Goal: Task Accomplishment & Management: Manage account settings

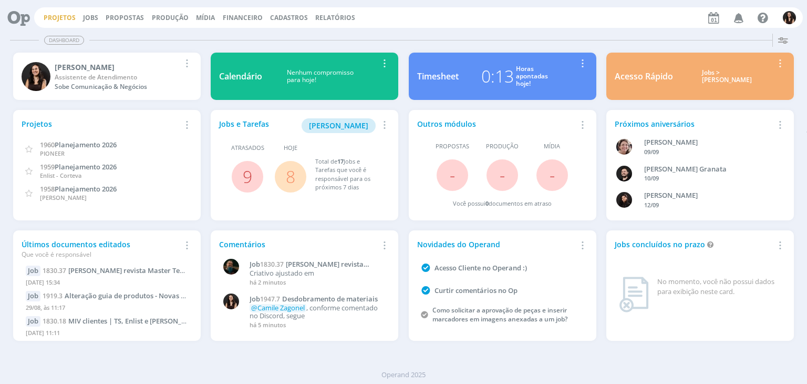
click at [58, 19] on link "Projetos" at bounding box center [60, 17] width 32 height 9
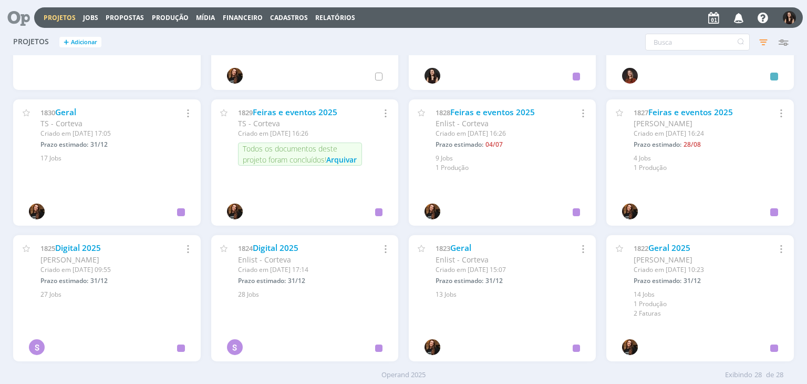
scroll to position [500, 0]
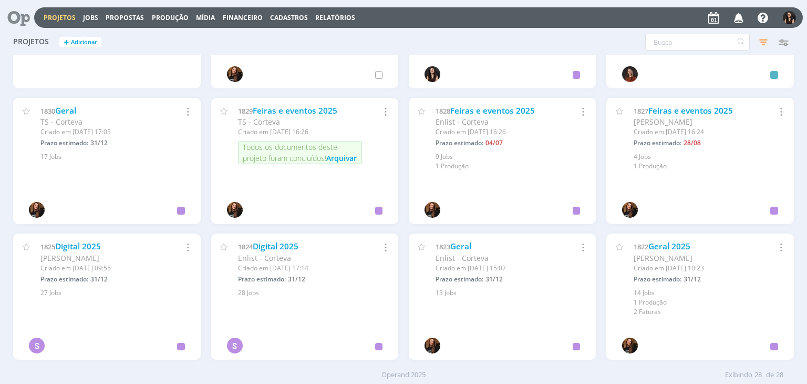
click at [26, 15] on icon at bounding box center [15, 17] width 22 height 20
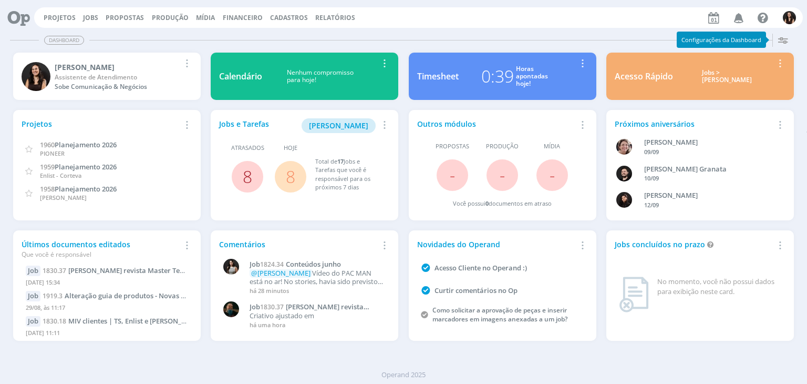
click at [246, 177] on link "8" at bounding box center [247, 176] width 9 height 23
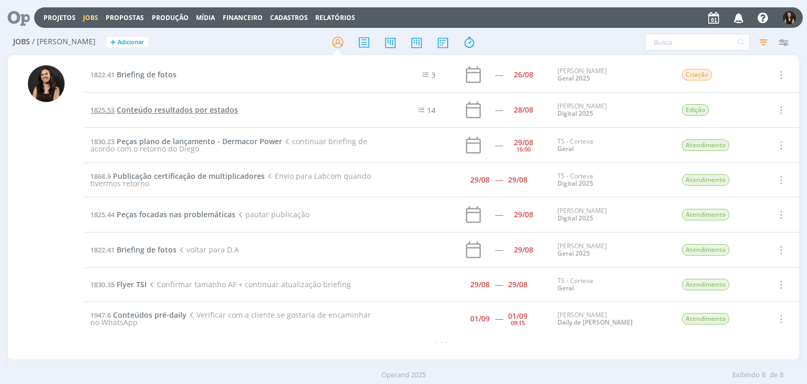
click at [171, 110] on span "Conteúdo resultados por estados" at bounding box center [177, 110] width 121 height 10
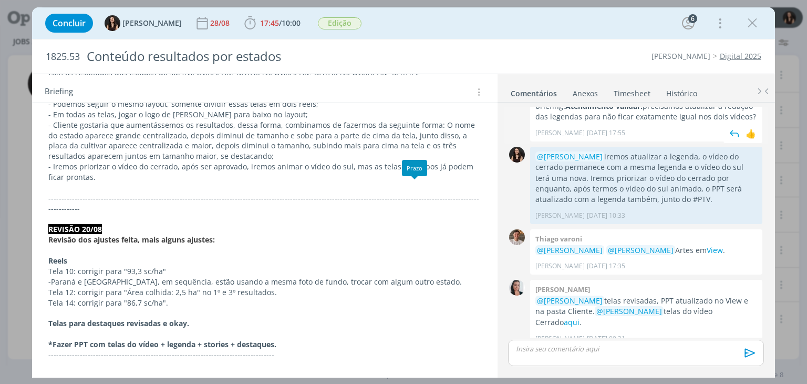
scroll to position [420, 0]
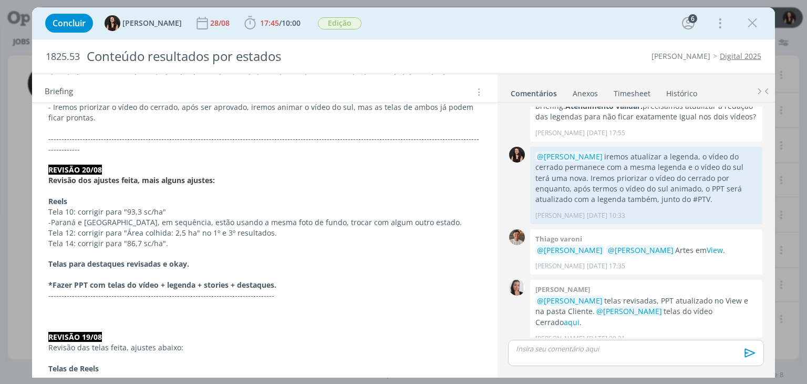
click at [755, 33] on div "Concluir Isabelle Silva 28/08 17:45 / 10:00 Iniciar Apontar Data * 01/09/2025 H…" at bounding box center [403, 23] width 727 height 25
click at [753, 23] on icon "dialog" at bounding box center [753, 23] width 16 height 16
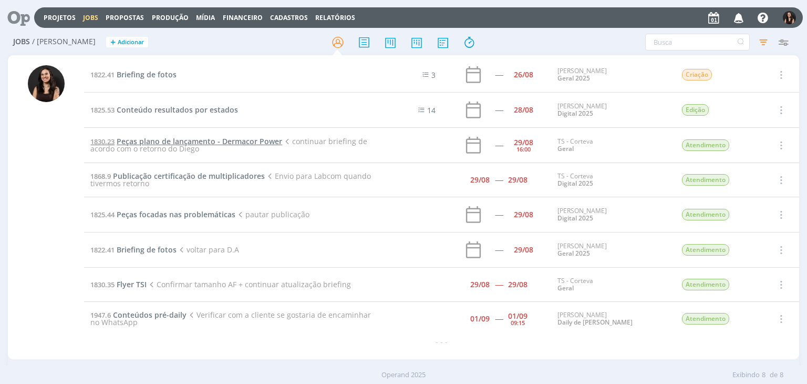
click at [202, 140] on span "Peças plano de lançamento - Dermacor Power" at bounding box center [200, 141] width 166 height 10
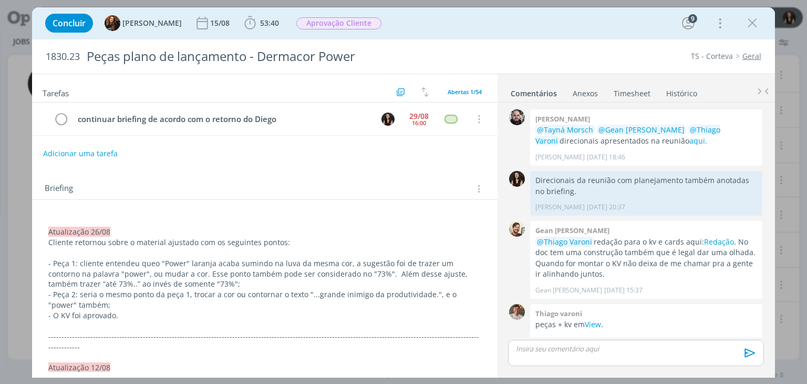
scroll to position [992, 0]
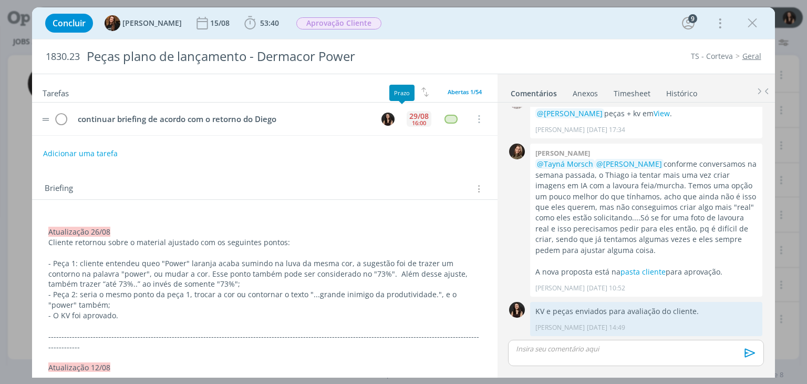
click at [399, 114] on tr "continuar briefing de acordo com o retorno do Diego 29/08 16:00 Cancelar" at bounding box center [264, 118] width 465 height 33
click at [412, 106] on tr "continuar briefing de acordo com o retorno do Diego 29/08 16:00 Cancelar" at bounding box center [264, 118] width 465 height 33
click at [409, 113] on div "29/08" at bounding box center [418, 115] width 19 height 7
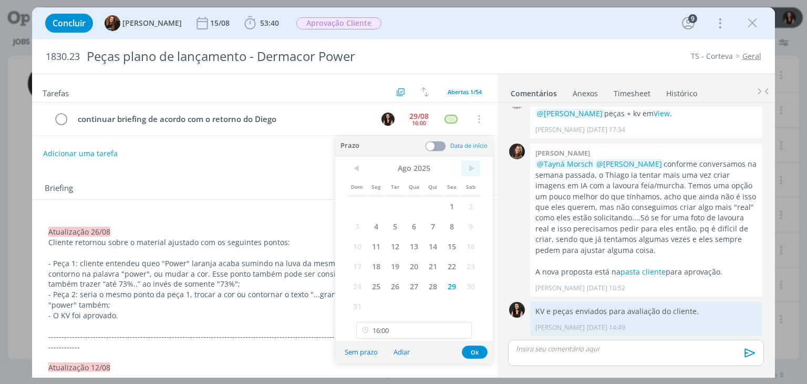
click at [473, 171] on span ">" at bounding box center [470, 168] width 19 height 16
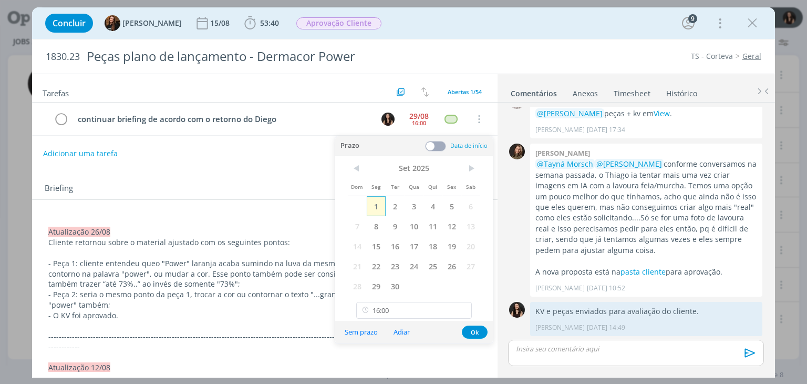
click at [377, 208] on span "1" at bounding box center [376, 206] width 19 height 20
click at [477, 325] on button "Ok" at bounding box center [475, 331] width 26 height 13
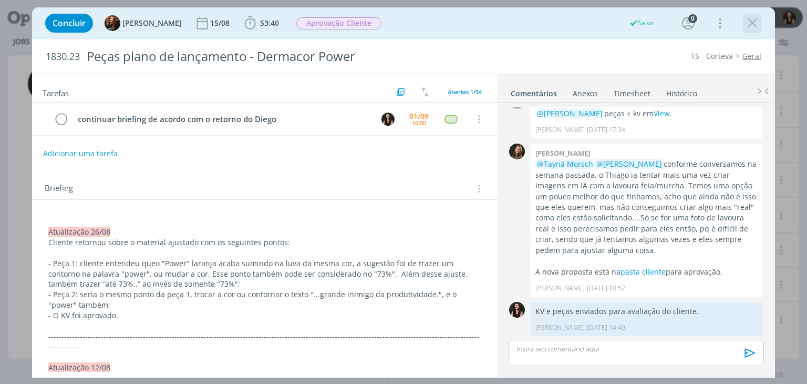
click at [757, 23] on icon "dialog" at bounding box center [753, 23] width 16 height 16
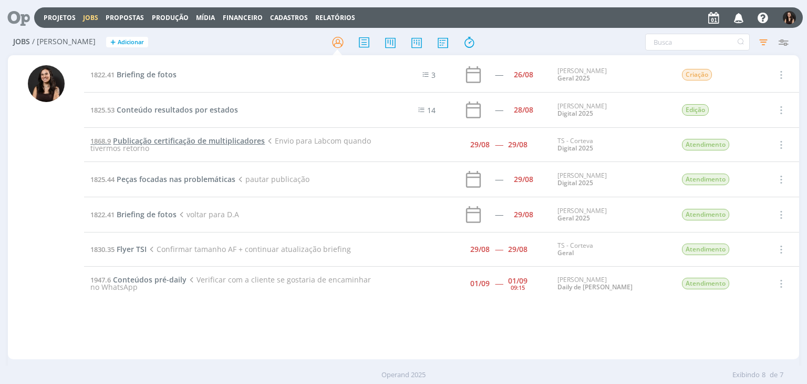
click at [156, 137] on span "Publicação certificação de multiplicadores" at bounding box center [189, 141] width 152 height 10
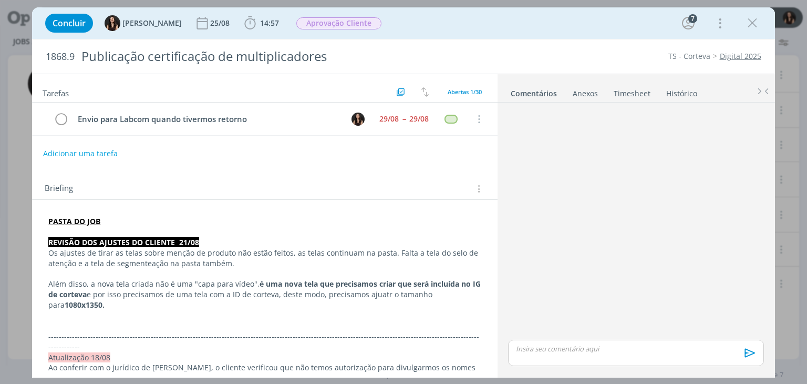
scroll to position [1026, 0]
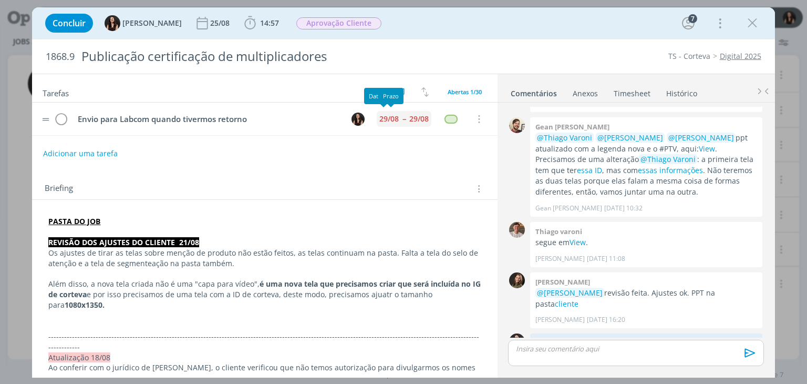
click at [392, 117] on div "29/08 -- 29/08" at bounding box center [404, 119] width 55 height 16
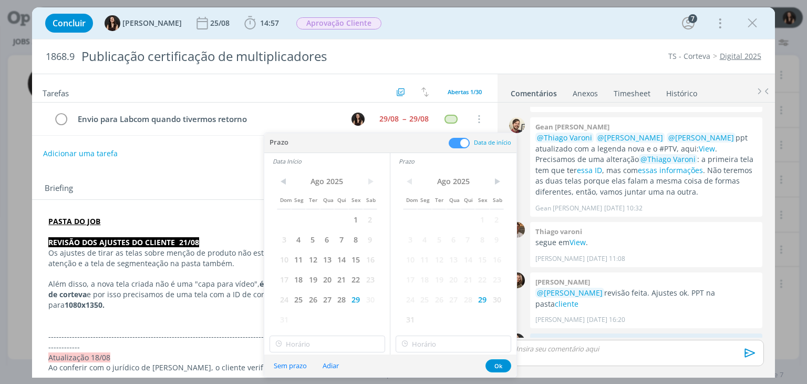
click at [505, 178] on div "< Ago 2025 > Dom Seg Ter Qua Qui Sex Sab 1 2 3 4 5 6 7 8 9 10 11 12 13 14 15 16…" at bounding box center [453, 250] width 126 height 162
click at [503, 179] on span ">" at bounding box center [497, 181] width 14 height 16
click at [429, 217] on span "1" at bounding box center [424, 219] width 14 height 20
click at [375, 180] on span ">" at bounding box center [370, 181] width 14 height 16
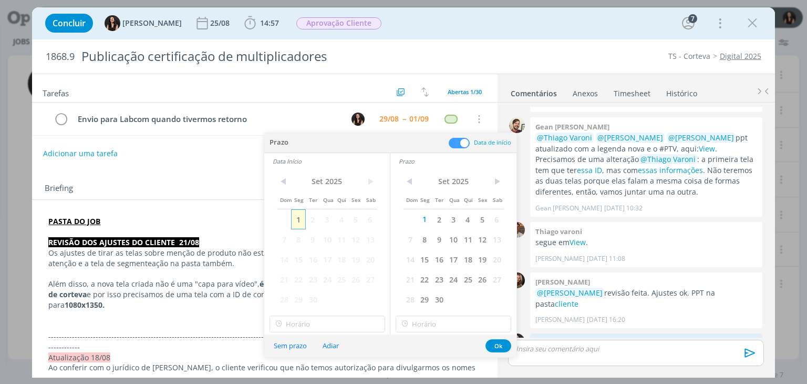
click at [298, 221] on span "1" at bounding box center [298, 219] width 14 height 20
click at [490, 344] on button "Ok" at bounding box center [499, 345] width 26 height 13
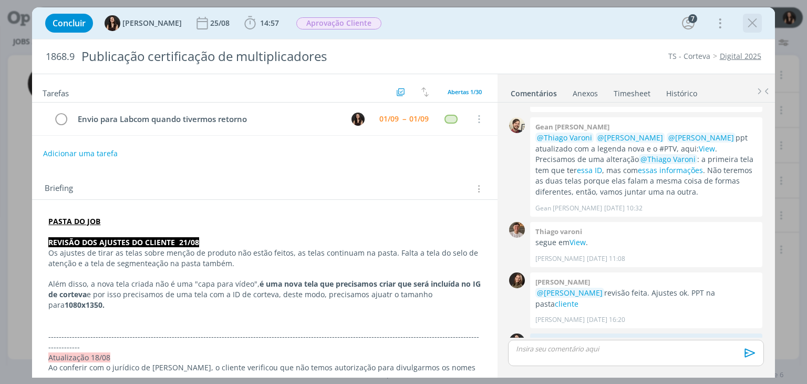
click at [757, 28] on icon "dialog" at bounding box center [753, 23] width 16 height 16
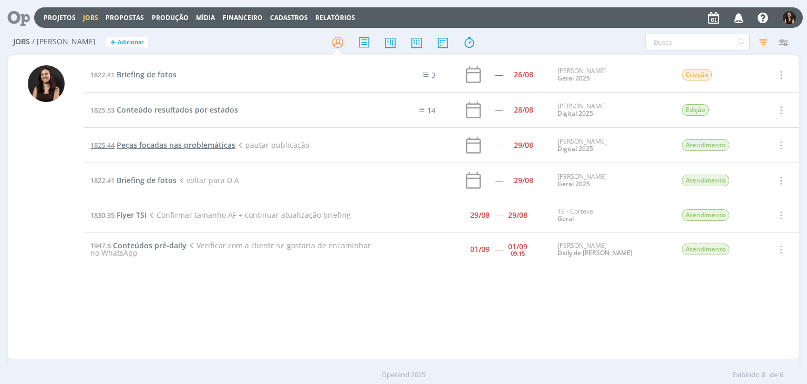
click at [183, 143] on span "Peças focadas nas problemáticas" at bounding box center [176, 145] width 119 height 10
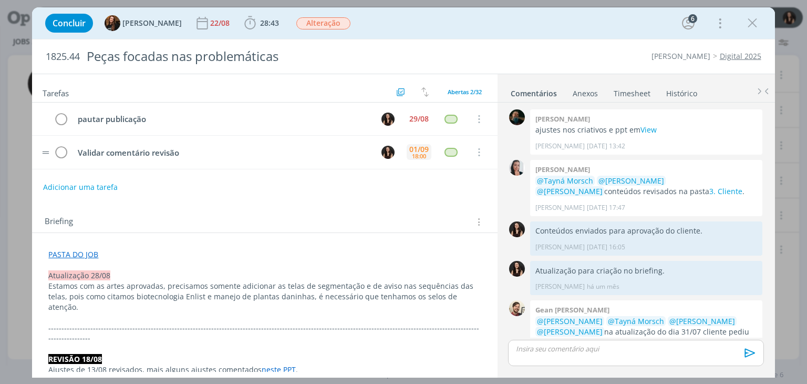
scroll to position [992, 0]
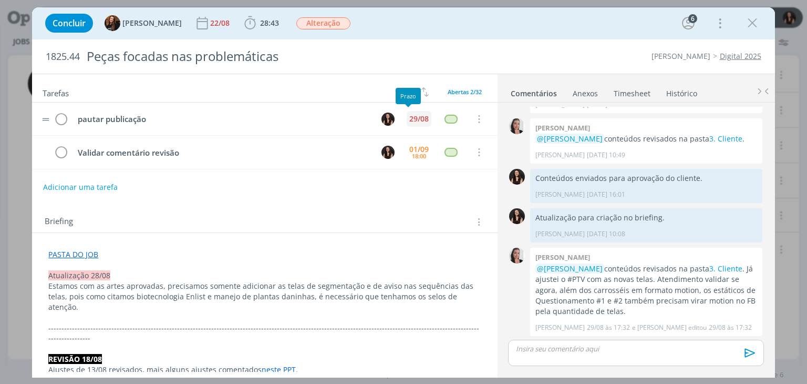
click at [417, 112] on div "29/08" at bounding box center [419, 119] width 25 height 16
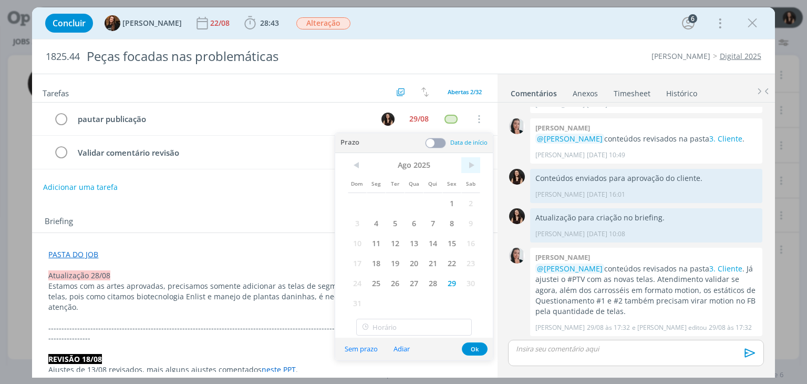
click at [479, 164] on span ">" at bounding box center [470, 165] width 19 height 16
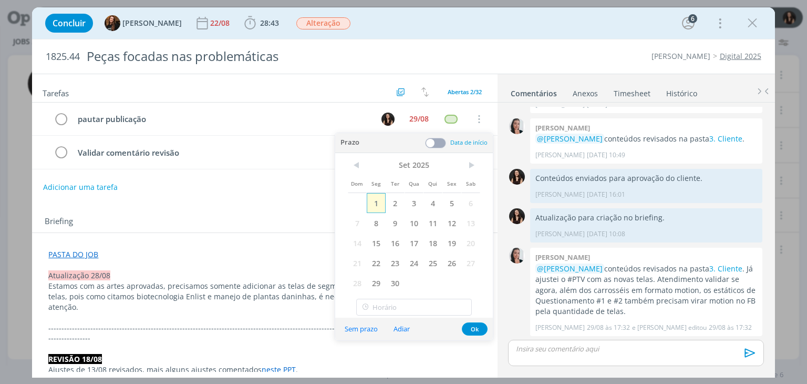
click at [368, 204] on span "1" at bounding box center [376, 203] width 19 height 20
click at [464, 328] on button "Ok" at bounding box center [475, 328] width 26 height 13
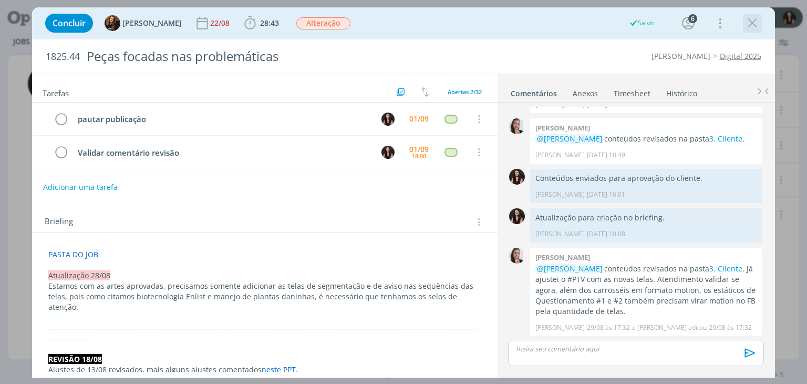
click at [747, 22] on icon "dialog" at bounding box center [753, 23] width 16 height 16
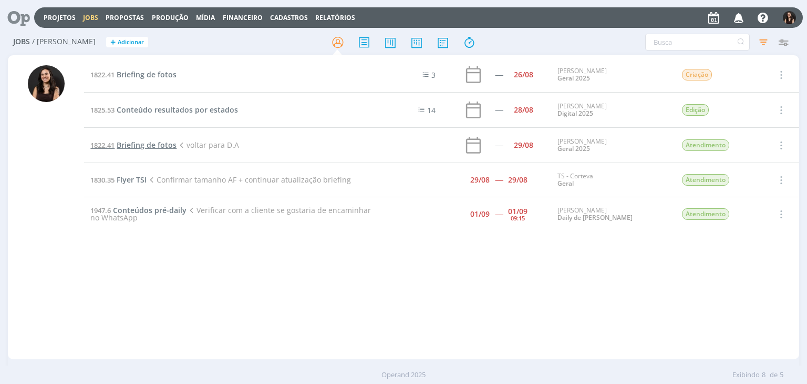
click at [154, 146] on span "Briefing de fotos" at bounding box center [147, 145] width 60 height 10
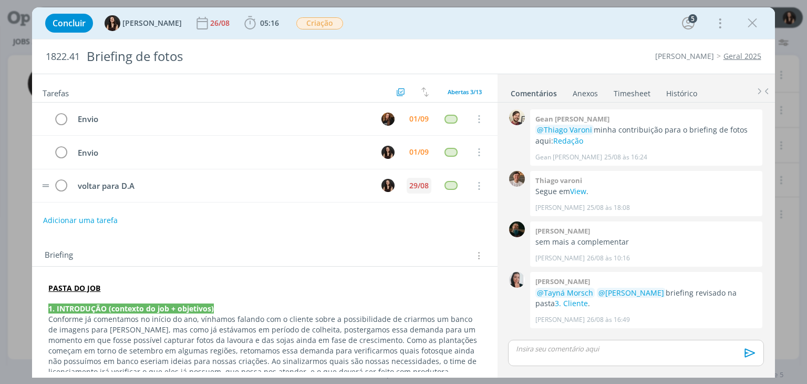
click at [397, 182] on tr "voltar para D.A 29/08 Cancelar" at bounding box center [264, 185] width 465 height 33
click at [418, 184] on div "29/08" at bounding box center [418, 185] width 19 height 7
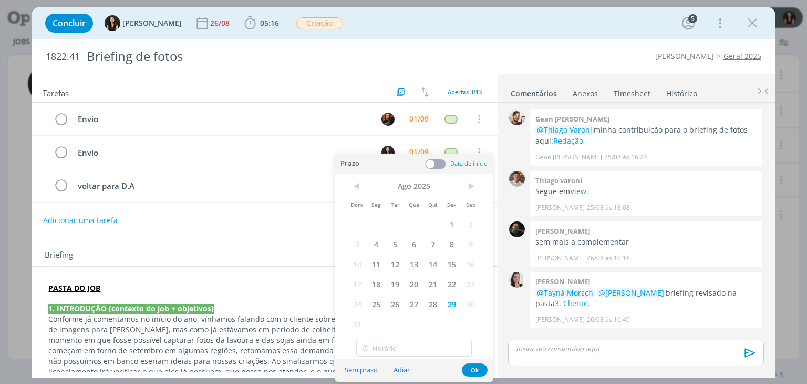
drag, startPoint x: 470, startPoint y: 185, endPoint x: 448, endPoint y: 200, distance: 27.3
click at [469, 185] on span ">" at bounding box center [470, 186] width 19 height 16
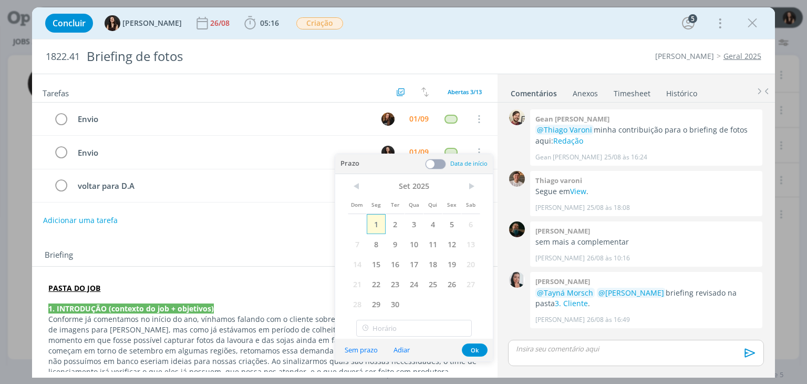
click at [377, 216] on span "1" at bounding box center [376, 224] width 19 height 20
click at [479, 350] on button "Ok" at bounding box center [475, 349] width 26 height 13
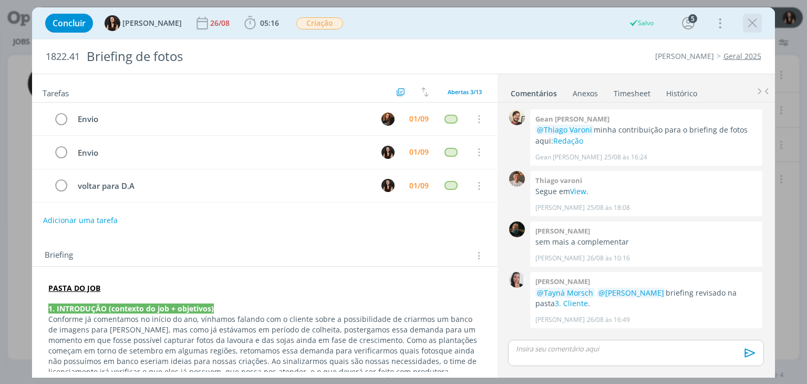
click at [755, 19] on icon "dialog" at bounding box center [753, 23] width 16 height 16
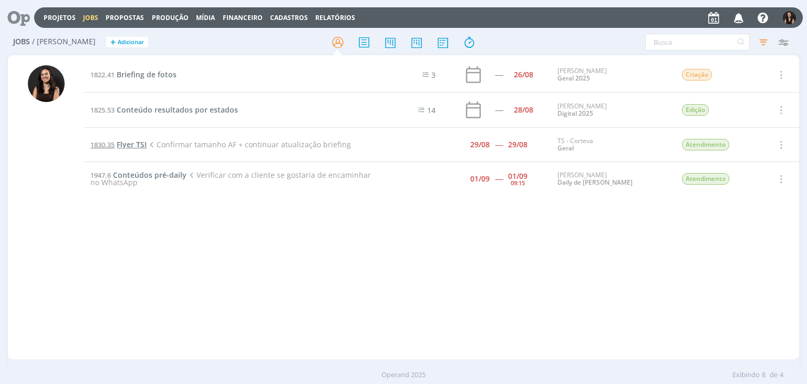
click at [135, 142] on span "Flyer TSI" at bounding box center [132, 144] width 30 height 10
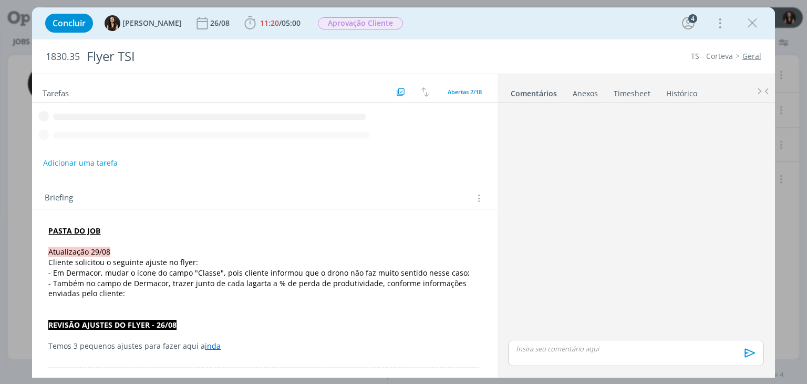
scroll to position [521, 0]
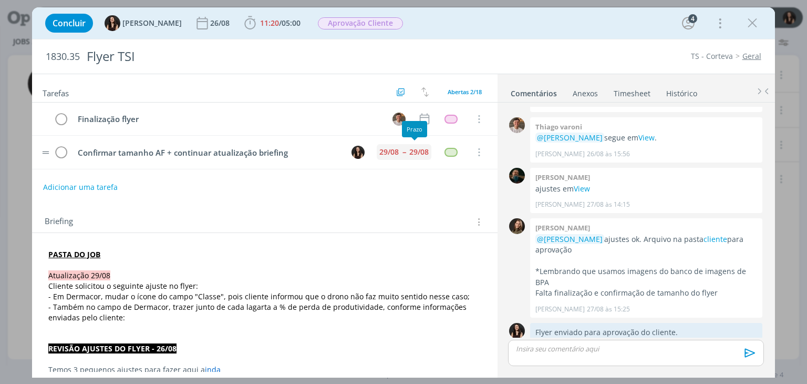
click at [391, 149] on div "29/08 -- 29/08" at bounding box center [404, 152] width 55 height 16
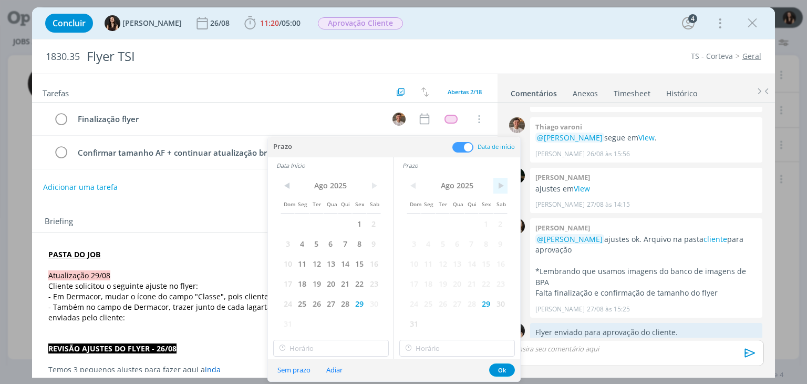
click at [502, 178] on span ">" at bounding box center [500, 186] width 14 height 16
drag, startPoint x: 425, startPoint y: 218, endPoint x: 420, endPoint y: 221, distance: 5.7
click at [425, 219] on span "1" at bounding box center [428, 223] width 14 height 20
drag, startPoint x: 370, startPoint y: 182, endPoint x: 353, endPoint y: 192, distance: 20.3
click at [370, 182] on span ">" at bounding box center [374, 186] width 14 height 16
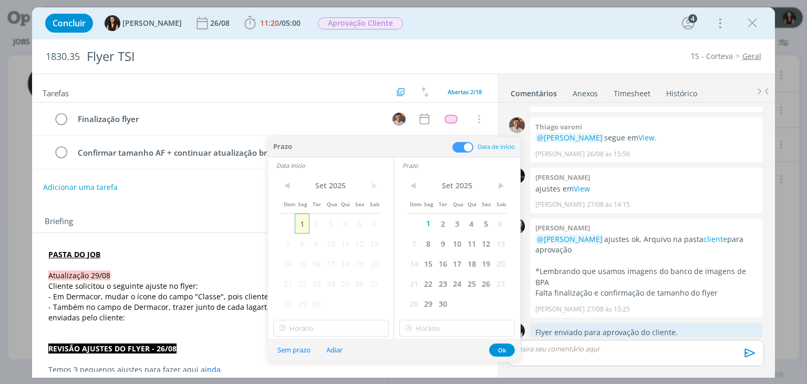
click at [300, 226] on span "1" at bounding box center [302, 223] width 14 height 20
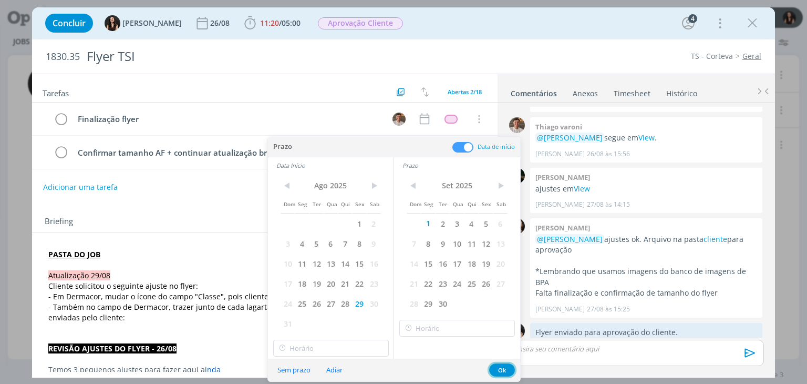
click at [497, 363] on button "Ok" at bounding box center [502, 369] width 26 height 13
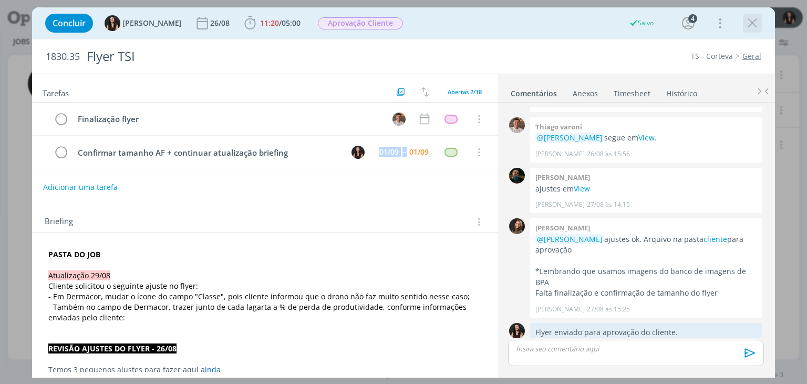
click at [751, 22] on icon "dialog" at bounding box center [753, 23] width 16 height 16
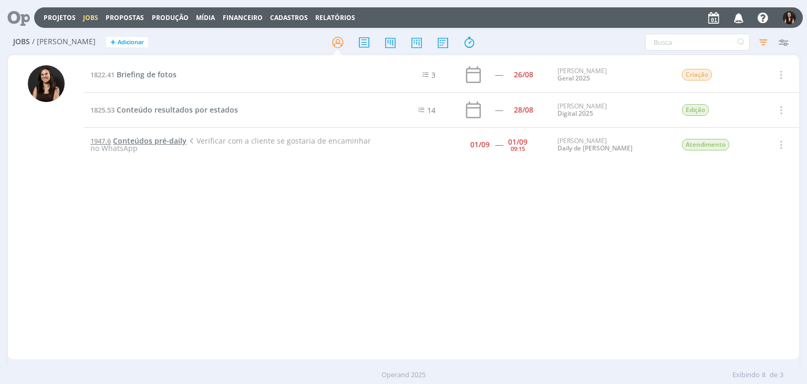
click at [162, 141] on span "Conteúdos pré-daily" at bounding box center [150, 141] width 74 height 10
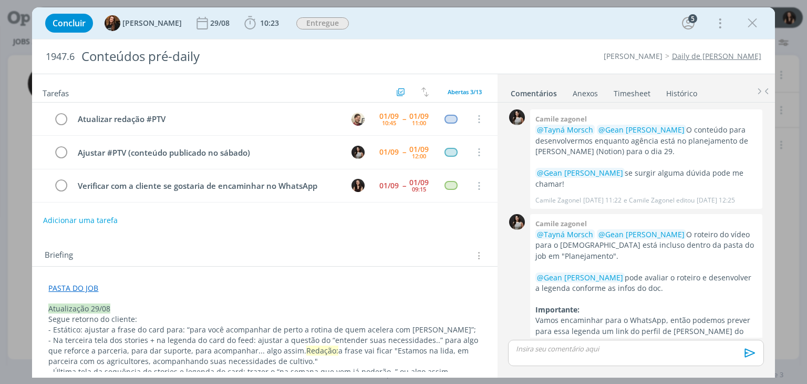
scroll to position [870, 0]
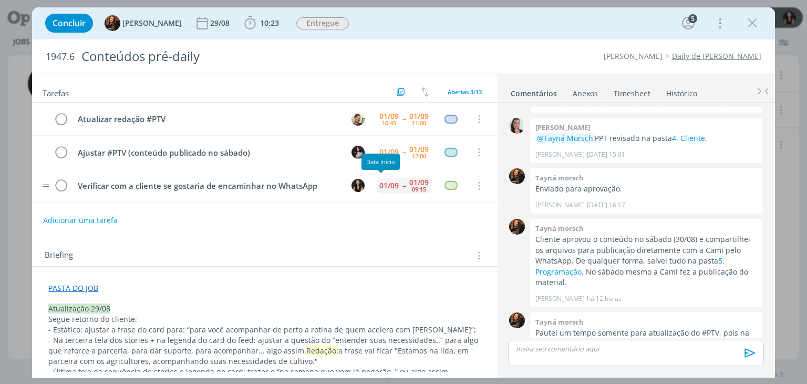
click at [387, 181] on div "01/09 -- 01/09 09:15" at bounding box center [404, 185] width 55 height 23
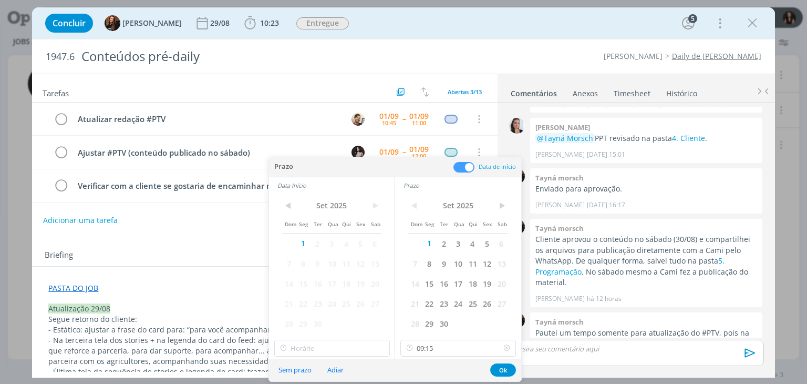
click at [505, 348] on icon at bounding box center [506, 347] width 13 height 17
click at [507, 367] on button "Ok" at bounding box center [503, 369] width 26 height 13
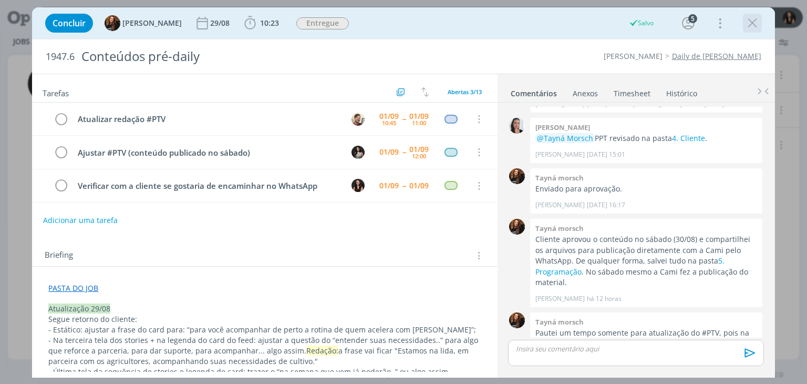
click at [761, 23] on div "dialog" at bounding box center [752, 23] width 19 height 19
click at [754, 29] on icon "dialog" at bounding box center [753, 23] width 16 height 16
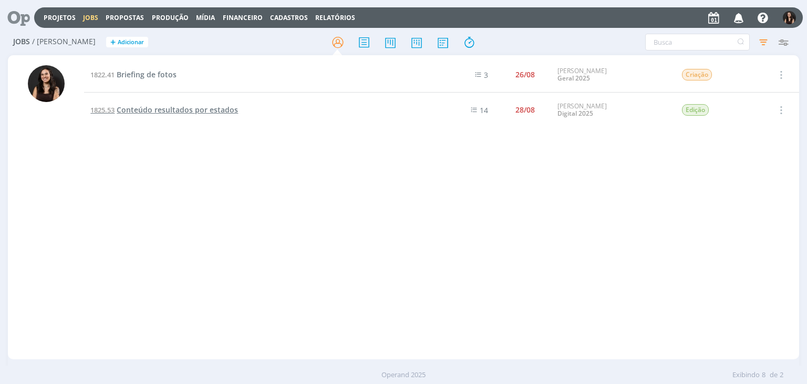
click at [132, 108] on span "Conteúdo resultados por estados" at bounding box center [177, 110] width 121 height 10
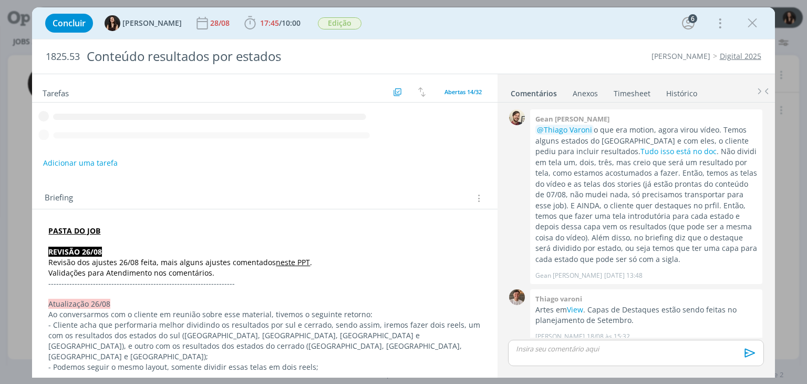
scroll to position [711, 0]
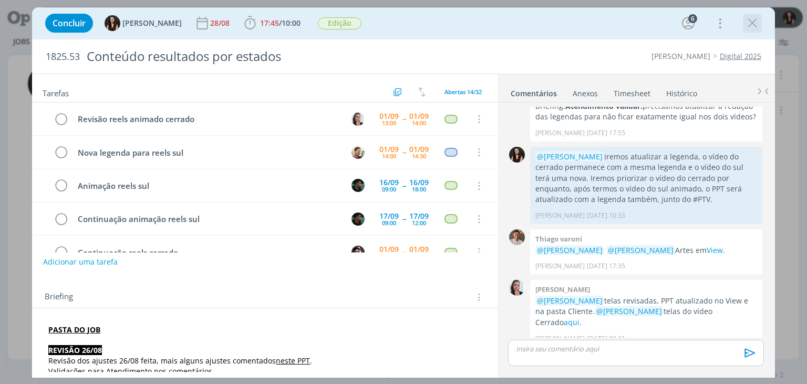
click at [756, 28] on icon "dialog" at bounding box center [753, 23] width 16 height 16
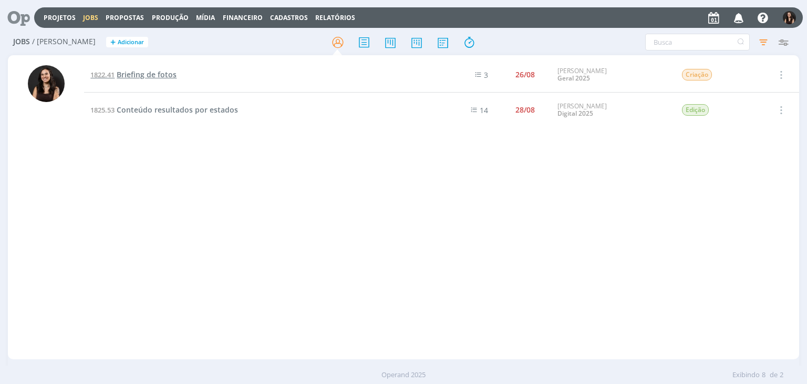
click at [156, 71] on span "Briefing de fotos" at bounding box center [147, 74] width 60 height 10
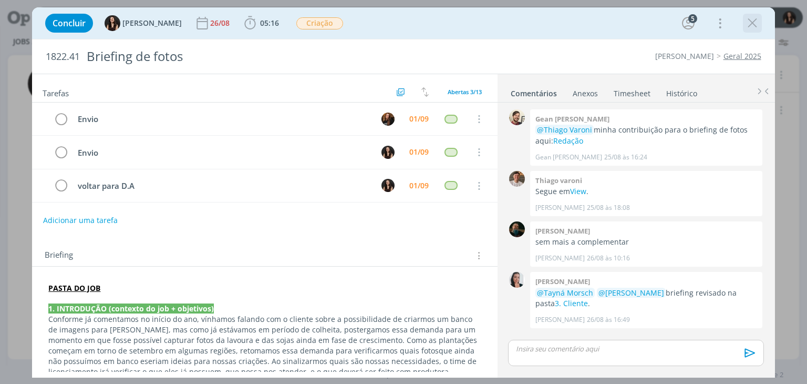
click at [747, 20] on icon "dialog" at bounding box center [753, 23] width 16 height 16
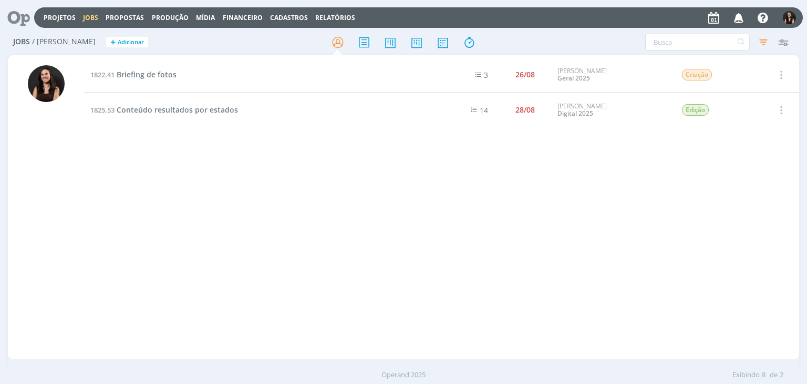
click at [10, 17] on icon at bounding box center [15, 17] width 22 height 20
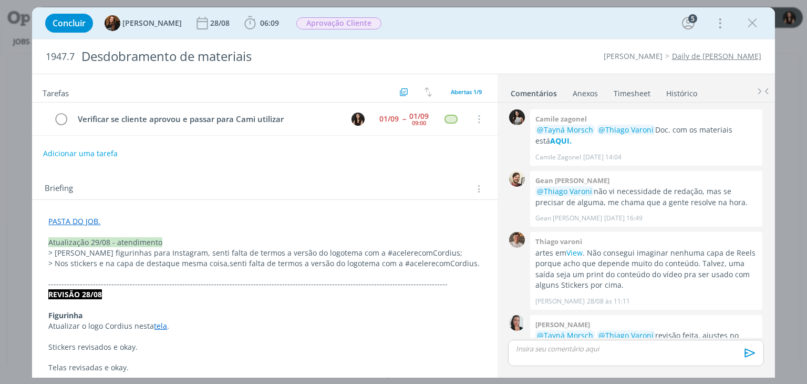
scroll to position [395, 0]
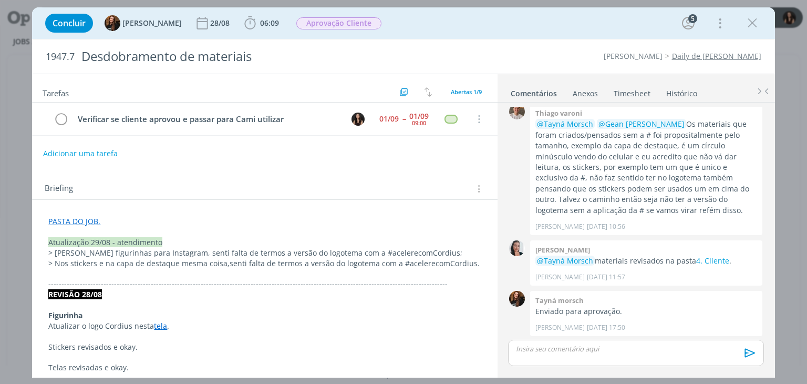
click at [266, 163] on div "Tarefas Usar Job de template Criar template a partir deste job Visualizar Templ…" at bounding box center [264, 222] width 465 height 297
click at [465, 26] on div "Concluir Tayná Morsch 28/08 06:09 Iniciar Apontar Data * 01/09/2025 Horas * 00:…" at bounding box center [403, 23] width 727 height 25
click at [246, 19] on icon "dialog" at bounding box center [250, 23] width 16 height 16
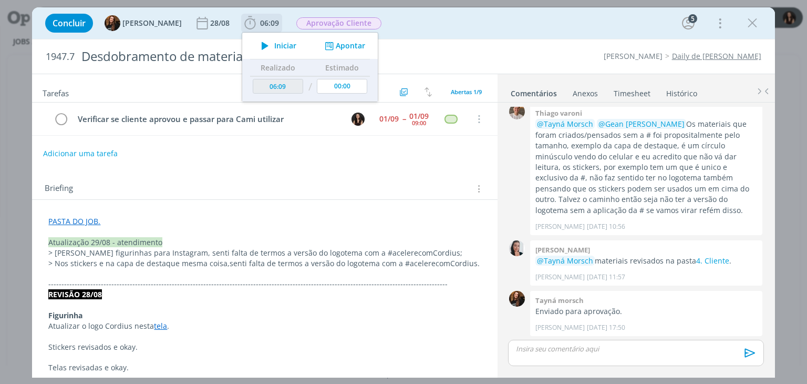
click at [259, 43] on icon "dialog" at bounding box center [265, 46] width 18 height 14
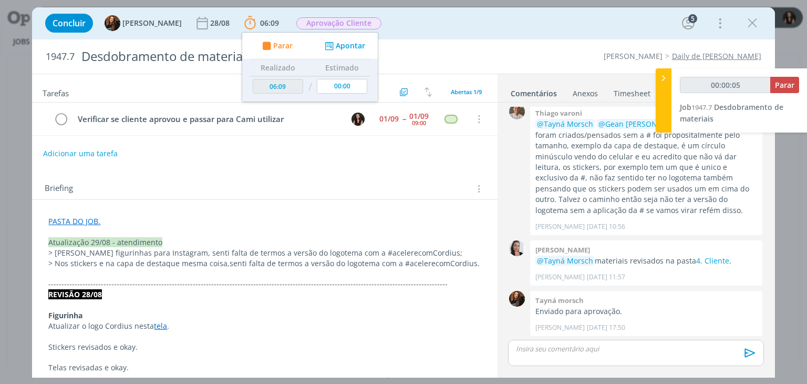
click at [478, 48] on div "1947.7 Desdobramento de materiais Cordius - Corteva Daily de Cordius" at bounding box center [403, 56] width 742 height 34
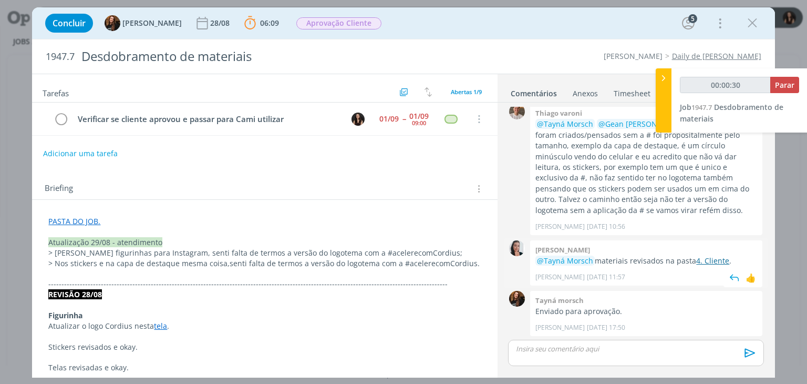
click at [708, 261] on link "4. Cliente" at bounding box center [712, 260] width 33 height 10
type input "00:02:53"
click at [574, 357] on div "dialog" at bounding box center [635, 352] width 255 height 26
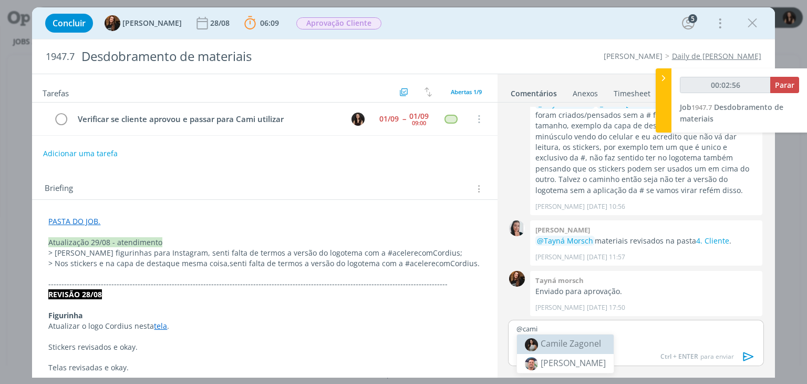
click at [578, 341] on span "Camile Zagonel" at bounding box center [571, 343] width 60 height 12
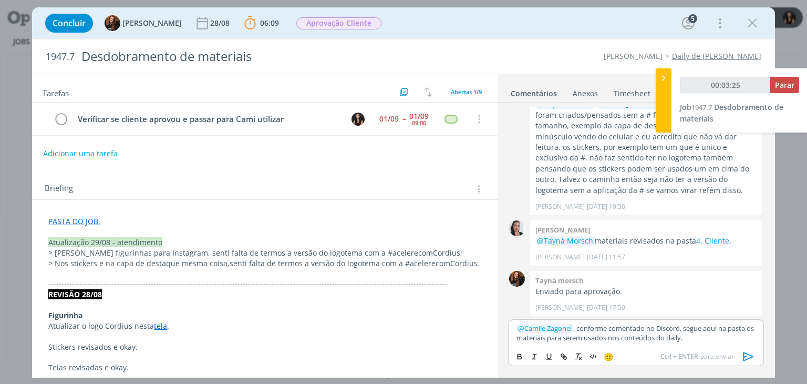
click at [715, 328] on p "﻿ @ Camile Zagonel ﻿ , conforme comentado no Discord, segue aqui na pasta os ma…" at bounding box center [636, 332] width 239 height 19
type input "00:03:26"
click at [564, 358] on icon "dialog" at bounding box center [564, 357] width 3 height 3
type input "aqui"
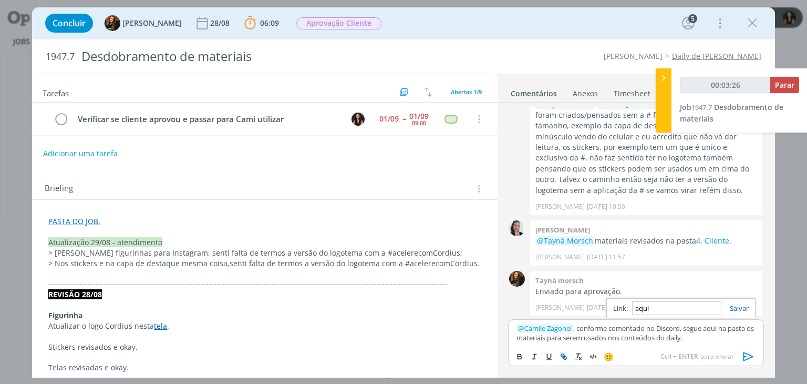
type input "00:03:27"
paste input "https://sobeae.sharepoint.com/:f:/s/SOBEAE/ErS7E_zOAoVNqnKt_cfkCL8BFlCaCit9_IoI…"
type input "https://sobeae.sharepoint.com/:f:/s/SOBEAE/ErS7E_zOAoVNqnKt_cfkCL8BFlCaCit9_IoI…"
type input "00:03:28"
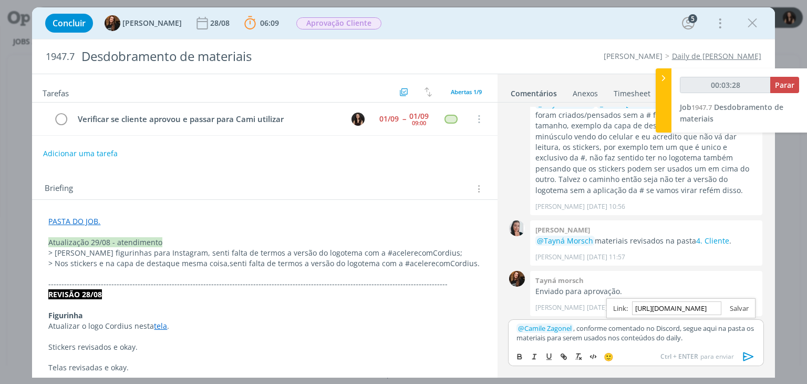
type input "https://sobeae.sharepoint.com/:f:/s/SOBEAE/ErS7E_zOAoVNqnKt_cfkCL8BFlCaCit9_IoI…"
drag, startPoint x: 738, startPoint y: 304, endPoint x: 713, endPoint y: 337, distance: 41.5
click at [737, 305] on link "dialog" at bounding box center [734, 307] width 27 height 9
drag, startPoint x: 714, startPoint y: 334, endPoint x: 718, endPoint y: 329, distance: 6.4
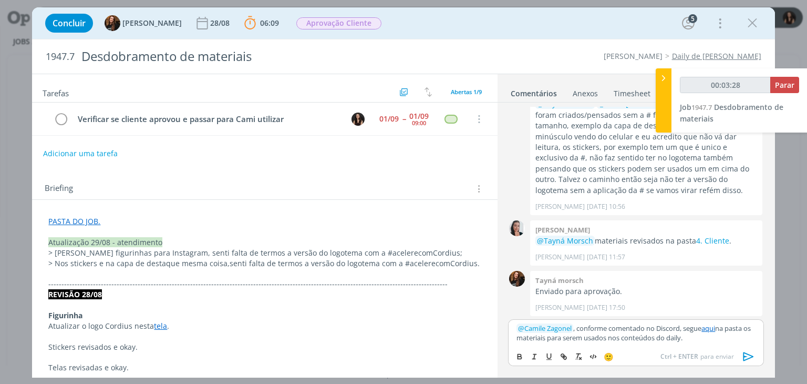
click at [715, 334] on p "﻿ @ Camile Zagonel ﻿ , conforme comentado no Discord, segue aqui na pasta os ma…" at bounding box center [636, 332] width 239 height 19
click at [712, 328] on link "aqui" at bounding box center [708, 327] width 14 height 9
click at [658, 308] on link "https://sobeae.sharepoint.com/:f:/s/SOBEAE/ErS7E_zOAoVNqnKt_cfkCL8BFlCaCit9_IoI…" at bounding box center [621, 308] width 71 height 14
click at [749, 353] on icon "dialog" at bounding box center [749, 356] width 16 height 16
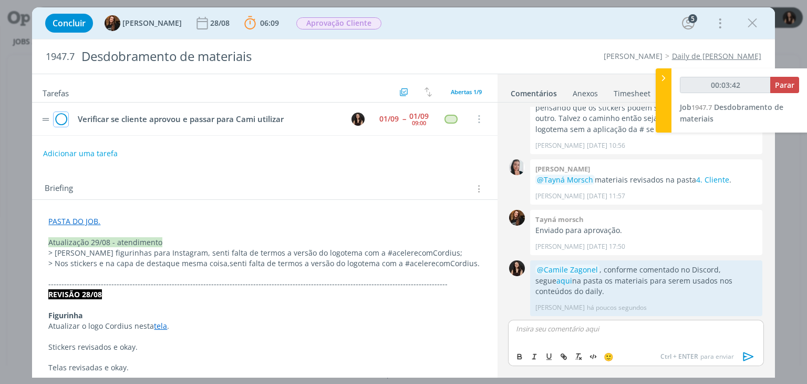
click at [66, 118] on icon "dialog" at bounding box center [61, 119] width 15 height 16
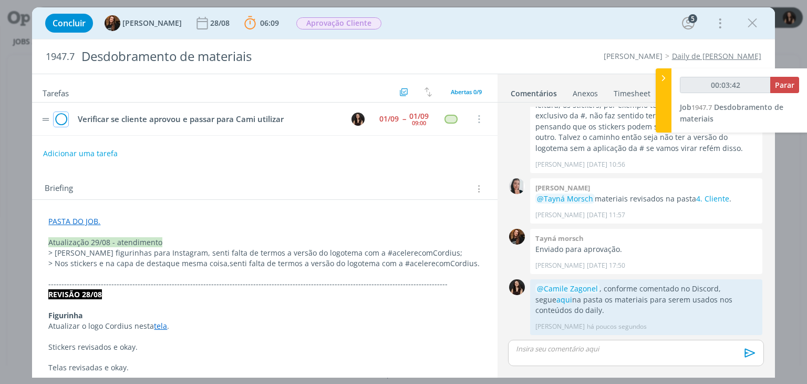
scroll to position [456, 0]
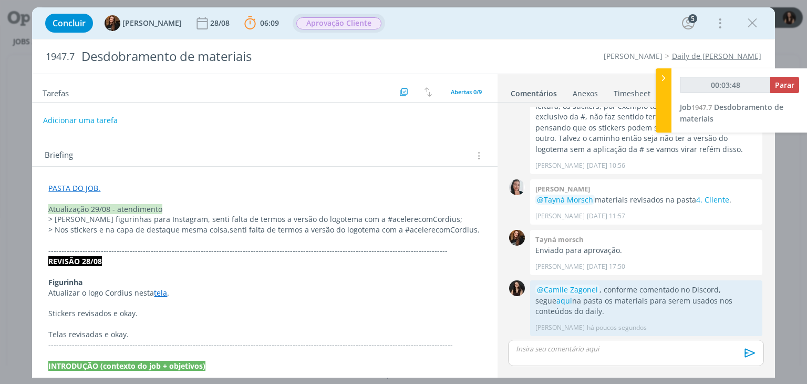
click at [368, 27] on span "Aprovação Cliente" at bounding box center [338, 23] width 85 height 12
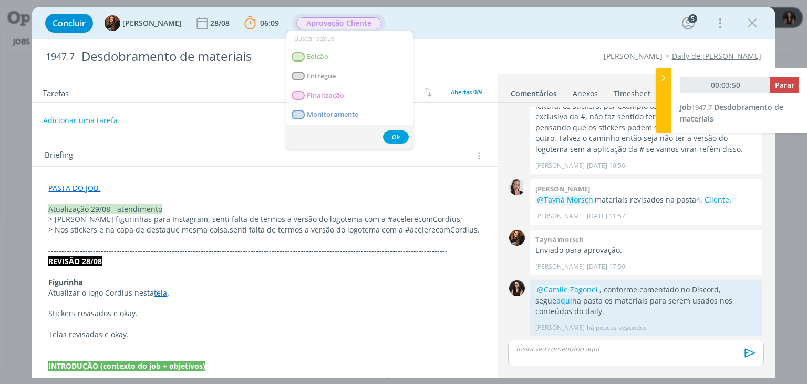
scroll to position [105, 0]
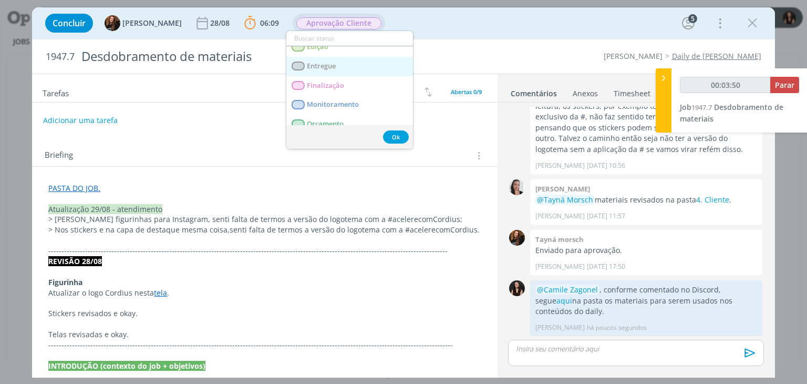
type input "00:03:51"
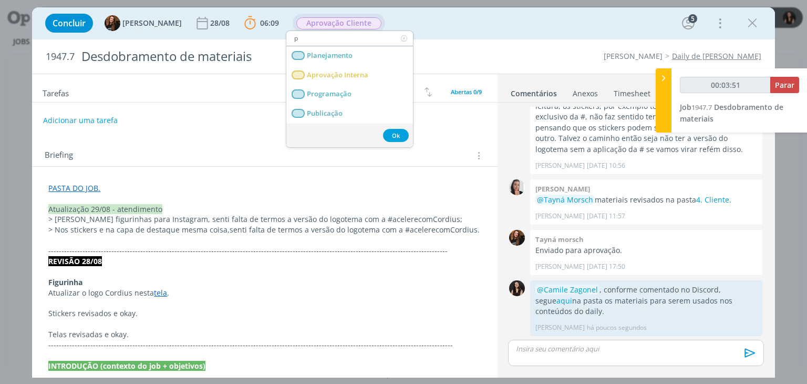
scroll to position [0, 0]
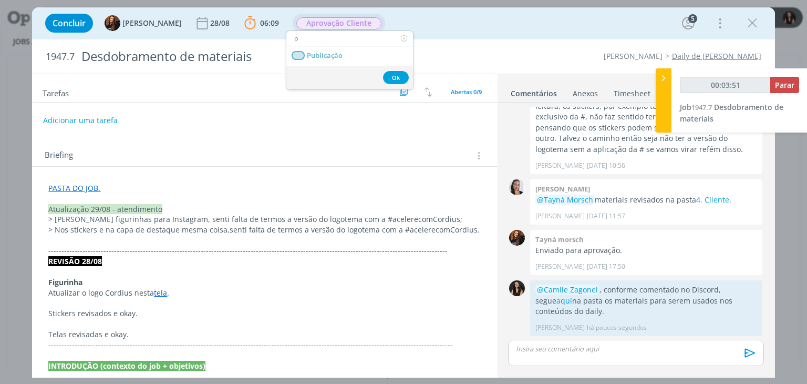
type input "pu"
type input "00:03:52"
type input "pu"
click at [385, 61] on link "Publicação" at bounding box center [349, 55] width 127 height 19
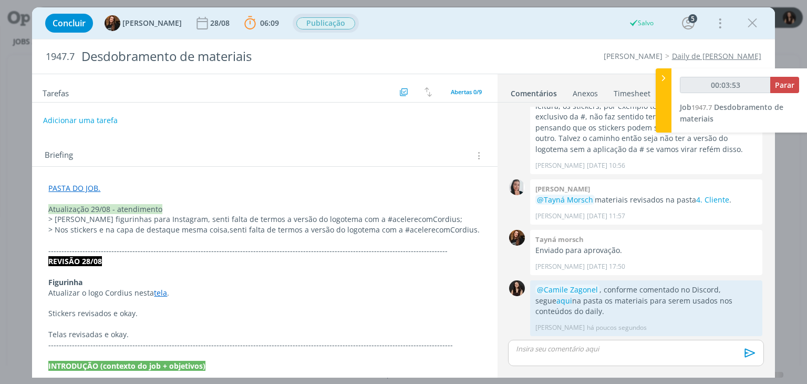
type input "00:03:54"
click at [781, 87] on span "Parar" at bounding box center [784, 85] width 19 height 10
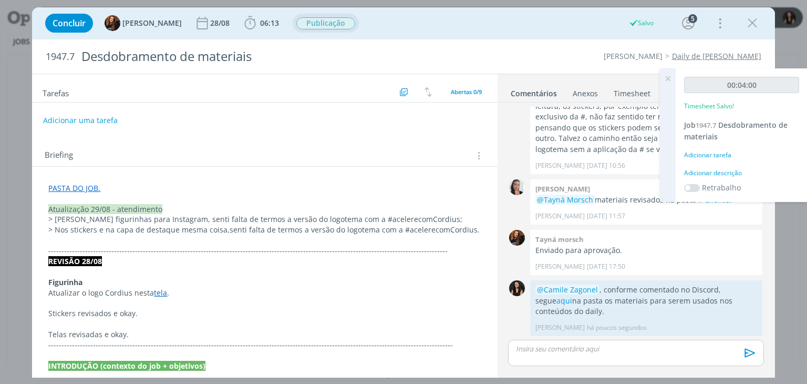
click at [725, 176] on div "Adicionar descrição" at bounding box center [741, 172] width 115 height 9
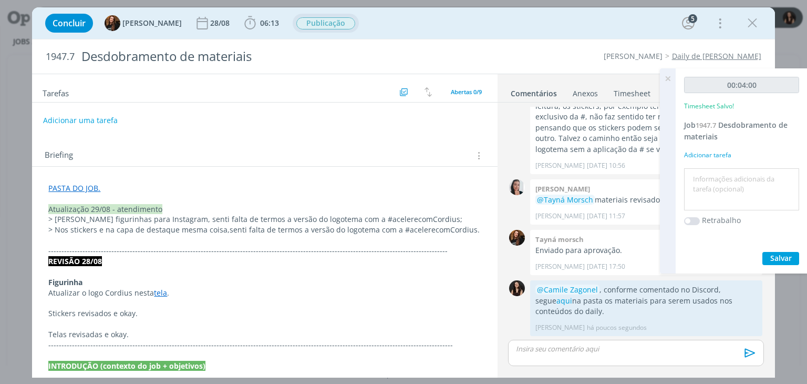
click at [725, 176] on textarea at bounding box center [742, 189] width 110 height 37
type textarea "E"
type textarea "a"
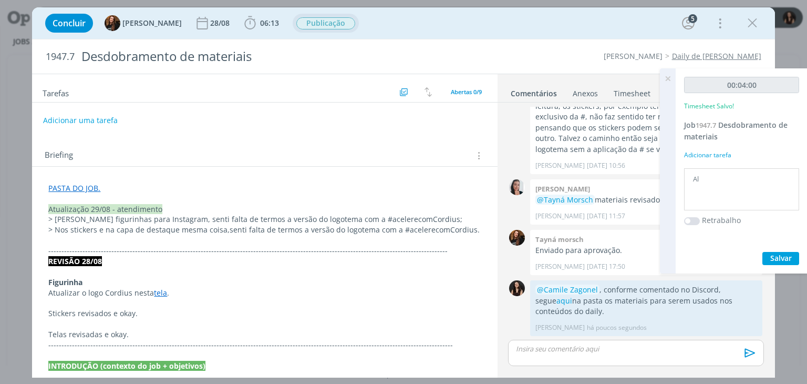
type textarea "A"
type textarea "Atualização comentário"
click at [779, 258] on span "Salvar" at bounding box center [781, 258] width 22 height 10
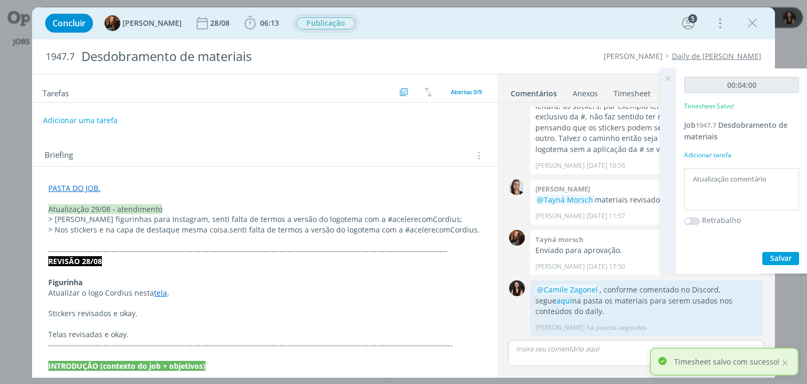
click at [668, 78] on icon at bounding box center [667, 78] width 19 height 20
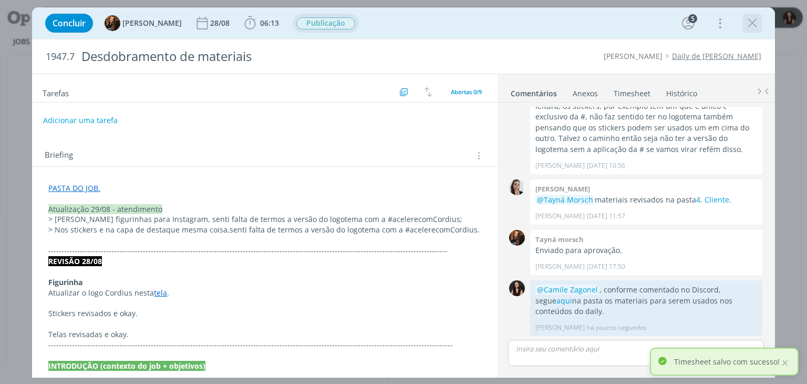
click at [745, 30] on icon "dialog" at bounding box center [753, 23] width 16 height 16
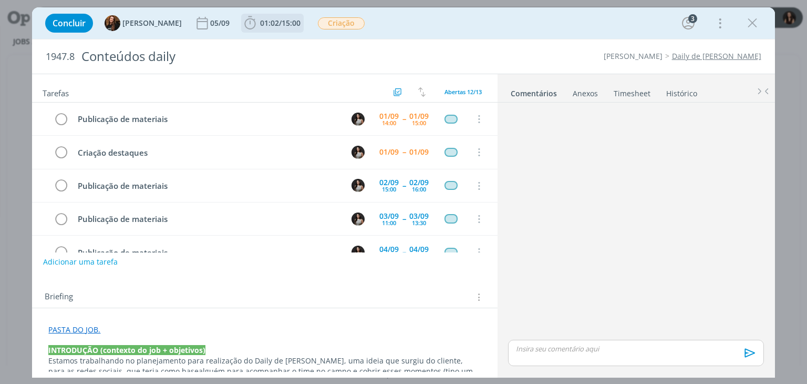
click at [260, 26] on span "01:02" at bounding box center [269, 23] width 19 height 10
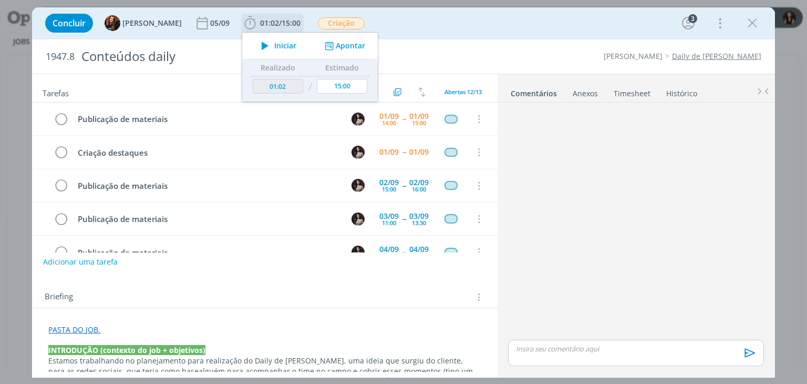
click at [274, 45] on span "Iniciar" at bounding box center [285, 45] width 22 height 7
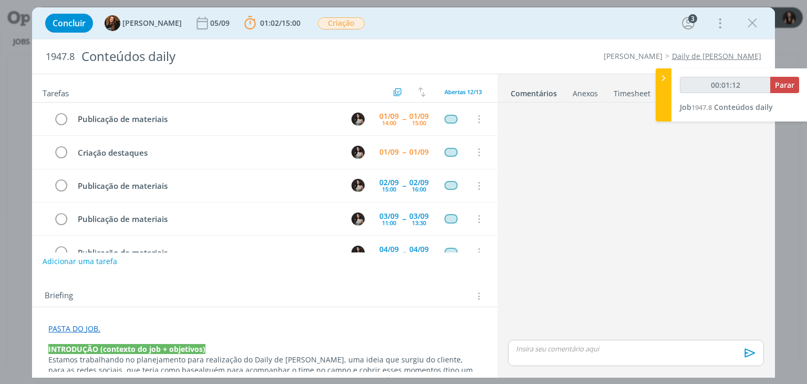
click at [71, 260] on button "Adicionar uma tarefa" at bounding box center [80, 261] width 75 height 18
type input "00:01:14"
type input "Sel"
type input "00:01:15"
type input "Seleciona"
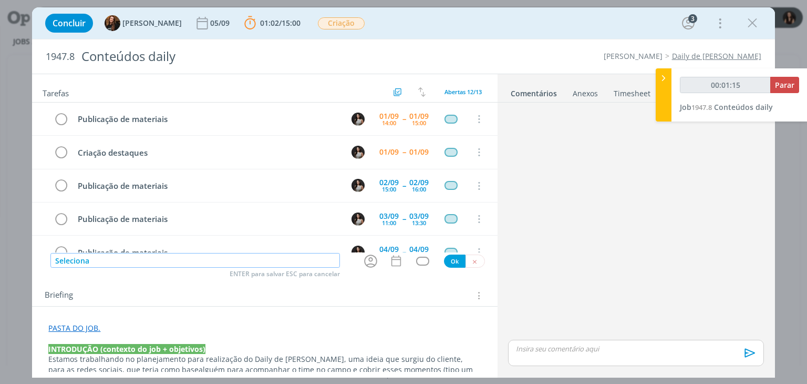
type input "00:01:16"
type input "Selecionar trilha"
type input "00:01:17"
type input "Selecionar trilhas para"
type input "00:01:22"
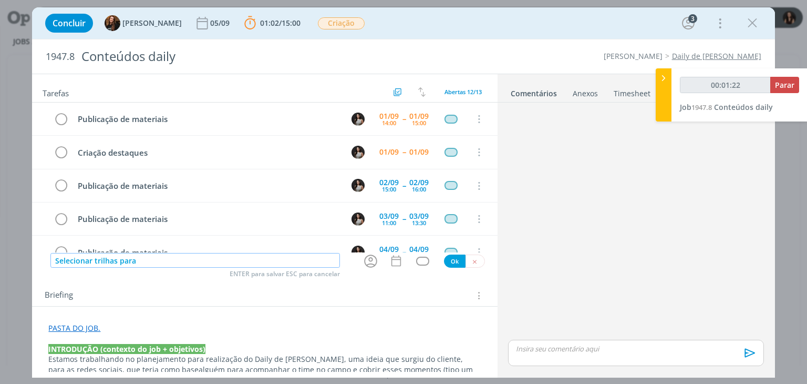
type input "Selecionar trilhas para"
type input "00:01:38"
type input "Selecionar trilhas para dail"
type input "00:01:39"
type input "Selecionar trilhas para daily de C"
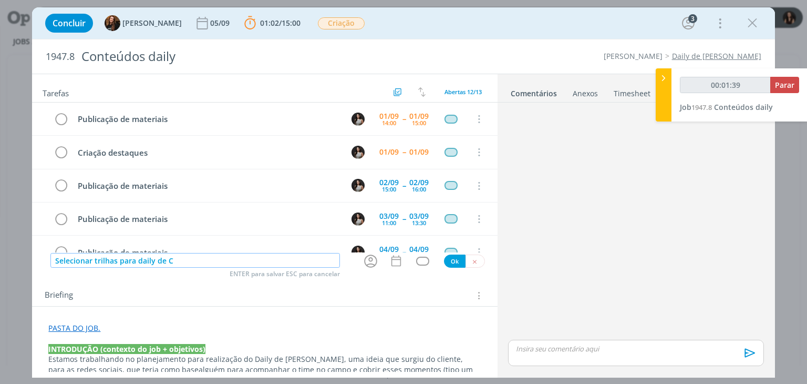
type input "00:01:40"
type input "Selecionar trilhas para daily de Cordius"
type input "00:01:42"
click at [363, 259] on icon "dialog" at bounding box center [371, 261] width 16 height 16
type input "Selecionar trilhas para daily de Cordius"
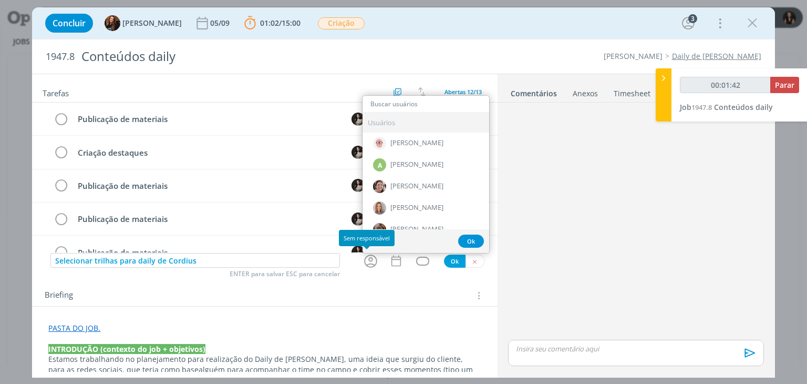
type input "00:01:43"
type input "ge"
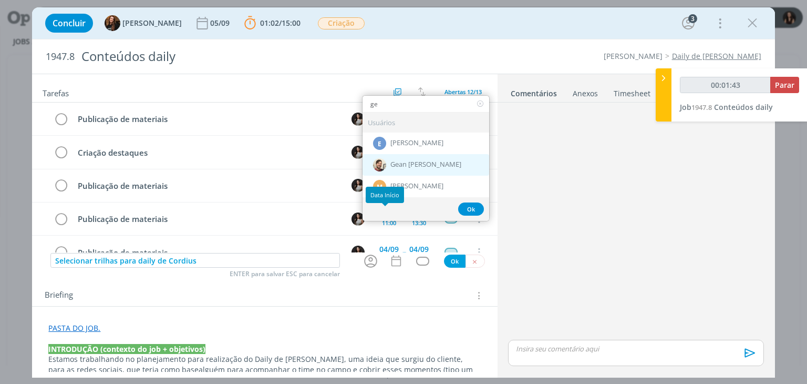
type input "00:01:44"
type input "ge"
click at [404, 162] on span "Gean [PERSON_NAME]" at bounding box center [425, 164] width 71 height 8
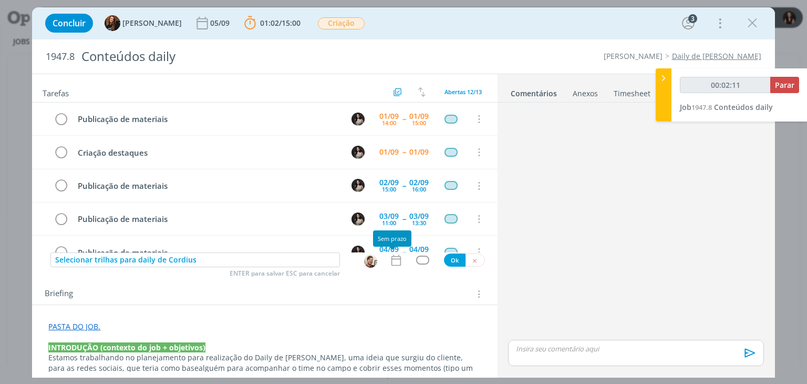
click at [398, 267] on div "Tarefas Usar Job de template Criar template a partir deste job Visualizar Templ…" at bounding box center [264, 222] width 465 height 297
click at [395, 261] on icon "dialog" at bounding box center [396, 260] width 14 height 14
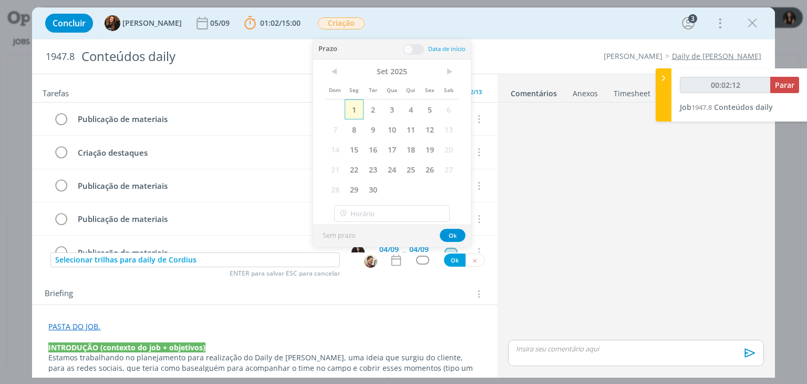
click at [356, 113] on span "1" at bounding box center [354, 109] width 19 height 20
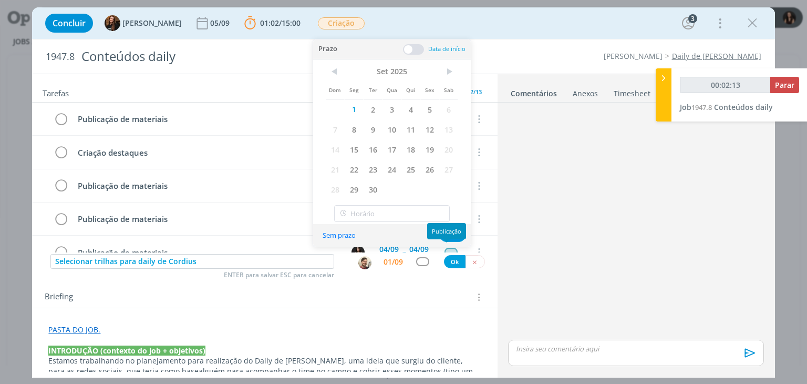
click at [453, 233] on div "Publicação" at bounding box center [446, 231] width 39 height 16
drag, startPoint x: 453, startPoint y: 233, endPoint x: 428, endPoint y: 261, distance: 37.2
click at [452, 233] on button "Ok" at bounding box center [453, 235] width 26 height 13
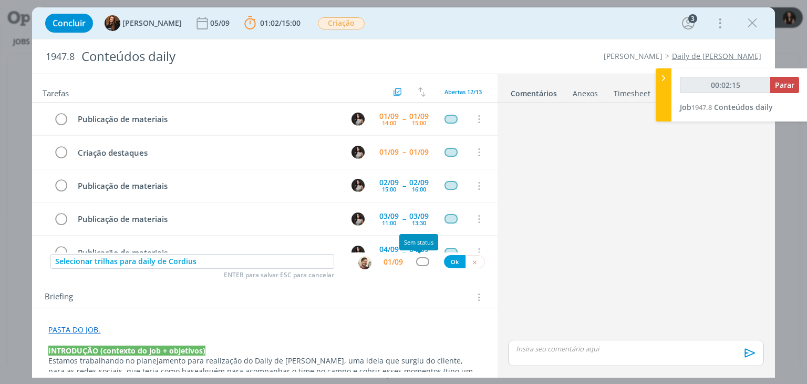
click at [420, 258] on div "dialog" at bounding box center [422, 261] width 13 height 9
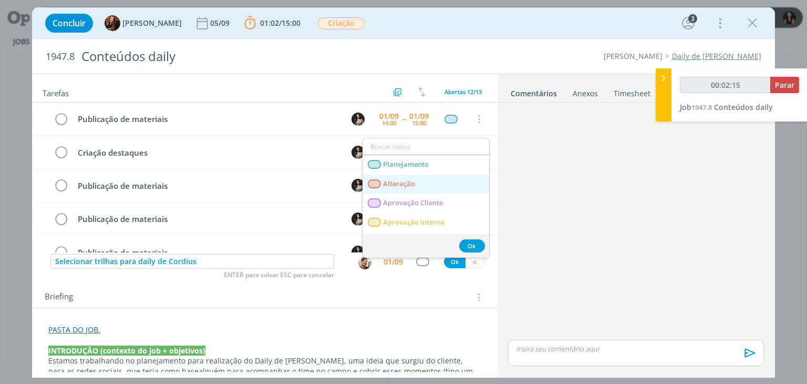
type input "00:02:16"
type input "re"
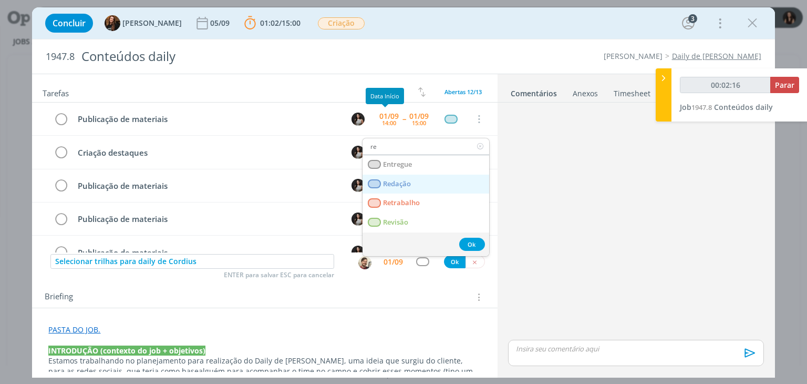
type input "00:02:17"
type input "re"
click at [409, 182] on span "Redação" at bounding box center [398, 184] width 28 height 8
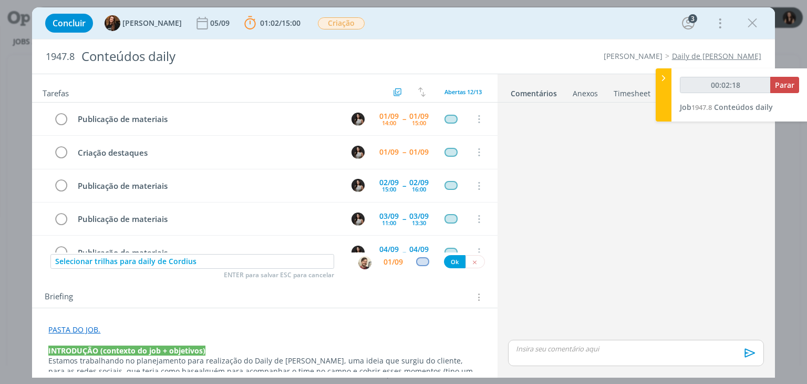
type input "00:02:19"
click at [449, 263] on button "Ok" at bounding box center [455, 261] width 22 height 13
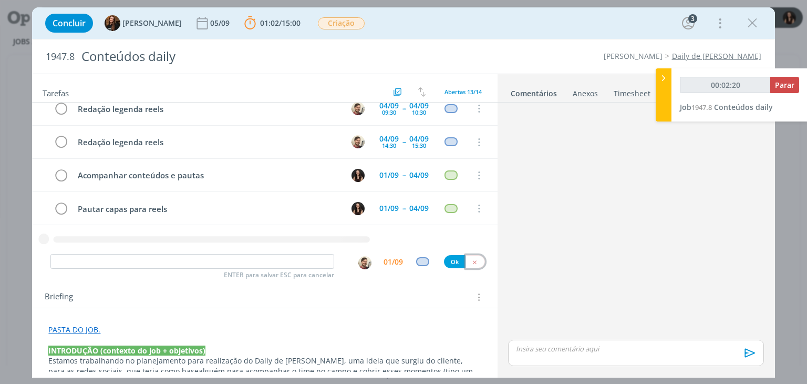
click at [466, 265] on button "dialog" at bounding box center [475, 261] width 19 height 13
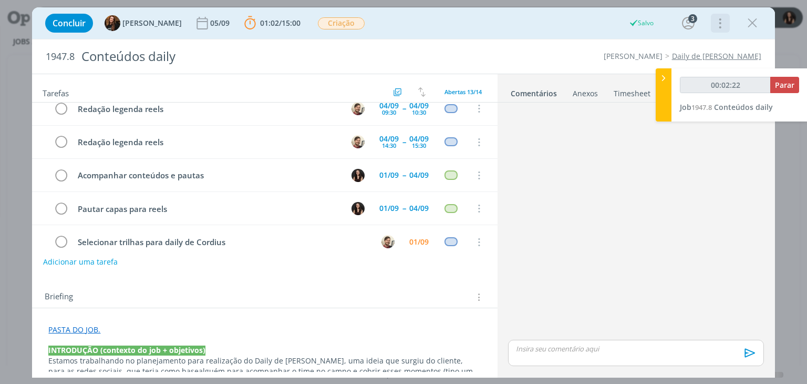
click at [715, 24] on icon "dialog" at bounding box center [719, 23] width 15 height 17
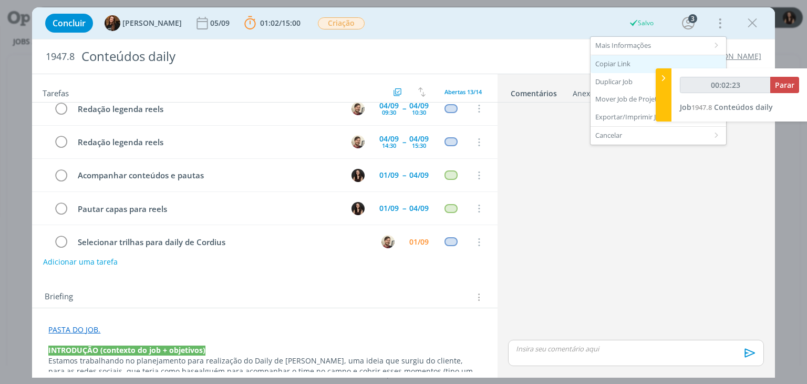
click at [625, 60] on div "Copiar Link" at bounding box center [659, 64] width 136 height 18
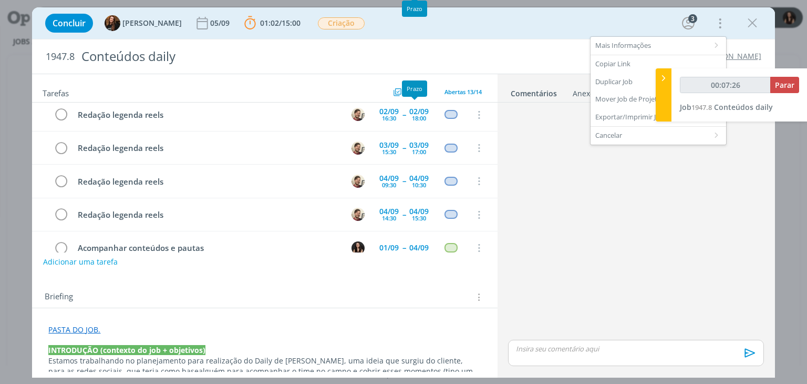
scroll to position [285, 0]
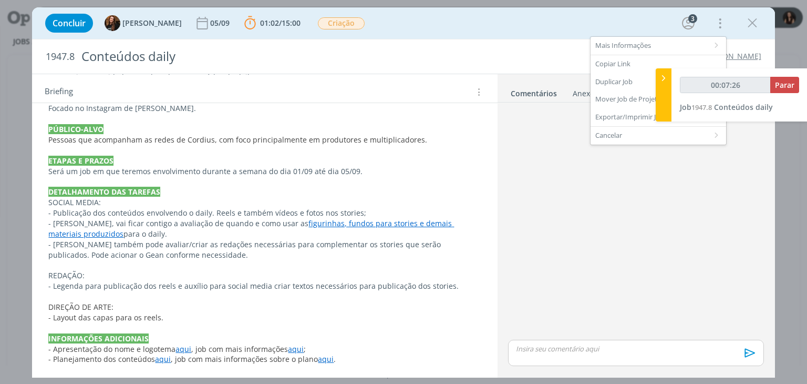
click at [593, 207] on div "dialog" at bounding box center [636, 222] width 264 height 231
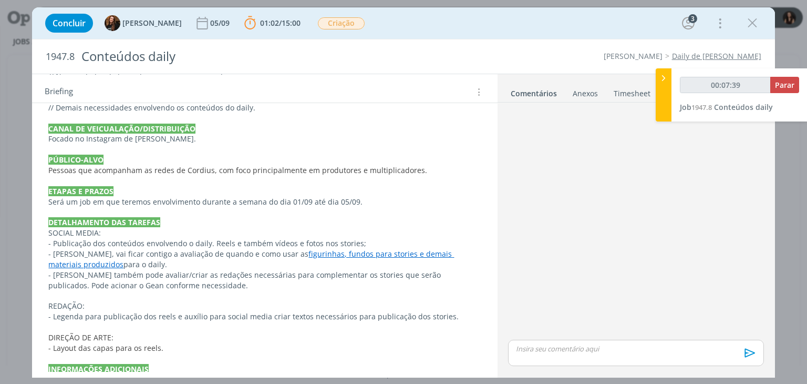
scroll to position [0, 0]
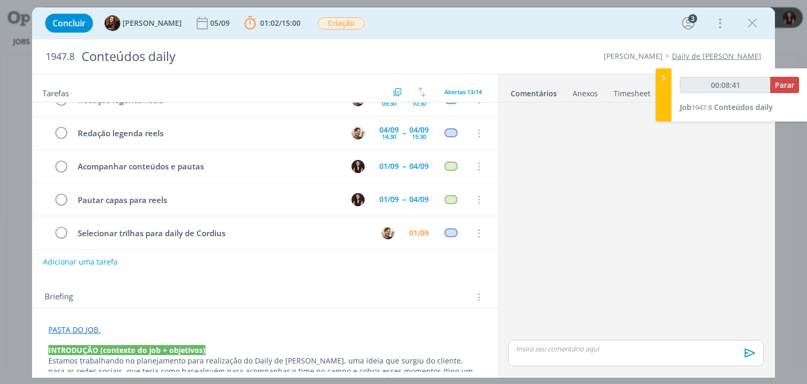
type input "00:08:43"
click at [790, 87] on span "Parar" at bounding box center [784, 85] width 19 height 10
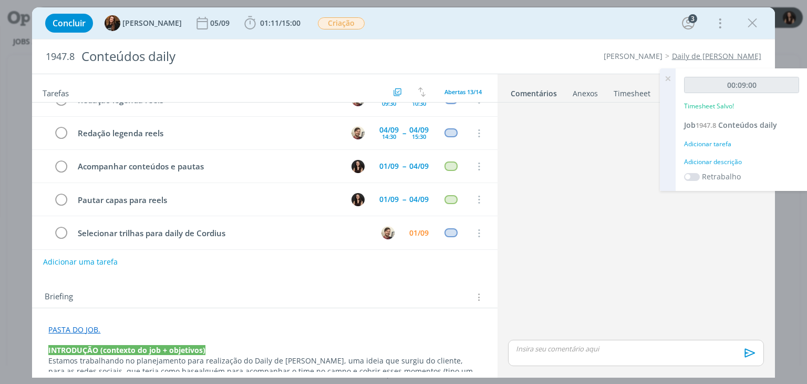
click at [708, 160] on div "Adicionar descrição" at bounding box center [741, 161] width 115 height 9
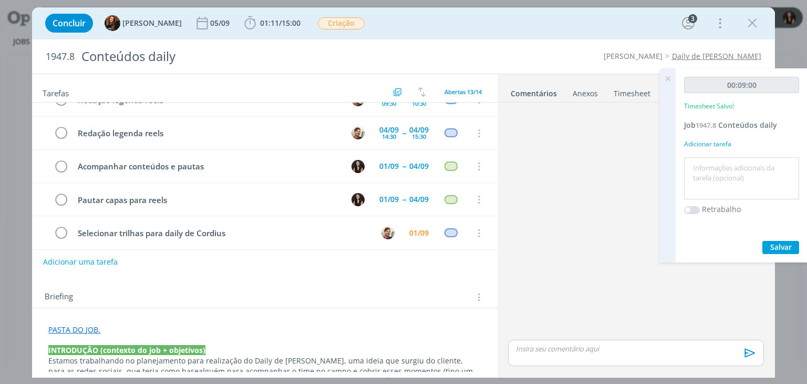
click at [710, 164] on textarea at bounding box center [742, 178] width 110 height 37
type textarea "Atualização pautas"
click at [775, 243] on span "Salvar" at bounding box center [781, 247] width 22 height 10
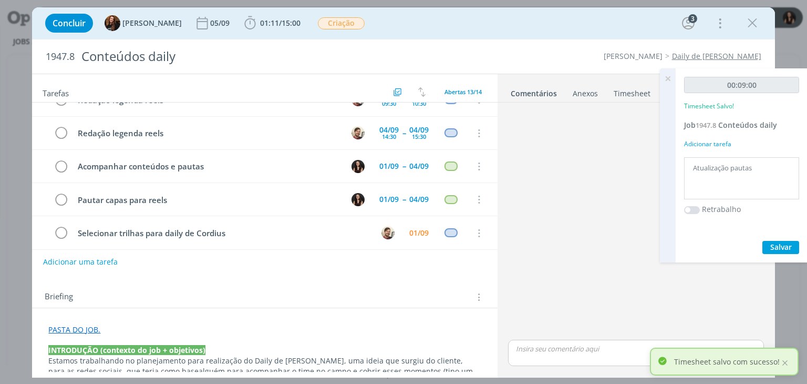
click at [666, 79] on icon at bounding box center [667, 78] width 19 height 20
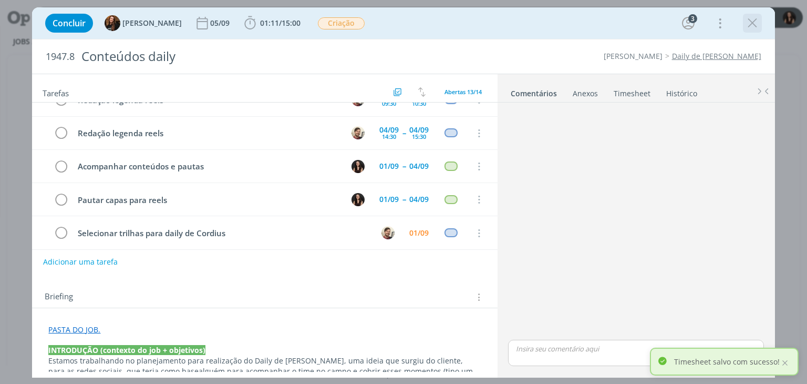
click at [749, 24] on icon "dialog" at bounding box center [753, 23] width 16 height 16
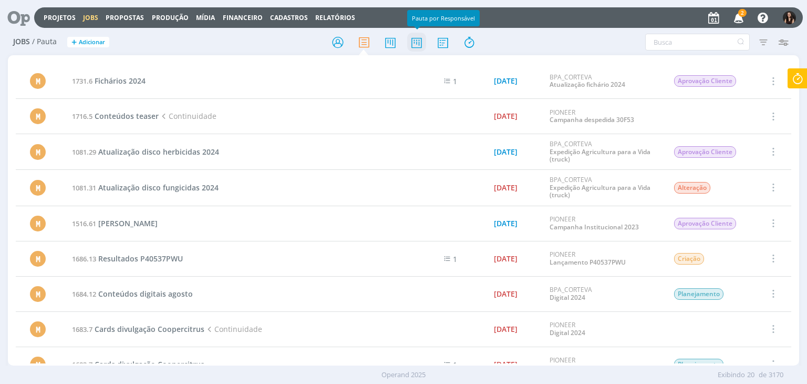
click at [415, 45] on icon at bounding box center [416, 42] width 19 height 20
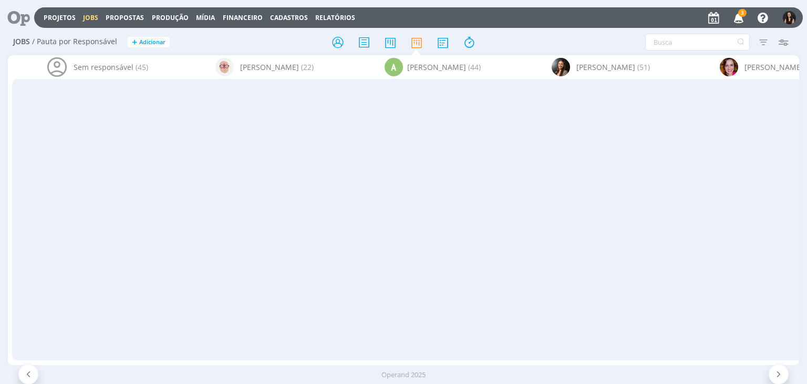
scroll to position [0, 2287]
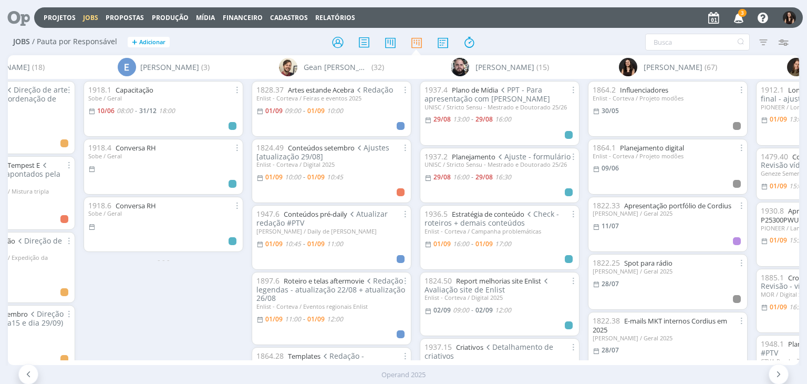
click at [745, 22] on icon "button" at bounding box center [739, 17] width 18 height 18
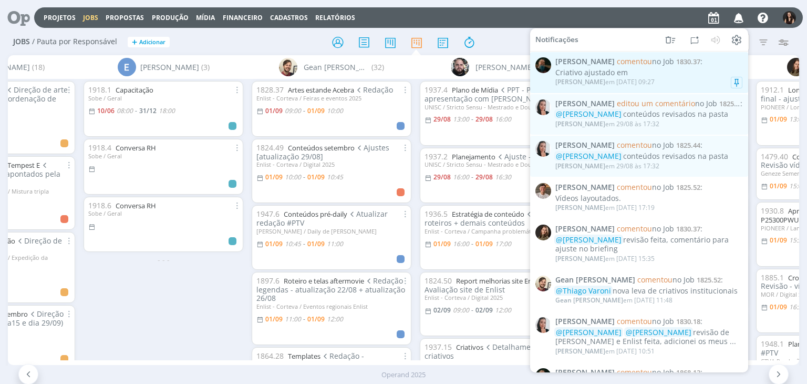
click at [676, 73] on div "Criativo ajustado em" at bounding box center [648, 72] width 187 height 9
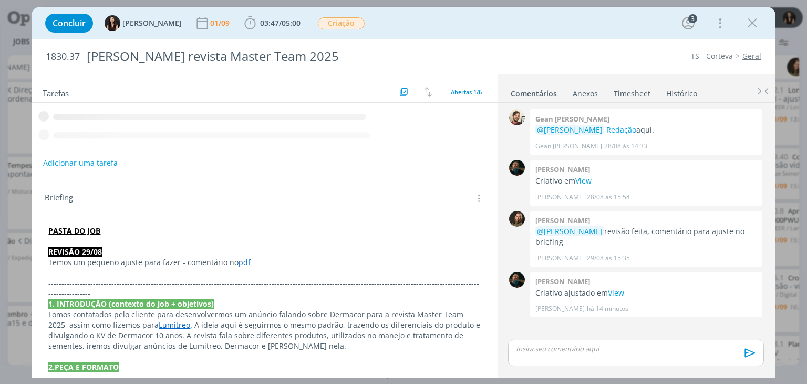
click at [755, 21] on icon "dialog" at bounding box center [753, 23] width 16 height 16
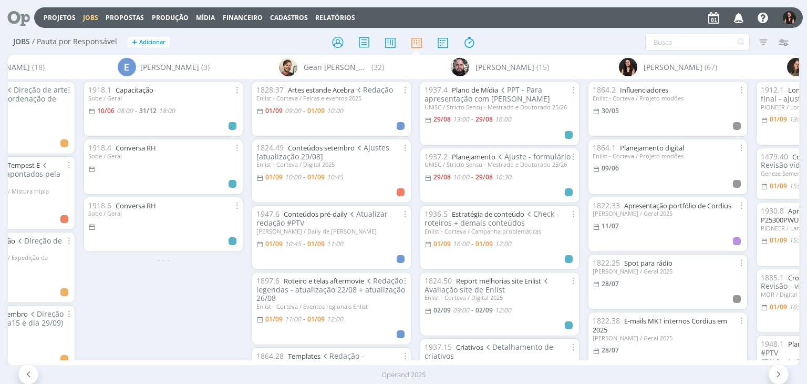
click at [740, 16] on icon "button" at bounding box center [739, 17] width 18 height 18
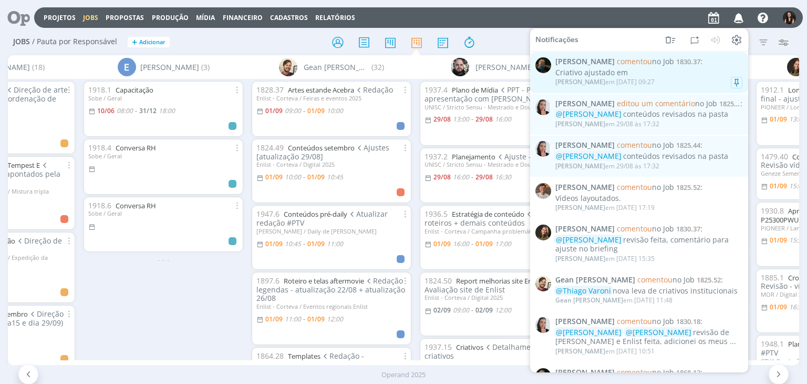
click at [626, 75] on div "Criativo ajustado em" at bounding box center [648, 72] width 187 height 9
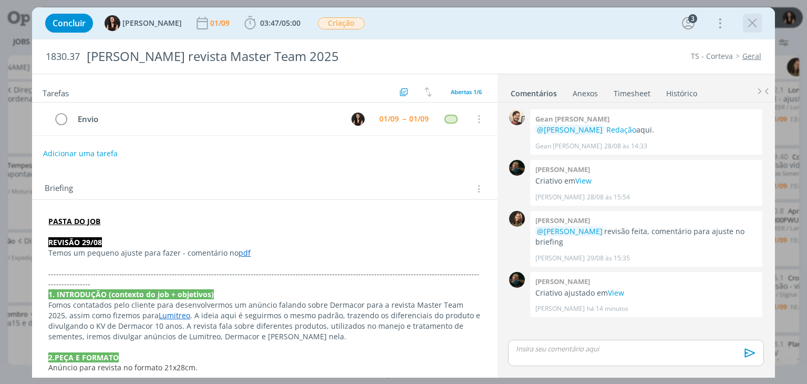
click at [755, 25] on icon "dialog" at bounding box center [753, 23] width 16 height 16
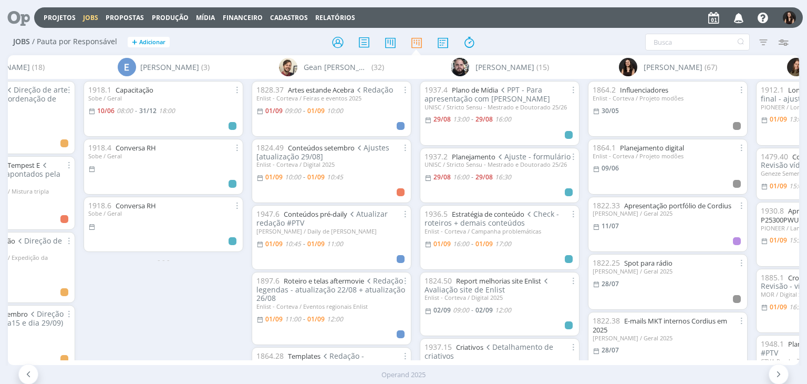
click at [735, 15] on div "Projetos Jobs Propostas Produção [GEOGRAPHIC_DATA] Financeiro Cadastros Relatór…" at bounding box center [403, 192] width 807 height 384
click at [736, 19] on icon "button" at bounding box center [739, 17] width 18 height 18
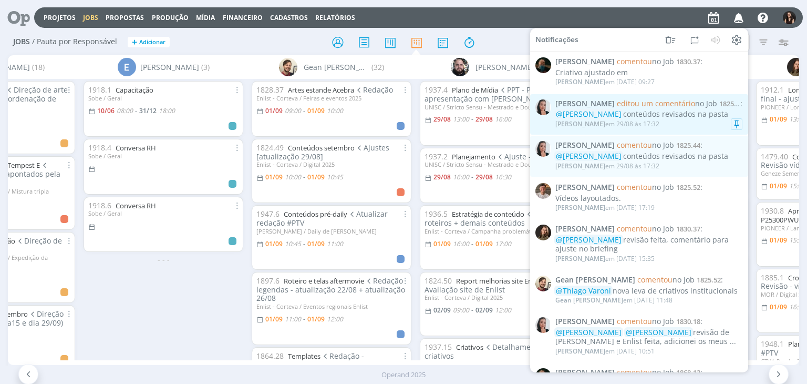
click at [704, 118] on div "@Isabelle Silva conteúdos revisados na pasta" at bounding box center [648, 114] width 187 height 9
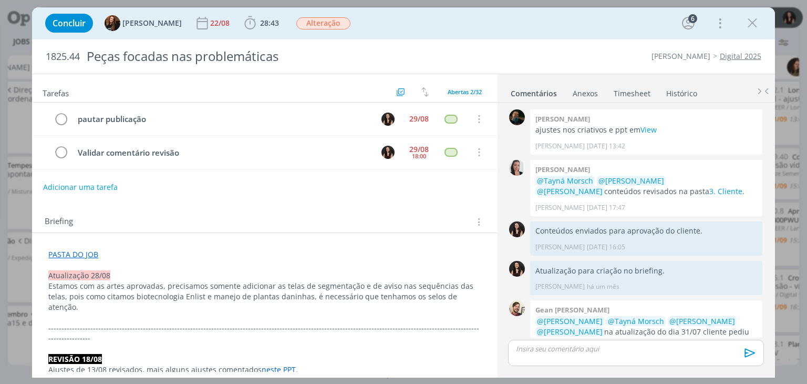
scroll to position [992, 0]
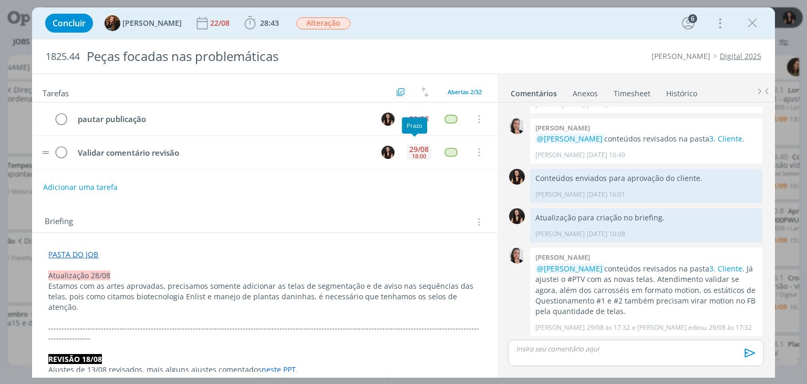
click at [412, 141] on div "29/08 18:00" at bounding box center [419, 152] width 25 height 23
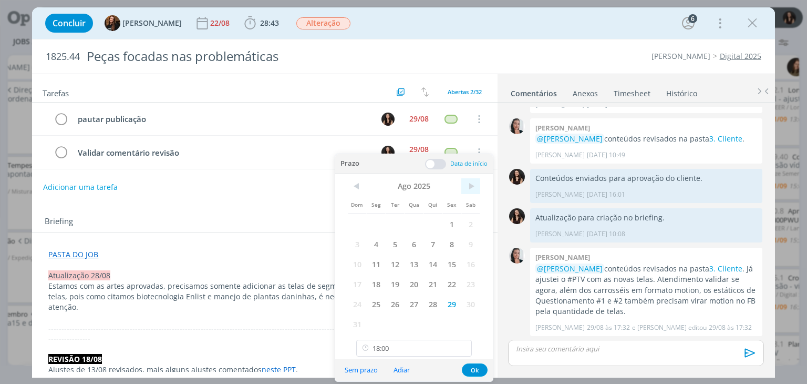
drag, startPoint x: 466, startPoint y: 192, endPoint x: 433, endPoint y: 211, distance: 37.7
click at [466, 192] on span ">" at bounding box center [470, 186] width 19 height 16
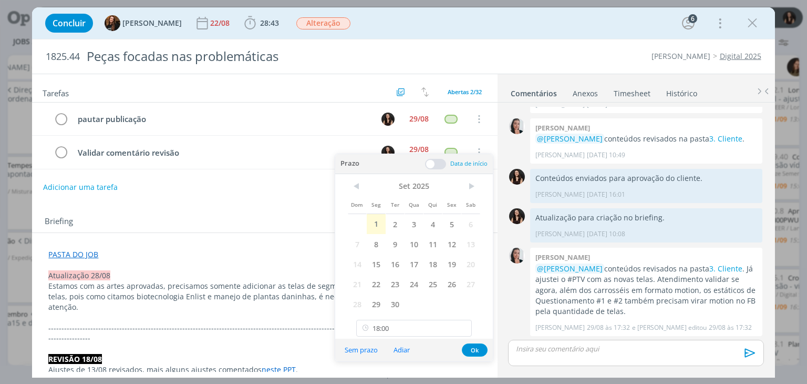
click at [363, 228] on span at bounding box center [357, 224] width 19 height 20
drag, startPoint x: 370, startPoint y: 220, endPoint x: 382, endPoint y: 228, distance: 14.0
click at [371, 220] on span "1" at bounding box center [376, 224] width 19 height 20
click at [477, 345] on button "Ok" at bounding box center [475, 349] width 26 height 13
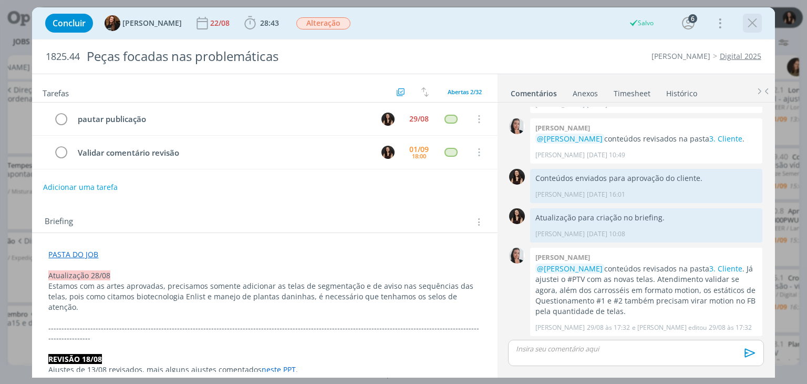
click at [758, 30] on icon "dialog" at bounding box center [753, 23] width 16 height 16
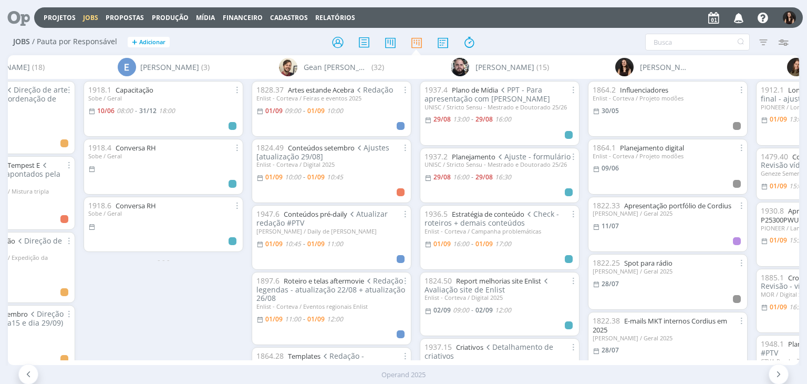
click at [736, 11] on div "Projetos Jobs Propostas Produção Mídia Financeiro Cadastros Relatórios Notifica…" at bounding box center [403, 192] width 807 height 384
click at [741, 18] on icon "button" at bounding box center [739, 17] width 18 height 18
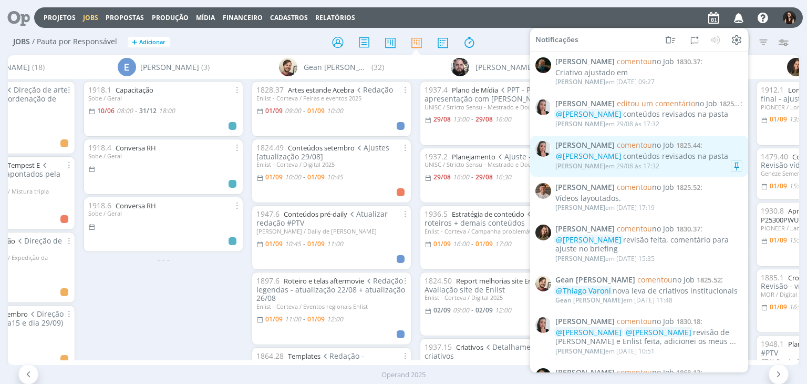
click at [656, 152] on div "@Isabelle Silva conteúdos revisados na pasta" at bounding box center [648, 156] width 187 height 9
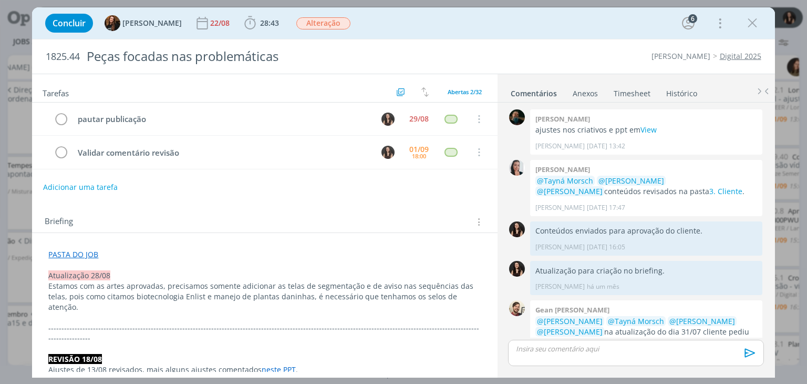
scroll to position [992, 0]
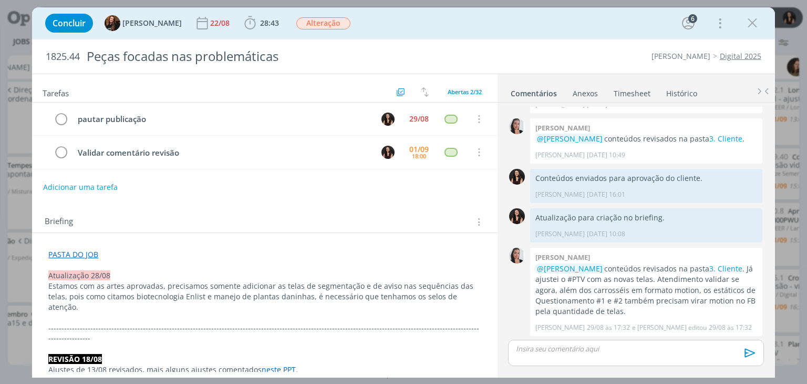
drag, startPoint x: 750, startPoint y: 28, endPoint x: 402, endPoint y: 117, distance: 358.5
click at [750, 28] on icon "dialog" at bounding box center [753, 23] width 16 height 16
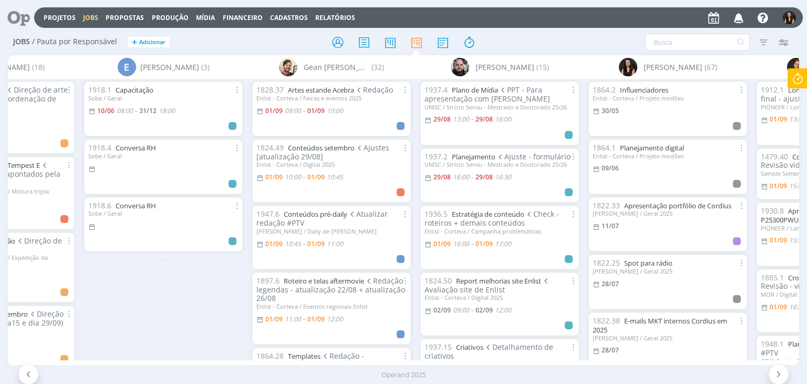
click at [798, 85] on icon at bounding box center [797, 78] width 19 height 20
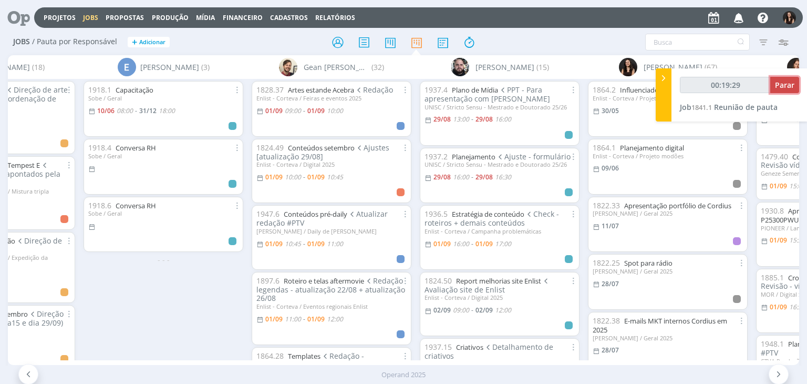
click at [793, 84] on span "Parar" at bounding box center [784, 85] width 19 height 10
click at [777, 84] on span "Parar" at bounding box center [784, 85] width 19 height 10
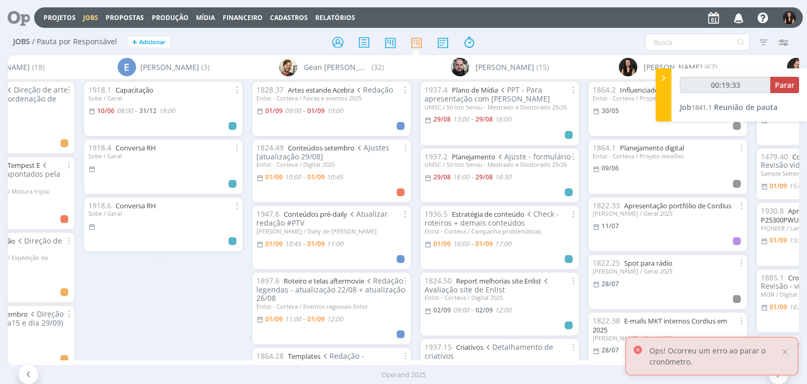
click at [780, 348] on div "Ops! Ocorreu um erro ao parar o cronômetro." at bounding box center [711, 355] width 173 height 39
click at [782, 349] on div at bounding box center [784, 351] width 9 height 9
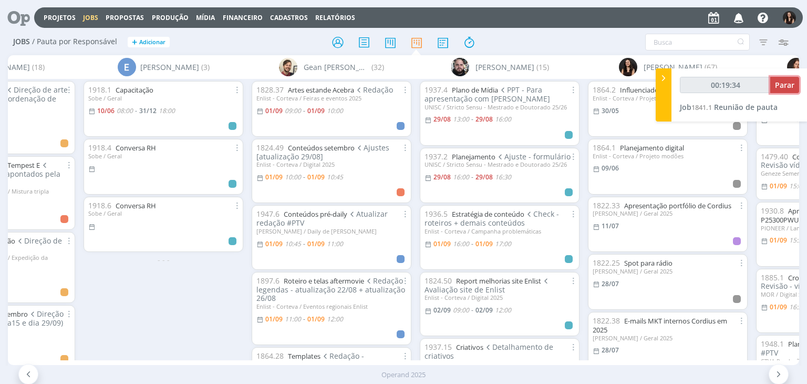
click at [778, 83] on span "Parar" at bounding box center [784, 85] width 19 height 10
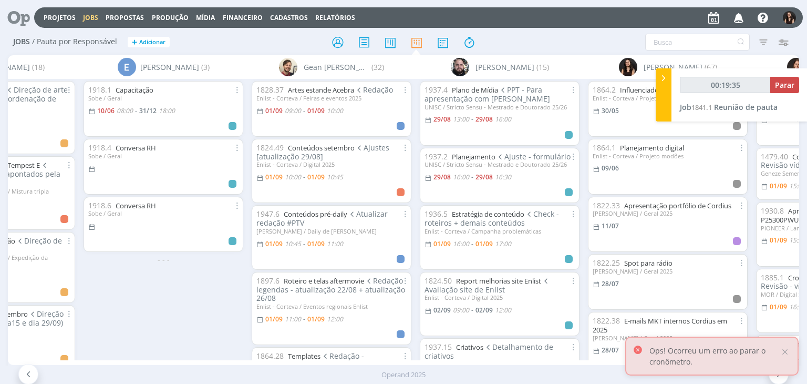
type input "00:20:00"
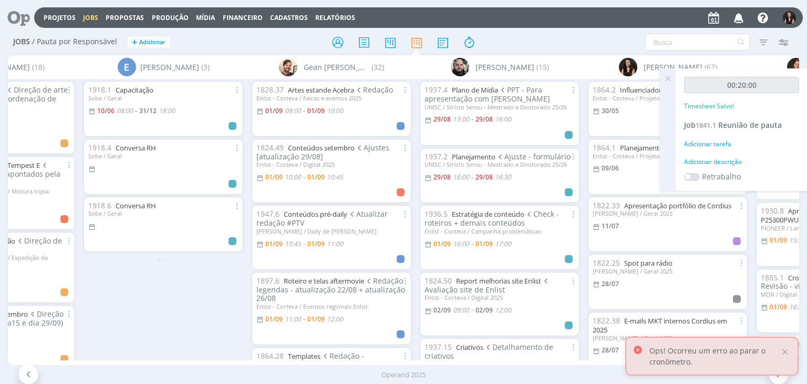
click at [790, 356] on div "Ops! Ocorreu um erro ao parar o cronômetro." at bounding box center [711, 355] width 173 height 39
click at [786, 348] on div at bounding box center [784, 351] width 9 height 9
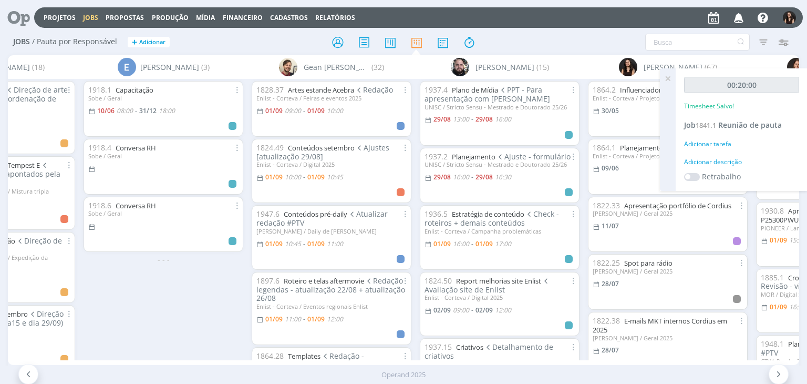
click at [736, 161] on div "Adicionar descrição" at bounding box center [741, 161] width 115 height 9
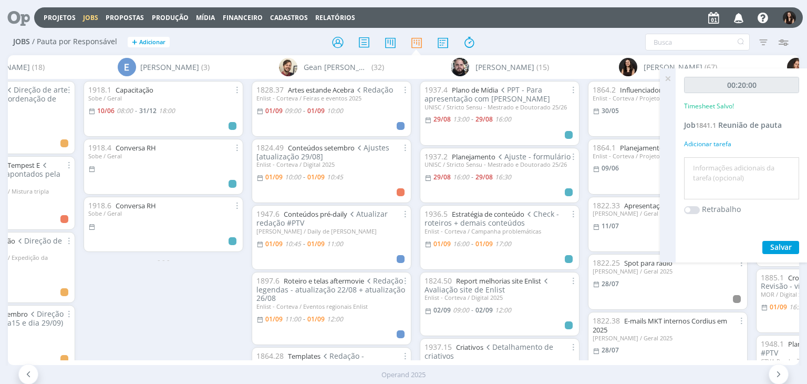
click at [736, 161] on textarea at bounding box center [742, 178] width 110 height 37
click at [759, 164] on textarea "Atualização planilha de pauta" at bounding box center [742, 178] width 110 height 37
type textarea "Atualização planilha para reunião de pauta"
click at [786, 235] on div "00:20:00 Timesheet Salvo! Job 1841.1 Reunião de pauta Adicionar tarefa Atualiza…" at bounding box center [742, 165] width 132 height 194
click at [789, 242] on span "Salvar" at bounding box center [781, 247] width 22 height 10
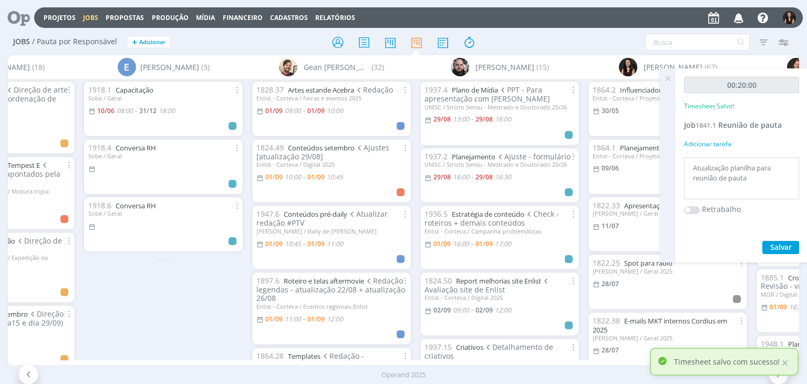
click at [668, 76] on icon at bounding box center [667, 78] width 19 height 20
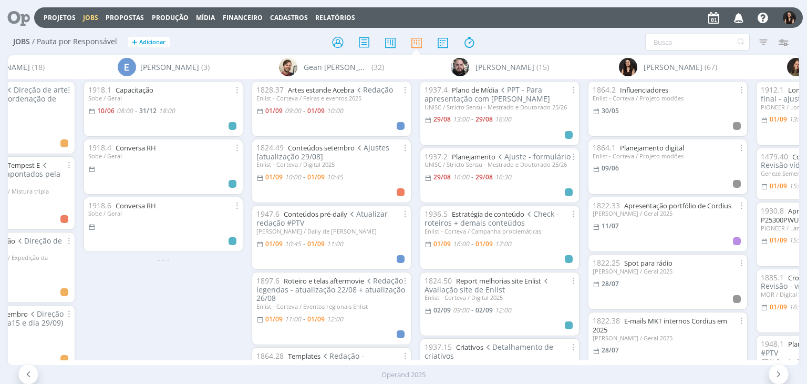
drag, startPoint x: 26, startPoint y: 18, endPoint x: 88, endPoint y: 44, distance: 67.1
click at [26, 17] on icon at bounding box center [15, 17] width 22 height 20
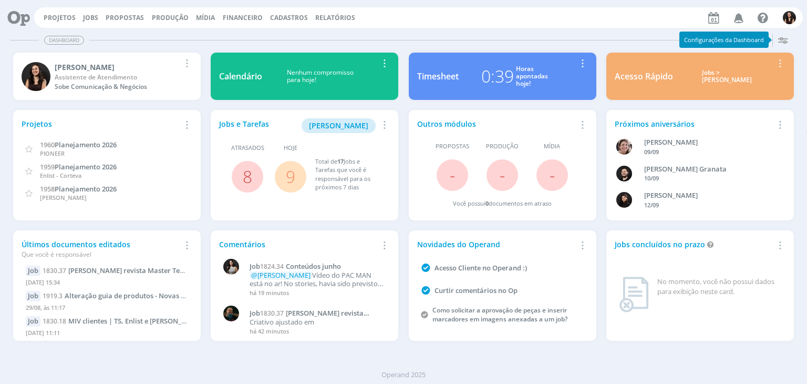
click at [292, 174] on link "9" at bounding box center [290, 176] width 9 height 23
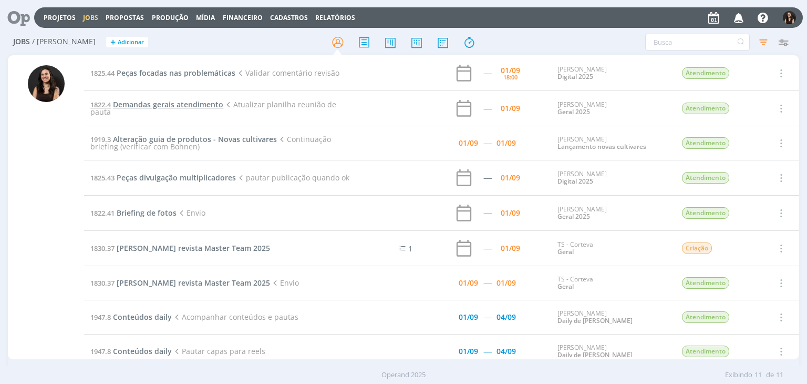
scroll to position [91, 0]
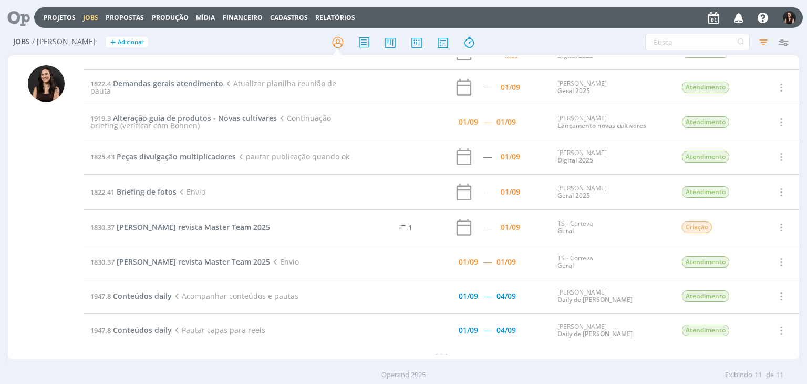
click at [173, 78] on span "Demandas gerais atendimento" at bounding box center [168, 83] width 110 height 10
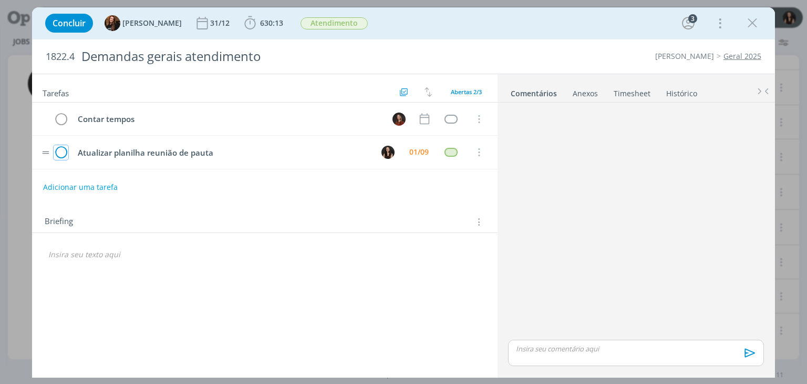
click at [59, 152] on icon "dialog" at bounding box center [61, 152] width 15 height 16
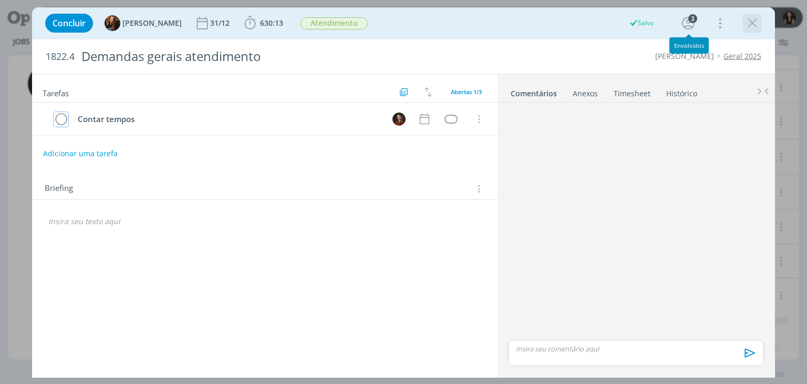
scroll to position [56, 0]
click at [759, 22] on icon "dialog" at bounding box center [753, 23] width 16 height 16
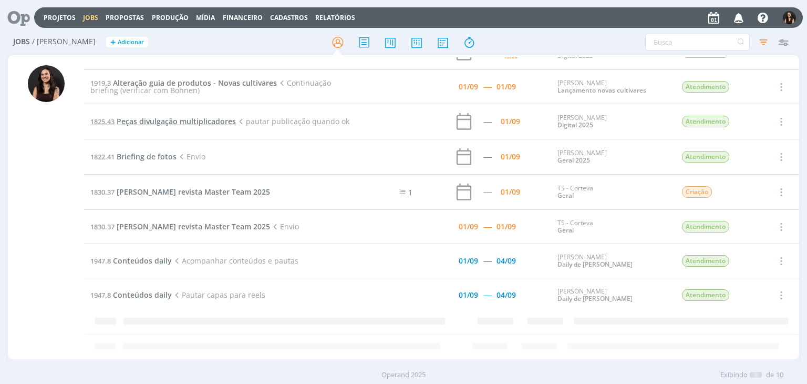
scroll to position [56, 0]
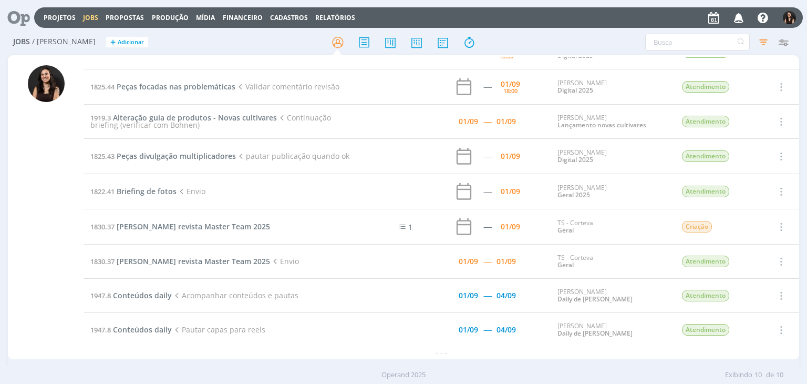
drag, startPoint x: 529, startPoint y: 44, endPoint x: 517, endPoint y: 55, distance: 16.3
click at [529, 44] on div at bounding box center [404, 42] width 264 height 19
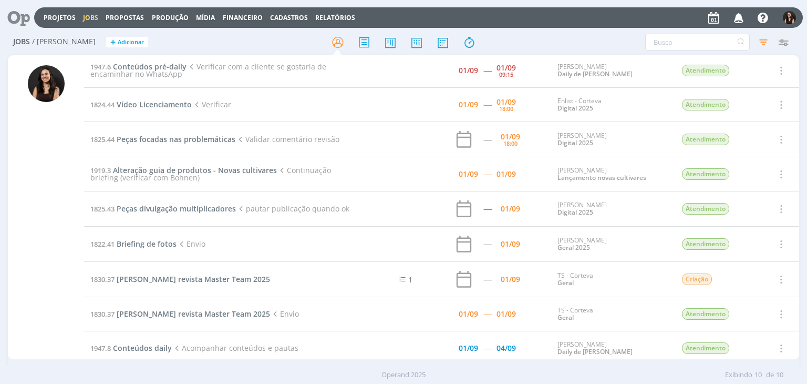
scroll to position [0, 0]
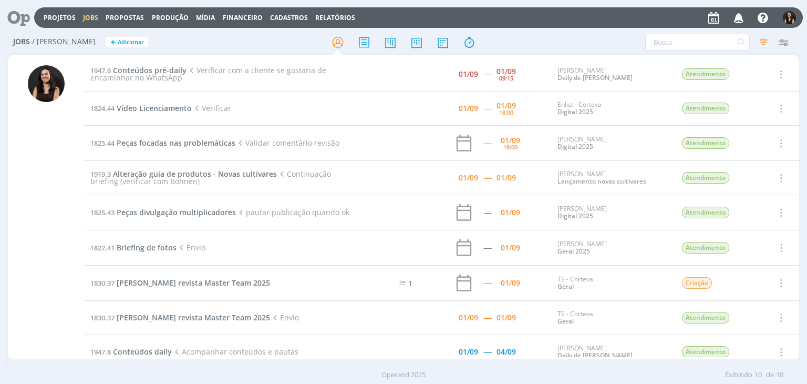
click at [544, 27] on div "Projetos Jobs Propostas Produção Mídia Financeiro Cadastros Relatórios Notifica…" at bounding box center [418, 17] width 769 height 20
click at [535, 35] on div "Filtros Filtrar Limpar Tipo Jobs e Tarefas Data Personalizado 01/09/2025 a 01/0…" at bounding box center [667, 42] width 264 height 17
drag, startPoint x: 541, startPoint y: 34, endPoint x: 546, endPoint y: 39, distance: 7.5
click at [542, 35] on div "Filtros Filtrar Limpar Tipo Jobs e Tarefas Data Personalizado 01/09/2025 a 01/0…" at bounding box center [667, 42] width 253 height 17
click at [534, 19] on div "Projetos Jobs Propostas Produção Mídia Financeiro Cadastros Relatórios Notifica…" at bounding box center [418, 17] width 769 height 20
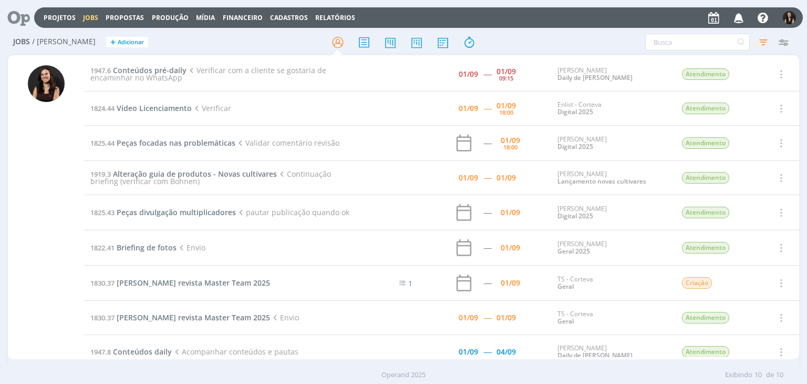
click at [193, 47] on h2 "Jobs / Minha Pauta + Adicionar" at bounding box center [139, 40] width 253 height 22
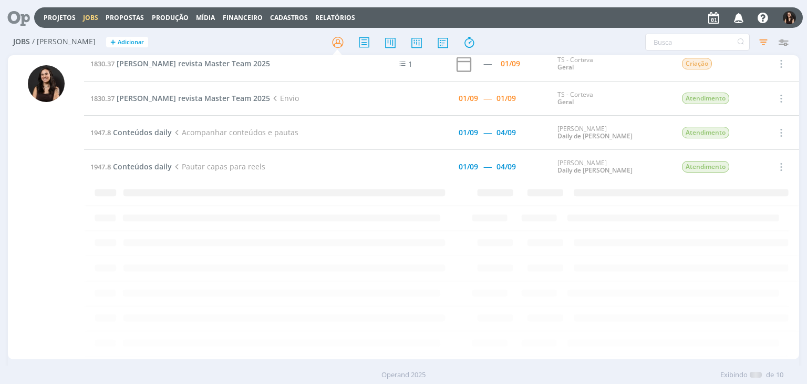
scroll to position [56, 0]
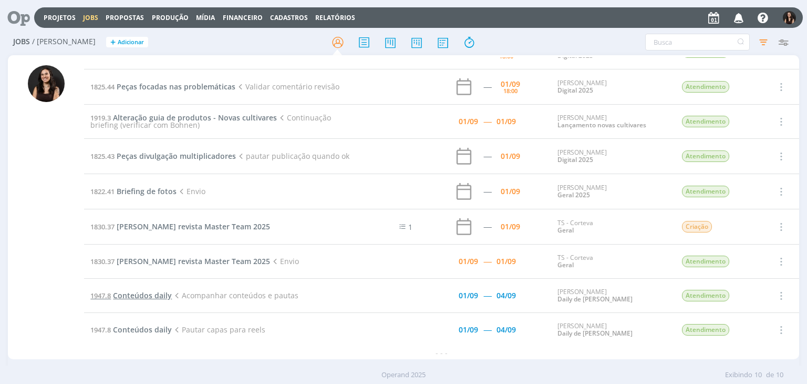
click at [160, 291] on span "Conteúdos daily" at bounding box center [142, 295] width 59 height 10
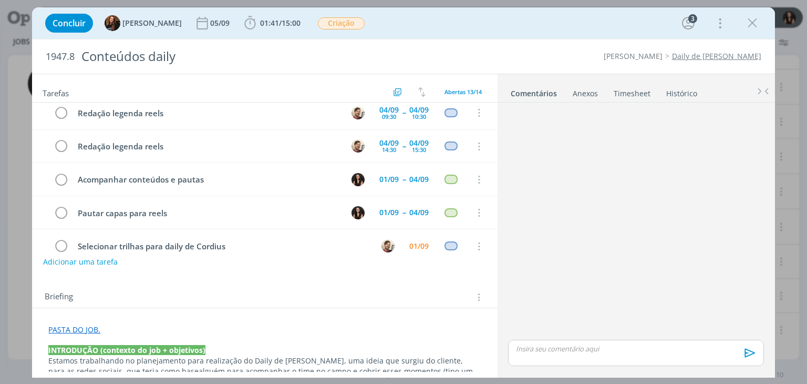
scroll to position [285, 0]
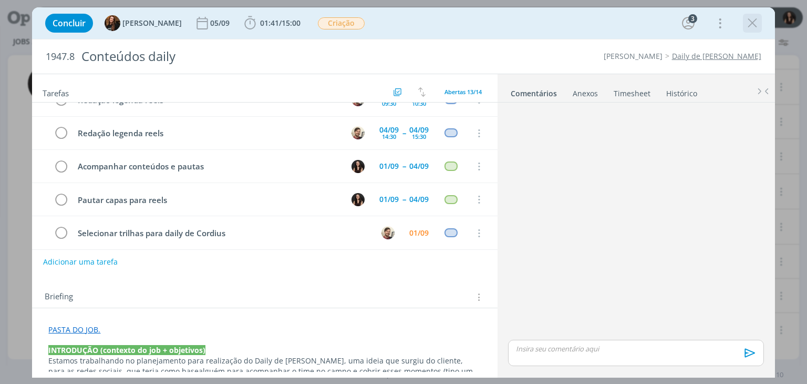
click at [750, 20] on icon "dialog" at bounding box center [753, 23] width 16 height 16
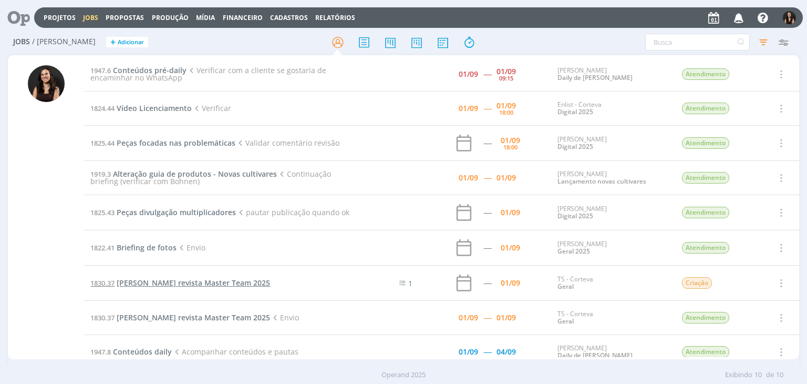
click at [172, 278] on span "Anúncio Dermacor revista Master Team 2025" at bounding box center [193, 282] width 153 height 10
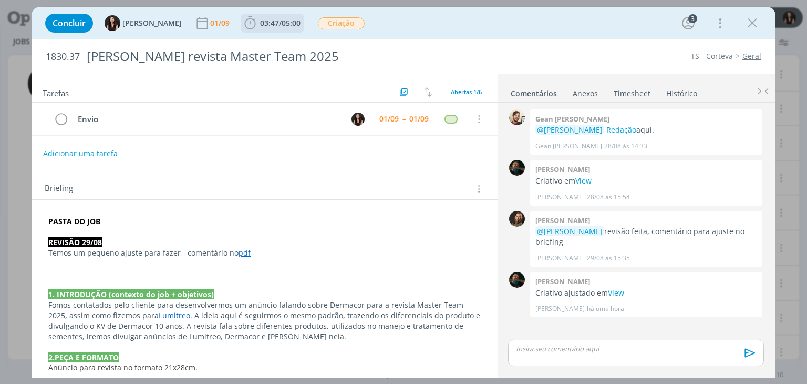
click at [277, 29] on span "03:47 / 05:00" at bounding box center [272, 23] width 60 height 16
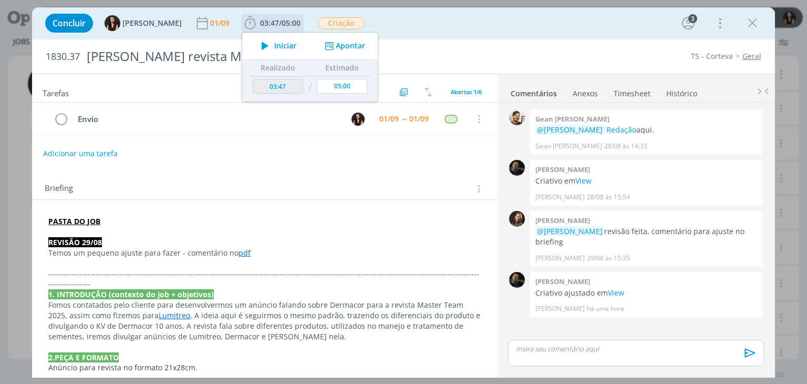
click at [278, 48] on span "Iniciar" at bounding box center [285, 45] width 22 height 7
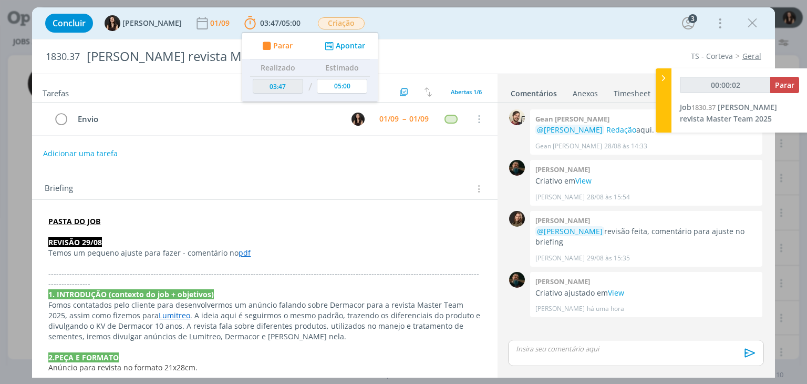
click at [324, 160] on div "Adicionar uma tarefa" at bounding box center [264, 153] width 465 height 19
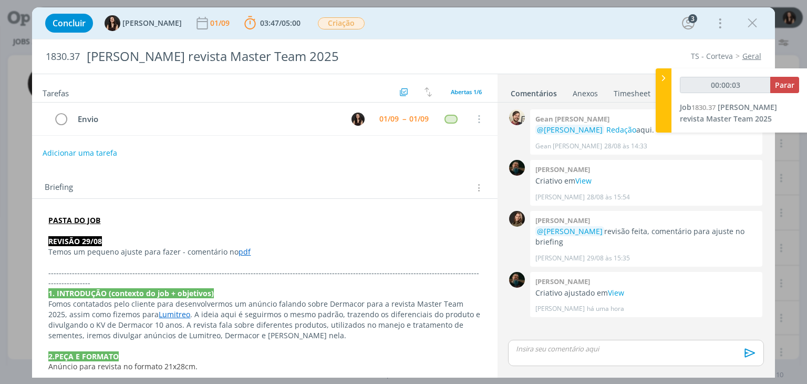
click at [67, 154] on button "Adicionar uma tarefa" at bounding box center [80, 153] width 75 height 18
click at [67, 154] on input "dialog" at bounding box center [195, 152] width 290 height 15
type input "00:00:05"
type input "Re"
type input "00:00:06"
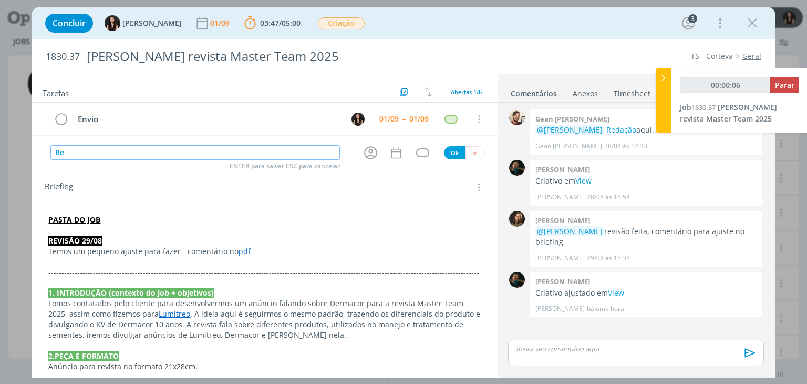
type input "Rev"
type input "00:00:07"
type input "Revis"
type input "00:00:08"
type input "Revisão"
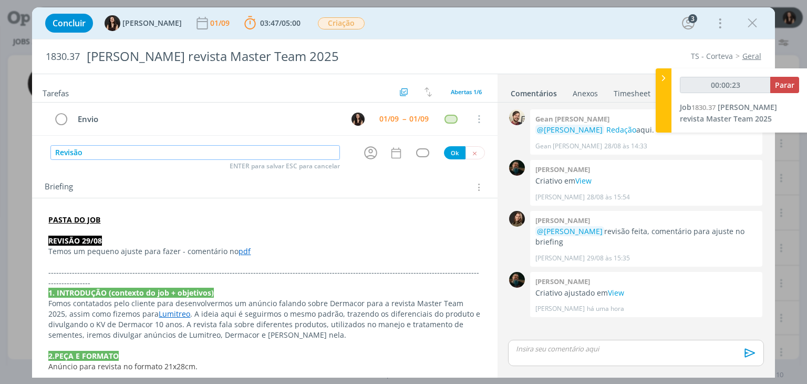
click at [124, 151] on input "Revisão" at bounding box center [195, 152] width 290 height 15
type input "00:00:26"
type input "Revisão"
click at [252, 153] on input "Revisão" at bounding box center [195, 152] width 290 height 15
type input "00:01:45"
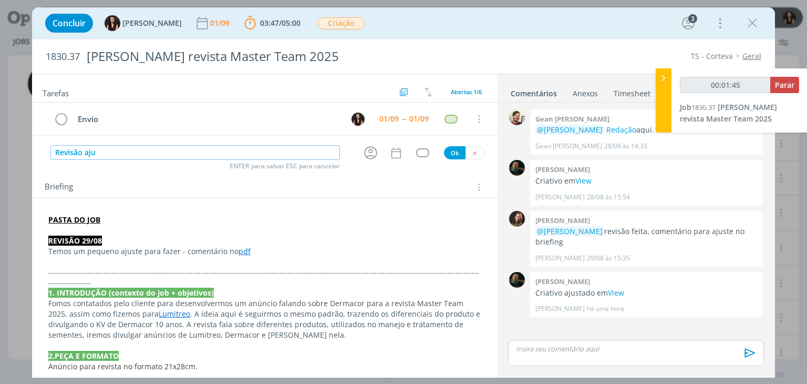
type input "Revisão ajus"
type input "00:01:46"
type input "Revisão ajuste"
type input "00:01:47"
type input "Revisão ajustes"
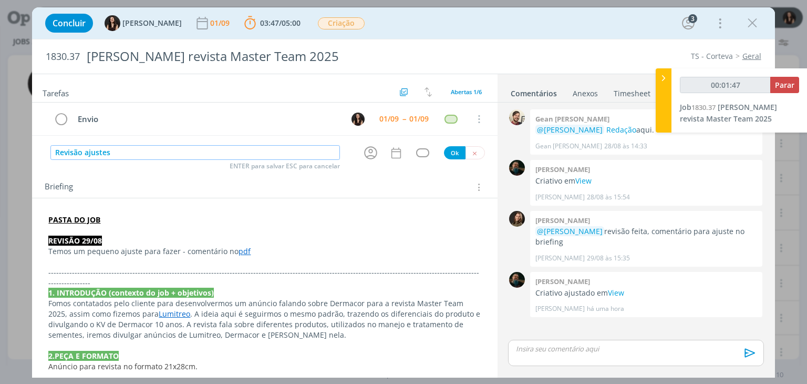
type input "00:01:48"
type input "Revisão ajustes ("
type input "00:01:49"
type input "Revisão ajustes (revis"
type input "00:01:50"
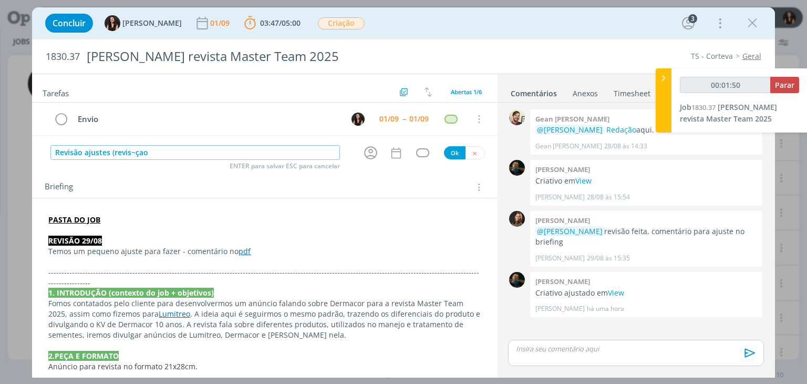
type input "Revisão ajustes (revis~çao"
type input "00:01:51"
type input "Revisão ajustes"
type input "00:01:52"
type input "Revisão ajuste"
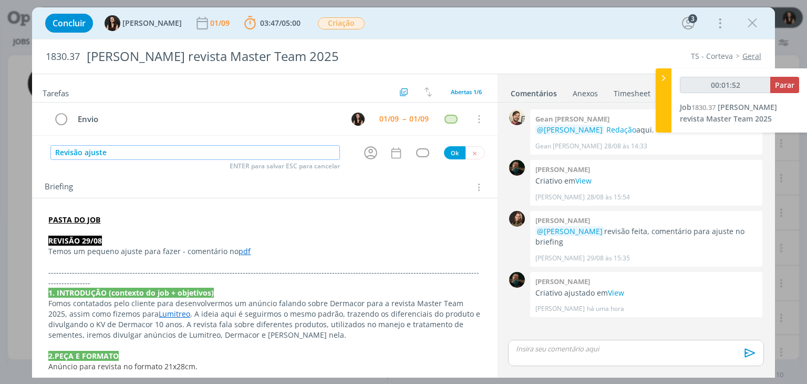
type input "00:01:53"
type input "Revisão ajuste ("
type input "00:01:57"
type input "Revisão ajuste (re"
type input "00:01:58"
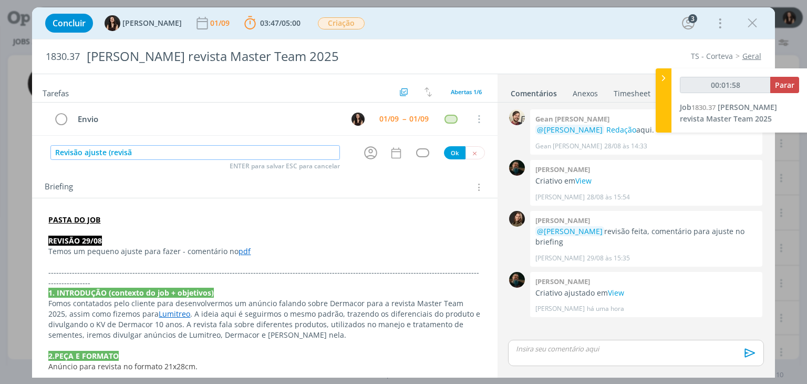
type input "Revisão ajuste (revisão"
type input "00:01:59"
type input "Revisão ajuste (revisão"
type input "00:02:00"
type input "Revisão ajuste (revisão 29/0"
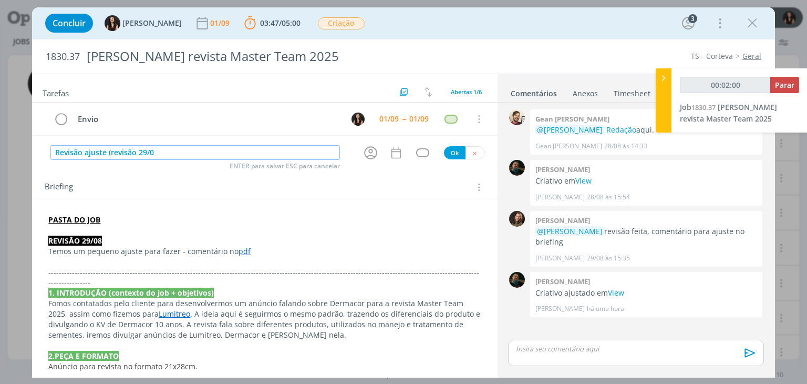
type input "00:02:01"
type input "Revisão ajuste (revisão 29/08)"
type input "00:02:02"
click at [363, 153] on icon "dialog" at bounding box center [371, 152] width 16 height 16
type input "Revisão ajuste (revisão 29/08)"
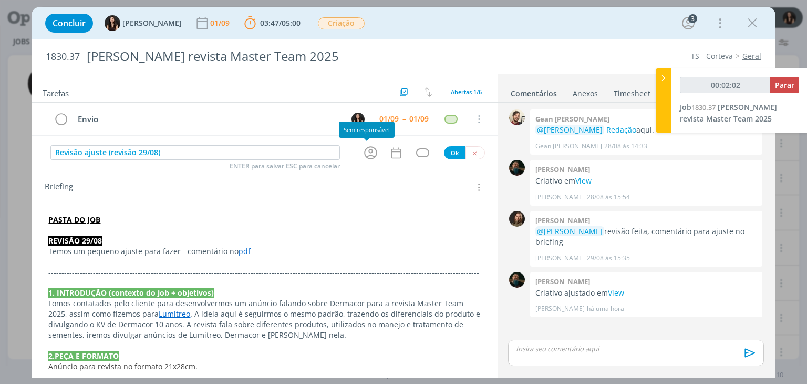
type input "00:02:03"
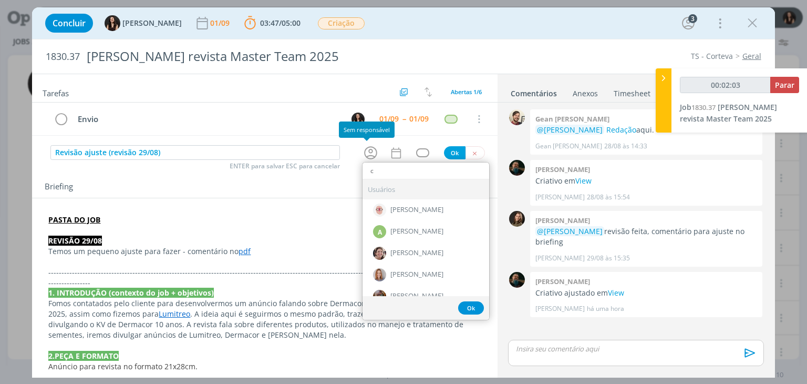
type input "ca"
type input "00:02:06"
type input "car"
type input "00:02:07"
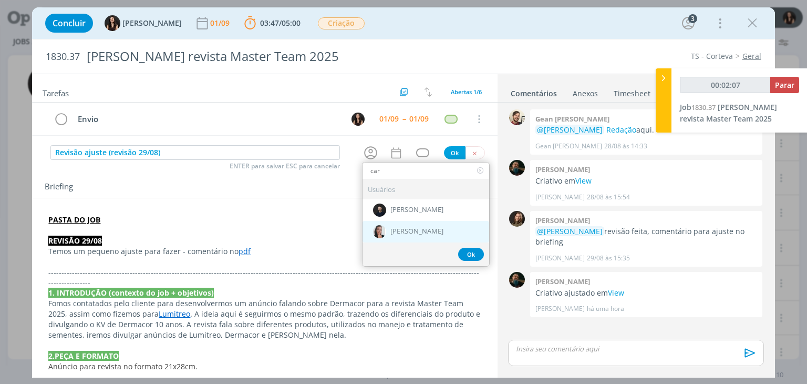
type input "car"
click at [406, 232] on span "[PERSON_NAME]" at bounding box center [416, 232] width 53 height 8
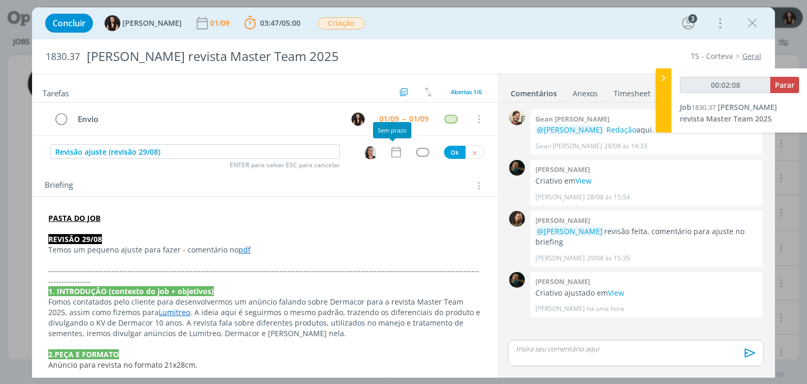
click at [390, 148] on icon "dialog" at bounding box center [396, 152] width 14 height 14
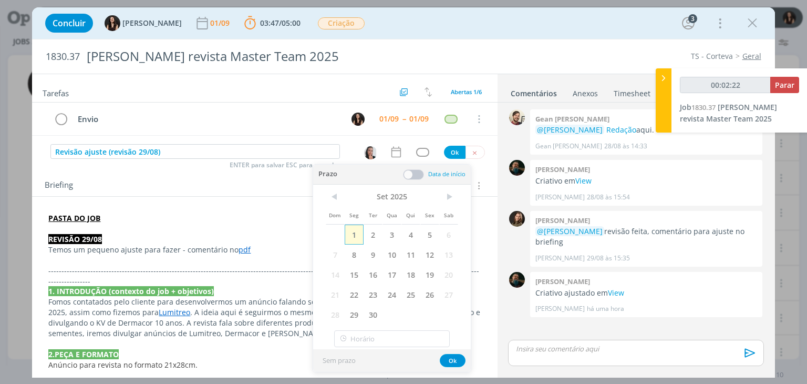
click at [357, 231] on span "1" at bounding box center [354, 234] width 19 height 20
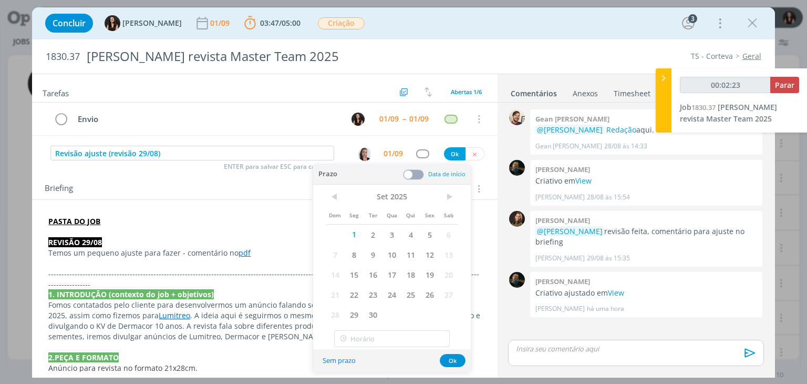
click at [408, 175] on span at bounding box center [413, 174] width 21 height 11
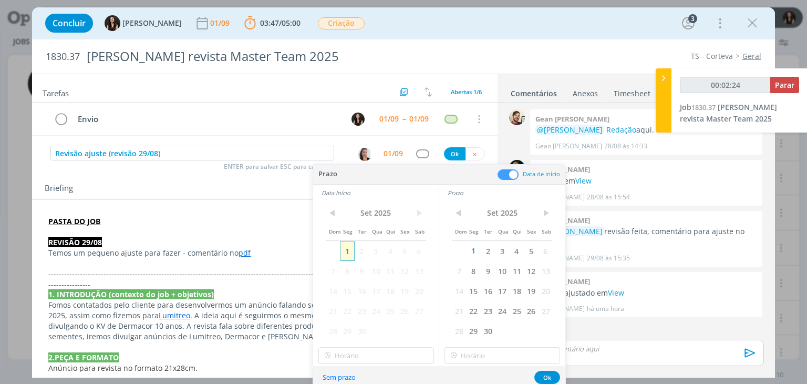
click at [350, 253] on span "1" at bounding box center [347, 251] width 14 height 20
type input "00:02:25"
type input "11:00"
click at [365, 348] on input "11:00" at bounding box center [376, 355] width 116 height 17
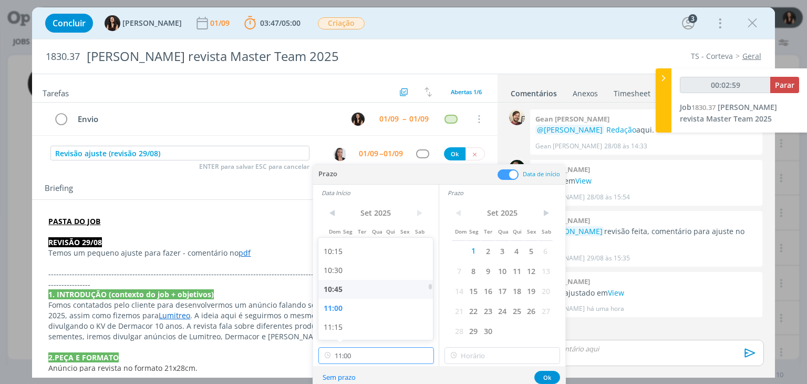
scroll to position [752, 0]
type input "00:03:10"
type input "11:00"
click at [469, 357] on input "11:00" at bounding box center [503, 355] width 116 height 17
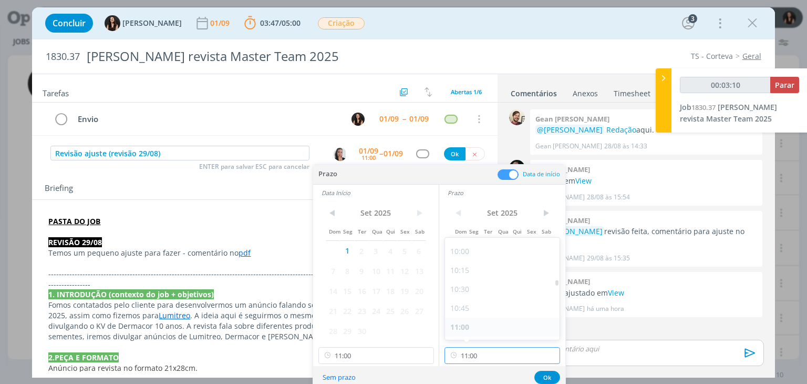
type input "00:03:11"
click at [469, 311] on div "11:30" at bounding box center [504, 312] width 118 height 19
type input "11:30"
click at [551, 379] on button "Ok" at bounding box center [547, 376] width 26 height 13
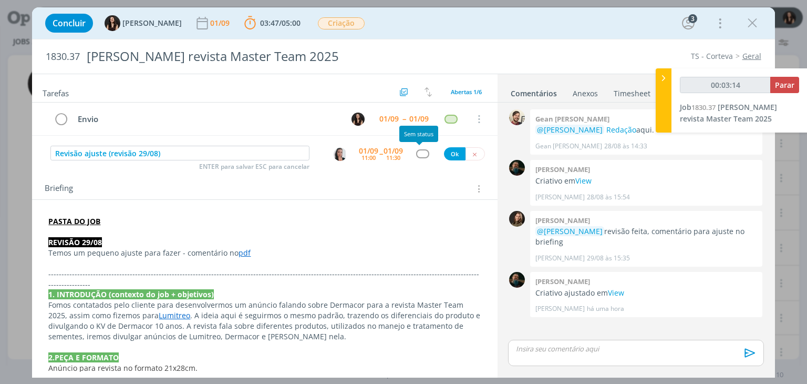
click at [416, 152] on div "dialog" at bounding box center [422, 153] width 13 height 9
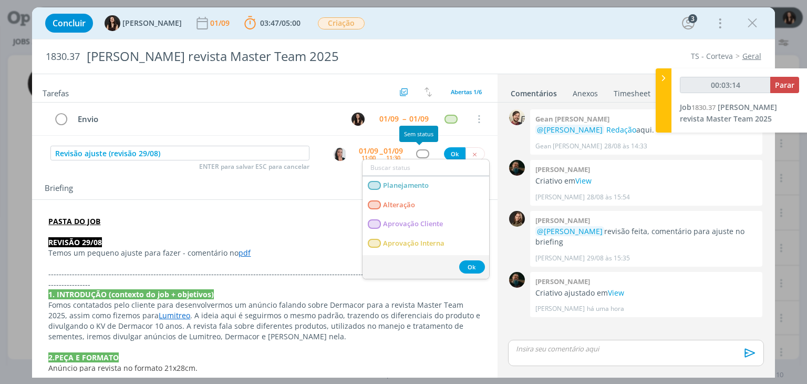
type input "00:03:15"
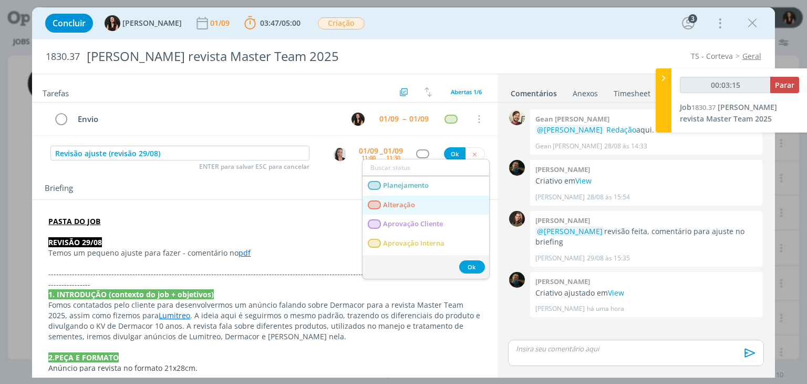
type input "r"
type input "00:03:16"
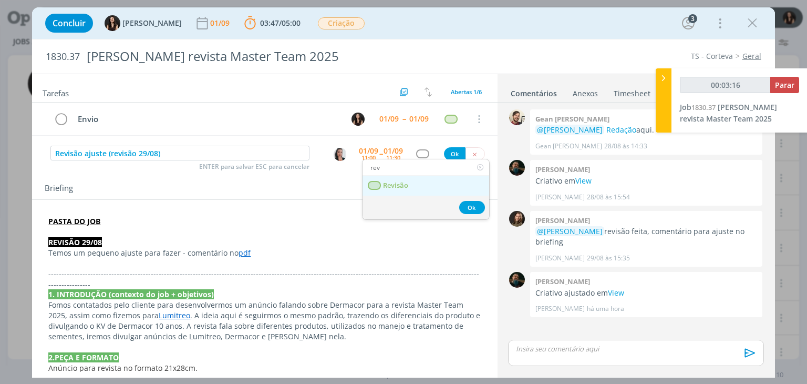
type input "rev"
click at [406, 178] on link "Revisão" at bounding box center [426, 185] width 127 height 19
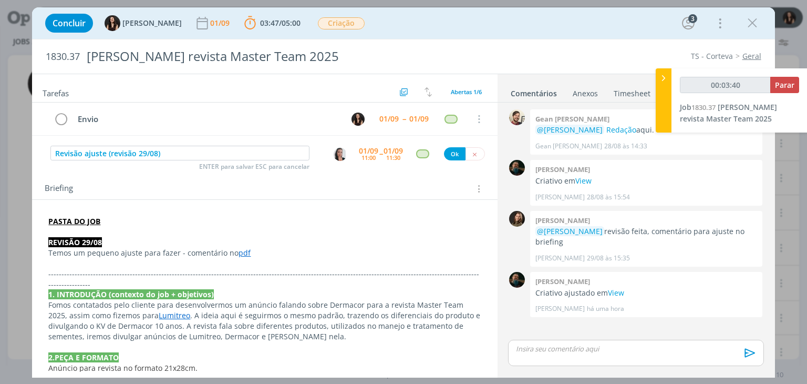
type input "00:03:41"
click at [447, 151] on button "Ok" at bounding box center [455, 153] width 22 height 13
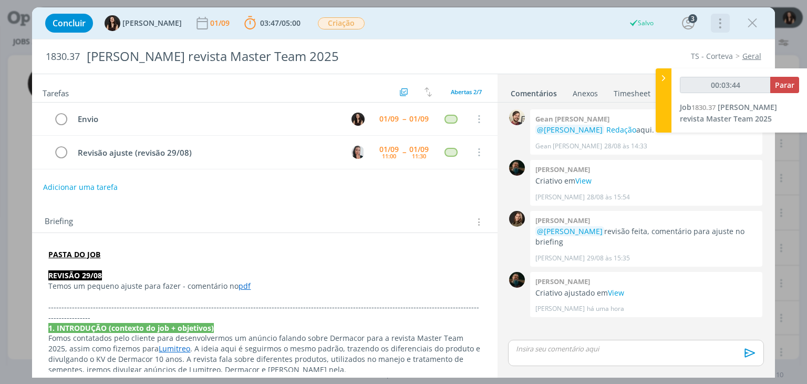
click at [720, 26] on icon "dialog" at bounding box center [719, 23] width 15 height 17
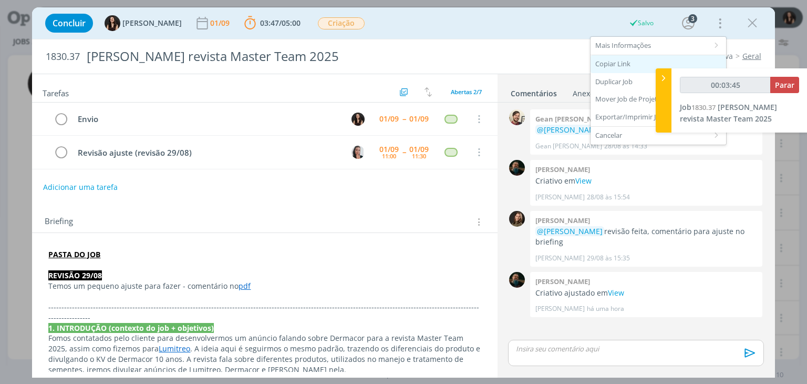
click at [618, 59] on div "Copiar Link" at bounding box center [659, 64] width 136 height 18
click at [239, 283] on link "pdf" at bounding box center [245, 286] width 12 height 10
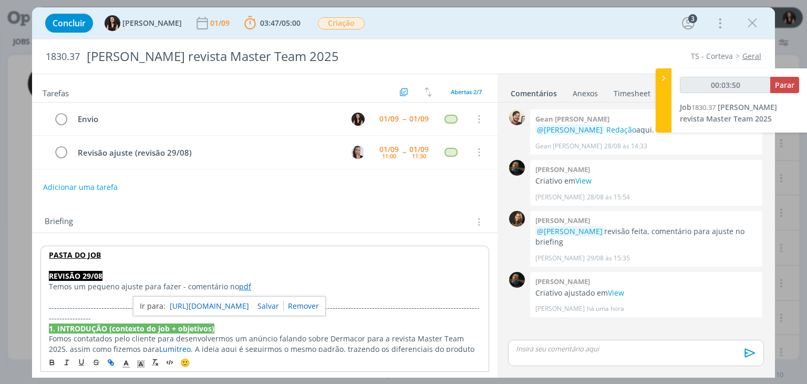
click at [359, 260] on p "dialog" at bounding box center [264, 265] width 431 height 11
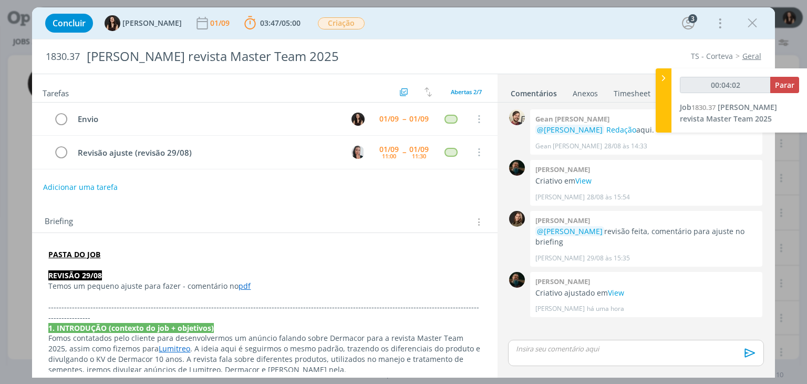
type input "00:05:49"
click at [792, 85] on span "Parar" at bounding box center [784, 85] width 19 height 10
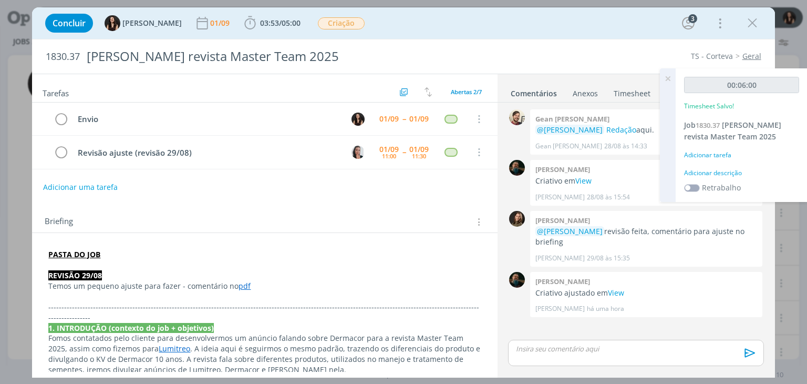
click at [711, 174] on div "Adicionar descrição" at bounding box center [741, 172] width 115 height 9
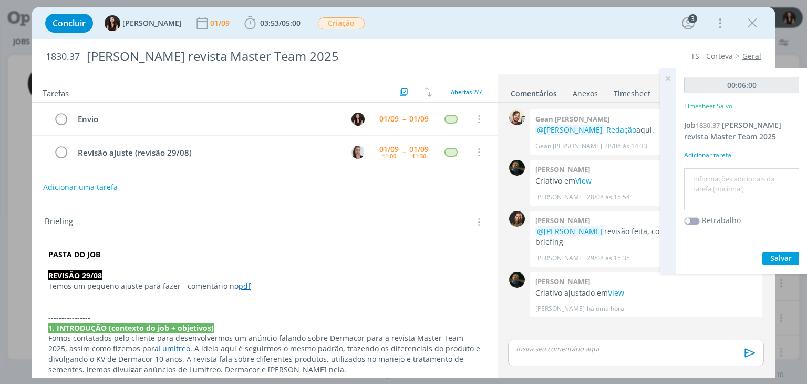
click at [718, 182] on textarea at bounding box center [742, 189] width 110 height 37
type textarea "Atualização pautas"
click at [786, 263] on button "Salvar" at bounding box center [780, 258] width 37 height 13
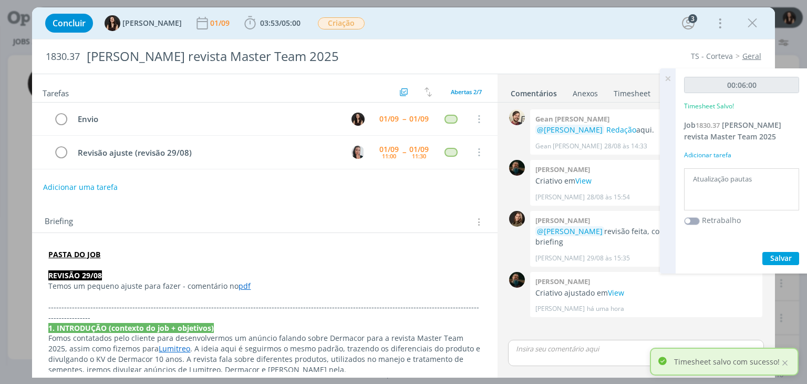
click at [668, 78] on icon at bounding box center [667, 78] width 19 height 20
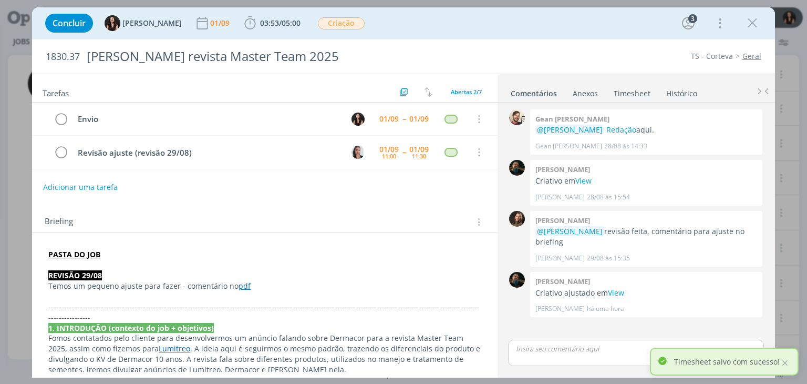
click at [286, 261] on p "dialog" at bounding box center [264, 265] width 432 height 11
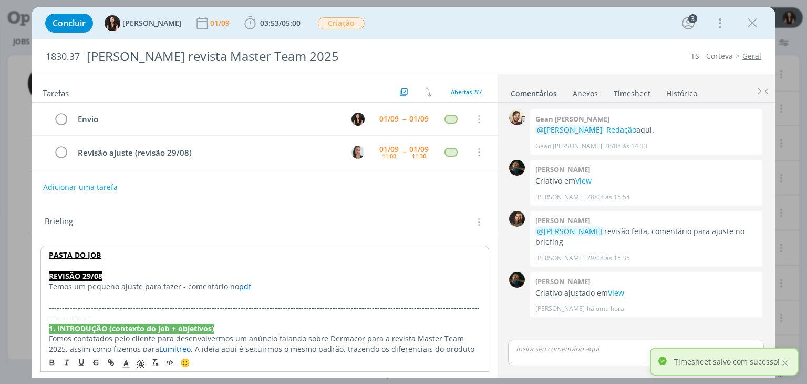
click at [480, 51] on div "TS - Corteva Geral" at bounding box center [615, 56] width 302 height 11
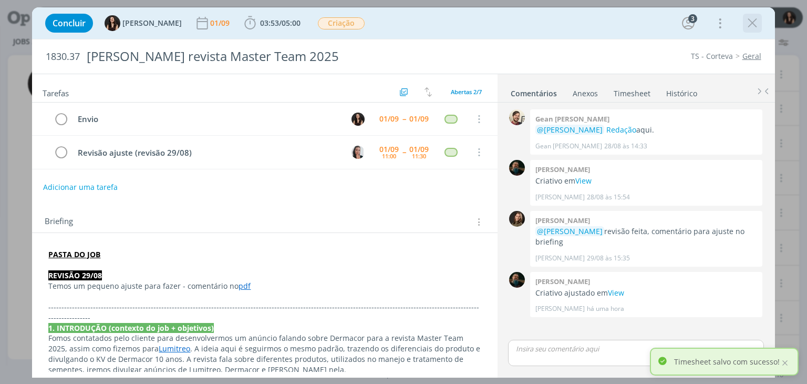
click at [748, 16] on icon "dialog" at bounding box center [753, 23] width 16 height 16
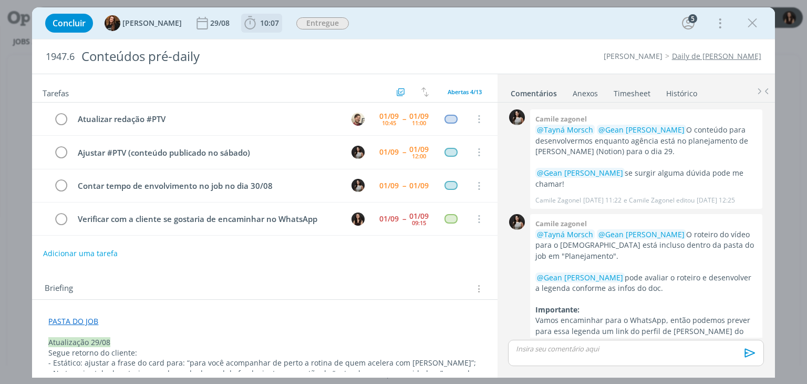
click at [267, 22] on span "10:07" at bounding box center [269, 23] width 19 height 10
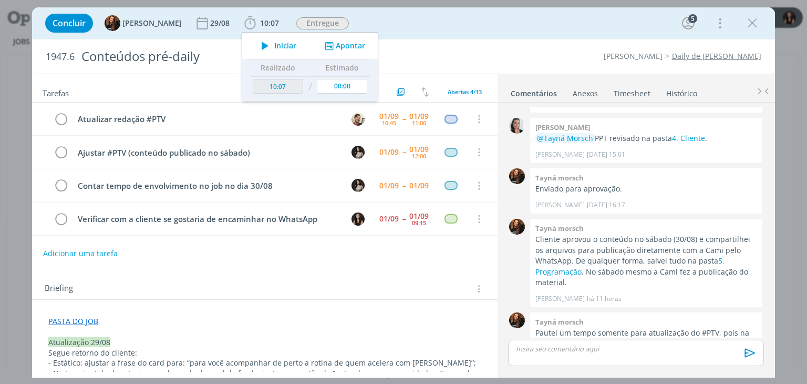
click at [263, 47] on icon "dialog" at bounding box center [265, 46] width 18 height 14
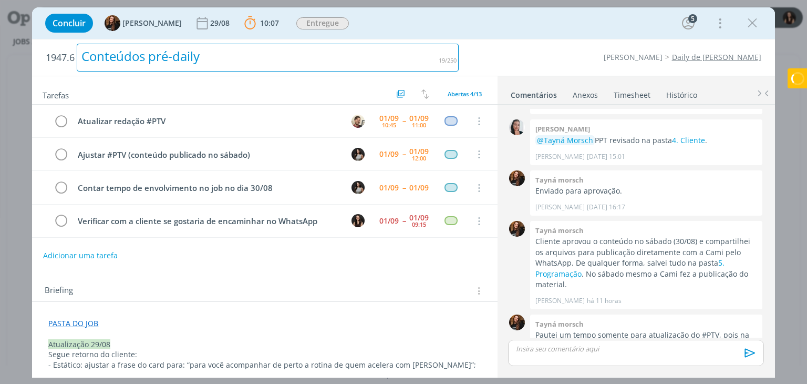
click at [461, 39] on div "1947.6 Conteúdos pré-daily" at bounding box center [252, 57] width 424 height 36
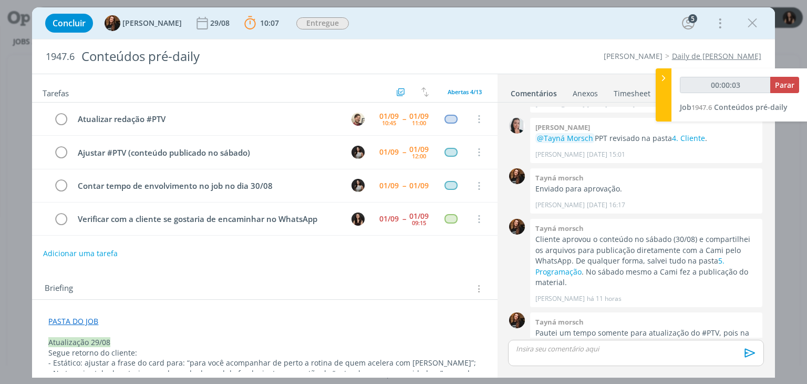
click at [505, 45] on div "1947.6 Conteúdos pré-daily Cordius - Corteva Daily de Cordius" at bounding box center [403, 56] width 742 height 34
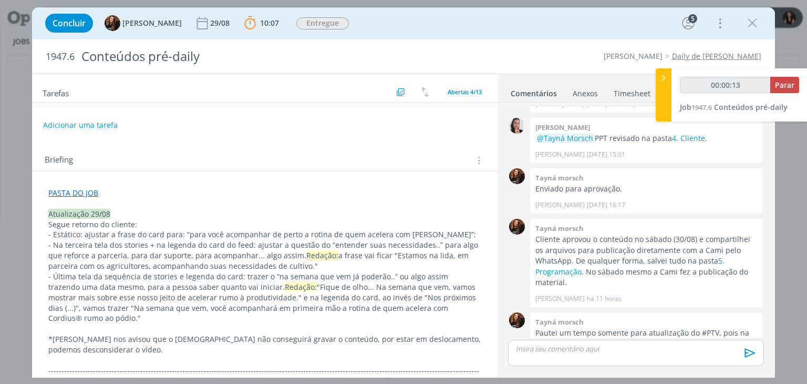
scroll to position [0, 0]
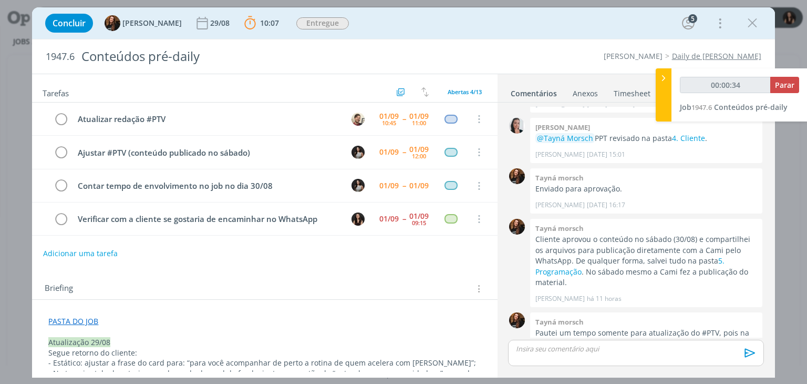
click at [350, 285] on div "Briefing Briefings Predefinidos Versões do Briefing Ver Briefing do Projeto" at bounding box center [266, 289] width 442 height 14
click at [777, 76] on div "00:05:34 Parar Job 1947.6 Conteúdos pré-daily" at bounding box center [740, 94] width 136 height 53
type input "00:05:35"
click at [785, 92] on button "Parar" at bounding box center [784, 85] width 29 height 16
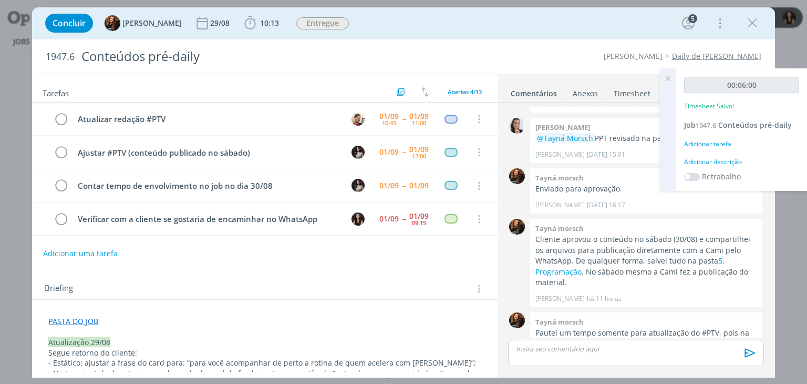
click at [713, 161] on div "Adicionar descrição" at bounding box center [741, 161] width 115 height 9
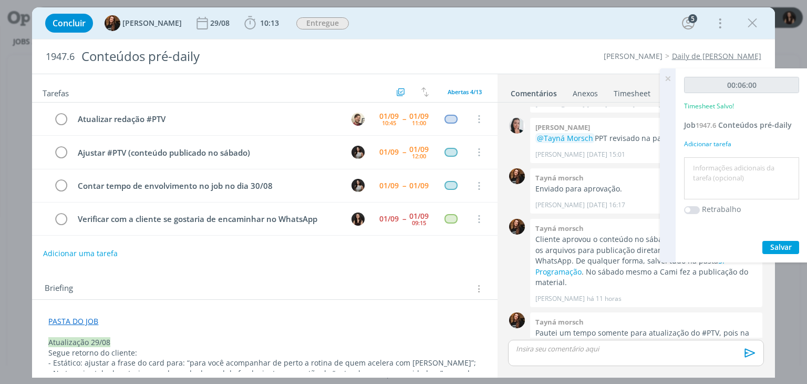
click at [719, 167] on textarea at bounding box center [742, 178] width 110 height 37
type textarea "Validação com cliente"
click at [784, 253] on div "00:06:00 Timesheet Salvo! Job 1947.6 Conteúdos pré-daily Adicionar tarefa Valid…" at bounding box center [742, 165] width 132 height 194
click at [784, 246] on span "Salvar" at bounding box center [781, 247] width 22 height 10
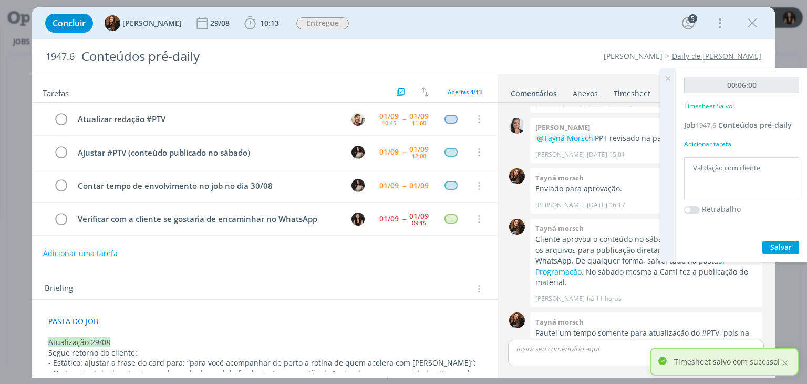
click at [666, 80] on icon at bounding box center [667, 78] width 19 height 20
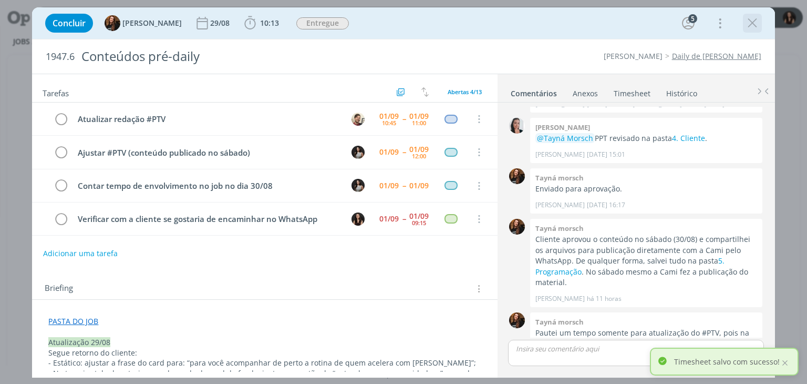
click at [757, 18] on icon "dialog" at bounding box center [753, 23] width 16 height 16
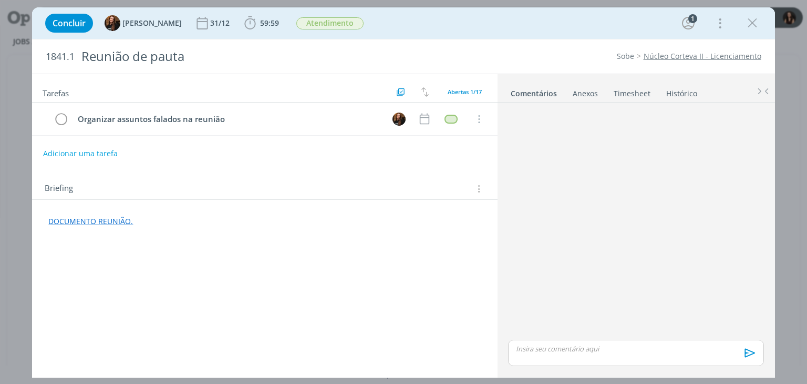
click at [628, 91] on link "Timesheet" at bounding box center [632, 91] width 38 height 15
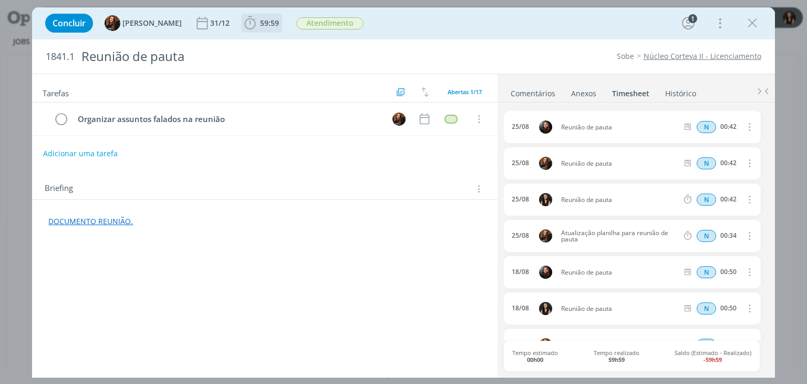
click at [267, 23] on span "59:59" at bounding box center [269, 23] width 19 height 10
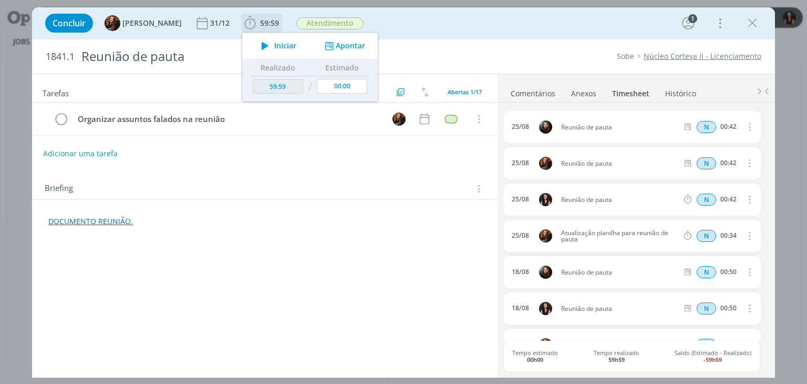
click at [274, 42] on span "Iniciar" at bounding box center [285, 45] width 22 height 7
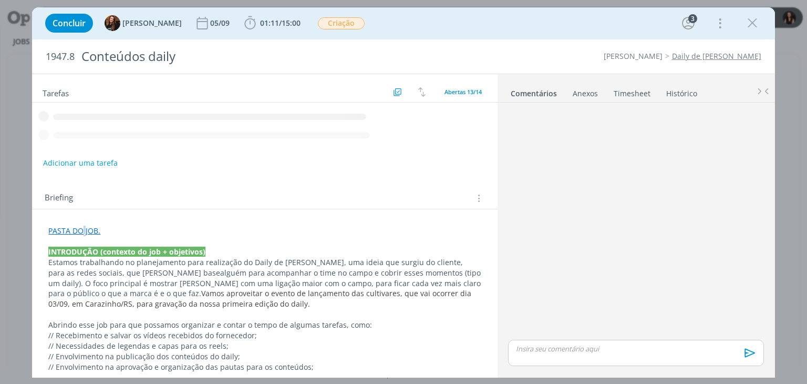
click at [84, 226] on link "PASTA DO JOB." at bounding box center [74, 230] width 52 height 10
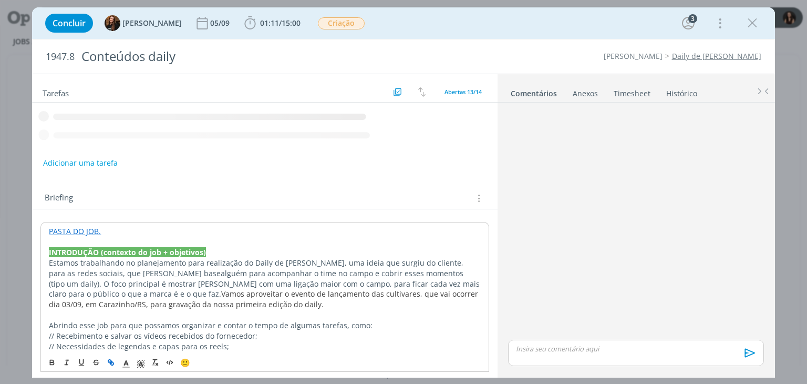
click at [92, 229] on link "PASTA DO JOB." at bounding box center [75, 231] width 52 height 10
click at [102, 251] on link "[URL][DOMAIN_NAME]" at bounding box center [116, 251] width 79 height 14
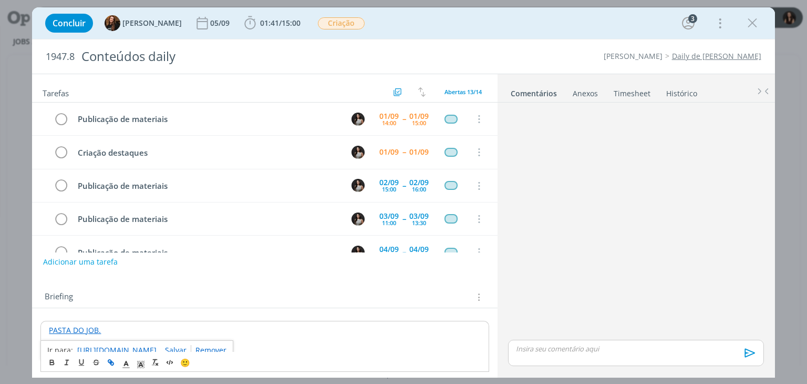
drag, startPoint x: 746, startPoint y: 28, endPoint x: 477, endPoint y: 1, distance: 270.5
click at [747, 29] on icon "dialog" at bounding box center [753, 23] width 16 height 16
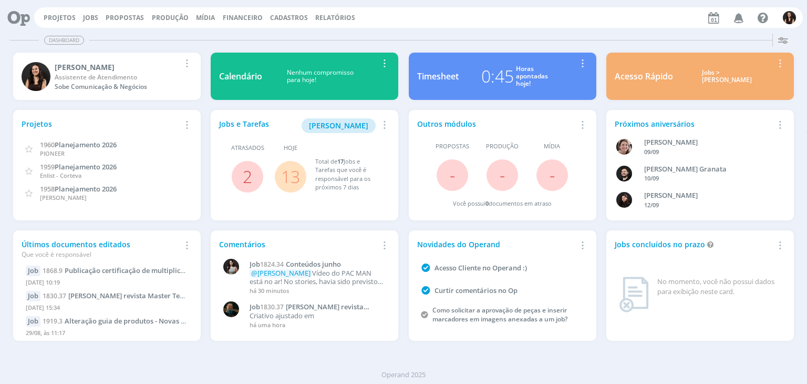
click at [290, 173] on link "13" at bounding box center [290, 176] width 19 height 23
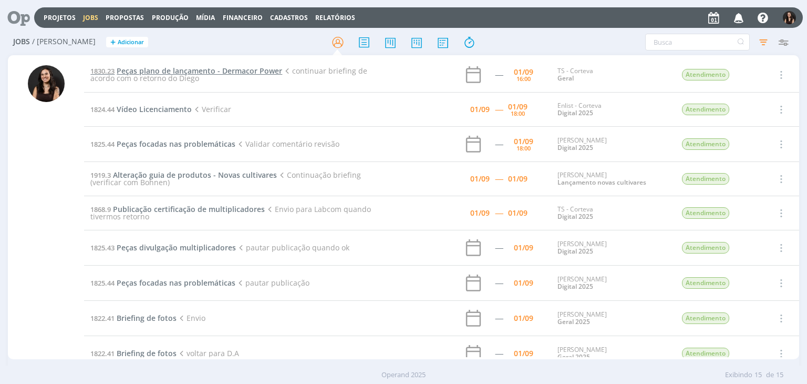
click at [197, 69] on span "Peças plano de lançamento - Dermacor Power" at bounding box center [200, 71] width 166 height 10
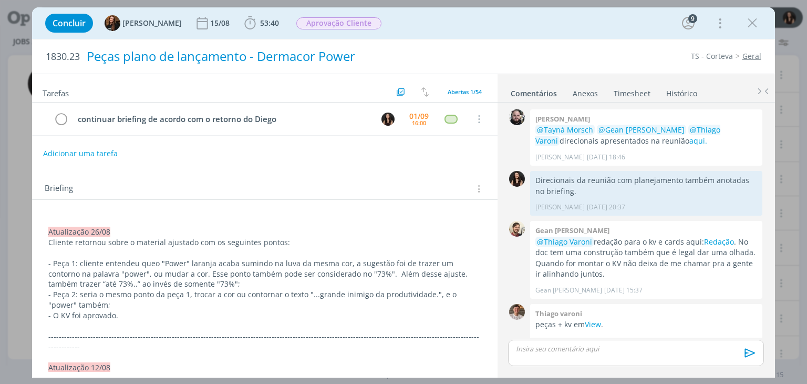
scroll to position [992, 0]
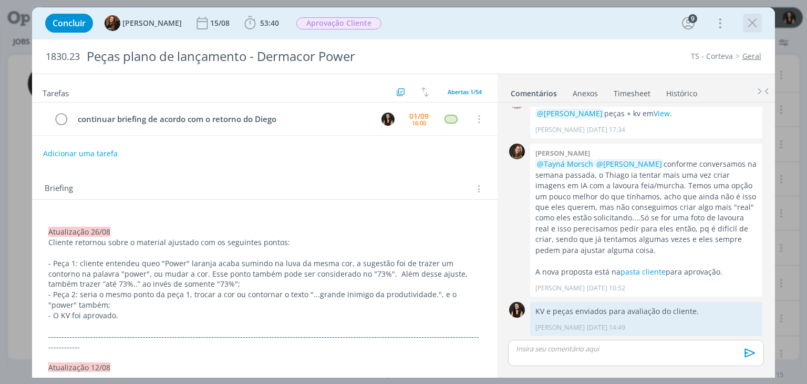
click at [746, 24] on icon "dialog" at bounding box center [753, 23] width 16 height 16
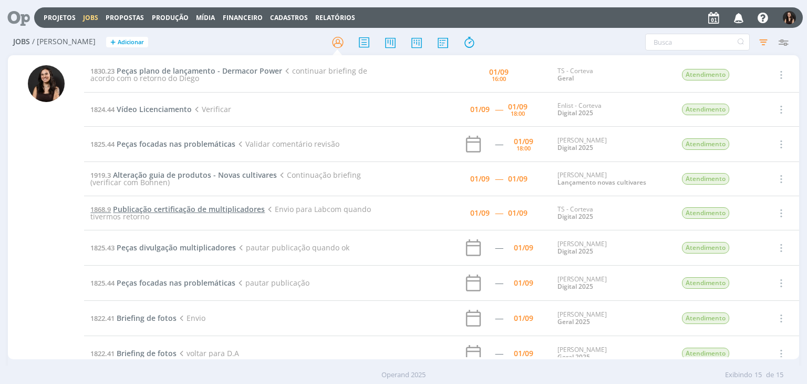
click at [206, 207] on span "Publicação certificação de multiplicadores" at bounding box center [189, 209] width 152 height 10
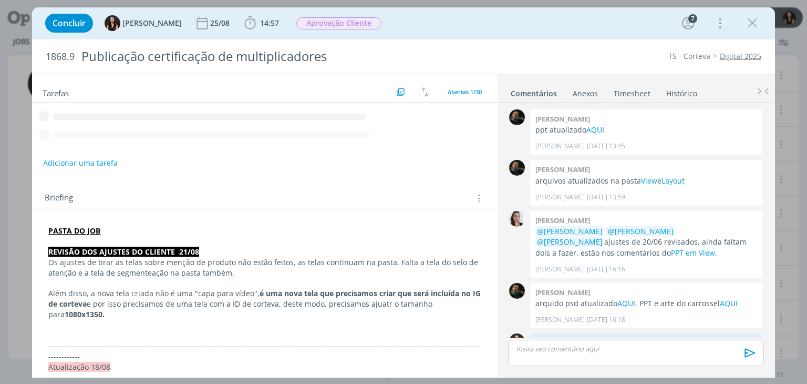
scroll to position [1026, 0]
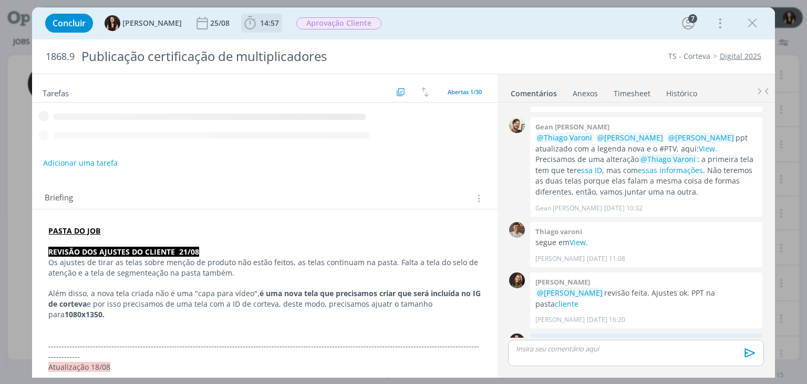
click at [263, 25] on span "14:57" at bounding box center [269, 23] width 19 height 10
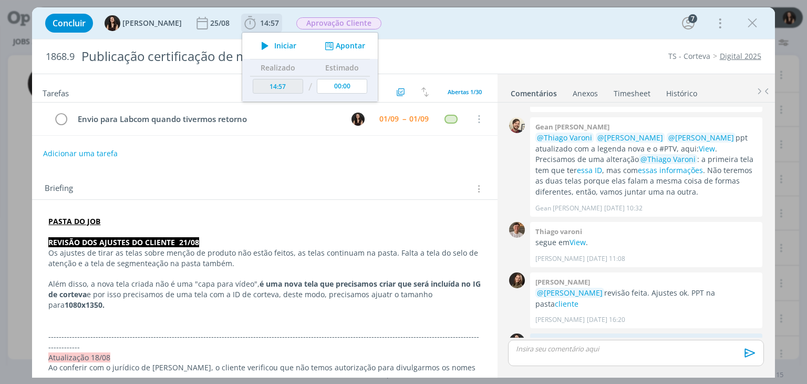
click at [274, 44] on span "Iniciar" at bounding box center [285, 45] width 22 height 7
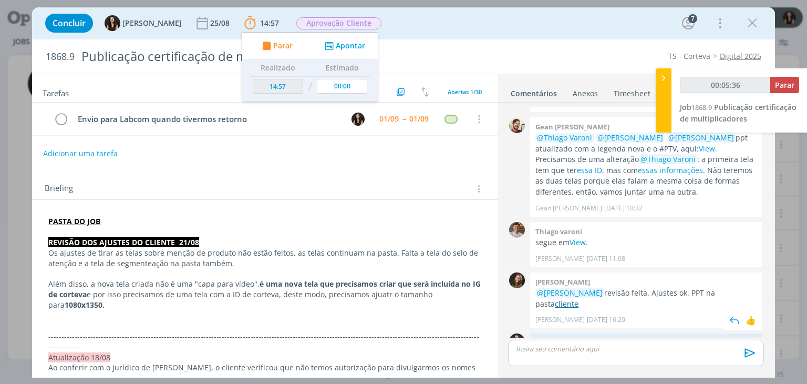
click at [579, 298] on link "cliente" at bounding box center [567, 303] width 24 height 10
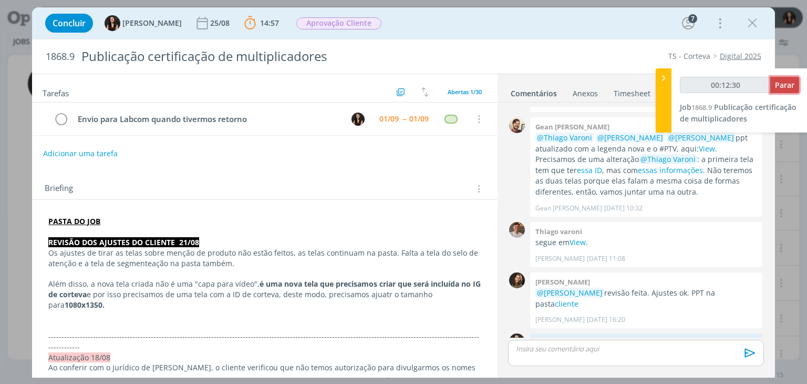
click at [781, 81] on span "Parar" at bounding box center [784, 85] width 19 height 10
click at [790, 84] on span "Parar" at bounding box center [784, 85] width 19 height 10
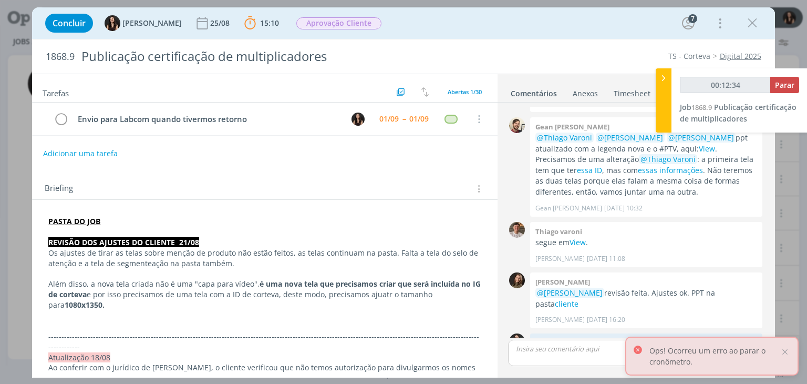
type input "00:13:00"
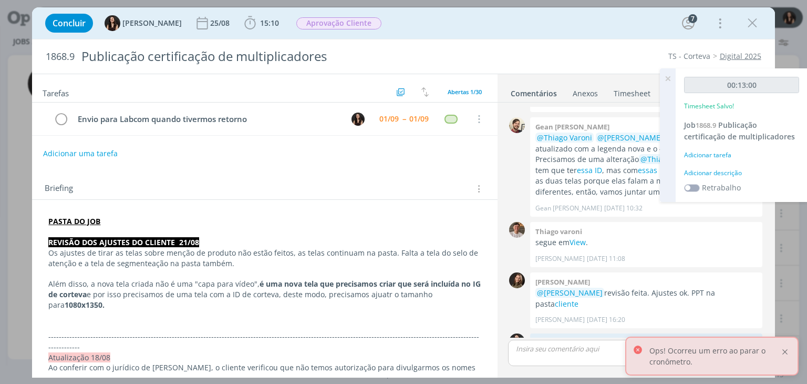
drag, startPoint x: 785, startPoint y: 352, endPoint x: 724, endPoint y: 234, distance: 132.8
click at [785, 351] on div at bounding box center [784, 351] width 9 height 9
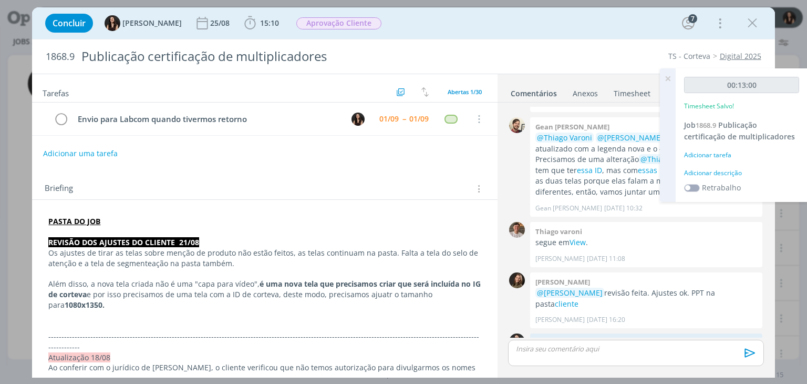
click at [705, 172] on div "Adicionar descrição" at bounding box center [741, 172] width 115 height 9
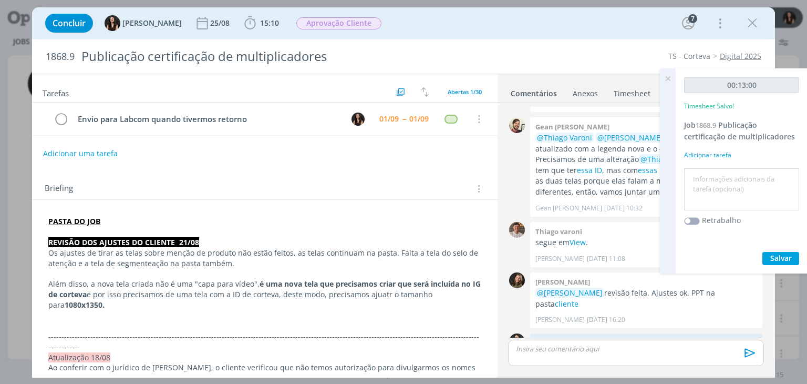
click at [704, 194] on textarea at bounding box center [742, 189] width 110 height 37
type textarea "Retorno ao cliente e envio para Labcom"
click at [787, 259] on span "Salvar" at bounding box center [781, 258] width 22 height 10
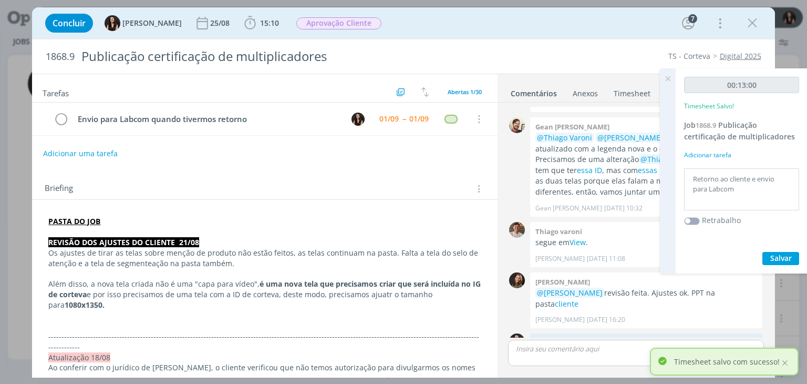
click at [664, 78] on icon at bounding box center [667, 78] width 19 height 20
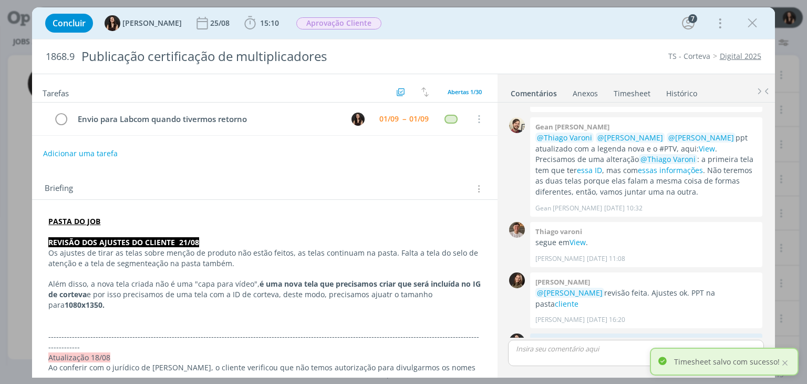
click at [543, 348] on p "dialog" at bounding box center [636, 348] width 239 height 9
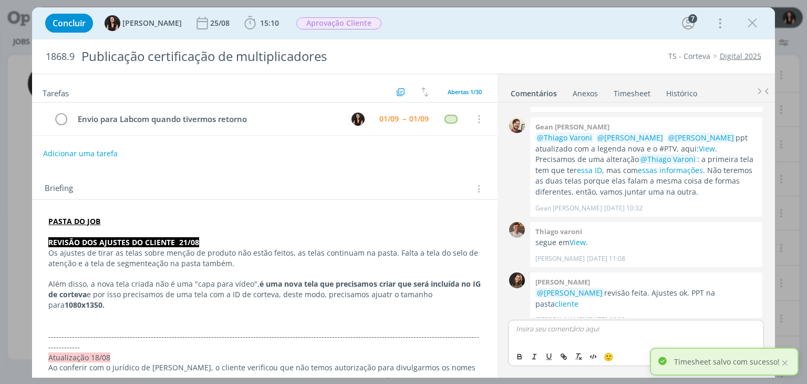
scroll to position [1045, 0]
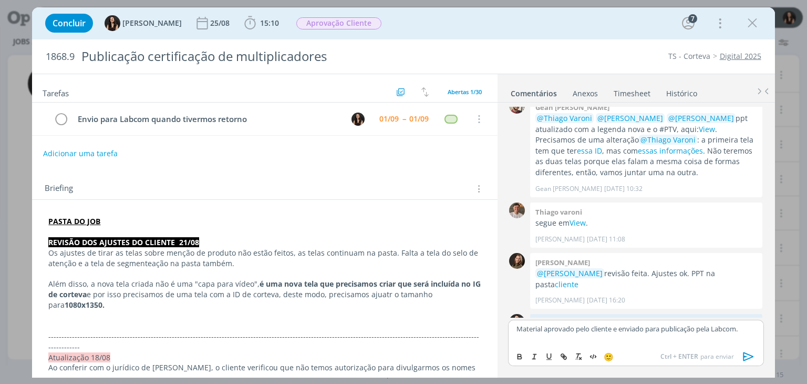
click at [752, 354] on button "dialog" at bounding box center [748, 356] width 21 height 13
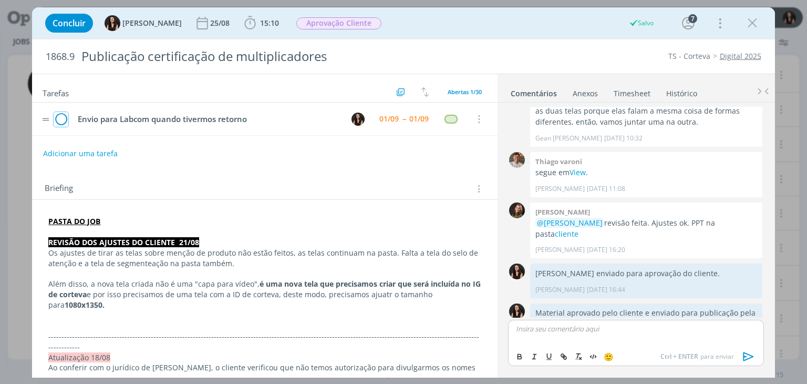
click at [59, 119] on icon "dialog" at bounding box center [61, 119] width 15 height 16
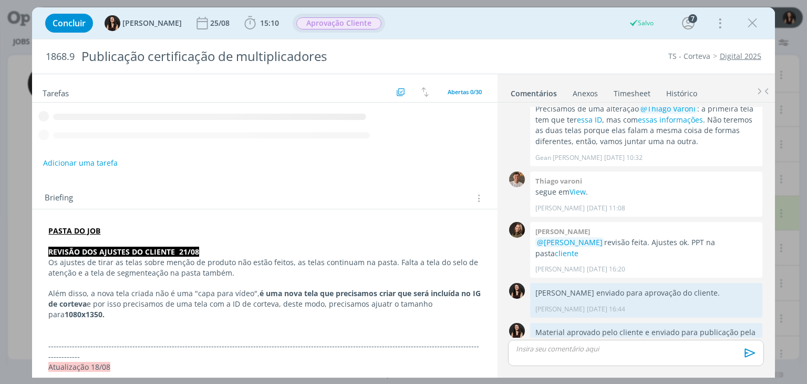
click at [334, 25] on span "Aprovação Cliente" at bounding box center [338, 23] width 85 height 12
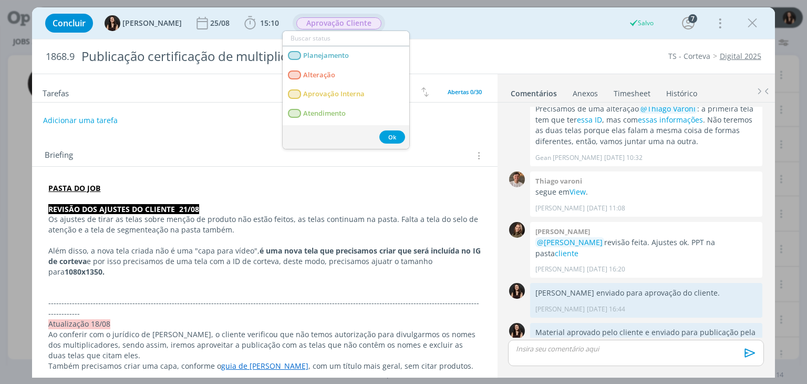
click at [334, 25] on span "Aprovação Cliente" at bounding box center [338, 23] width 85 height 12
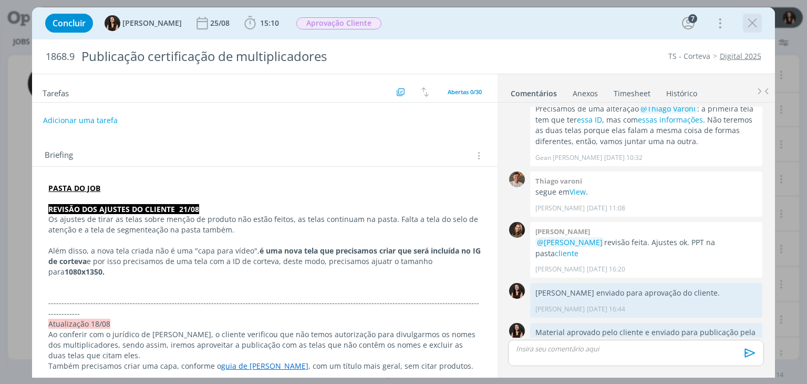
click at [746, 24] on icon "dialog" at bounding box center [753, 23] width 16 height 16
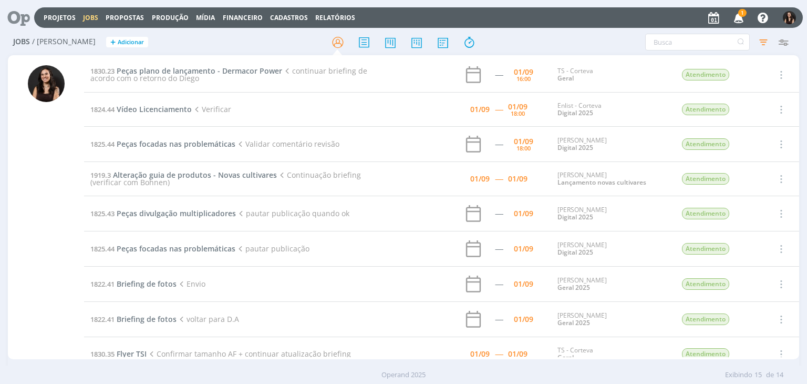
drag, startPoint x: 24, startPoint y: 18, endPoint x: 27, endPoint y: 12, distance: 7.0
click at [24, 18] on icon at bounding box center [15, 17] width 22 height 20
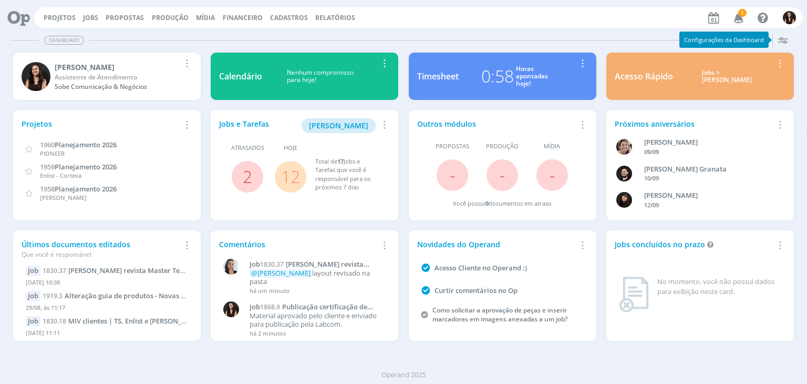
click at [741, 11] on span "1" at bounding box center [742, 13] width 8 height 8
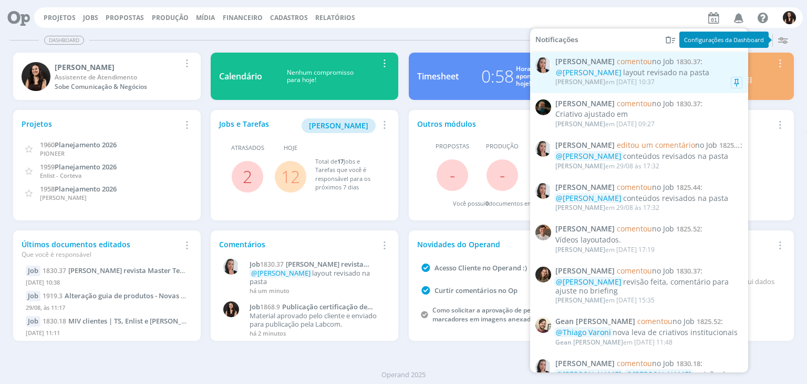
click at [655, 82] on div "[PERSON_NAME] em [DATE] 10:37" at bounding box center [604, 81] width 99 height 7
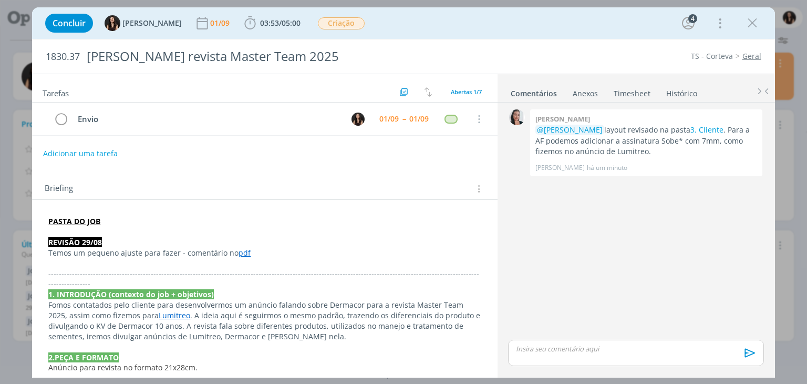
scroll to position [54, 0]
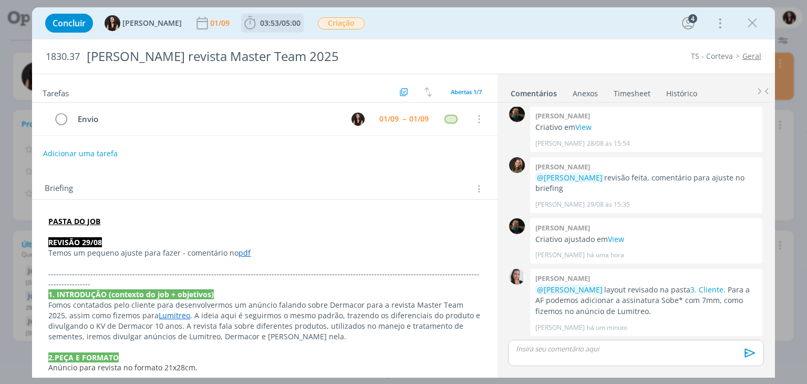
click at [282, 19] on span "05:00" at bounding box center [291, 23] width 19 height 10
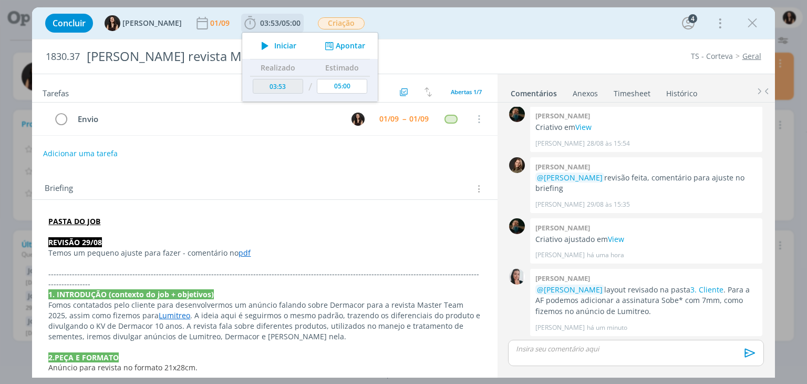
click at [271, 52] on button "Iniciar" at bounding box center [276, 45] width 42 height 15
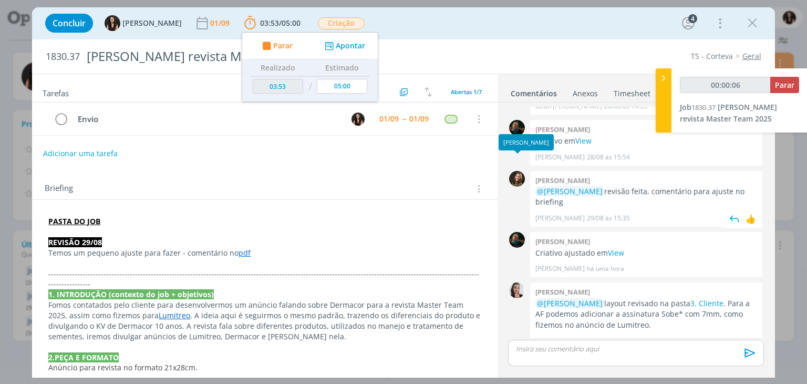
scroll to position [53, 0]
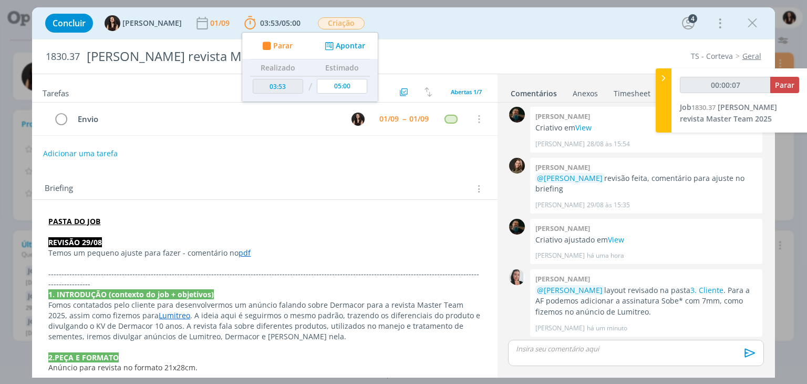
click at [437, 162] on div "Tarefas Usar Job de template Criar template a partir deste job Visualizar Templ…" at bounding box center [264, 222] width 465 height 297
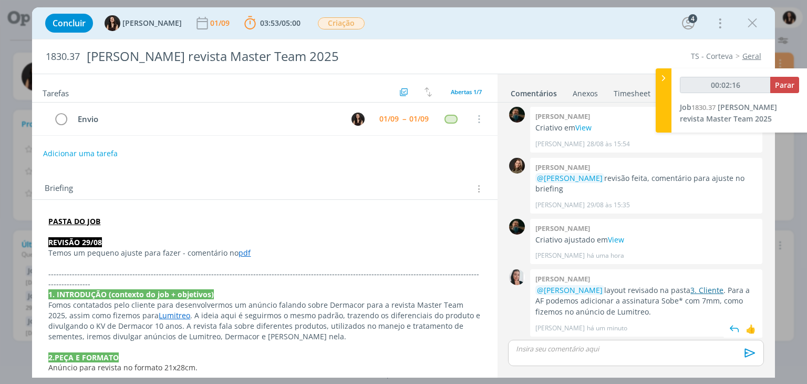
click at [693, 285] on link "3. Cliente" at bounding box center [706, 290] width 33 height 10
type input "00:05:17"
click at [784, 82] on span "Parar" at bounding box center [784, 85] width 19 height 10
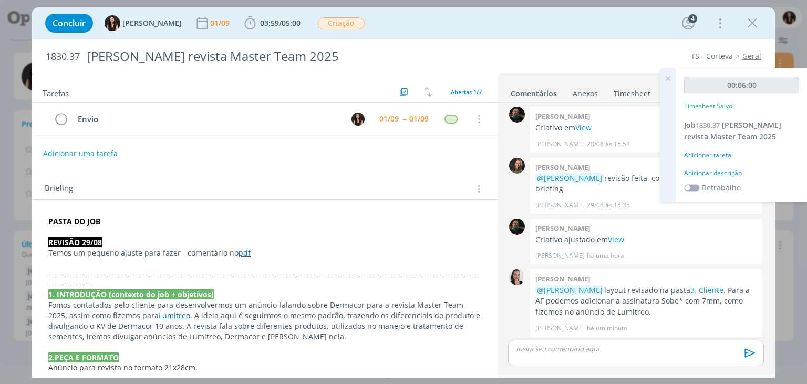
click at [733, 170] on div "Adicionar descrição" at bounding box center [741, 172] width 115 height 9
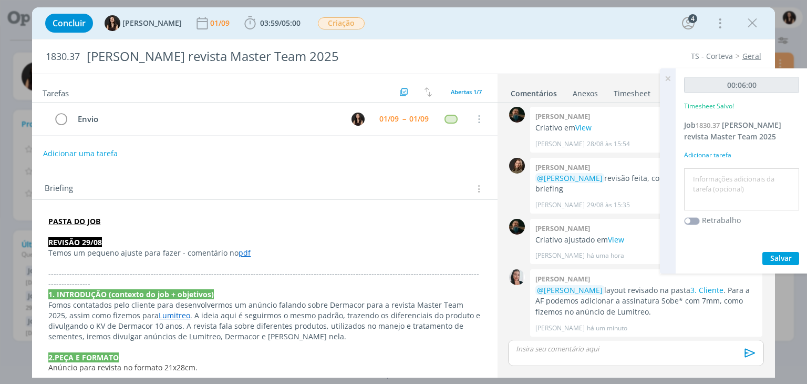
click at [740, 180] on textarea at bounding box center [742, 189] width 110 height 37
type textarea "Envio para cliente"
click at [781, 257] on span "Salvar" at bounding box center [781, 258] width 22 height 10
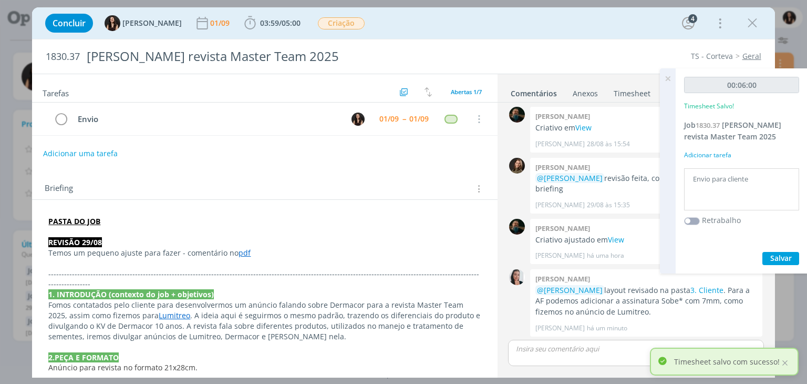
click at [667, 79] on icon at bounding box center [667, 78] width 19 height 20
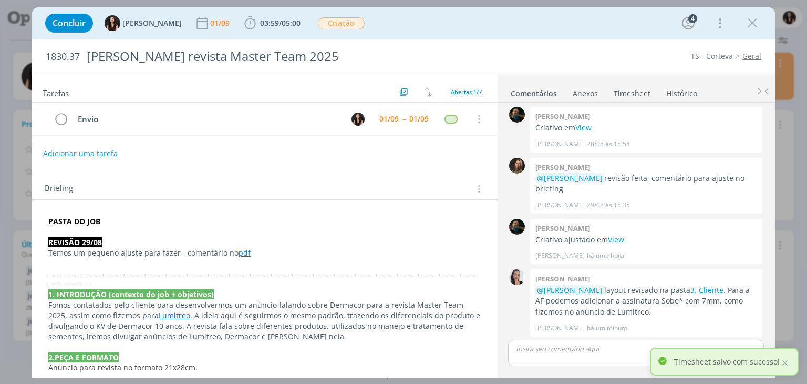
click at [546, 353] on p "dialog" at bounding box center [636, 348] width 239 height 9
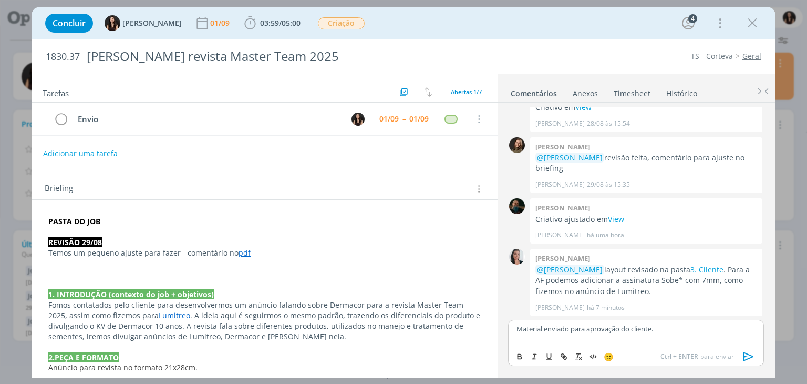
drag, startPoint x: 749, startPoint y: 357, endPoint x: 746, endPoint y: 372, distance: 15.6
click at [749, 357] on icon "dialog" at bounding box center [749, 356] width 16 height 16
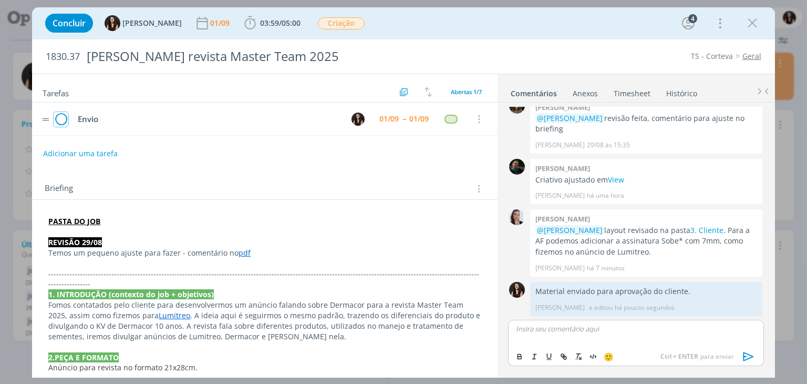
click at [55, 120] on icon "dialog" at bounding box center [61, 119] width 15 height 16
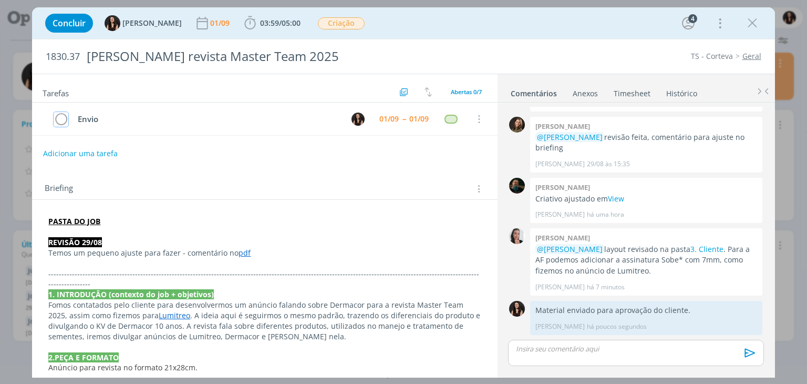
scroll to position [93, 0]
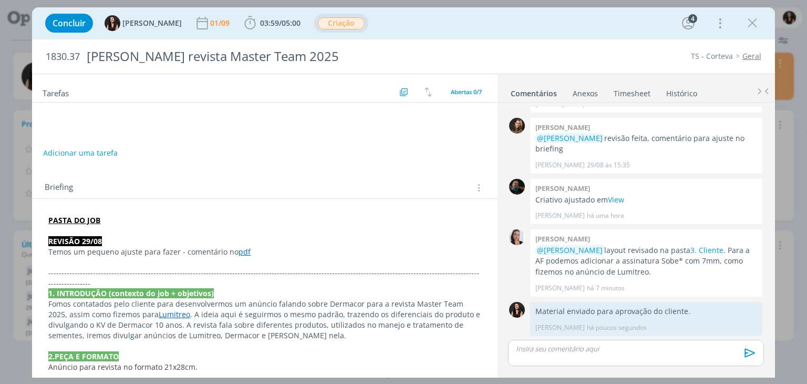
click at [327, 25] on span "Criação" at bounding box center [341, 23] width 47 height 12
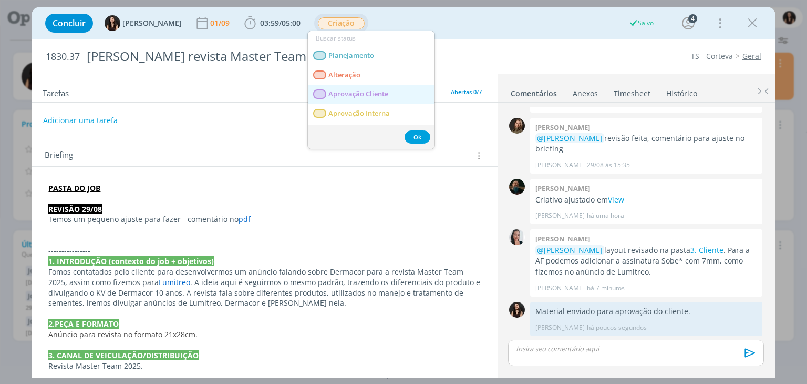
click at [348, 92] on span "Aprovação Cliente" at bounding box center [359, 94] width 60 height 8
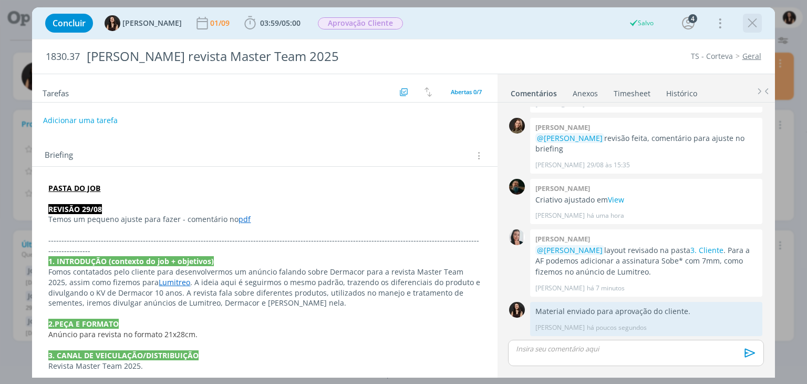
click at [751, 23] on icon "dialog" at bounding box center [753, 23] width 16 height 16
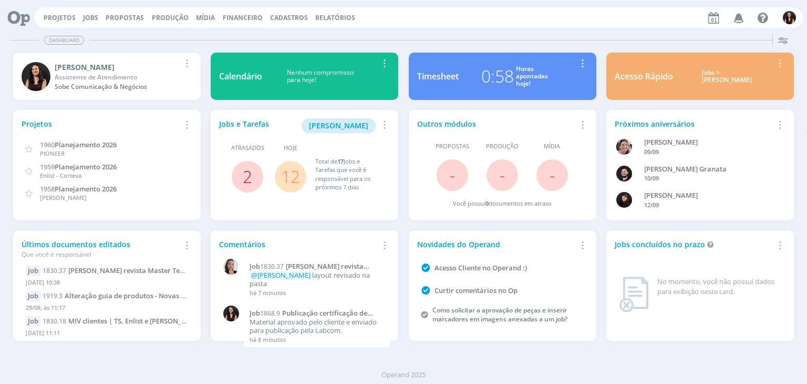
click at [249, 172] on link "2" at bounding box center [247, 176] width 9 height 23
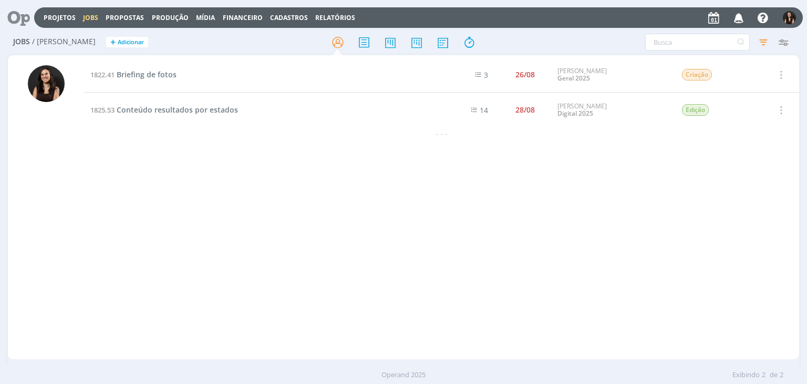
click at [11, 19] on icon at bounding box center [15, 17] width 22 height 20
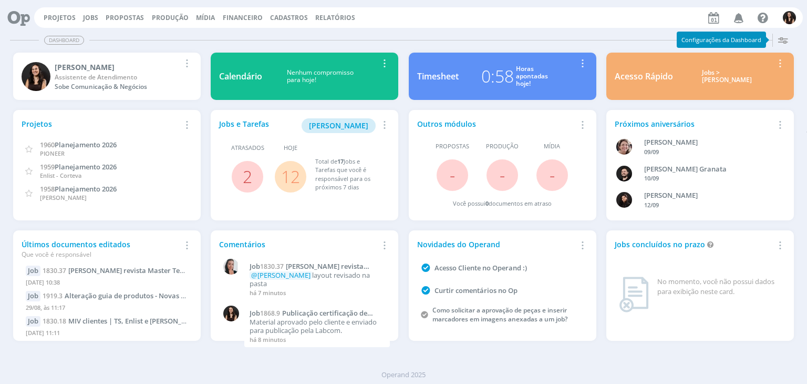
click at [288, 174] on link "12" at bounding box center [290, 176] width 19 height 23
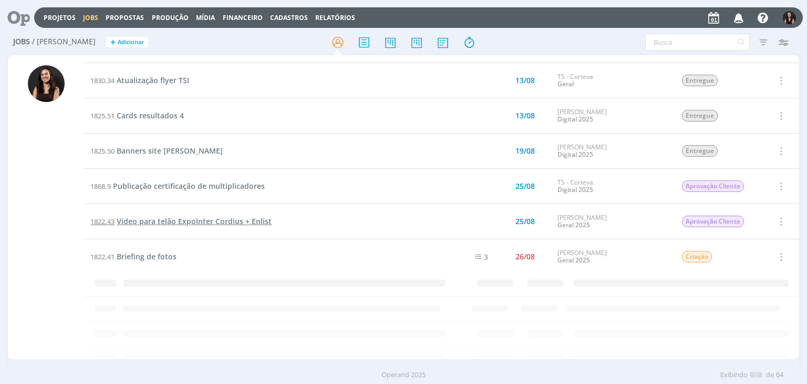
scroll to position [576, 0]
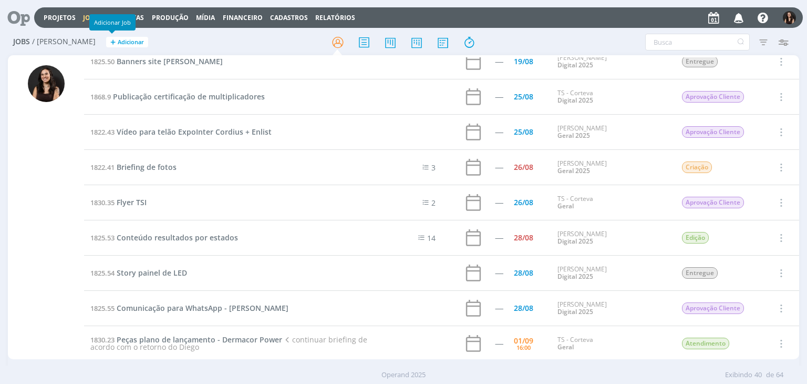
click at [13, 11] on icon at bounding box center [15, 17] width 22 height 20
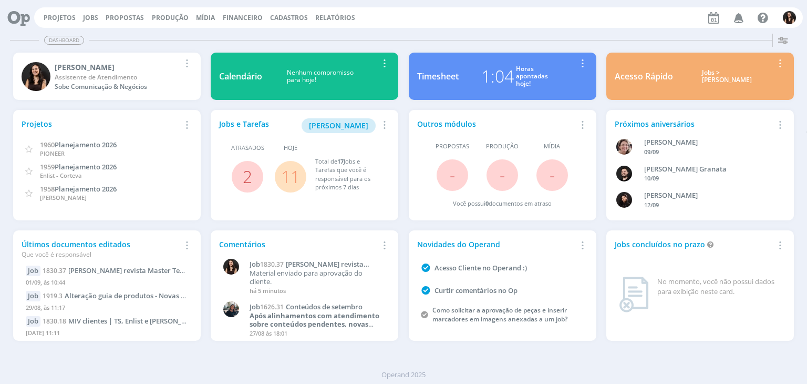
click at [290, 167] on link "11" at bounding box center [290, 176] width 19 height 23
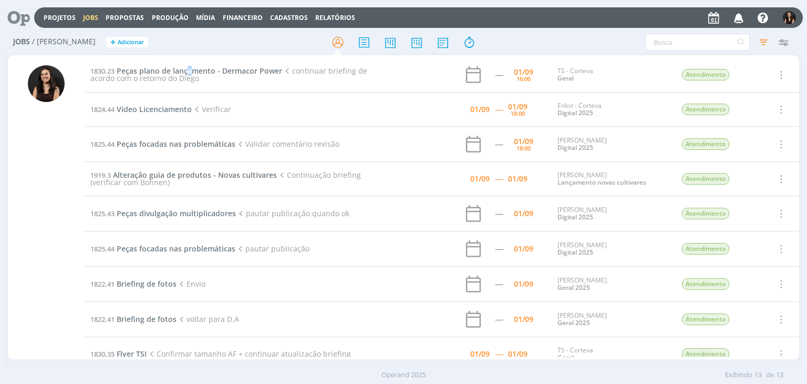
click at [190, 64] on td "1830.23 Peças plano de lançamento - Dermacor Power continuar briefing de acordo…" at bounding box center [233, 74] width 299 height 35
click at [192, 66] on span "Peças plano de lançamento - Dermacor Power" at bounding box center [200, 71] width 166 height 10
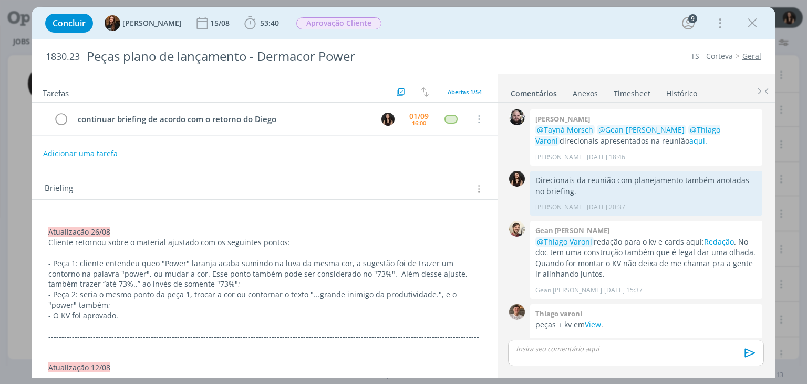
scroll to position [992, 0]
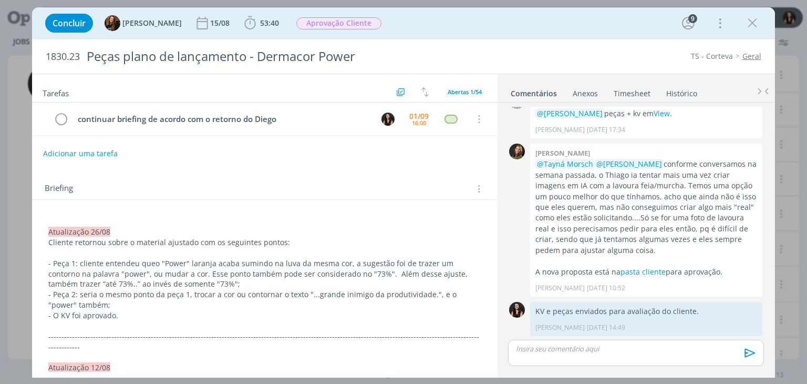
click at [365, 147] on div "Adicionar uma tarefa" at bounding box center [264, 153] width 465 height 19
click at [461, 32] on div "Concluir Tayná Morsch 15/08 53:40 Iniciar Apontar Data * [DATE] Horas * 00:00 T…" at bounding box center [403, 23] width 727 height 25
click at [488, 19] on div "Concluir Tayná Morsch 15/08 53:40 Iniciar Apontar Data * [DATE] Horas * 00:00 T…" at bounding box center [403, 23] width 727 height 25
click at [393, 174] on div "Briefing Briefings Predefinidos Versões do Briefing Ver Briefing do Projeto" at bounding box center [264, 185] width 465 height 28
drag, startPoint x: 745, startPoint y: 27, endPoint x: 343, endPoint y: 144, distance: 418.6
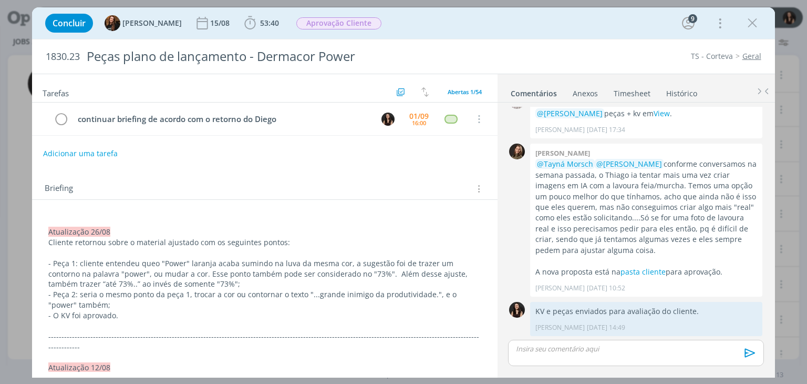
click at [745, 27] on icon "dialog" at bounding box center [753, 23] width 16 height 16
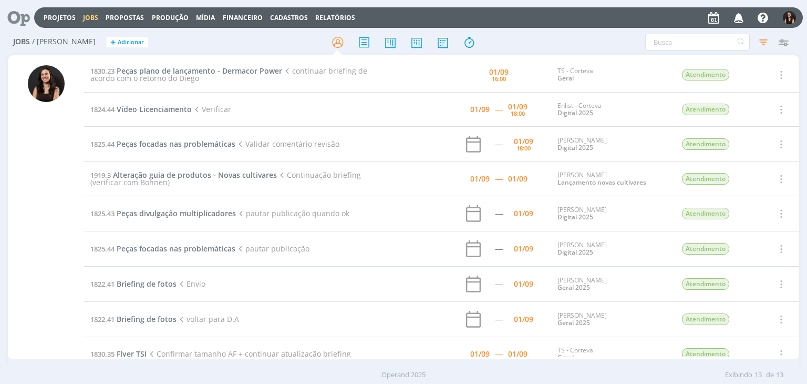
scroll to position [161, 0]
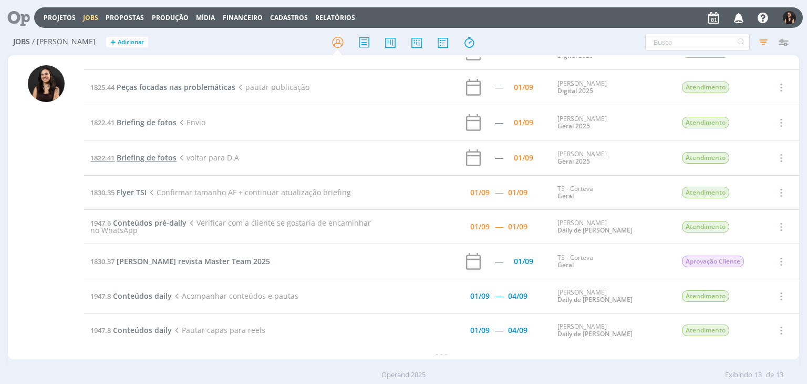
click at [170, 158] on span "Briefing de fotos" at bounding box center [147, 157] width 60 height 10
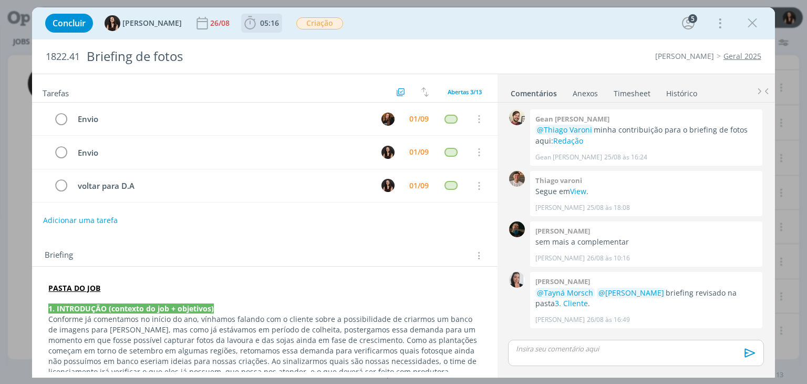
click at [264, 26] on span "05:16" at bounding box center [269, 23] width 19 height 10
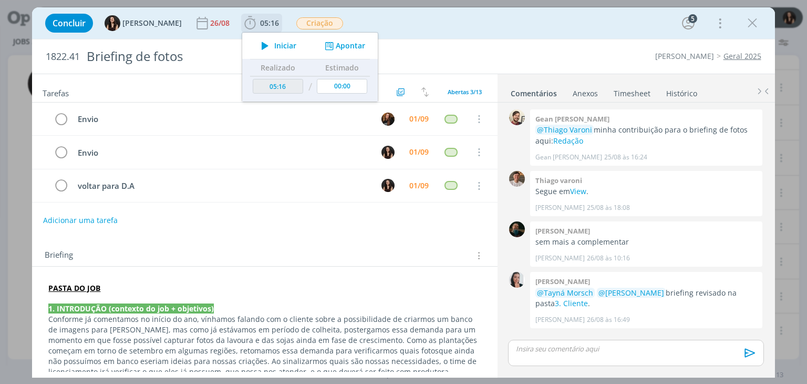
click at [274, 46] on span "Iniciar" at bounding box center [285, 45] width 22 height 7
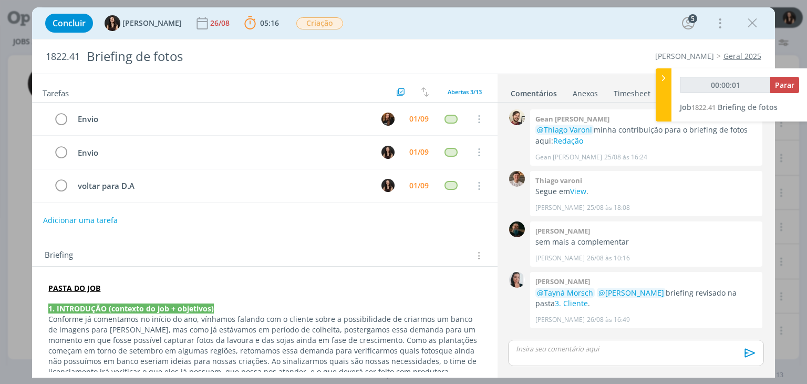
click at [102, 293] on p "dialog" at bounding box center [264, 298] width 432 height 11
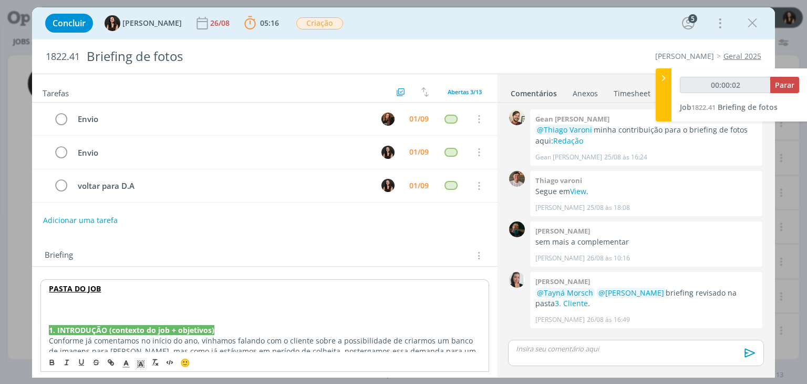
type input "00:00:03"
drag, startPoint x: 119, startPoint y: 302, endPoint x: 29, endPoint y: 301, distance: 90.4
click at [29, 301] on div "Concluir Isabelle Silva 26/08 05:16 Parar Apontar Data * 01/09/2025 Horas * 00:…" at bounding box center [403, 192] width 807 height 384
click at [129, 308] on p "Atualização 01/09" at bounding box center [264, 309] width 431 height 11
drag, startPoint x: 123, startPoint y: 306, endPoint x: 96, endPoint y: 345, distance: 48.3
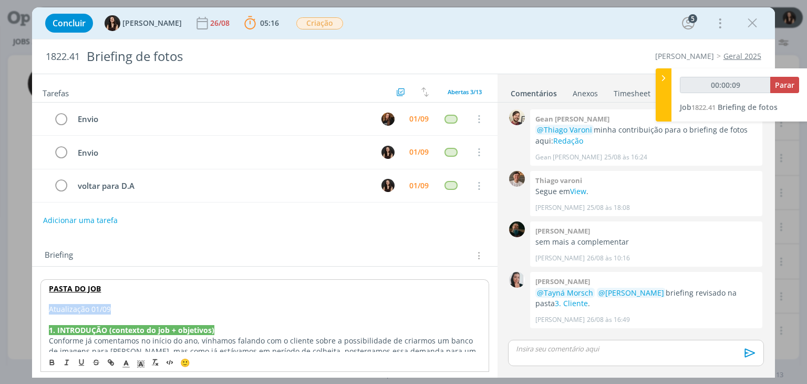
click at [139, 367] on icon "dialog" at bounding box center [140, 363] width 9 height 9
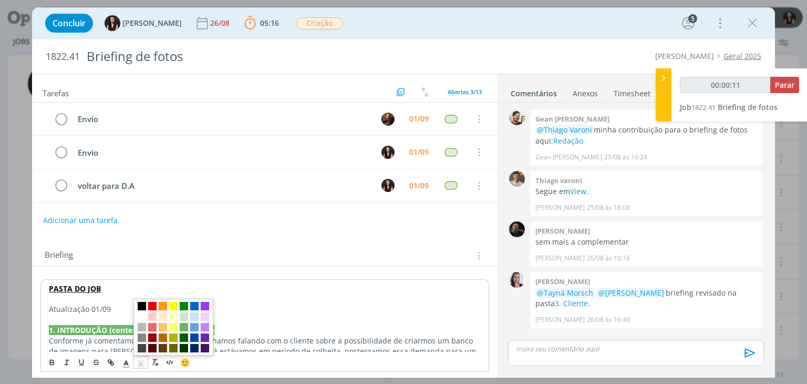
drag, startPoint x: 156, startPoint y: 316, endPoint x: 132, endPoint y: 305, distance: 26.8
click at [156, 316] on span "dialog" at bounding box center [152, 316] width 8 height 8
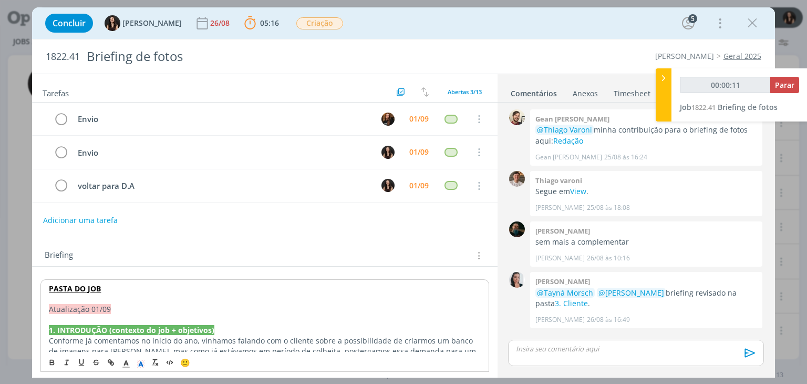
click at [130, 304] on p "Atualização 01/09" at bounding box center [264, 309] width 431 height 11
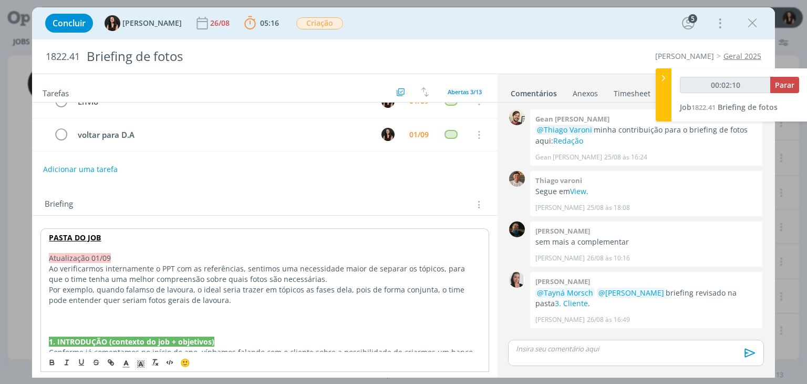
scroll to position [53, 0]
click at [315, 271] on p "Ao verificarmos internamente o PPT com as referências, sentimos uma necessidade…" at bounding box center [264, 272] width 431 height 21
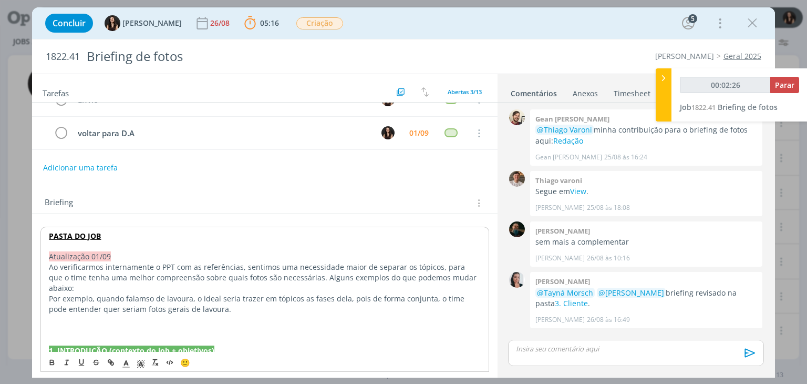
click at [305, 276] on p "Ao verificarmos internamente o PPT com as referências, sentimos uma necessidade…" at bounding box center [264, 278] width 431 height 32
drag, startPoint x: 99, startPoint y: 293, endPoint x: 45, endPoint y: 298, distance: 54.4
click at [108, 296] on p "-Quando falamso de lavoura, o ideal seria trazer em tópicos as fases dela, pois…" at bounding box center [264, 303] width 431 height 21
click at [51, 297] on p "-Quando falamos de lavoura, o ideal seria trazer em tópicos as fases dela, pois…" at bounding box center [264, 303] width 431 height 21
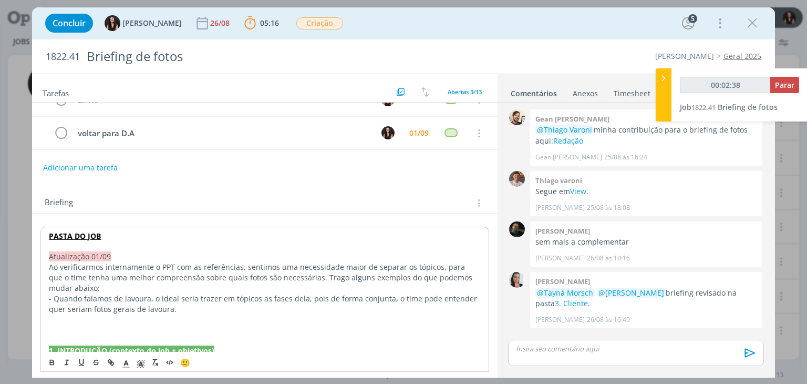
click at [208, 308] on p "- Quando falamos de lavoura, o ideal seria trazer em tópicos as fases dela, poi…" at bounding box center [264, 303] width 431 height 21
click at [289, 295] on p "- Quando falamos de lavoura, o ideal seria trazer em tópicos as fases dela, poi…" at bounding box center [264, 303] width 431 height 21
click at [286, 297] on p "- Quando falamos de lavoura, o ideal seria trazer em tópicos as fases dela, poi…" at bounding box center [264, 303] width 431 height 21
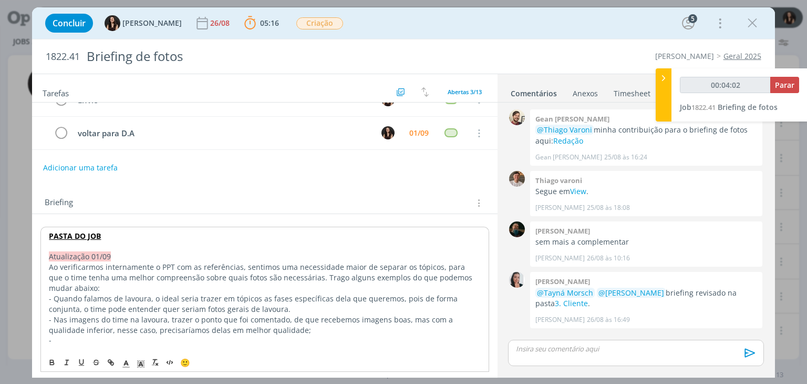
click at [343, 309] on p "- Quando falamos de lavoura, o ideal seria trazer em tópicos as fases específic…" at bounding box center [264, 303] width 431 height 21
click at [226, 336] on p "-" at bounding box center [264, 340] width 431 height 11
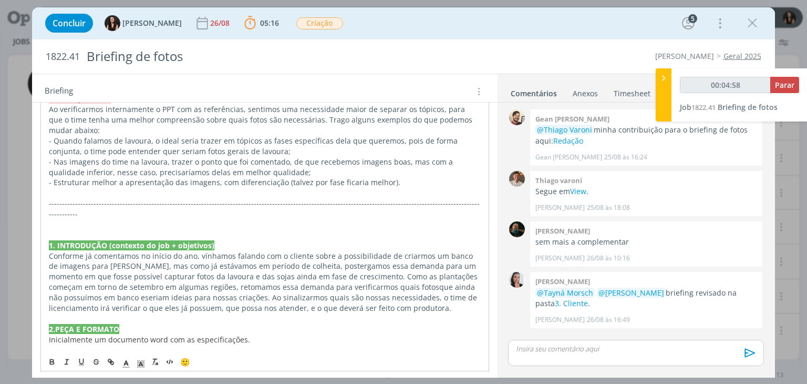
scroll to position [0, 0]
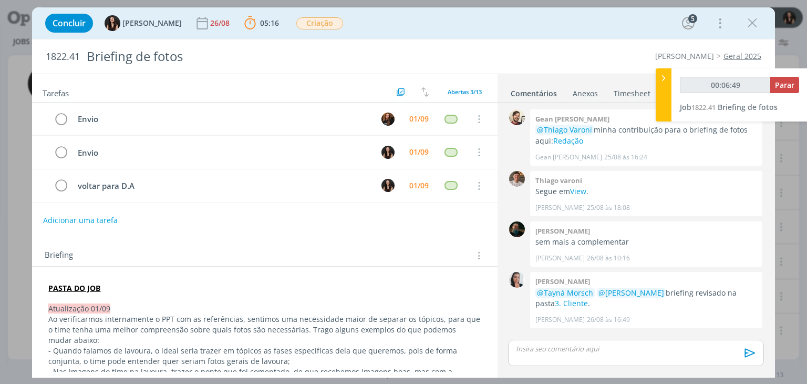
click at [249, 207] on div "Envio 01/09 Cancelar Envio 01/09 Cancelar voltar para D.A 01/09 Cancelar" at bounding box center [264, 156] width 465 height 108
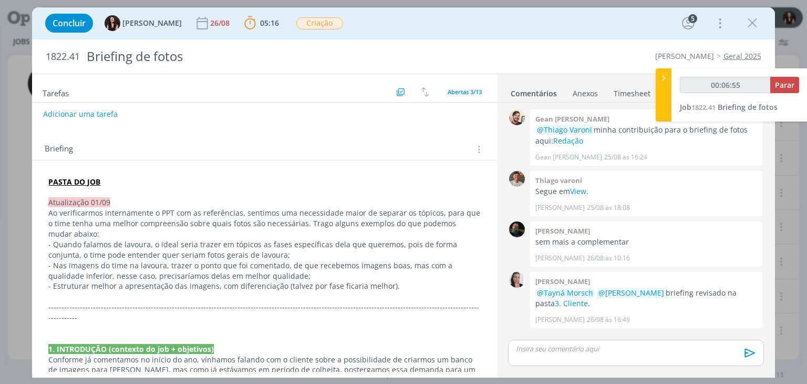
scroll to position [105, 0]
click at [555, 307] on link "3. Cliente" at bounding box center [571, 303] width 33 height 10
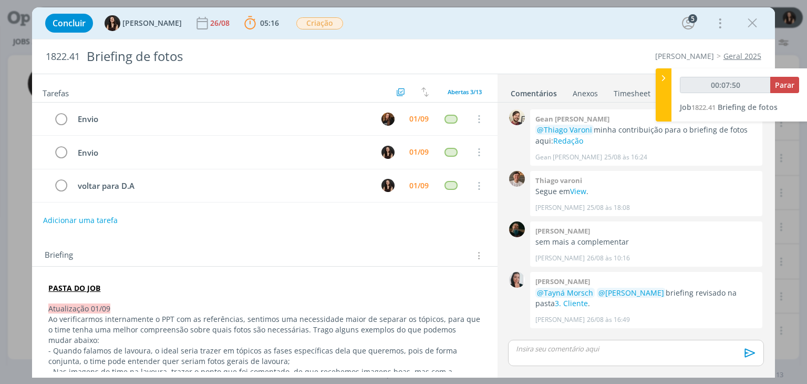
scroll to position [0, 0]
click at [61, 183] on icon "dialog" at bounding box center [61, 186] width 15 height 16
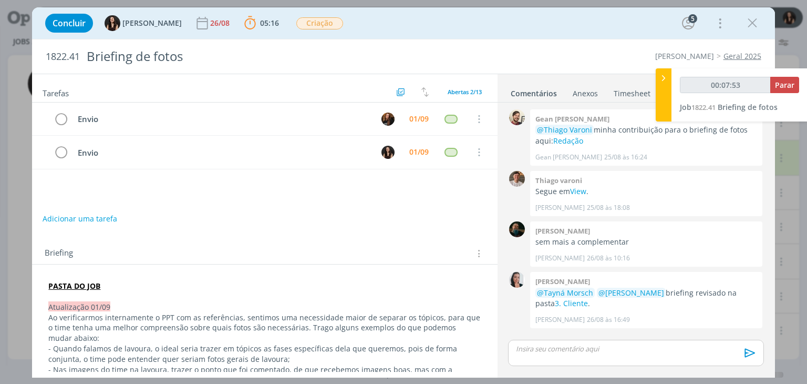
click at [80, 209] on div "Tarefas Usar Job de template Criar template a partir deste job Visualizar Templ…" at bounding box center [264, 222] width 465 height 297
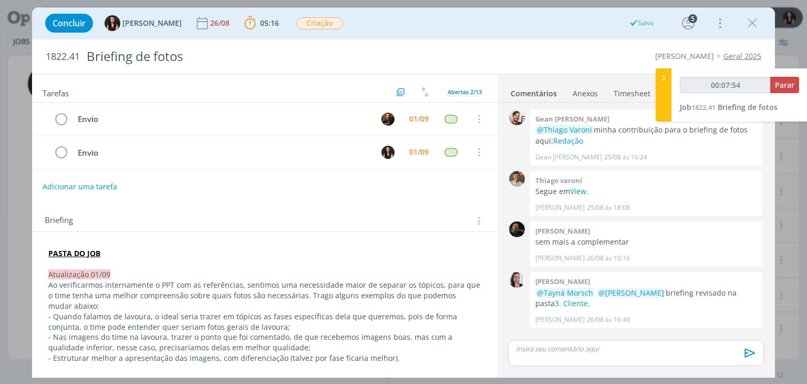
scroll to position [126, 0]
click at [86, 187] on button "Adicionar uma tarefa" at bounding box center [80, 187] width 75 height 18
click at [86, 187] on input "dialog" at bounding box center [195, 185] width 290 height 15
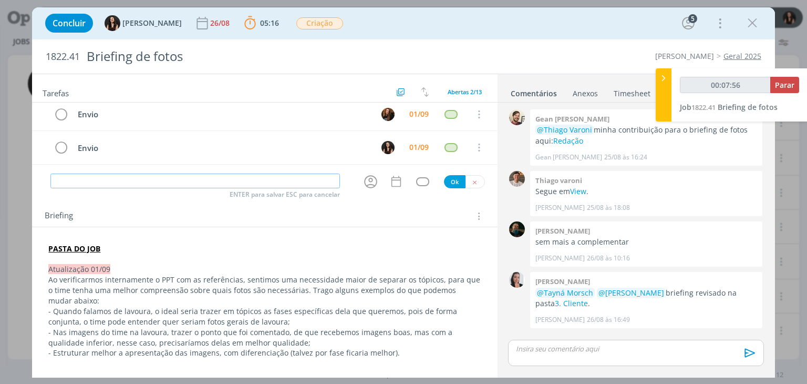
scroll to position [0, 0]
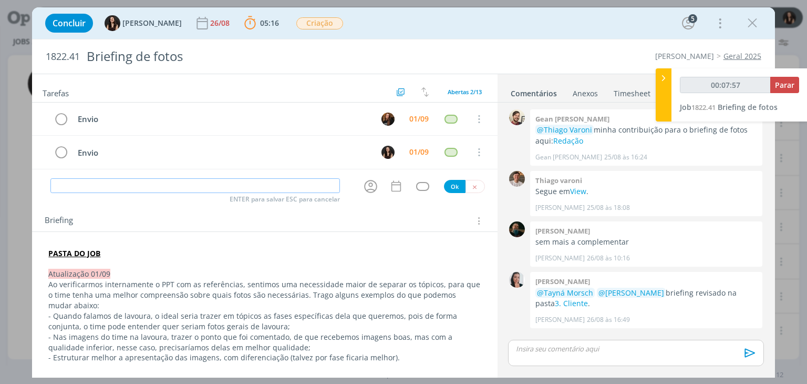
click at [215, 182] on input "dialog" at bounding box center [195, 185] width 290 height 15
type input "00:08:16"
type input "k"
type input "00:08:17"
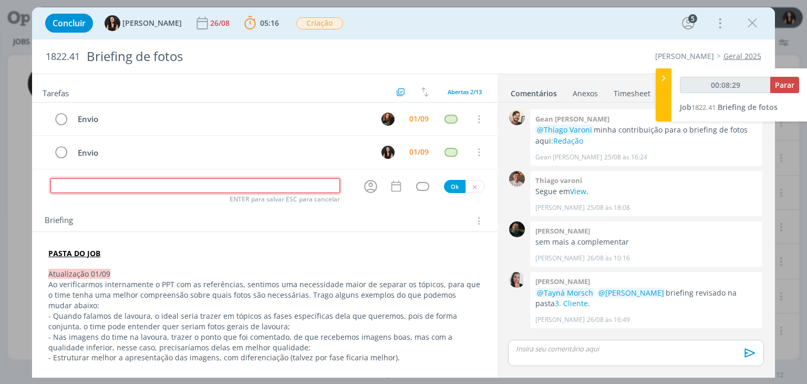
type input "00:08:30"
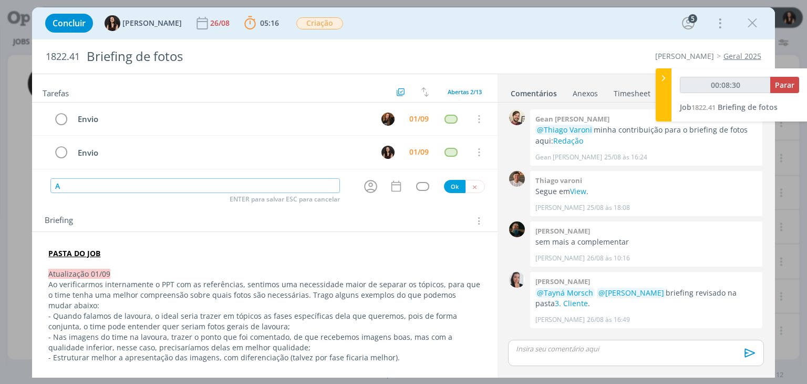
type input "Aj"
type input "00:08:31"
type input "Ajustes a"
type input "00:08:32"
type input "Ajustes atualiza"
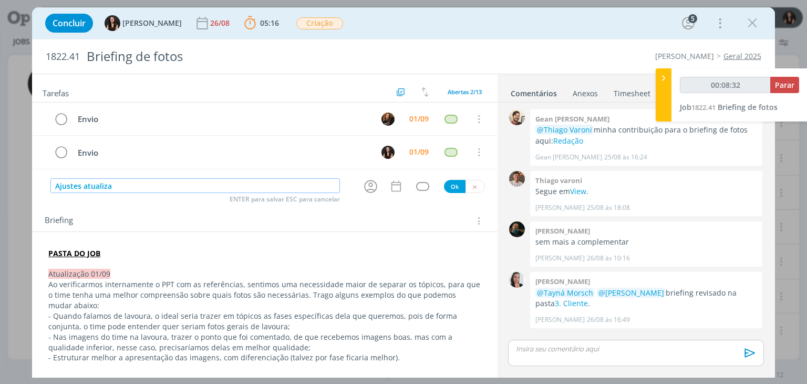
type input "00:08:33"
type input "Ajustes atualização"
type input "00:08:34"
type input "Ajustes atualização 01"
type input "00:08:35"
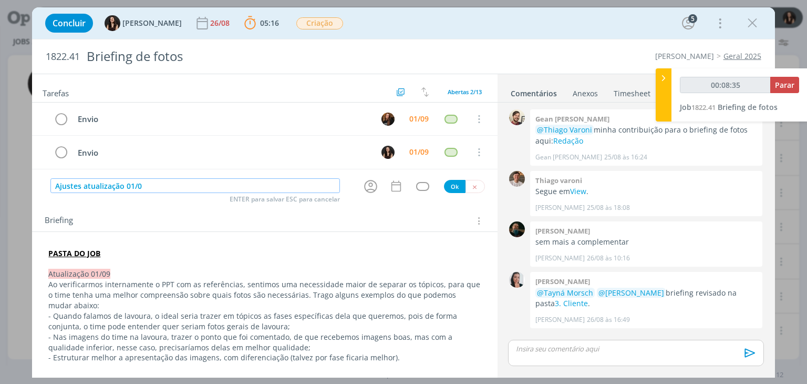
type input "Ajustes atualização 01/09"
type input "00:08:36"
click at [365, 185] on icon "dialog" at bounding box center [371, 186] width 16 height 16
type input "Ajustes atualização 01/09"
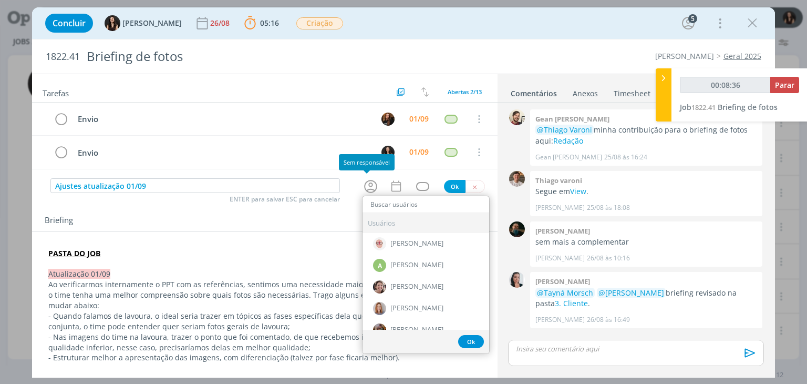
type input "00:08:37"
type input "th"
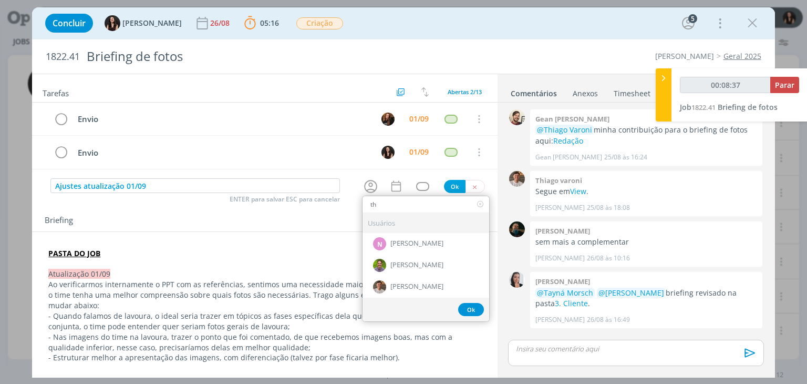
type input "00:08:38"
type input "th"
click at [416, 288] on div "[PERSON_NAME]" at bounding box center [426, 286] width 127 height 22
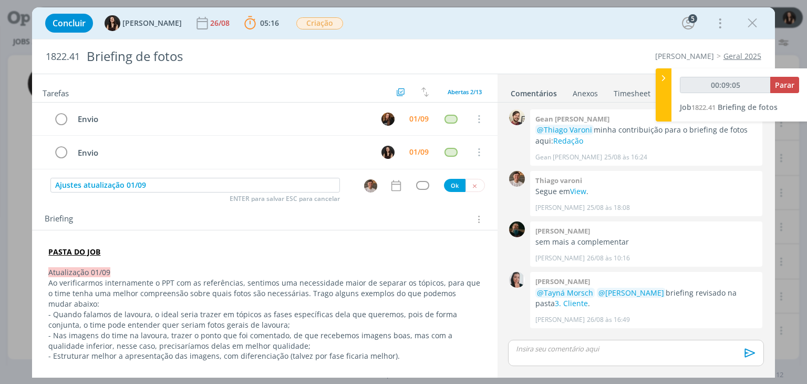
type input "00:09:06"
click at [395, 185] on icon "dialog" at bounding box center [396, 186] width 14 height 14
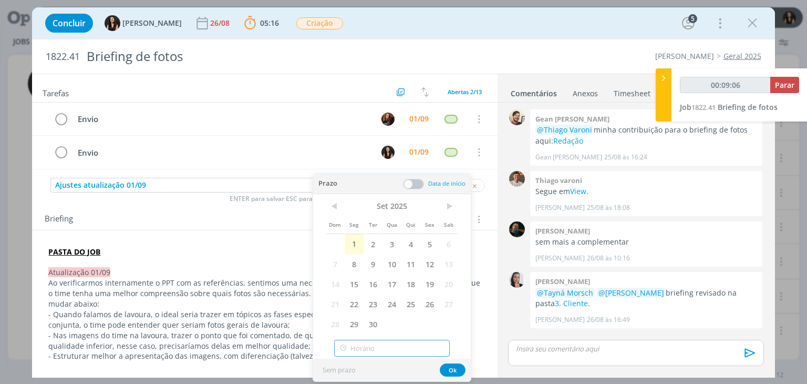
type input "12:00"
click at [389, 347] on input "12:00" at bounding box center [392, 347] width 116 height 17
type input "00:09:09"
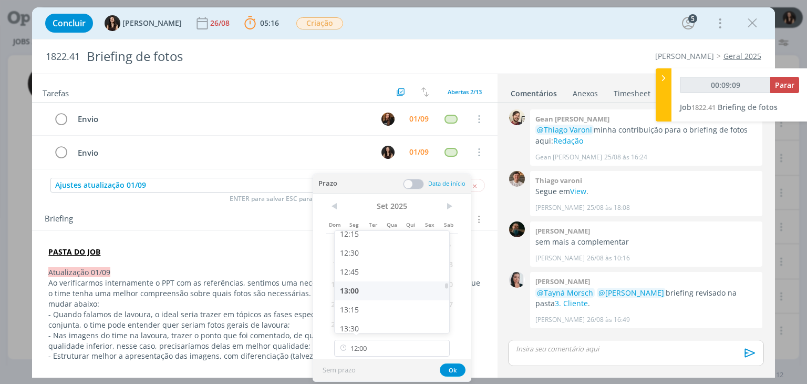
click at [354, 284] on div "13:00" at bounding box center [394, 290] width 118 height 19
type input "13:00"
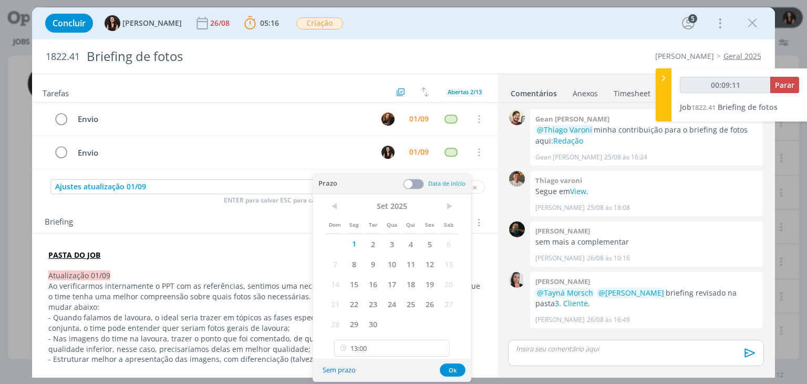
click at [416, 177] on div "Prazo Data de início" at bounding box center [392, 184] width 158 height 20
type input "00:09:12"
click at [415, 181] on span at bounding box center [413, 184] width 21 height 11
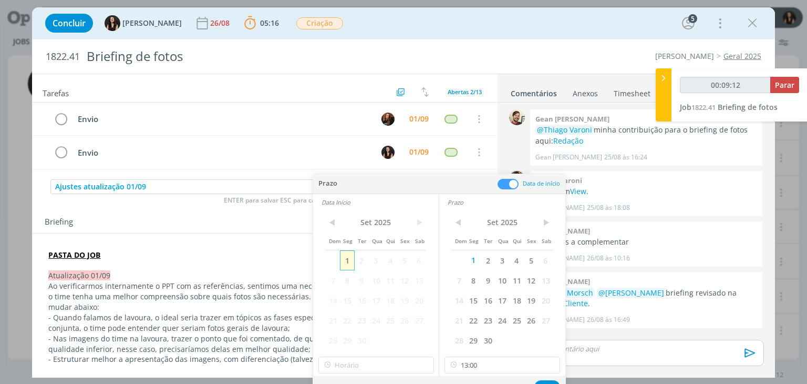
click at [350, 256] on span "1" at bounding box center [347, 260] width 14 height 20
type input "12:00"
click at [354, 366] on input "12:00" at bounding box center [376, 364] width 116 height 17
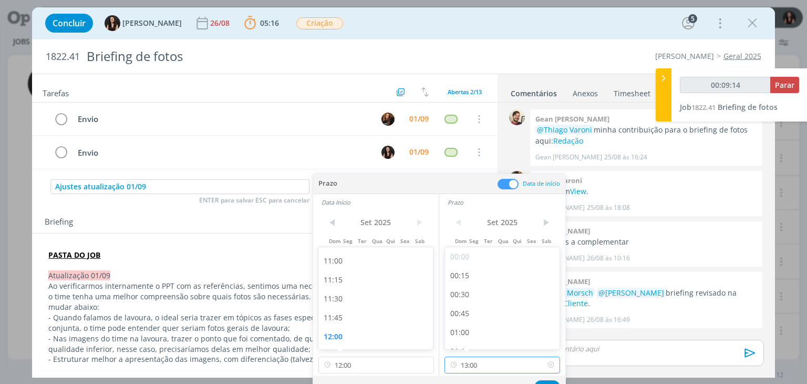
click at [480, 362] on input "13:00" at bounding box center [503, 364] width 116 height 17
type input "00:09:16"
click at [486, 291] on div "14:30" at bounding box center [504, 292] width 118 height 19
type input "14:30"
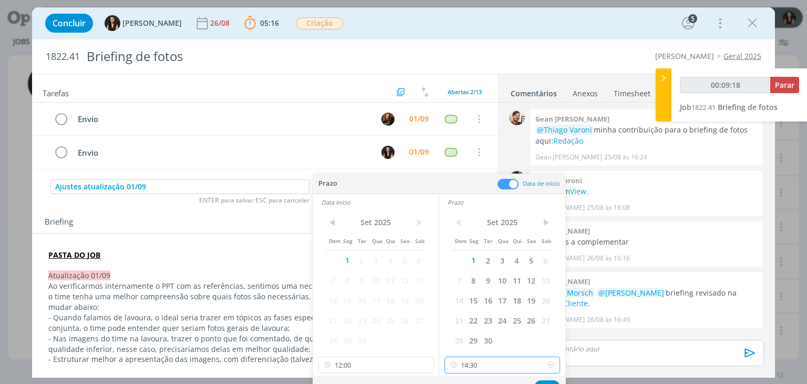
scroll to position [1017, 0]
click at [480, 363] on input "14:30" at bounding box center [503, 364] width 116 height 17
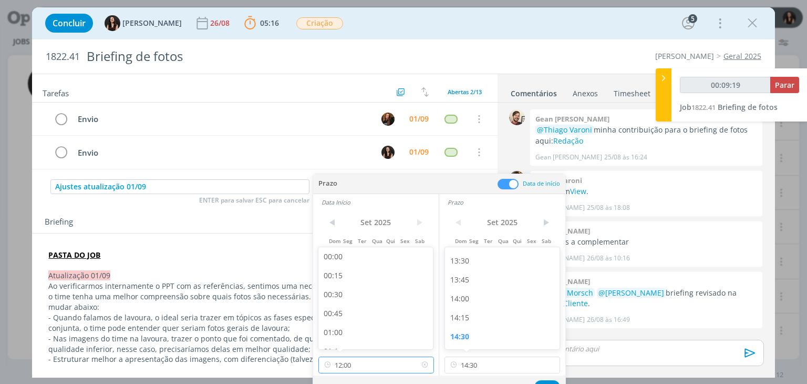
click at [385, 366] on input "12:00" at bounding box center [376, 364] width 116 height 17
type input "00:09:22"
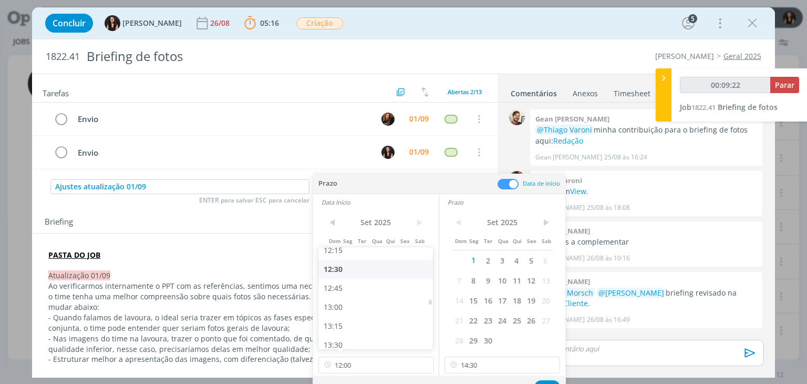
click at [359, 307] on div "13:00" at bounding box center [377, 306] width 118 height 19
type input "13:00"
click at [505, 366] on input "14:30" at bounding box center [503, 364] width 116 height 17
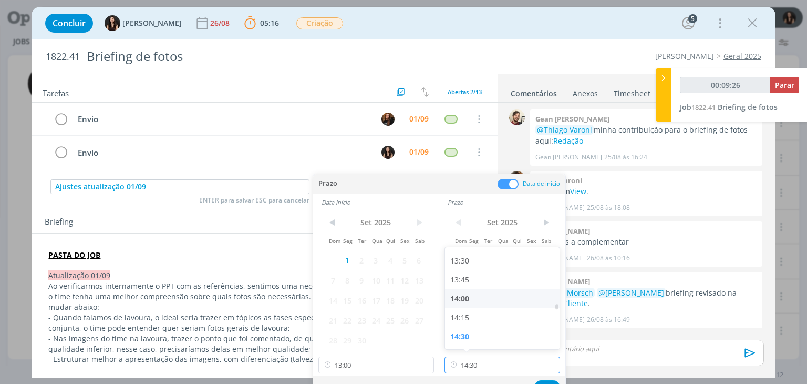
type input "00:09:27"
click at [471, 295] on div "14:00" at bounding box center [504, 298] width 118 height 19
type input "14:00"
click at [544, 377] on div "Sem prazo Ok" at bounding box center [439, 386] width 252 height 23
click at [545, 380] on button "Ok" at bounding box center [547, 386] width 26 height 13
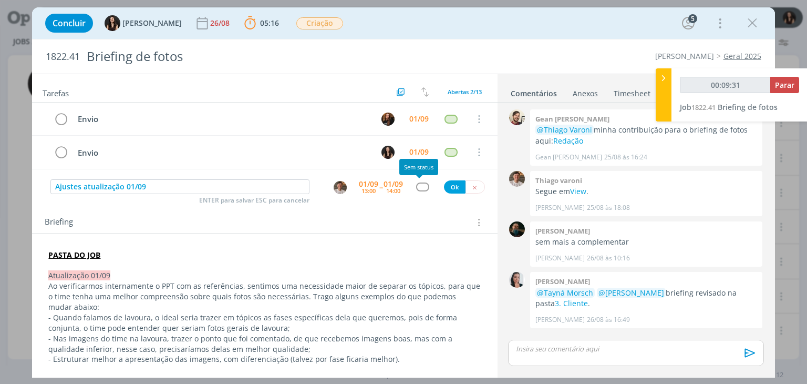
click at [423, 186] on div "dialog" at bounding box center [422, 186] width 13 height 9
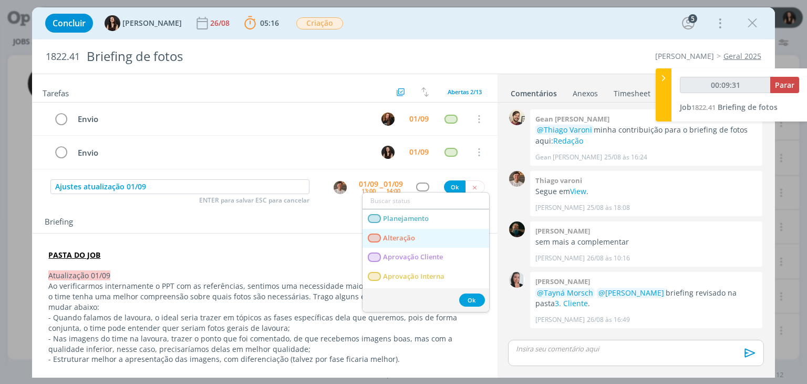
click at [407, 239] on span "Alteração" at bounding box center [400, 238] width 32 height 8
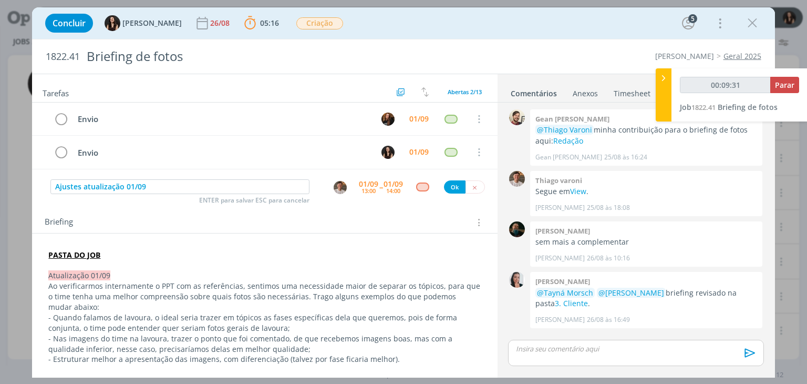
type input "00:09:33"
click at [452, 189] on button "Ok" at bounding box center [455, 186] width 22 height 13
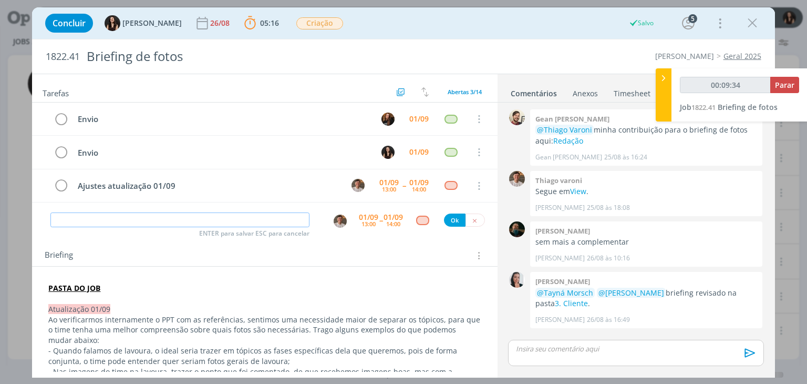
type input "00:09:35"
type input "Revisão"
type input "00:09:36"
type input "Revisão ajustes"
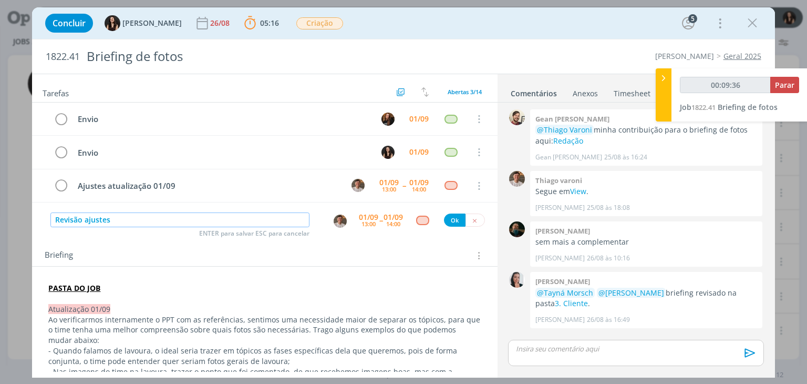
type input "00:09:37"
type input "Revisão ajustes atualiz"
type input "00:09:39"
type input "Revisão ajustes atualização 0"
type input "00:09:40"
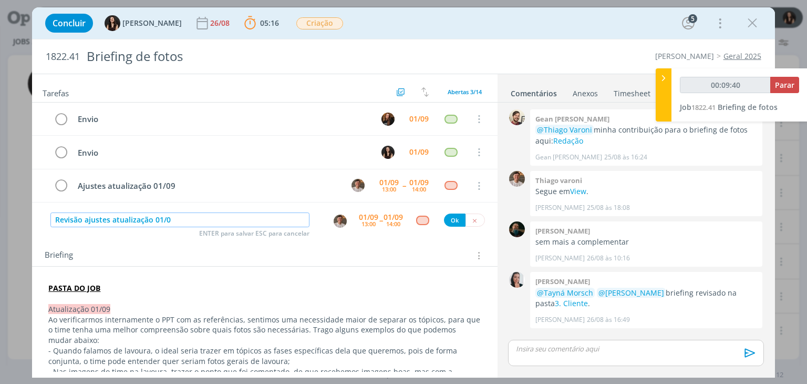
type input "Revisão ajustes atualização 01/09"
type input "00:09:41"
click at [336, 219] on img "dialog" at bounding box center [340, 220] width 13 height 13
type input "Revisão ajustes atualização 01/09"
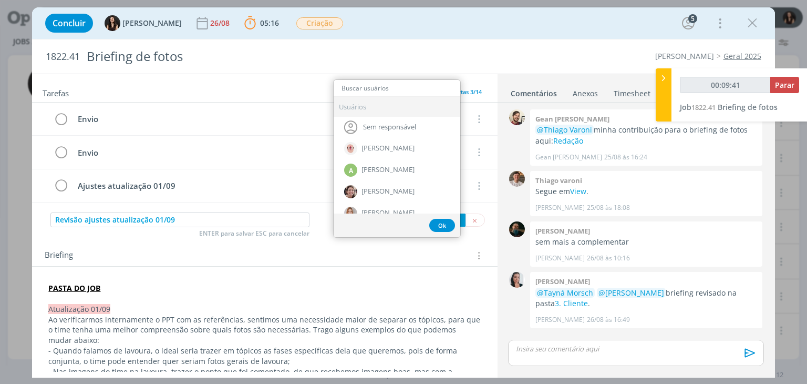
type input "00:09:43"
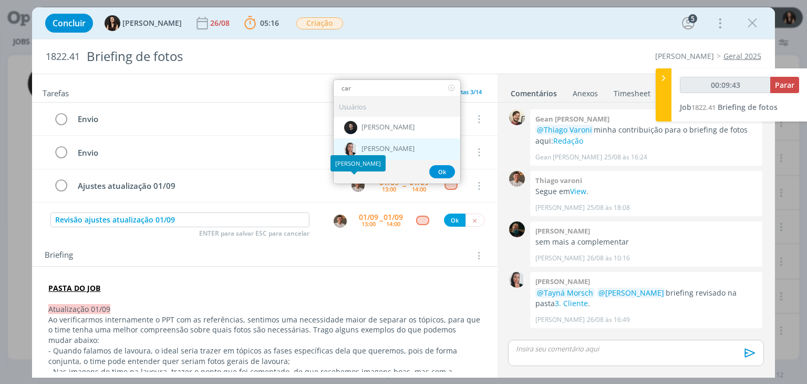
type input "car"
click at [366, 147] on span "[PERSON_NAME]" at bounding box center [388, 148] width 53 height 8
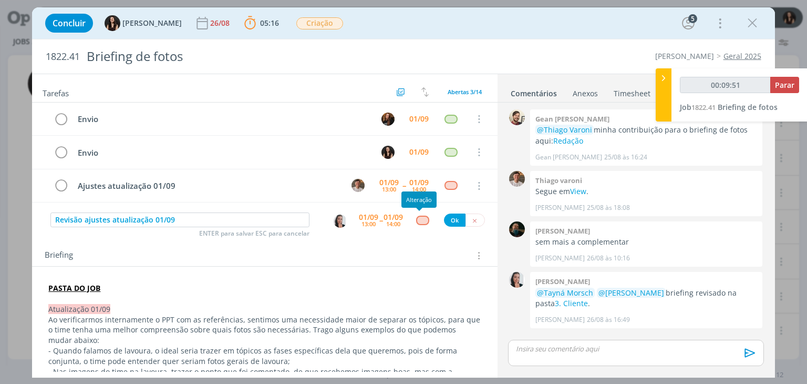
type input "00:09:52"
click at [416, 218] on div "dialog" at bounding box center [422, 219] width 13 height 9
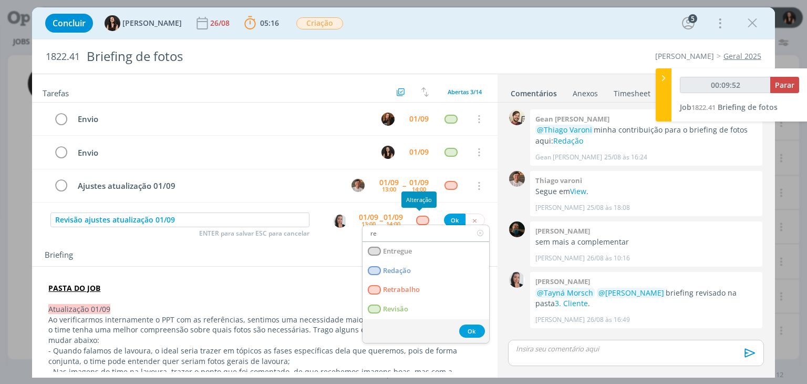
type input "rev"
type input "00:09:53"
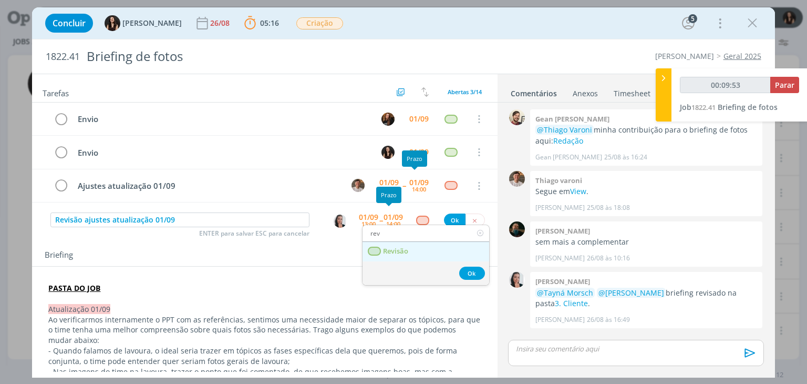
type input "rev"
drag, startPoint x: 395, startPoint y: 247, endPoint x: 396, endPoint y: 242, distance: 5.4
click at [396, 247] on span "Revisão" at bounding box center [396, 251] width 25 height 8
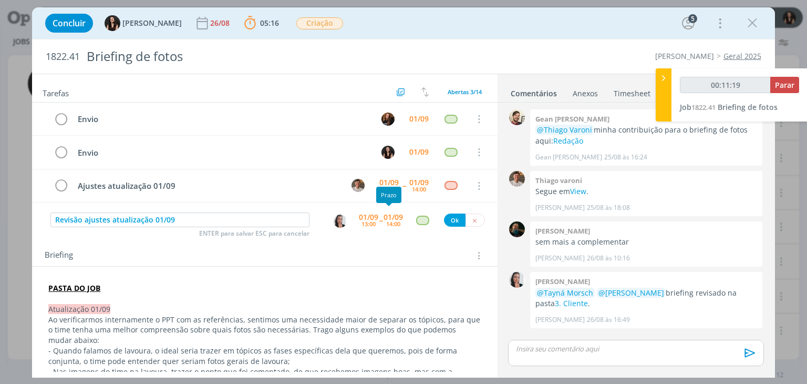
click at [385, 213] on div "01/09" at bounding box center [393, 216] width 19 height 7
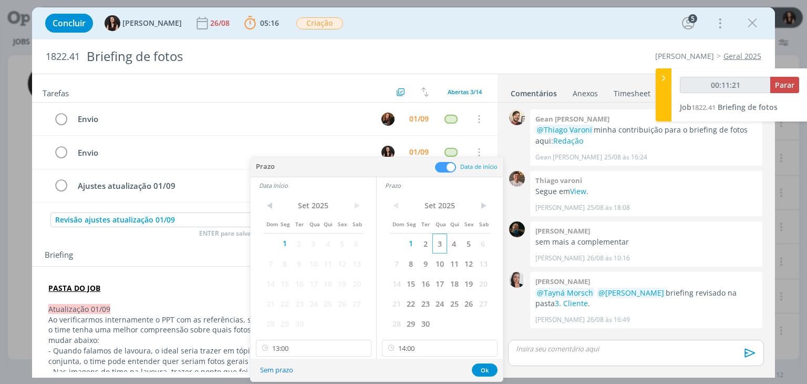
click at [439, 242] on span "3" at bounding box center [439, 243] width 14 height 20
click at [306, 241] on span "3" at bounding box center [313, 243] width 14 height 20
click at [321, 350] on input "13:00" at bounding box center [314, 347] width 116 height 17
drag, startPoint x: 432, startPoint y: 348, endPoint x: 429, endPoint y: 291, distance: 57.3
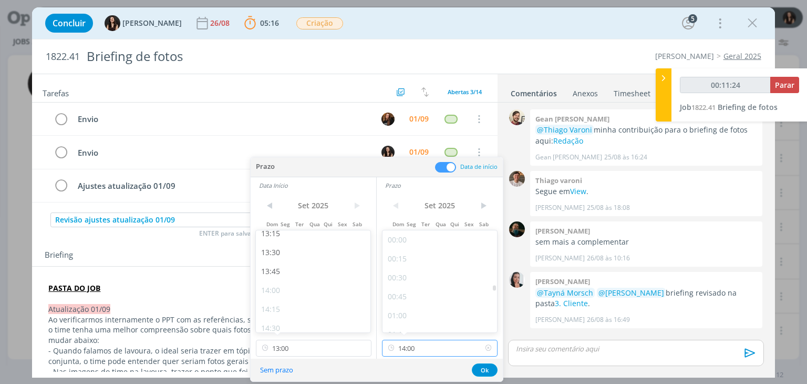
click at [433, 345] on input "14:00" at bounding box center [440, 347] width 116 height 17
type input "00:11:27"
click at [412, 302] on div "18:00" at bounding box center [442, 306] width 118 height 19
type input "18:00"
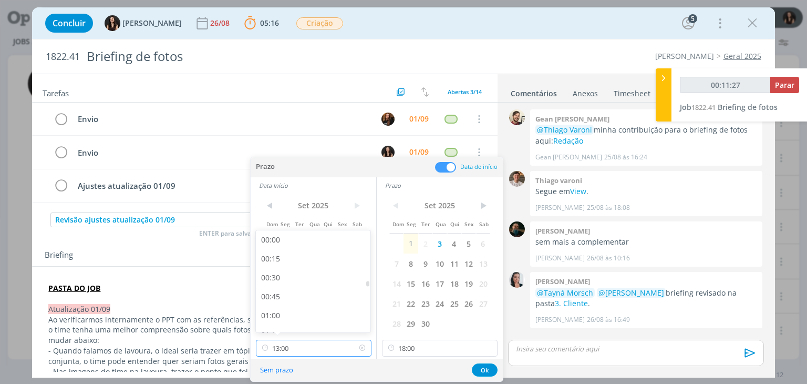
drag, startPoint x: 318, startPoint y: 347, endPoint x: 305, endPoint y: 293, distance: 55.2
click at [317, 345] on input "13:00" at bounding box center [314, 347] width 116 height 17
type input "00:11:31"
click at [277, 299] on div "17:30" at bounding box center [315, 292] width 118 height 19
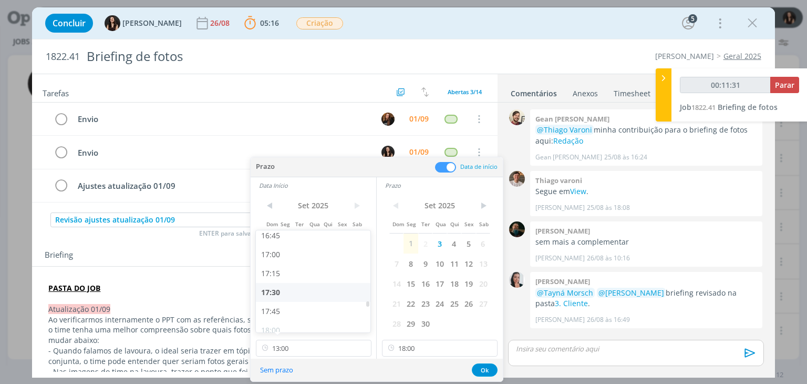
type input "17:30"
click at [480, 369] on button "Ok" at bounding box center [485, 369] width 26 height 13
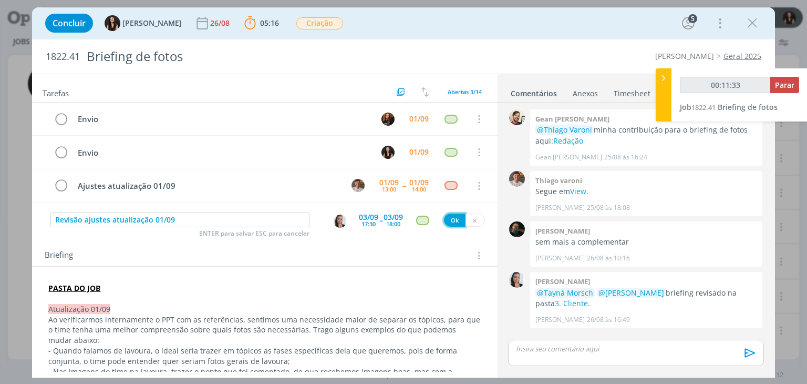
click at [451, 217] on button "Ok" at bounding box center [455, 219] width 22 height 13
type input "00:11:34"
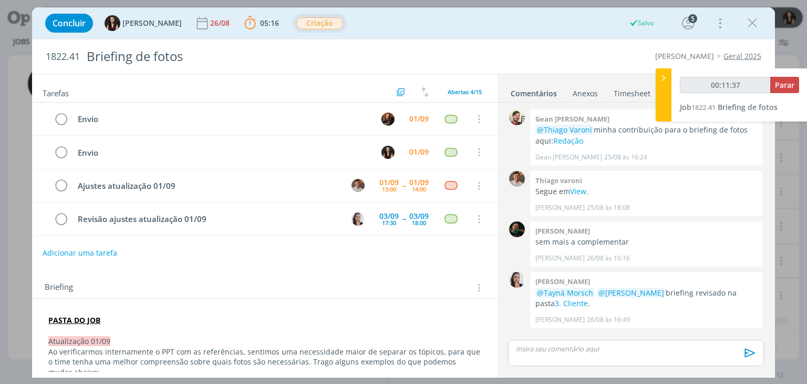
scroll to position [126, 0]
click at [309, 20] on span "Criação" at bounding box center [319, 23] width 47 height 12
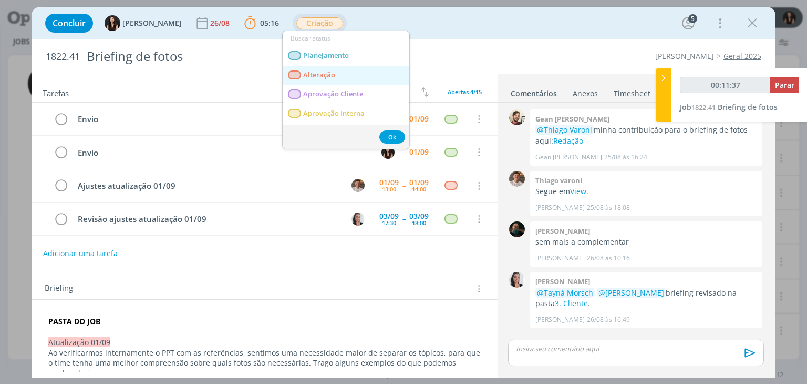
click at [306, 72] on span "Alteração" at bounding box center [320, 75] width 32 height 8
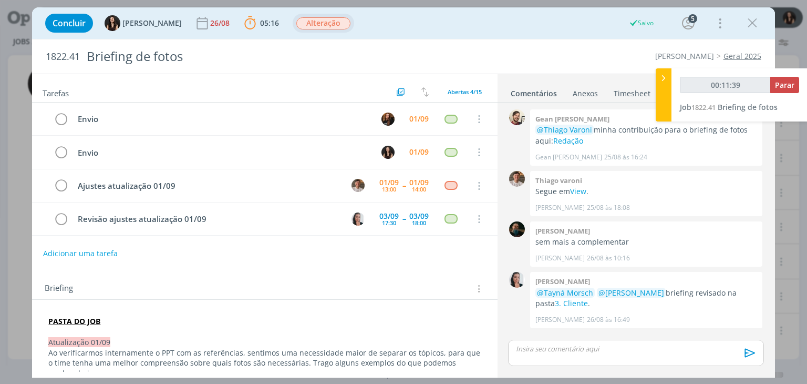
click at [618, 349] on p "dialog" at bounding box center [636, 348] width 239 height 9
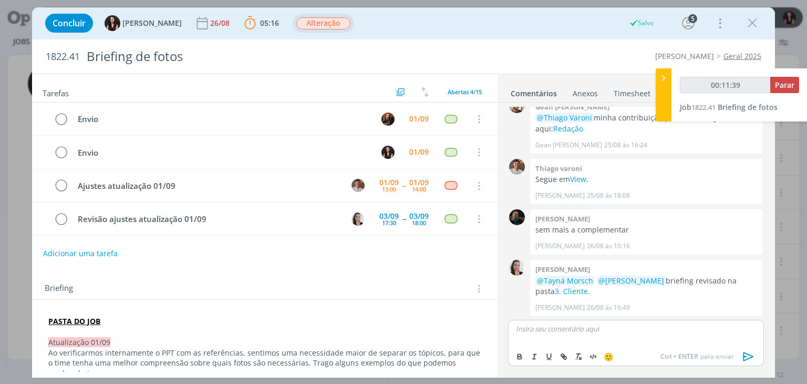
type input "00:11:40"
drag, startPoint x: 743, startPoint y: 357, endPoint x: 738, endPoint y: 355, distance: 5.5
click at [744, 358] on icon "dialog" at bounding box center [748, 356] width 11 height 9
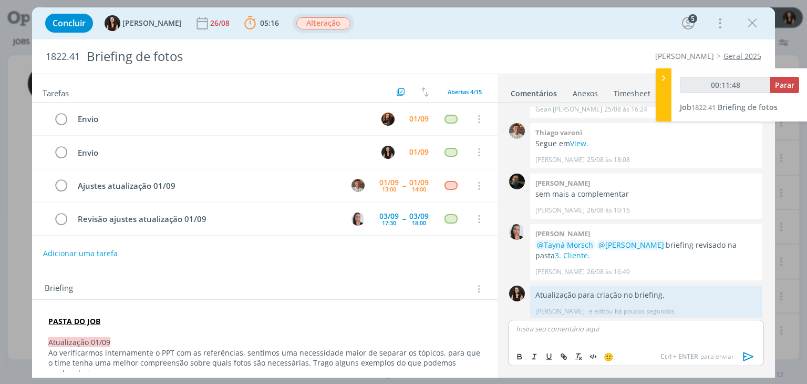
scroll to position [51, 0]
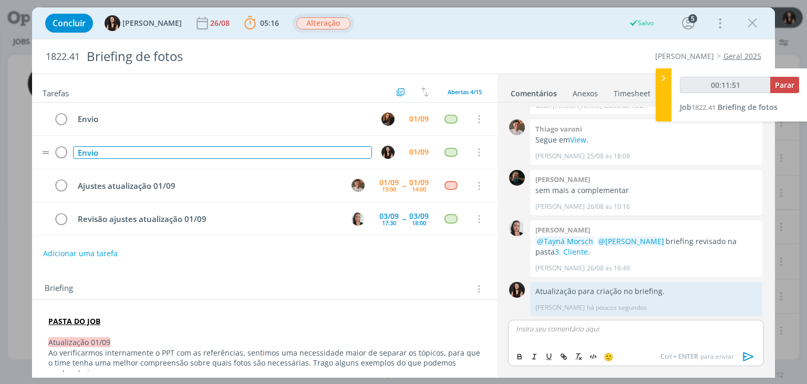
click at [79, 149] on div "Envio" at bounding box center [222, 152] width 298 height 13
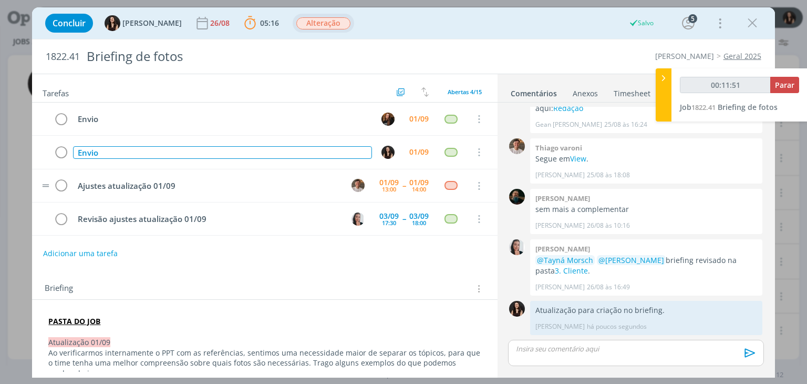
scroll to position [32, 0]
type input "00:11:52"
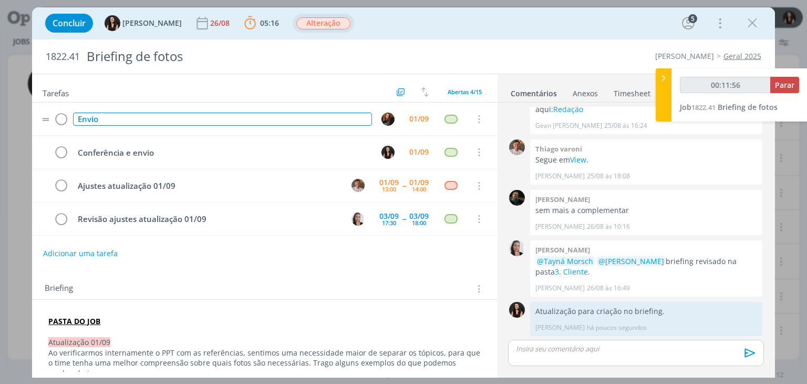
type input "00:11:57"
click at [80, 122] on div "Envio" at bounding box center [222, 118] width 298 height 13
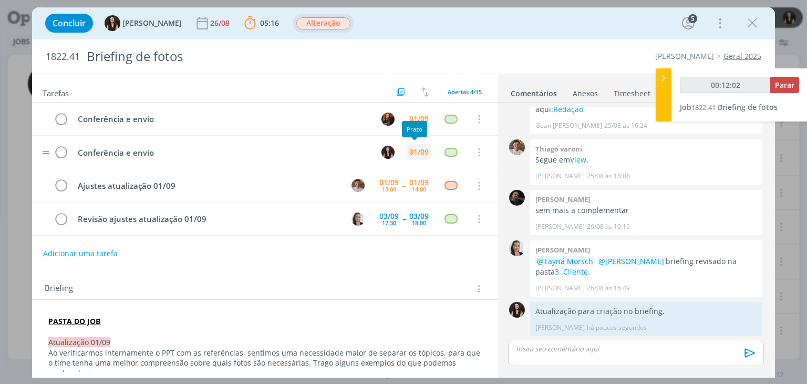
click at [412, 148] on div "01/09" at bounding box center [418, 151] width 19 height 7
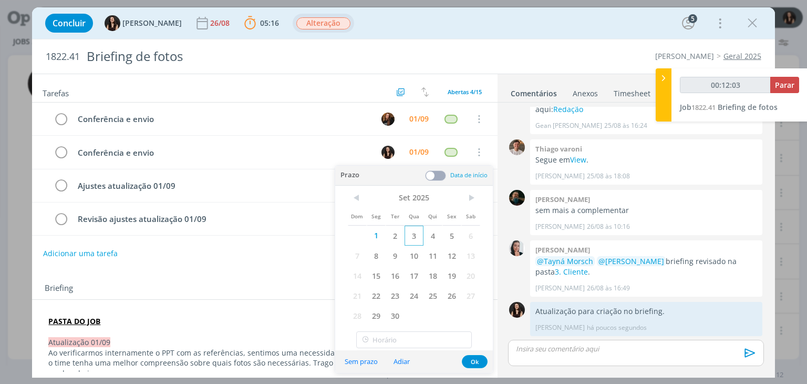
click at [417, 231] on span "3" at bounding box center [414, 235] width 19 height 20
click at [472, 356] on button "Ok" at bounding box center [475, 361] width 26 height 13
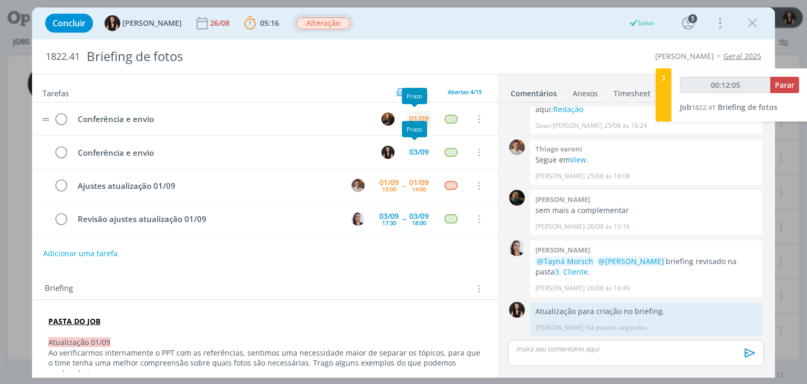
click at [409, 115] on div "01/09" at bounding box center [418, 118] width 19 height 7
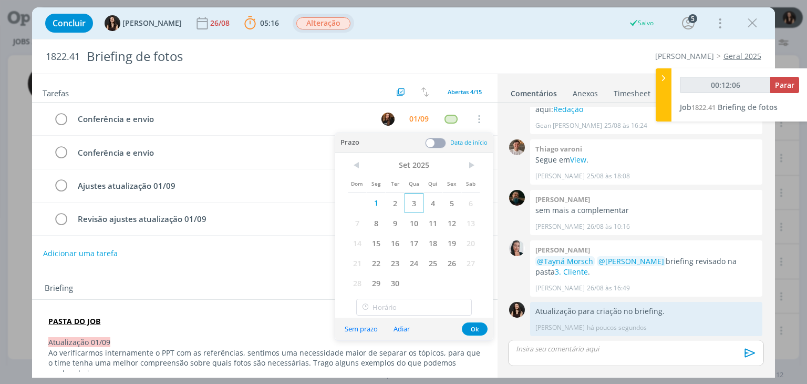
click at [410, 202] on span "3" at bounding box center [414, 203] width 19 height 20
click at [478, 331] on button "Ok" at bounding box center [475, 328] width 26 height 13
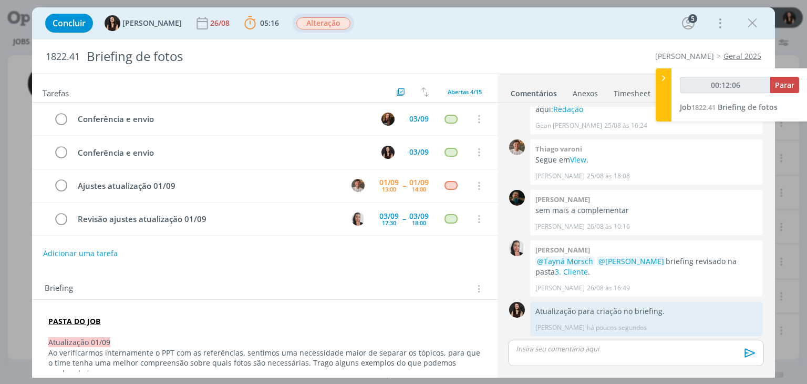
type input "00:12:07"
click at [776, 85] on span "Parar" at bounding box center [784, 85] width 19 height 10
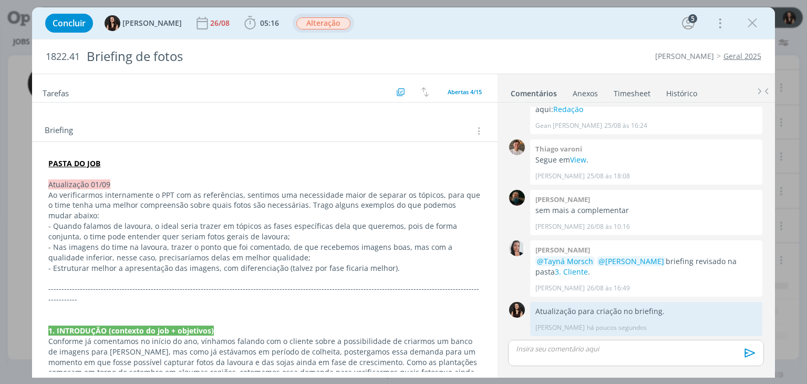
scroll to position [91, 0]
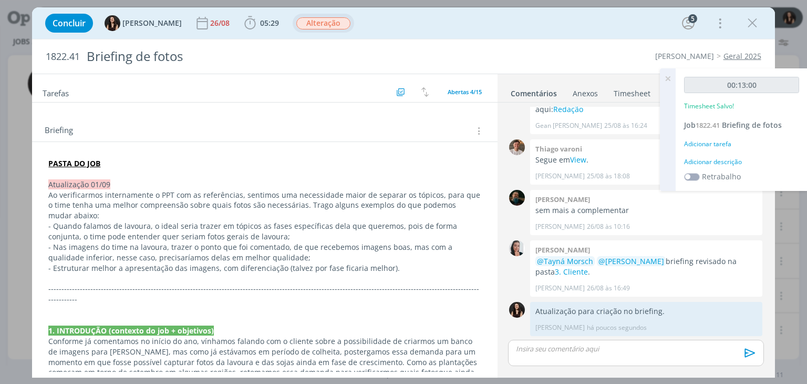
click at [719, 162] on div "Adicionar descrição" at bounding box center [741, 161] width 115 height 9
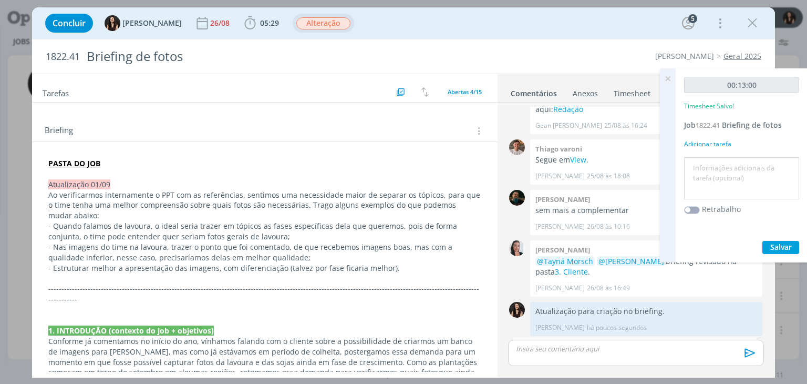
click at [723, 169] on textarea at bounding box center [742, 178] width 110 height 37
type textarea "Atualização pautas e briefing"
click at [775, 239] on div "00:13:00 Timesheet Salvo! Job 1822.41 Briefing de fotos Adicionar tarefa Atuali…" at bounding box center [742, 165] width 132 height 194
click at [775, 246] on span "Salvar" at bounding box center [781, 247] width 22 height 10
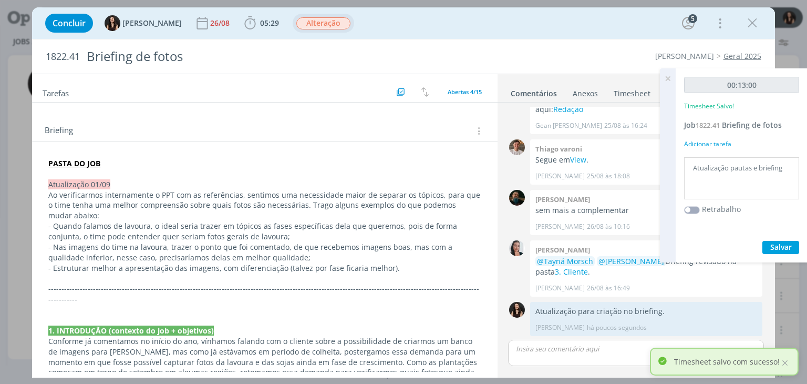
click at [669, 76] on icon at bounding box center [667, 78] width 19 height 20
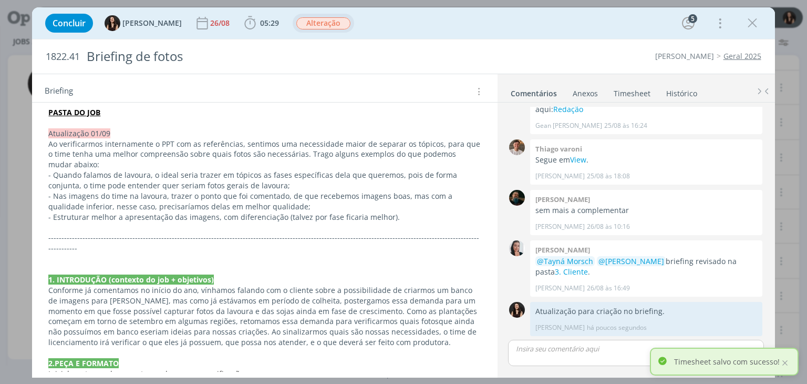
scroll to position [210, 0]
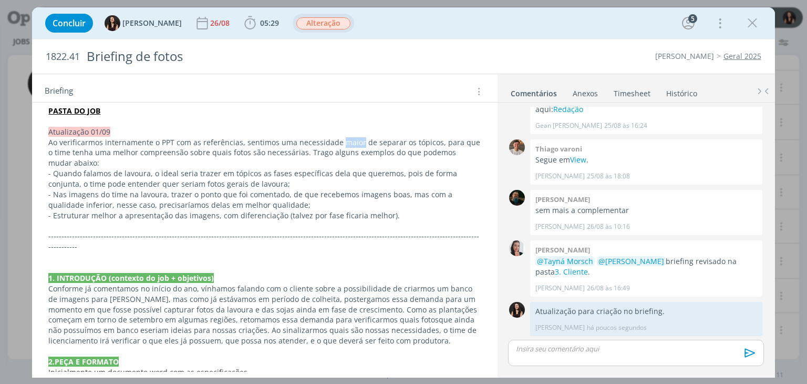
drag, startPoint x: 337, startPoint y: 138, endPoint x: 357, endPoint y: 136, distance: 19.6
click at [357, 137] on p "Ao verificarmos internamente o PPT com as referências, sentimos uma necessidade…" at bounding box center [264, 153] width 432 height 32
click at [275, 134] on p "Atualização 01/09" at bounding box center [264, 132] width 431 height 11
click at [281, 139] on p "Ao verificarmos internamente o PPT com as referências, sentimos uma necessidade…" at bounding box center [264, 154] width 431 height 32
click at [274, 139] on p "Ao verificarmos internamente o PPT com as referências, sentimos uma necessidade…" at bounding box center [264, 154] width 431 height 32
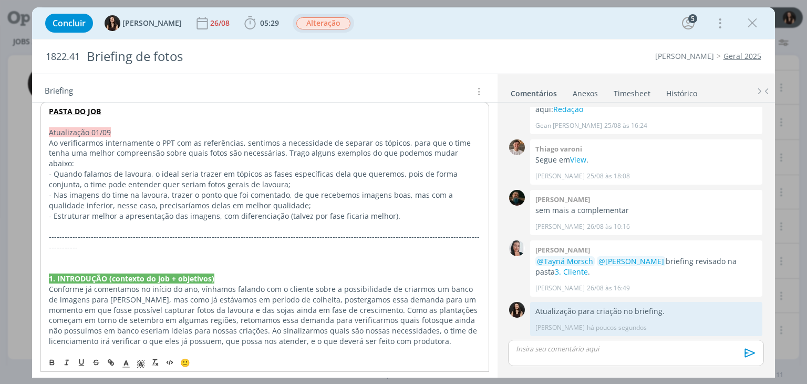
click at [340, 221] on p "dialog" at bounding box center [264, 226] width 431 height 11
click at [362, 128] on p "Atualização 01/09" at bounding box center [264, 132] width 431 height 11
click at [266, 173] on p "- Quando falamos de lavoura, o ideal seria trazer em tópicos as fases específic…" at bounding box center [264, 179] width 431 height 21
click at [225, 221] on p "dialog" at bounding box center [264, 226] width 431 height 11
click at [345, 191] on p "- Nas imagens do time na lavoura, trazer o ponto que foi comentado, de que rece…" at bounding box center [264, 200] width 431 height 21
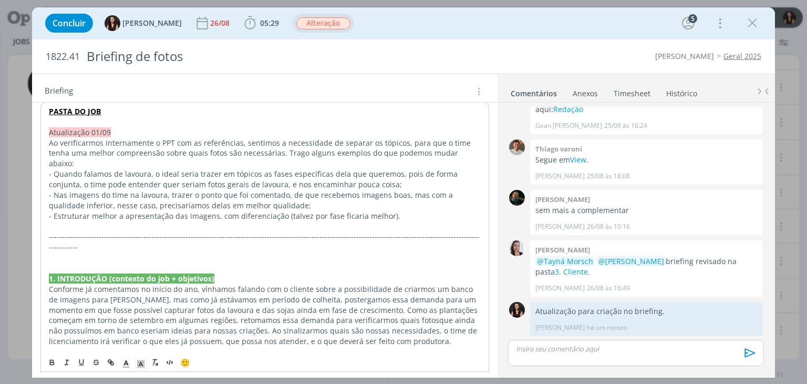
click at [399, 190] on p "- Nas imagens do time na lavoura, trazer o ponto que foi comentado, de que rece…" at bounding box center [264, 200] width 431 height 21
click at [397, 190] on p "- Nas imagens do time na lavoura, trazer o ponto que foi comentado, de que rece…" at bounding box center [264, 200] width 431 height 21
click at [276, 221] on p "dialog" at bounding box center [264, 226] width 431 height 11
click at [337, 211] on p "- Estruturar melhor a apresentação das imagens, com diferenciação (talvez por f…" at bounding box center [264, 216] width 431 height 11
click at [212, 231] on p "-------------------------------------------------------------------------------…" at bounding box center [264, 241] width 431 height 21
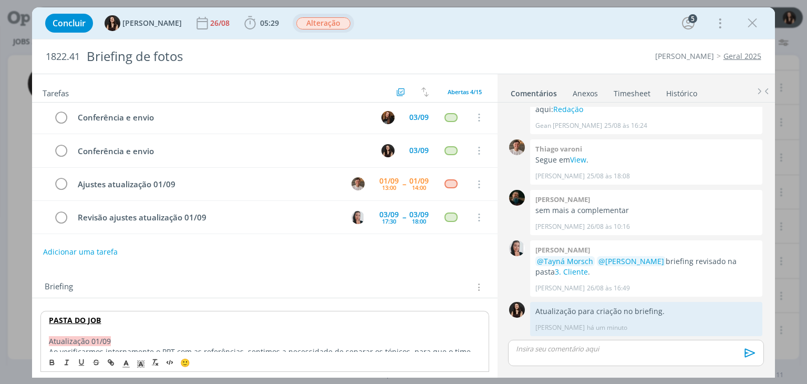
scroll to position [0, 0]
click at [750, 22] on icon "dialog" at bounding box center [753, 23] width 16 height 16
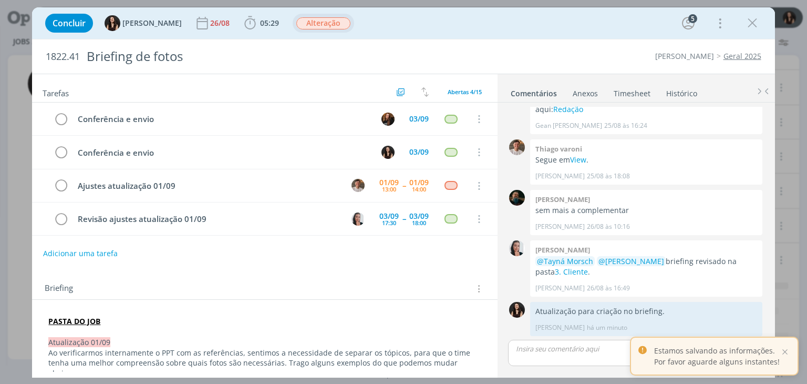
scroll to position [91, 0]
click at [787, 352] on div at bounding box center [784, 351] width 9 height 9
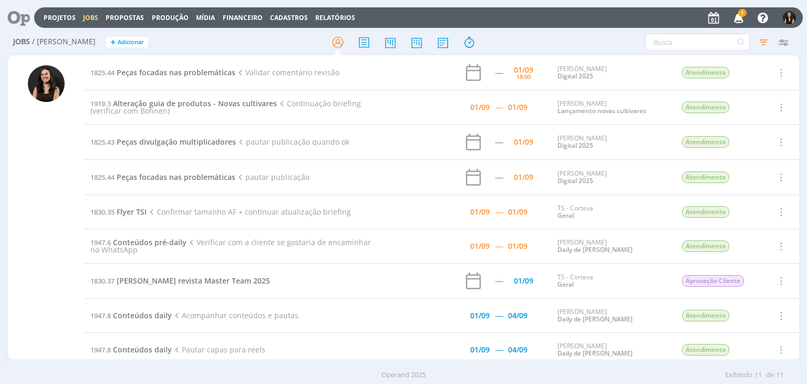
scroll to position [80, 0]
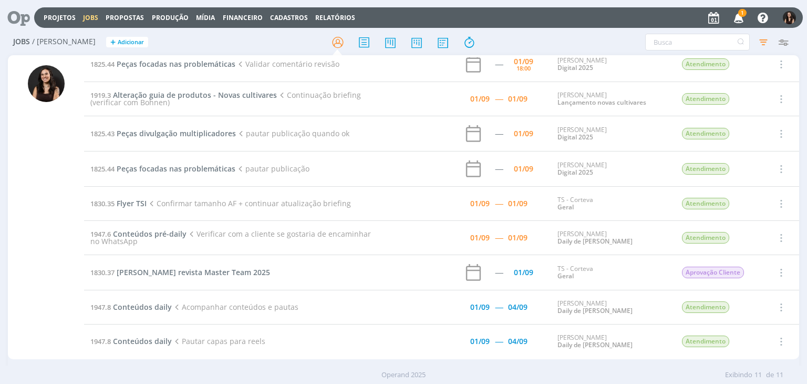
click at [156, 300] on td "1947.8 Conteúdos daily Acompanhar conteúdos e pautas" at bounding box center [233, 307] width 299 height 34
click at [153, 305] on span "Conteúdos daily" at bounding box center [142, 307] width 59 height 10
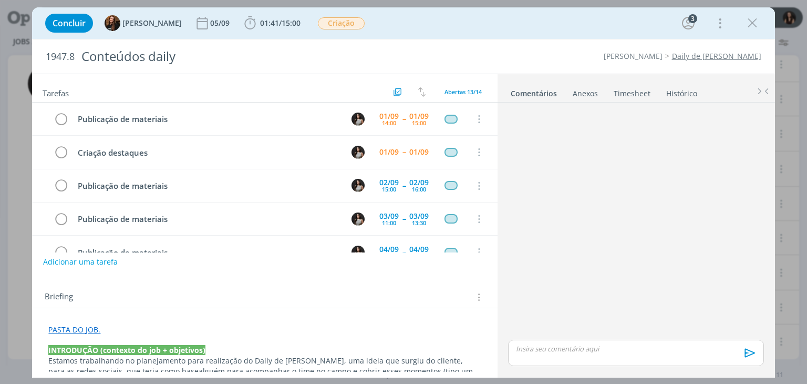
scroll to position [286, 0]
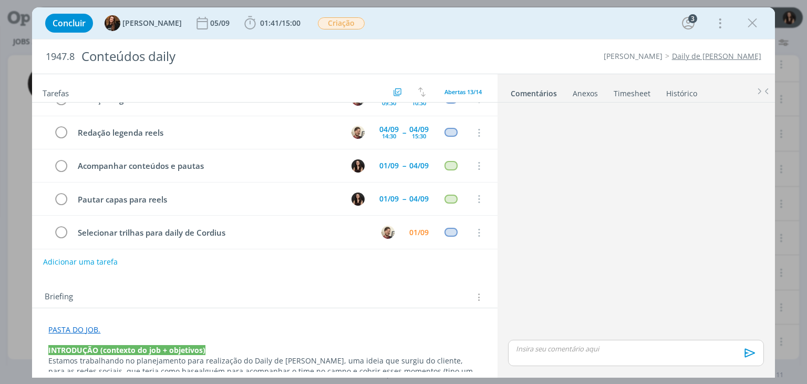
click at [81, 326] on link "PASTA DO JOB." at bounding box center [74, 329] width 52 height 10
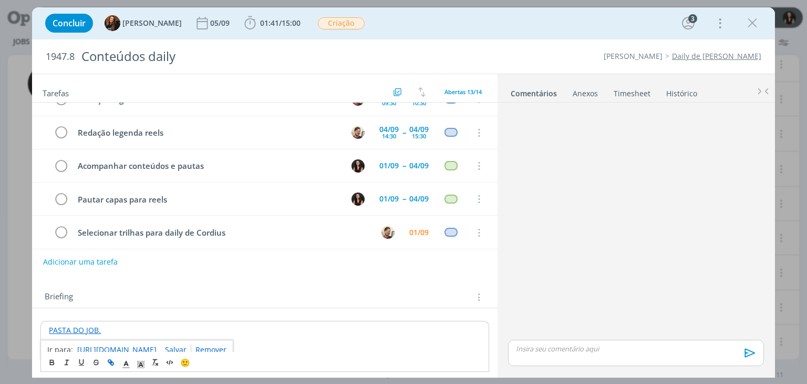
click at [96, 346] on link "https://sobeae.sharepoint.com/:f:/s/SOBEAE/Euz5sox_CA9BqBnrHqq-BugBDNqsomNAClRd…" at bounding box center [116, 350] width 79 height 14
click at [757, 22] on icon "dialog" at bounding box center [753, 23] width 16 height 16
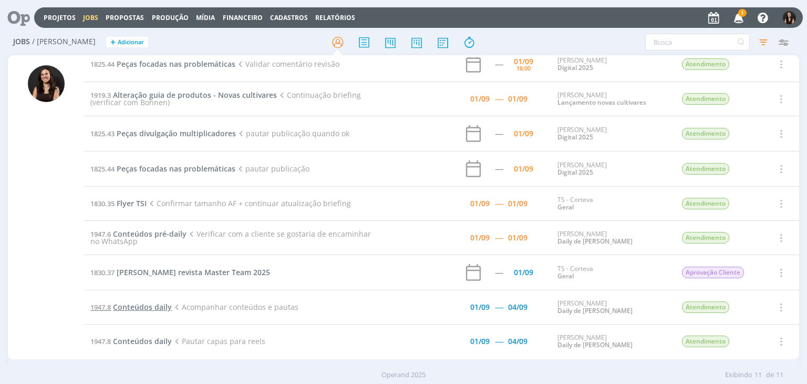
click at [155, 302] on span "Conteúdos daily" at bounding box center [142, 307] width 59 height 10
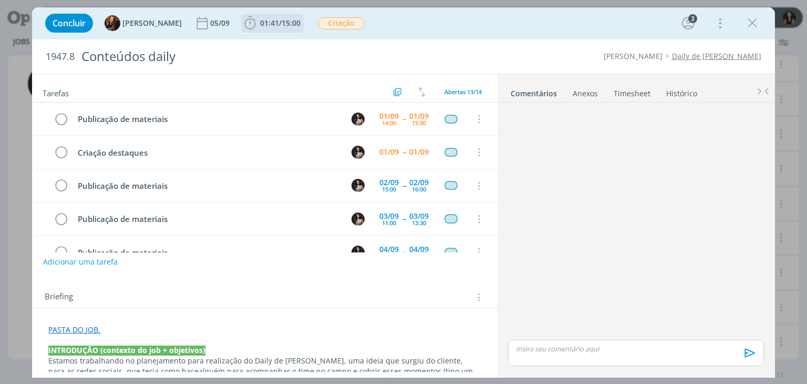
click at [273, 29] on span "01:41 / 15:00" at bounding box center [272, 23] width 60 height 16
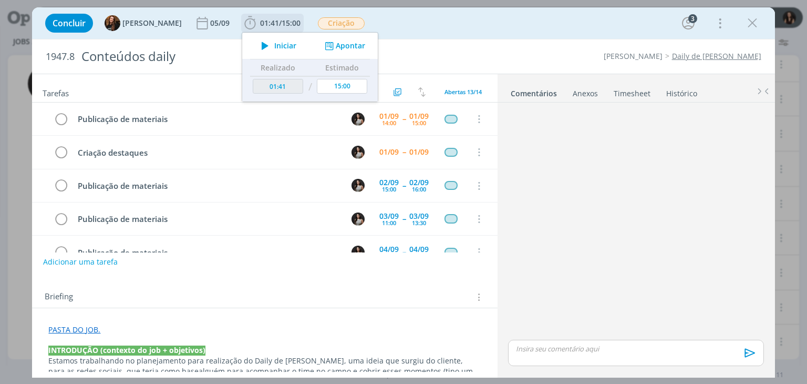
scroll to position [286, 0]
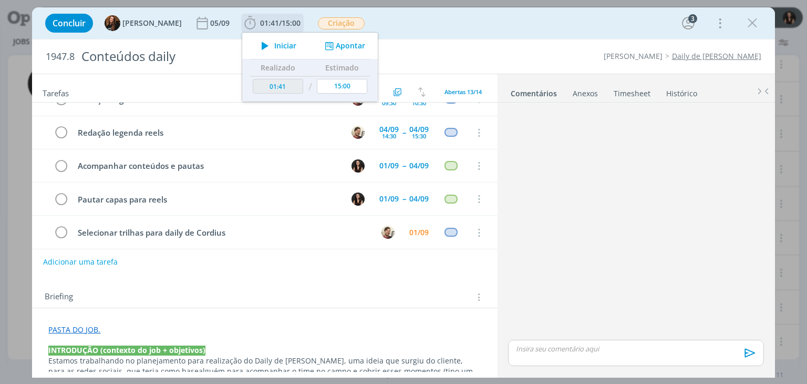
click at [333, 42] on button "Apontar" at bounding box center [344, 45] width 44 height 11
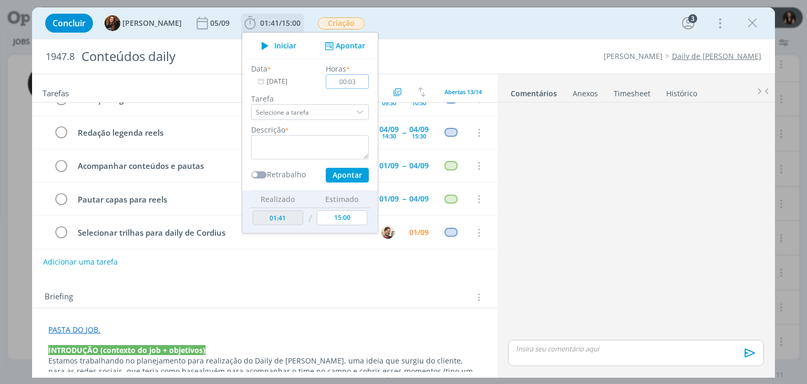
type input "00:03"
click at [334, 150] on textarea "dialog" at bounding box center [310, 147] width 118 height 24
click at [338, 178] on button "Apontar" at bounding box center [347, 175] width 43 height 15
type textarea "Envio material para fornecedor"
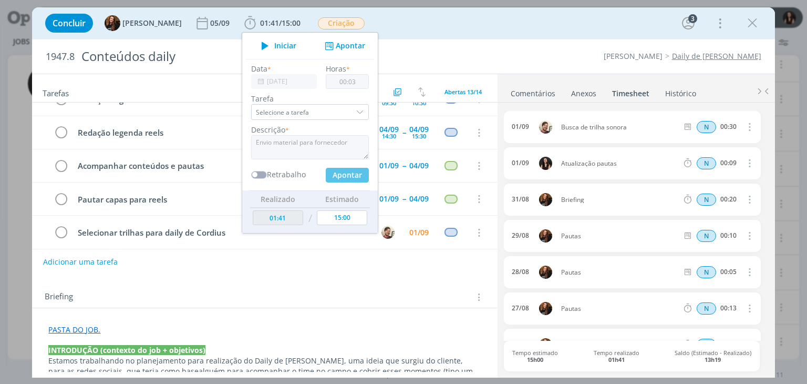
type input "01:44"
type input "00:00"
click at [425, 30] on div "Concluir Tayná Morsch 05/09 01:44 / 15:00 Iniciar Apontar Data * 01/09/2025 Hor…" at bounding box center [403, 23] width 727 height 25
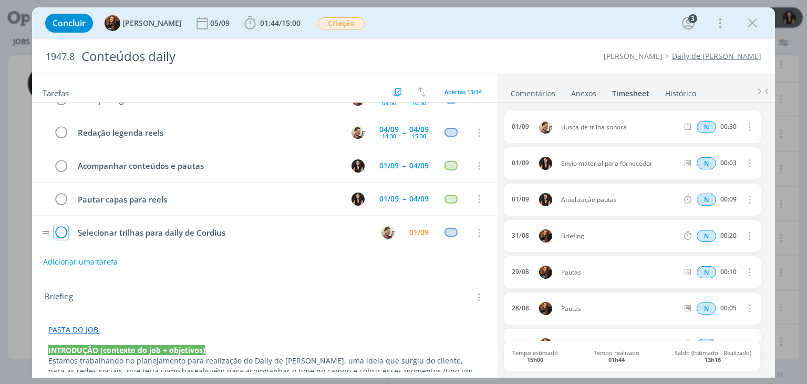
click at [60, 227] on icon "dialog" at bounding box center [61, 233] width 15 height 16
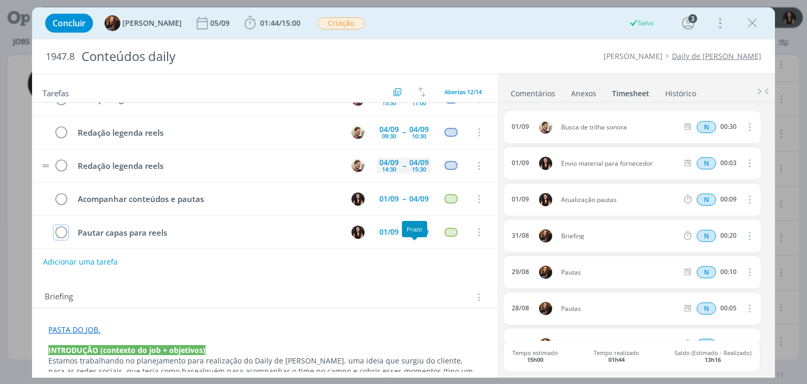
scroll to position [0, 0]
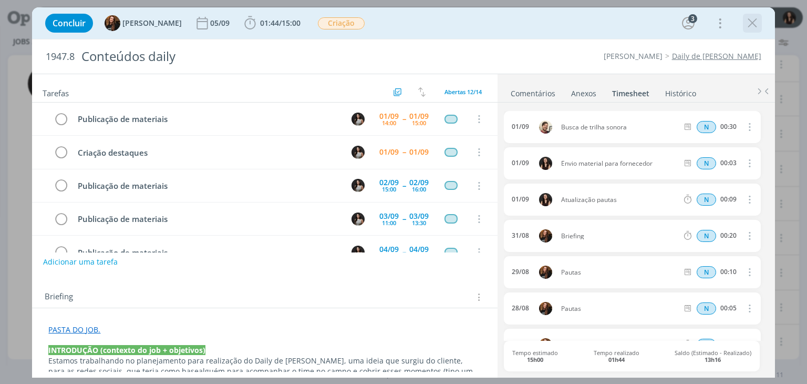
click at [755, 26] on icon "dialog" at bounding box center [753, 23] width 16 height 16
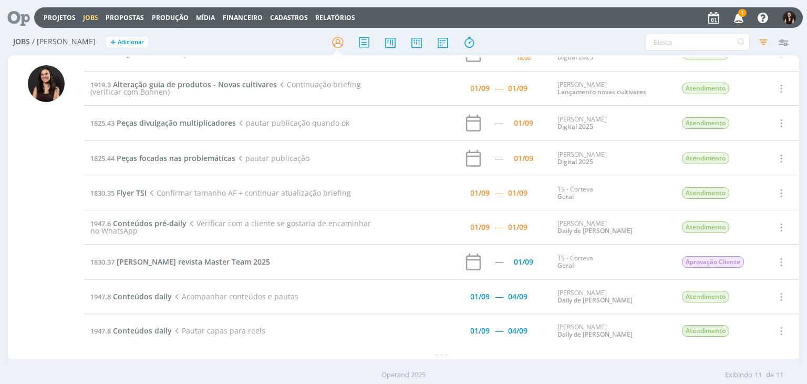
scroll to position [91, 0]
click at [170, 158] on span "Peças focadas nas problemáticas" at bounding box center [176, 157] width 119 height 10
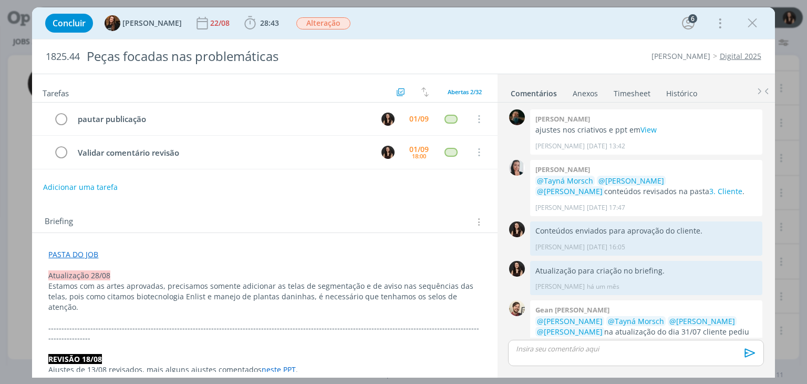
scroll to position [992, 0]
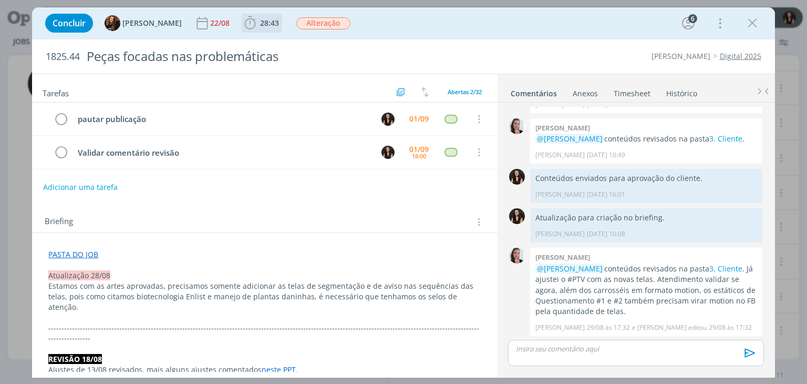
click at [260, 24] on span "28:43" at bounding box center [269, 23] width 19 height 10
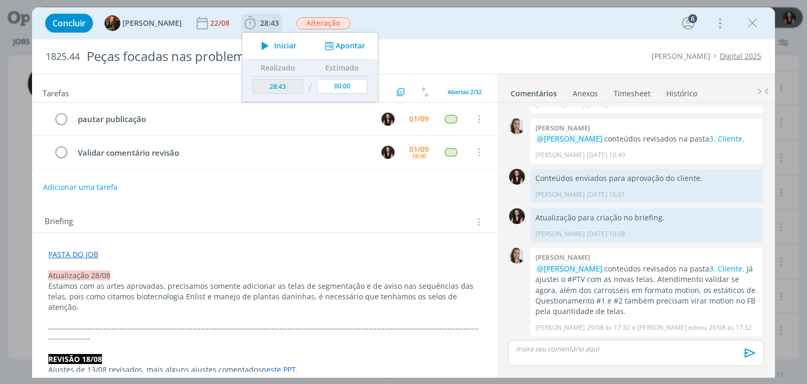
click at [256, 45] on icon "dialog" at bounding box center [265, 46] width 18 height 14
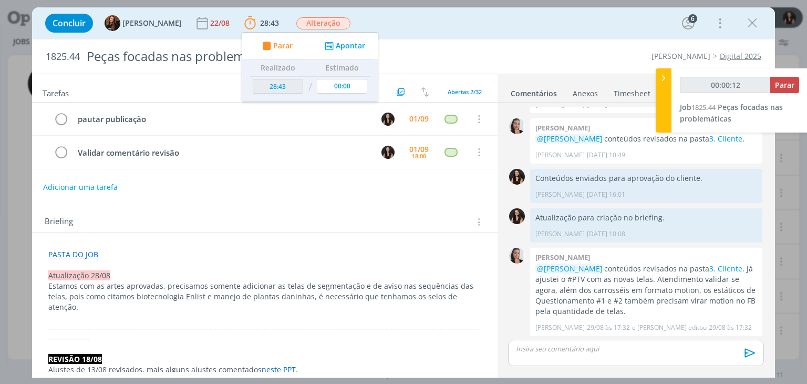
click at [786, 310] on div "Concluir Tayná Morsch 22/08 28:43 Parar Apontar Data * 01/09/2025 Horas * 00:00…" at bounding box center [403, 192] width 807 height 384
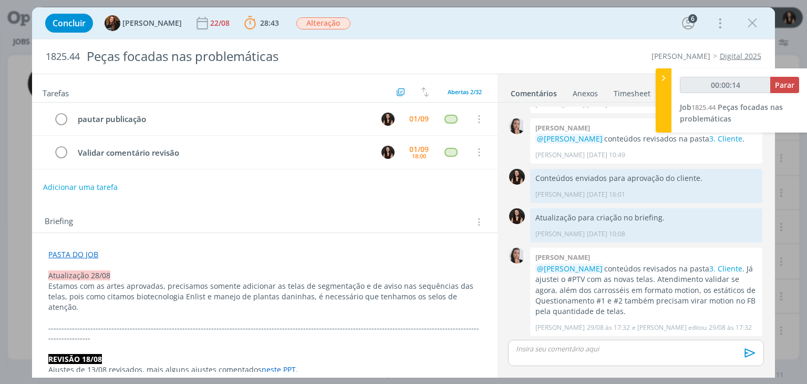
click at [634, 353] on p "dialog" at bounding box center [636, 348] width 239 height 9
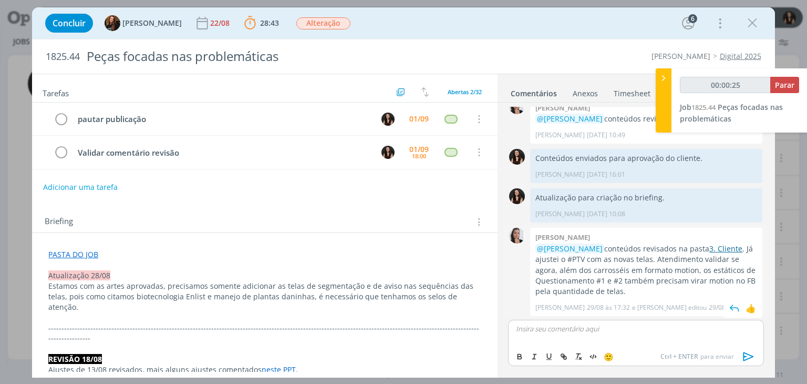
click at [709, 246] on link "3. Cliente" at bounding box center [725, 248] width 33 height 10
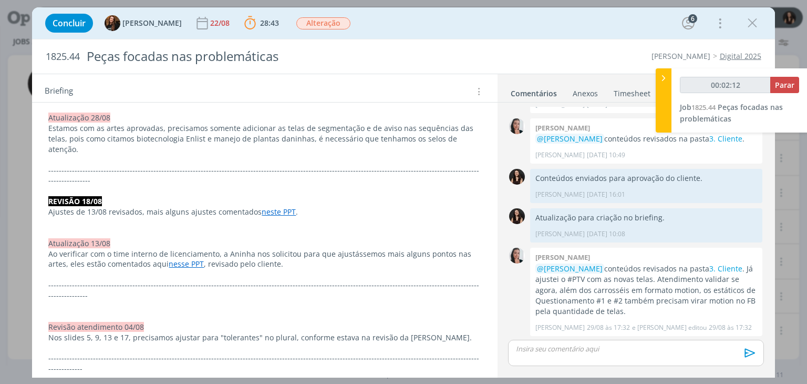
scroll to position [0, 0]
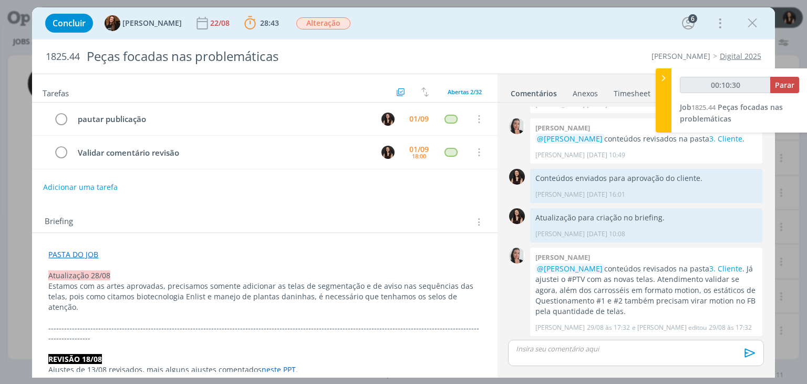
type input "00:10:31"
click at [784, 81] on span "Parar" at bounding box center [784, 85] width 19 height 10
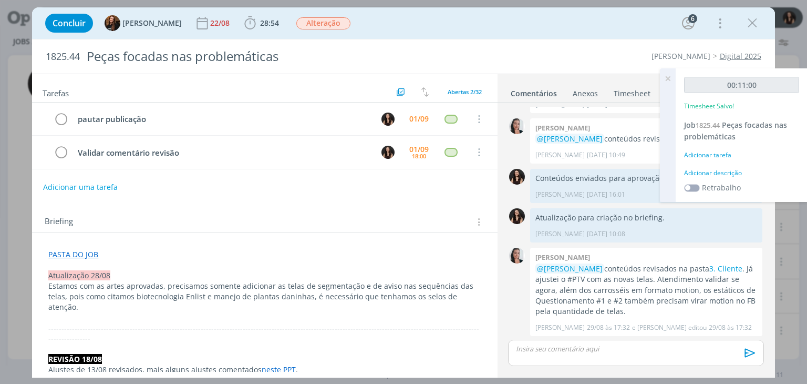
click at [723, 172] on div "Adicionar descrição" at bounding box center [741, 172] width 115 height 9
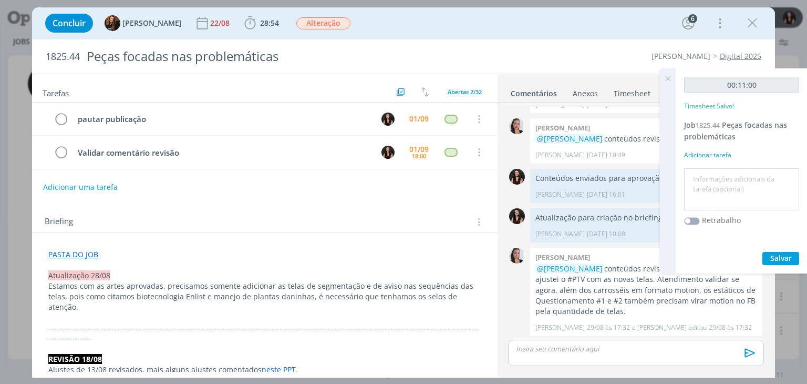
click at [723, 172] on textarea at bounding box center [742, 189] width 110 height 37
click at [734, 181] on textarea "Conferência ajustes com revisão" at bounding box center [742, 189] width 110 height 37
type textarea "Conferência de ajustes com revisão"
click at [779, 249] on div "00:11:00 Timesheet Salvo! Job 1825.44 Peças focadas nas problemáticas Adicionar…" at bounding box center [742, 170] width 132 height 205
click at [776, 253] on span "Salvar" at bounding box center [781, 258] width 22 height 10
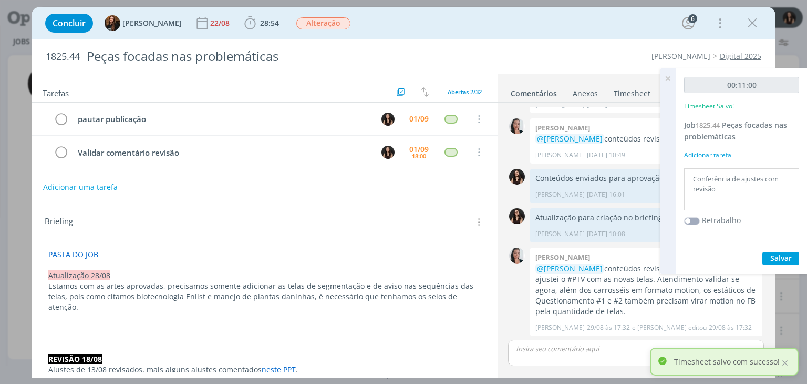
click at [668, 77] on icon at bounding box center [667, 78] width 19 height 20
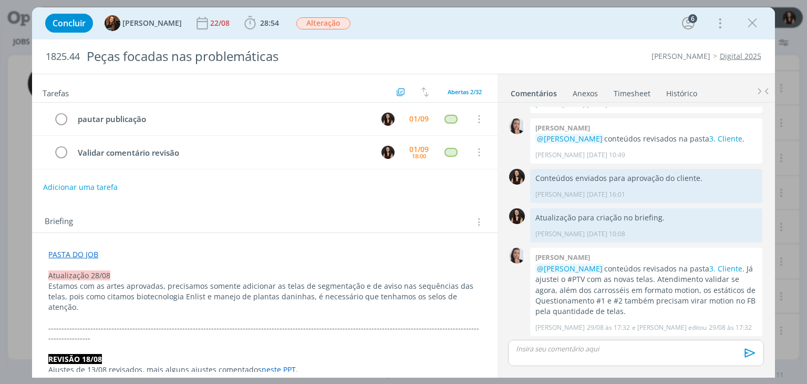
click at [385, 188] on div "Adicionar uma tarefa" at bounding box center [264, 187] width 465 height 19
click at [438, 35] on div "Concluir Tayná Morsch 22/08 28:54 Iniciar Apontar Data * 01/09/2025 Horas * 00:…" at bounding box center [403, 23] width 727 height 25
click at [746, 20] on icon "dialog" at bounding box center [753, 23] width 16 height 16
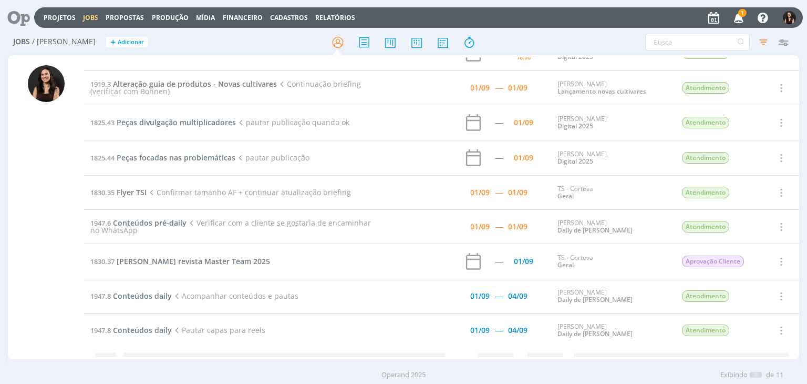
scroll to position [91, 0]
click at [740, 13] on span "1" at bounding box center [742, 13] width 8 height 8
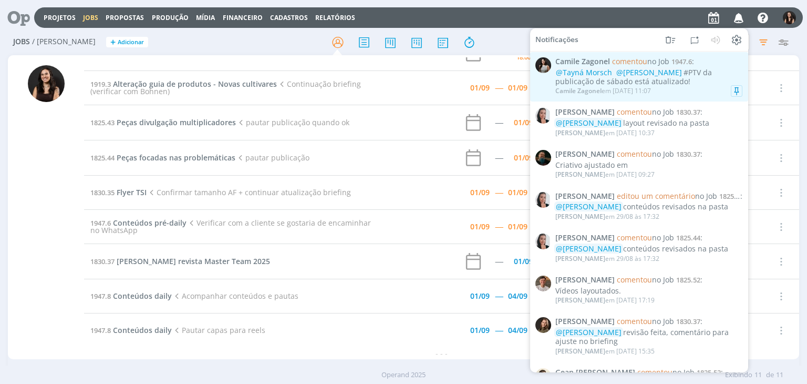
click at [697, 82] on div "@Tayná Morsch @Isabelle Silva #PTV da publicação de sábado está atualizado!" at bounding box center [648, 77] width 187 height 18
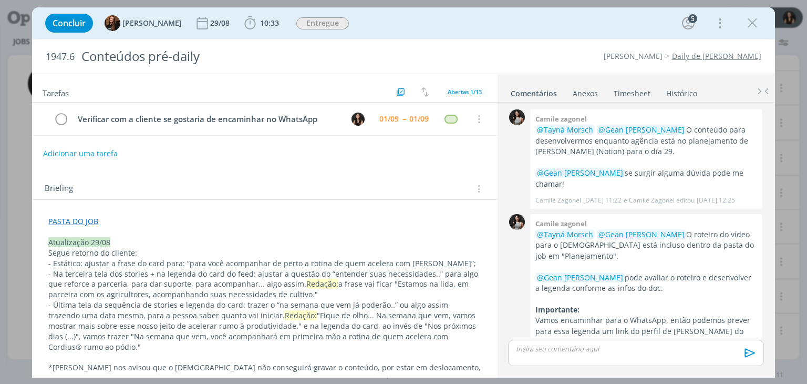
scroll to position [982, 0]
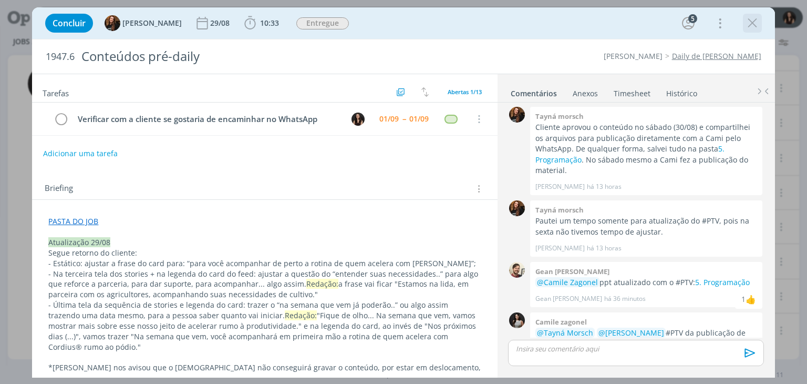
click at [743, 25] on div "dialog" at bounding box center [752, 23] width 19 height 19
click at [748, 26] on icon "dialog" at bounding box center [753, 23] width 16 height 16
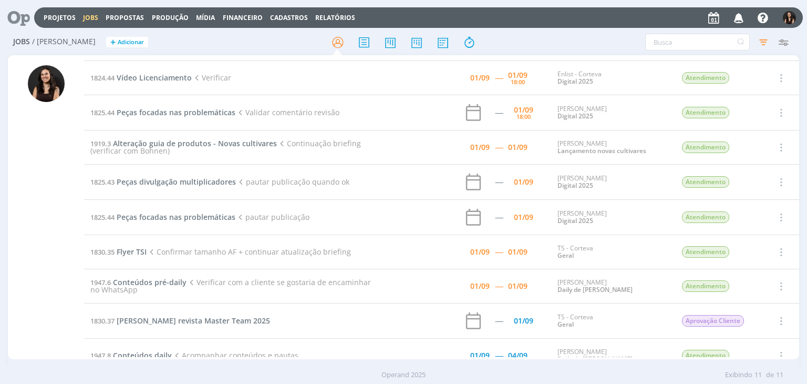
scroll to position [91, 0]
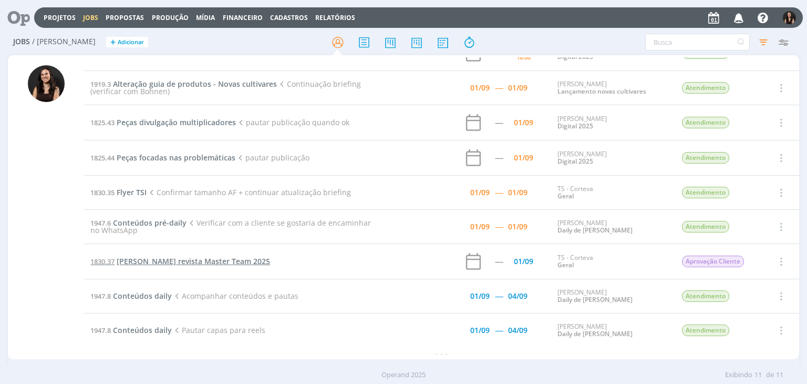
click at [153, 259] on span "Anúncio Dermacor revista Master Team 2025" at bounding box center [193, 261] width 153 height 10
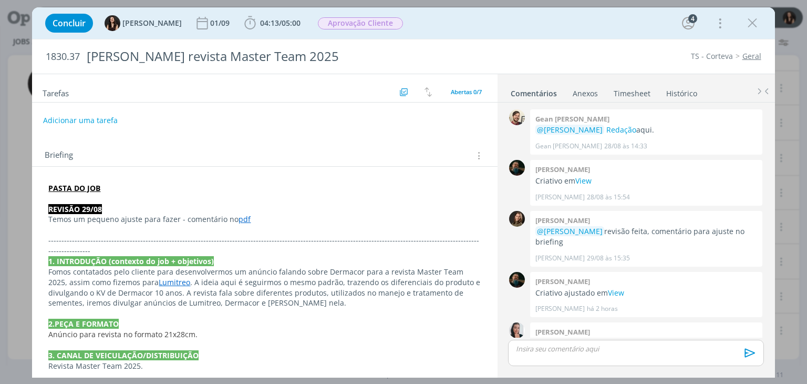
scroll to position [93, 0]
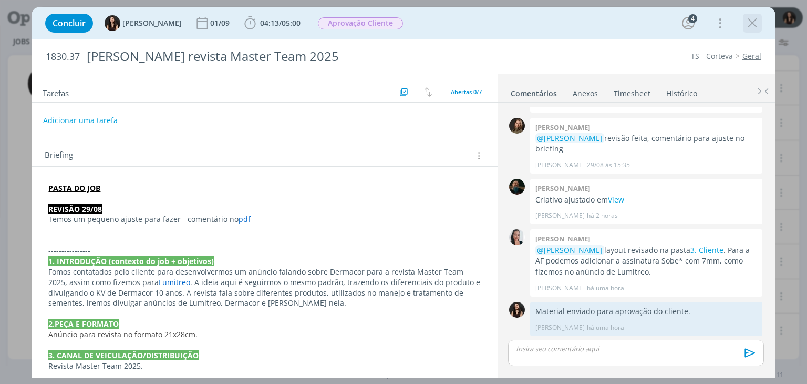
click at [755, 20] on icon "dialog" at bounding box center [753, 23] width 16 height 16
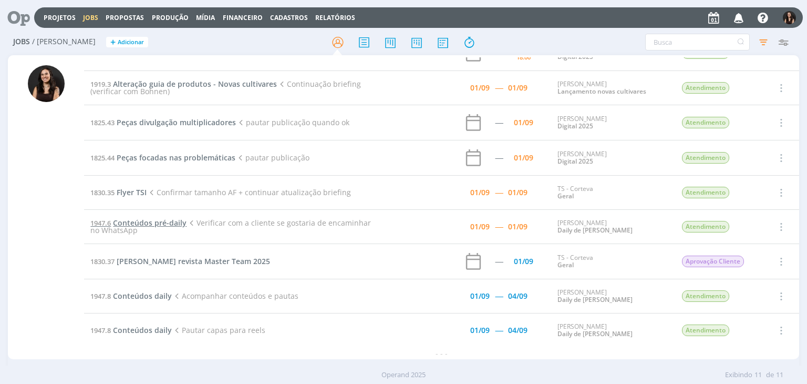
click at [143, 223] on span "Conteúdos pré-daily" at bounding box center [150, 223] width 74 height 10
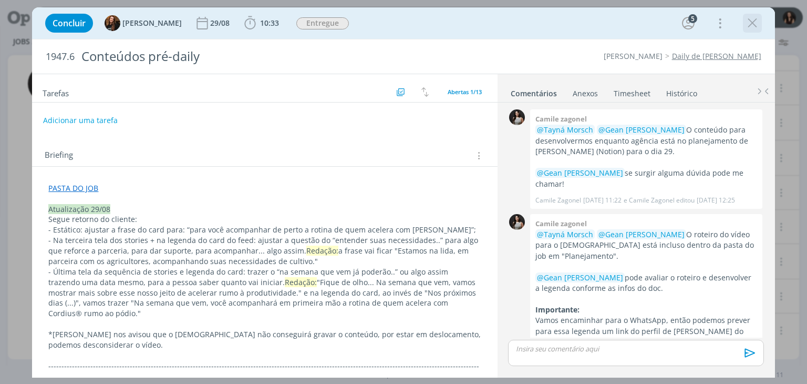
scroll to position [982, 0]
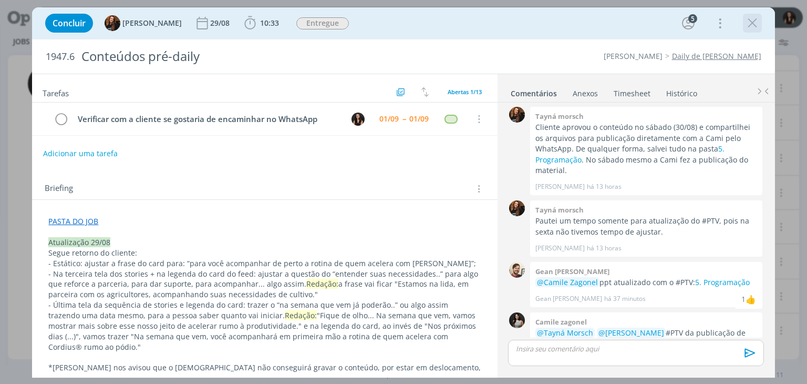
click at [749, 21] on icon "dialog" at bounding box center [753, 23] width 16 height 16
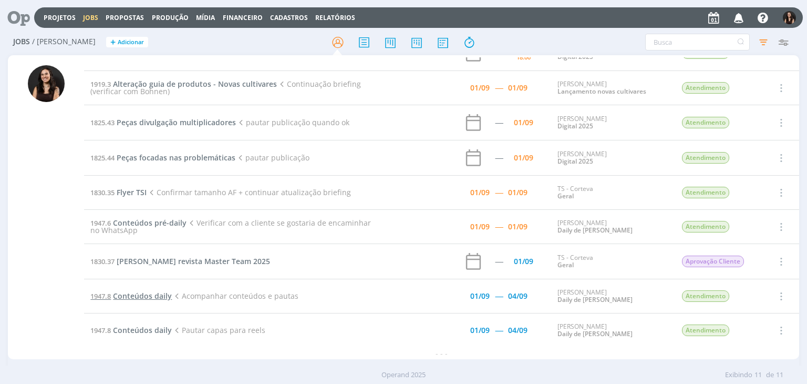
click at [126, 292] on span "Conteúdos daily" at bounding box center [142, 296] width 59 height 10
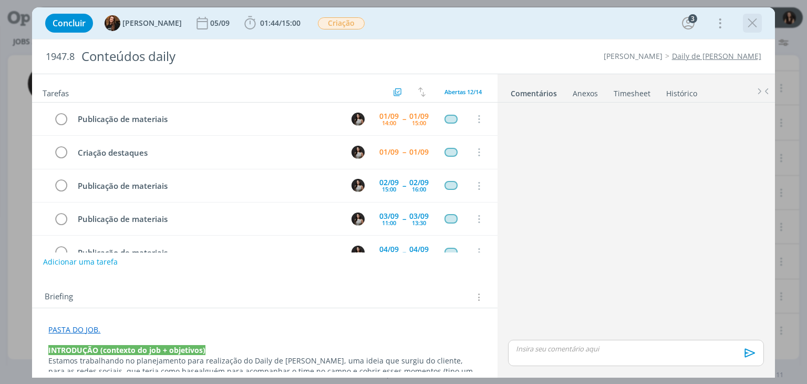
click at [750, 27] on icon "dialog" at bounding box center [753, 23] width 16 height 16
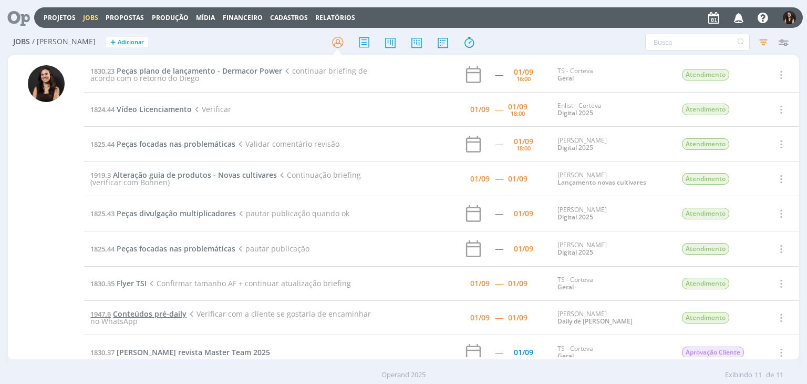
click at [149, 314] on span "Conteúdos pré-daily" at bounding box center [150, 313] width 74 height 10
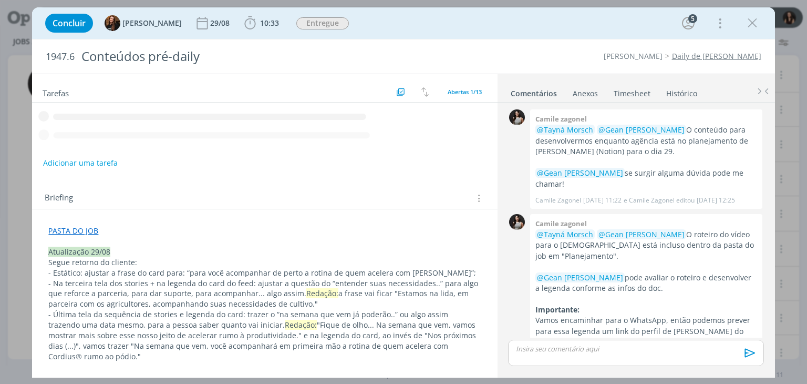
scroll to position [982, 0]
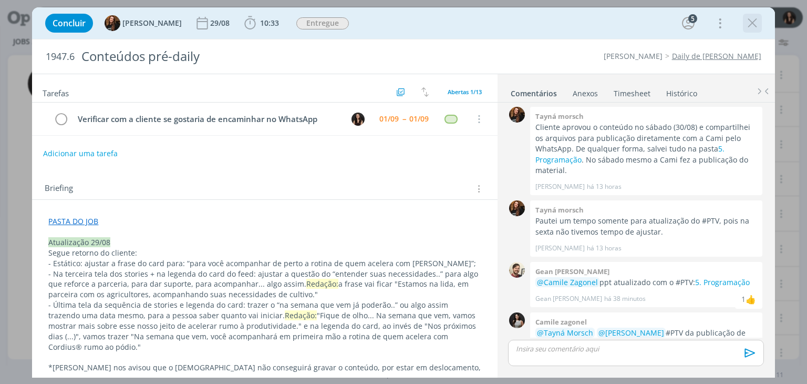
click at [750, 22] on icon "dialog" at bounding box center [753, 23] width 16 height 16
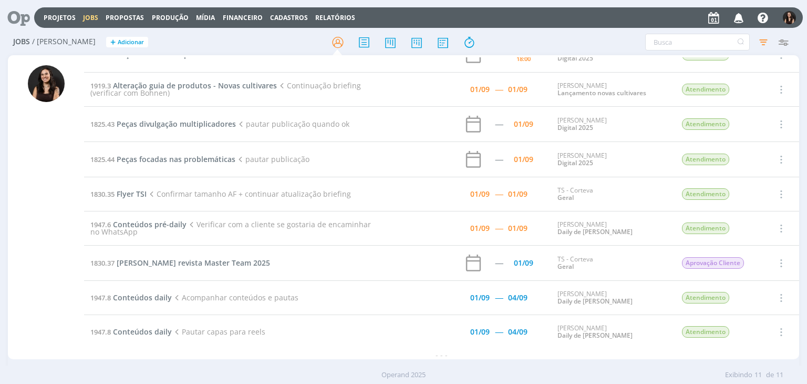
scroll to position [91, 0]
click at [157, 223] on span "Conteúdos pré-daily" at bounding box center [150, 223] width 74 height 10
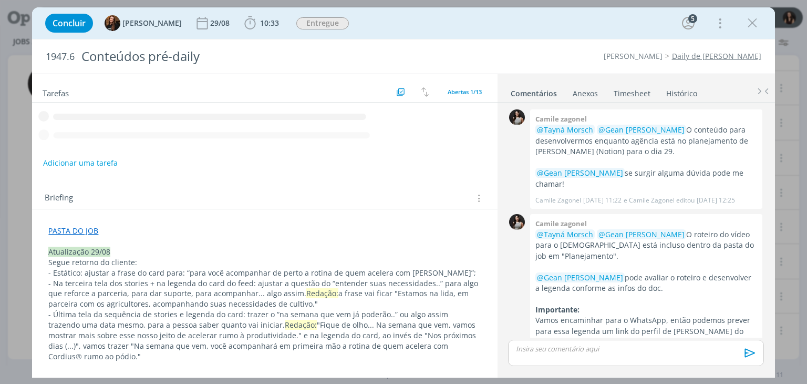
scroll to position [982, 0]
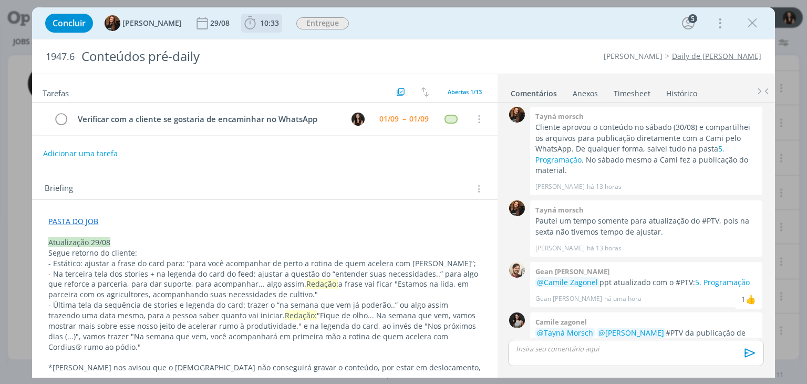
click at [242, 20] on icon "dialog" at bounding box center [250, 23] width 16 height 16
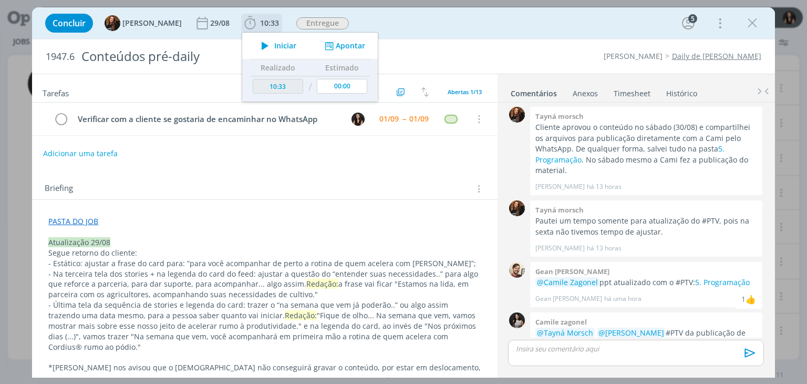
click at [256, 46] on icon "dialog" at bounding box center [265, 46] width 18 height 14
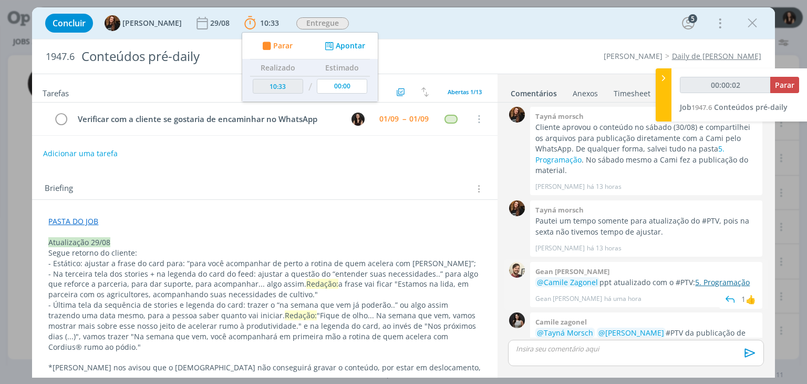
click at [717, 277] on link "5. Programação" at bounding box center [722, 282] width 55 height 10
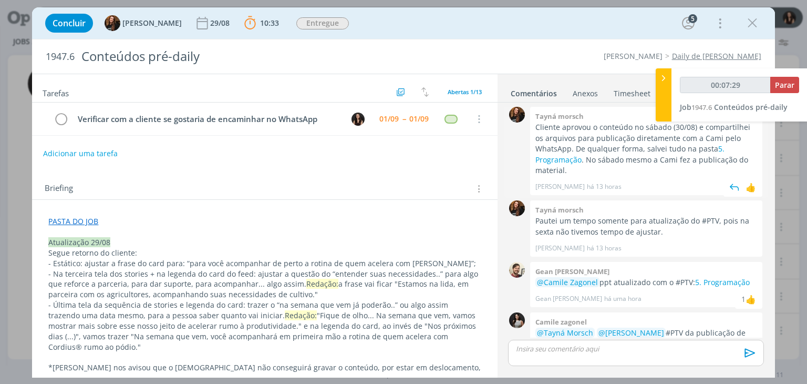
type input "00:07:30"
drag, startPoint x: 799, startPoint y: 77, endPoint x: 793, endPoint y: 80, distance: 6.6
click at [798, 78] on div "Parar" at bounding box center [784, 85] width 29 height 16
click at [793, 80] on span "Parar" at bounding box center [784, 85] width 19 height 10
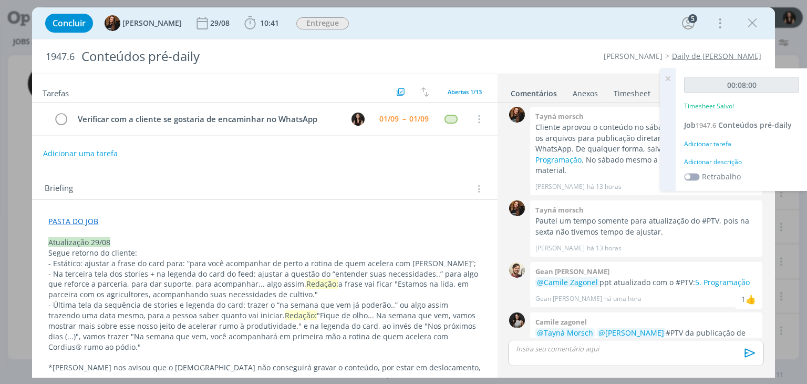
click at [712, 159] on div "Adicionar descrição" at bounding box center [741, 161] width 115 height 9
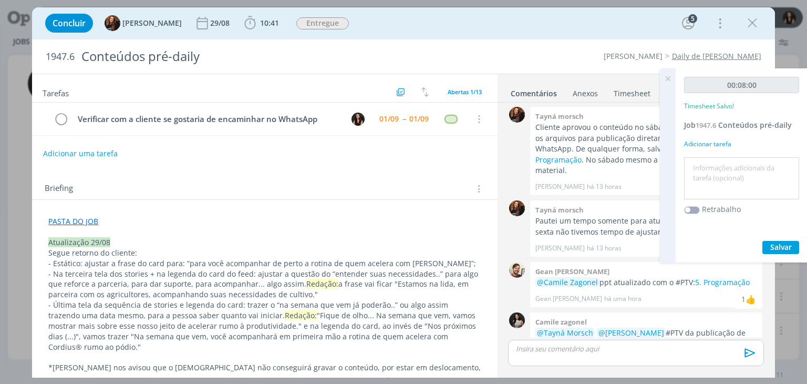
click at [717, 167] on textarea at bounding box center [742, 178] width 110 height 37
type textarea "Envio para cliente no WhatsApp"
click at [776, 246] on span "Salvar" at bounding box center [781, 247] width 22 height 10
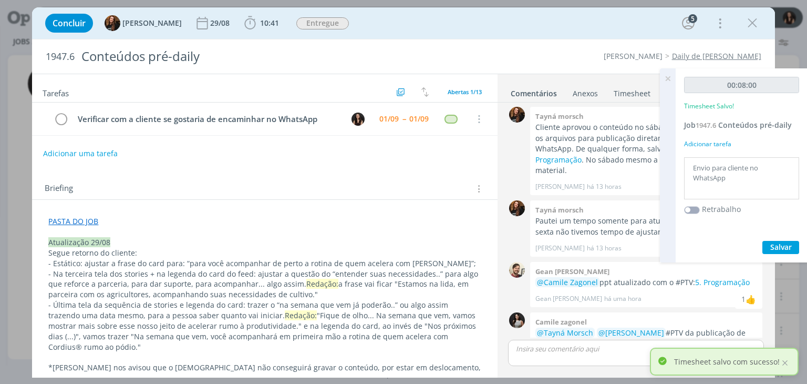
click at [664, 78] on icon at bounding box center [667, 78] width 19 height 20
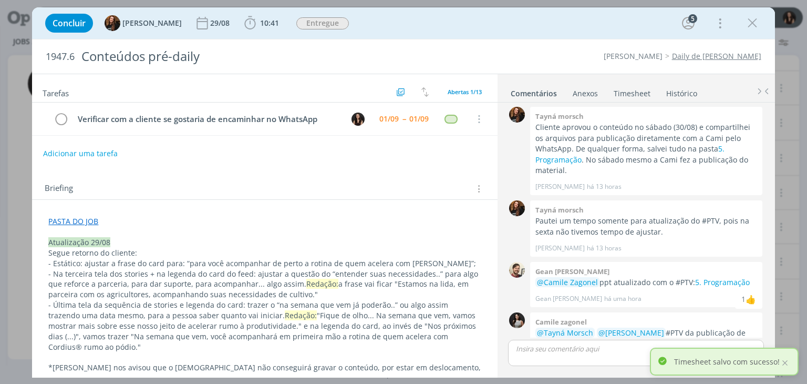
click at [595, 355] on div "dialog" at bounding box center [635, 352] width 255 height 26
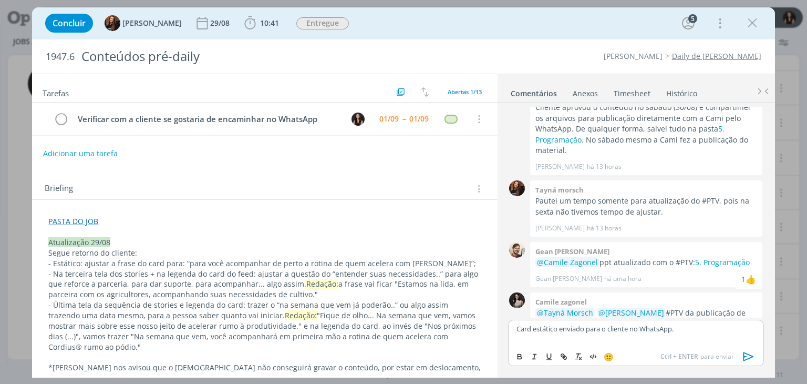
click at [754, 356] on icon "dialog" at bounding box center [749, 356] width 16 height 16
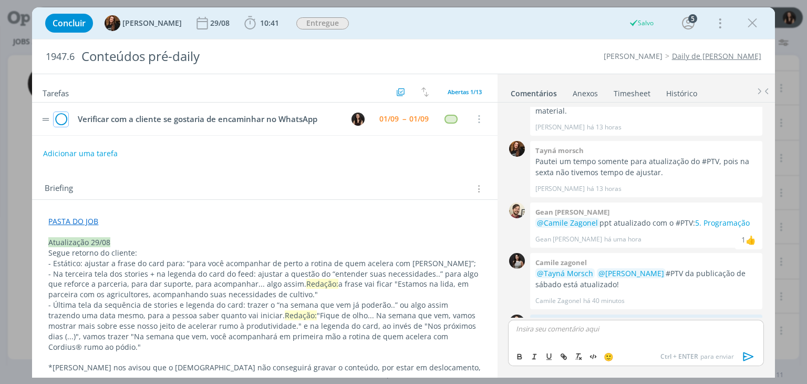
click at [67, 122] on icon "dialog" at bounding box center [61, 119] width 15 height 16
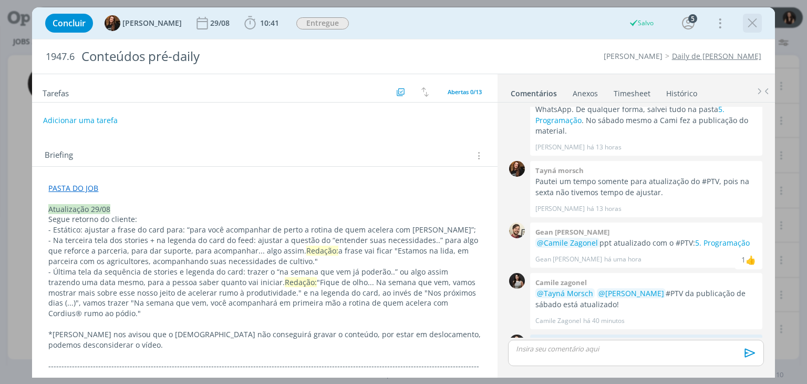
scroll to position [57, 0]
click at [749, 24] on icon "dialog" at bounding box center [753, 23] width 16 height 16
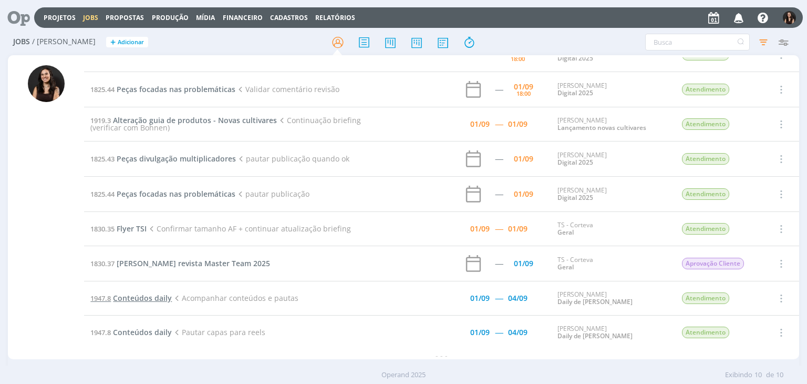
scroll to position [57, 0]
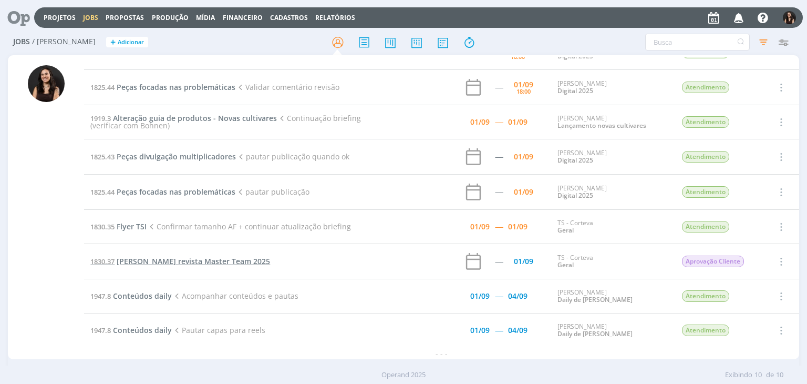
click at [160, 263] on span "Anúncio Dermacor revista Master Team 2025" at bounding box center [193, 261] width 153 height 10
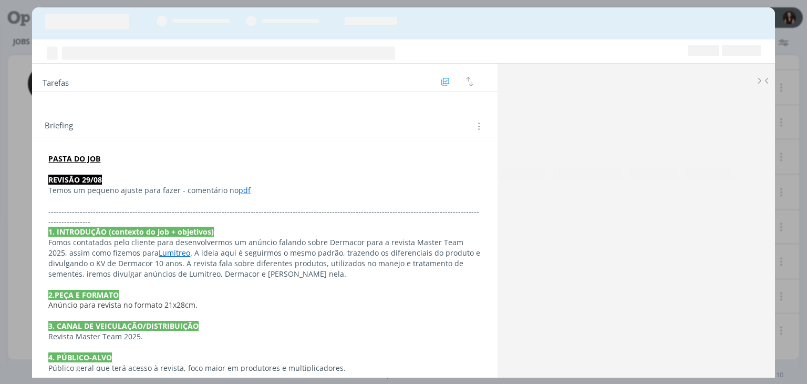
scroll to position [93, 0]
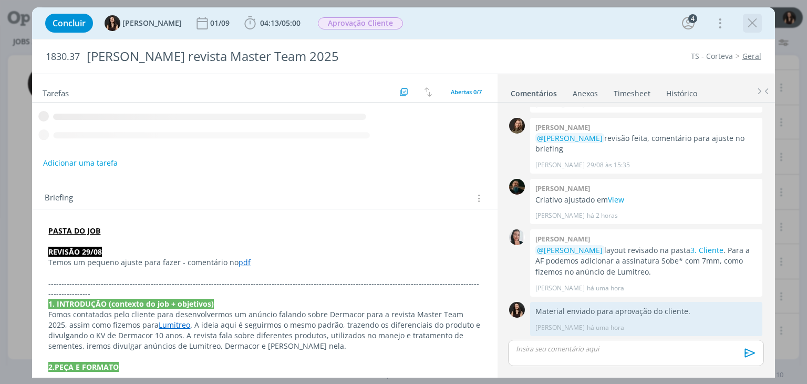
click at [748, 26] on icon "dialog" at bounding box center [753, 23] width 16 height 16
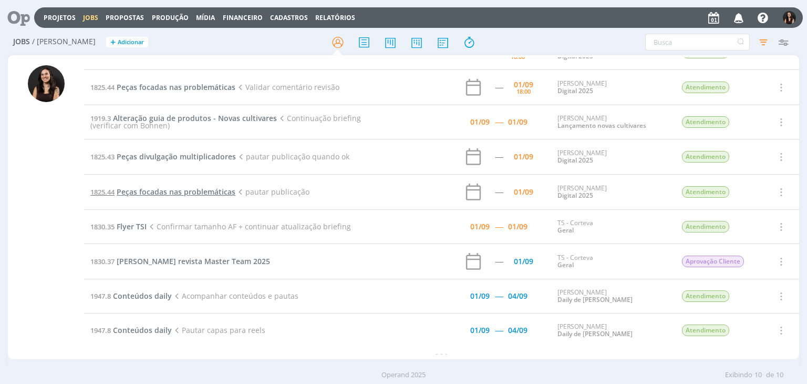
click at [133, 188] on span "Peças focadas nas problemáticas" at bounding box center [176, 192] width 119 height 10
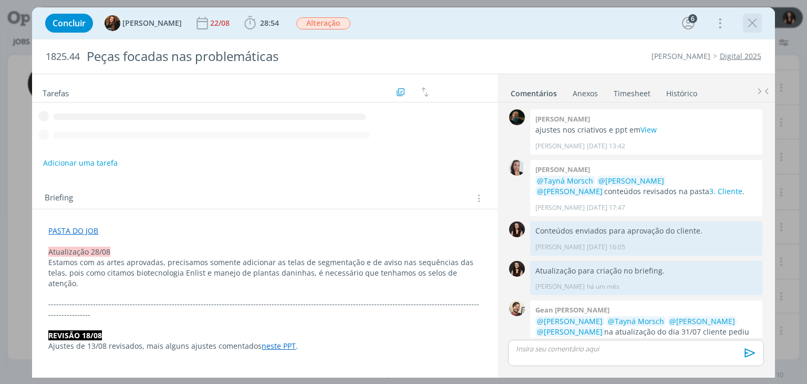
scroll to position [992, 0]
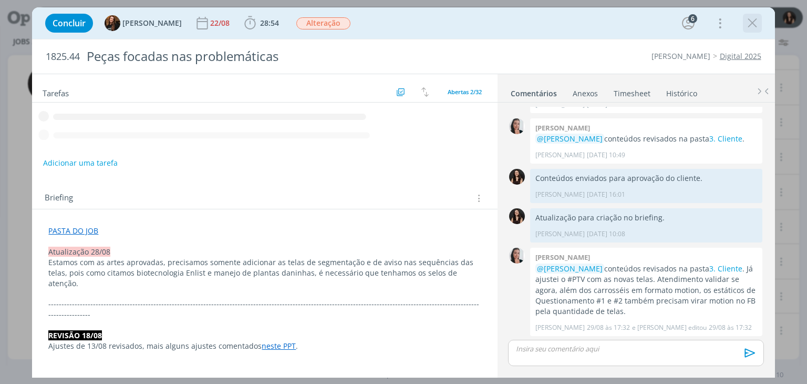
click at [758, 22] on icon "dialog" at bounding box center [753, 23] width 16 height 16
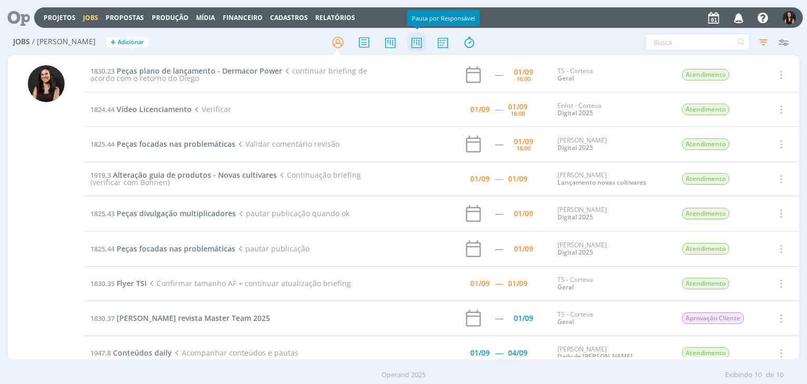
click at [425, 40] on icon at bounding box center [416, 42] width 19 height 20
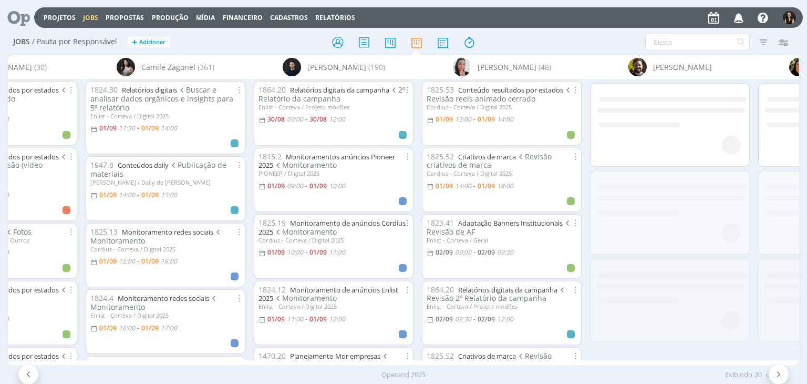
scroll to position [0, 960]
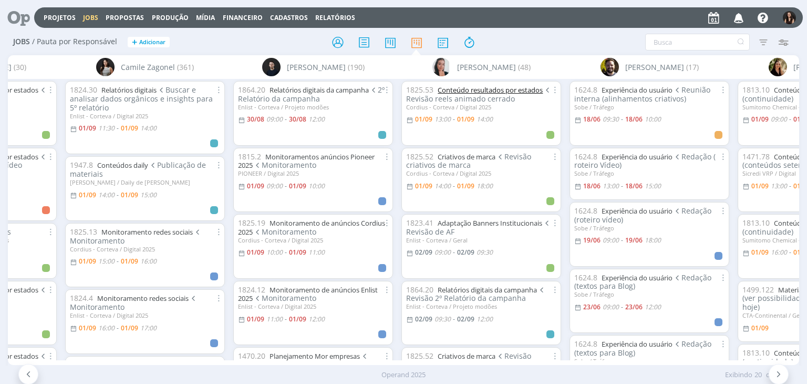
click at [473, 90] on link "Conteúdo resultados por estados" at bounding box center [490, 89] width 105 height 9
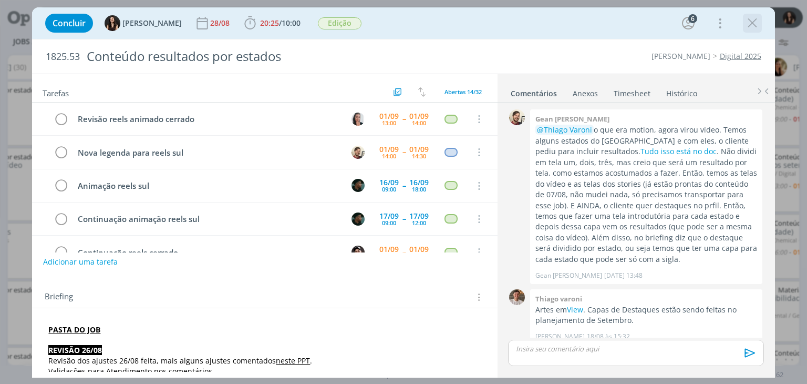
scroll to position [711, 0]
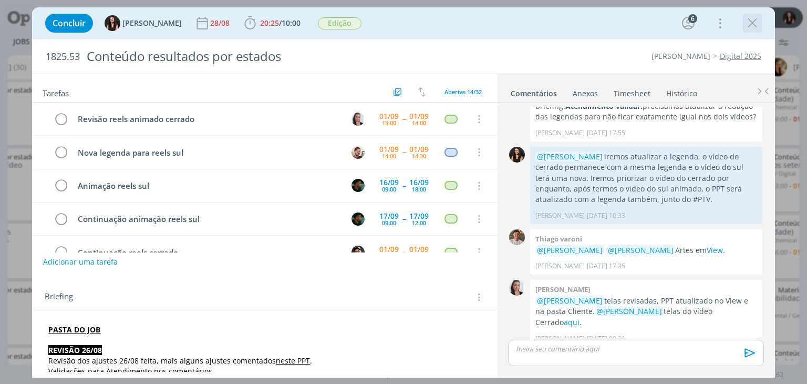
click at [757, 24] on icon "dialog" at bounding box center [753, 23] width 16 height 16
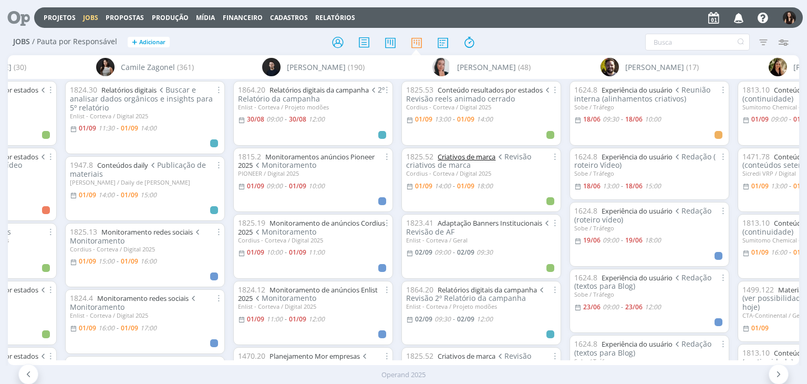
click at [490, 154] on link "Criativos de marca" at bounding box center [467, 156] width 58 height 9
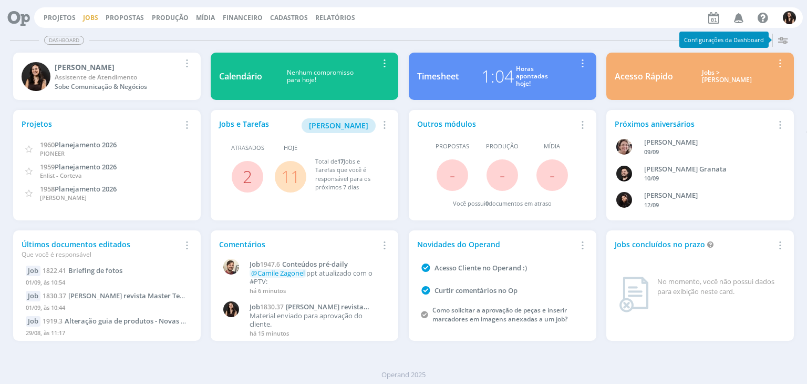
click at [86, 17] on link "Jobs" at bounding box center [90, 17] width 15 height 9
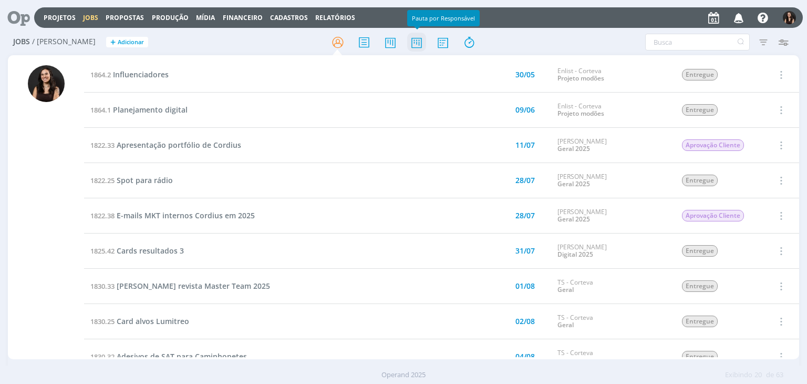
click at [420, 45] on icon at bounding box center [416, 42] width 19 height 20
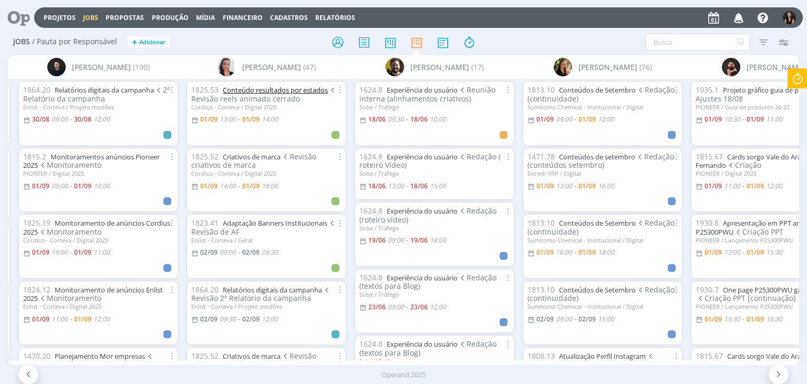
click at [291, 87] on link "Conteúdo resultados por estados" at bounding box center [275, 89] width 105 height 9
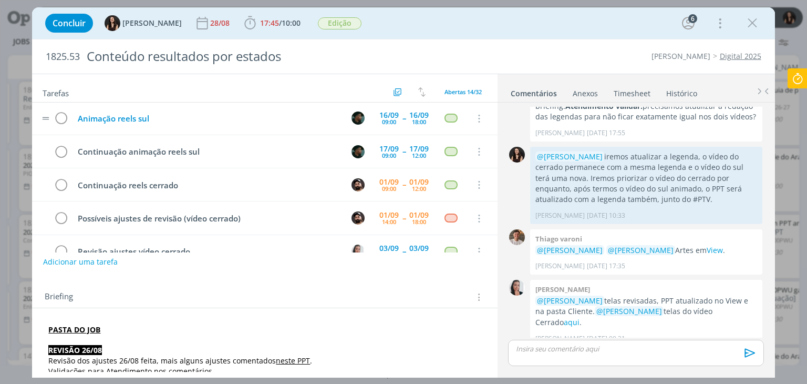
scroll to position [318, 0]
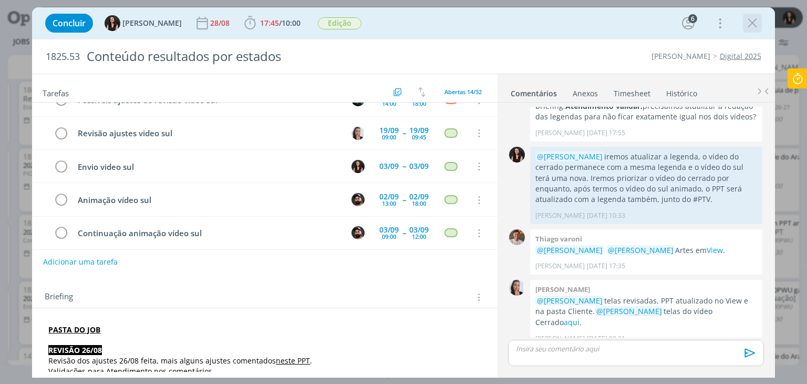
click at [754, 26] on icon "dialog" at bounding box center [753, 23] width 16 height 16
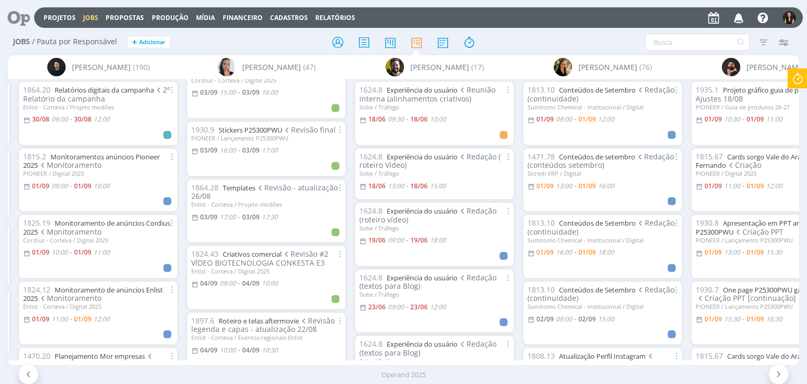
scroll to position [998, 0]
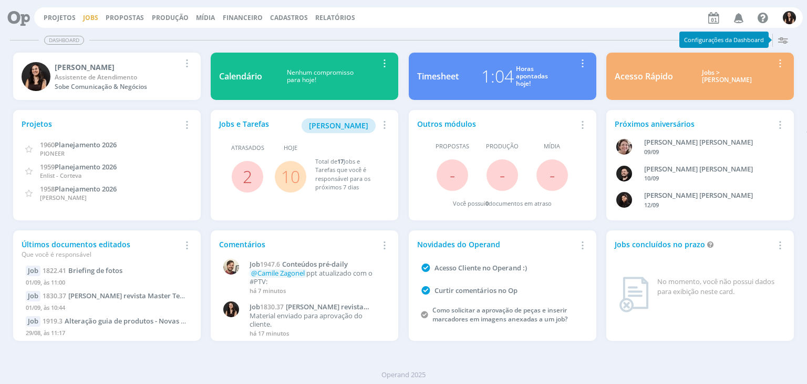
click at [92, 20] on link "Jobs" at bounding box center [90, 17] width 15 height 9
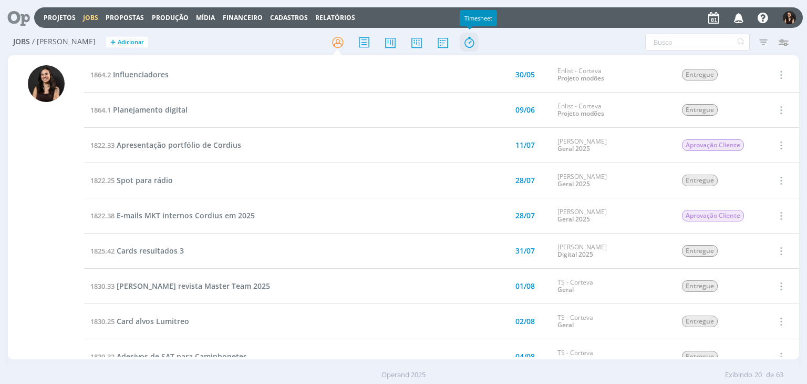
click at [468, 38] on icon at bounding box center [469, 42] width 19 height 20
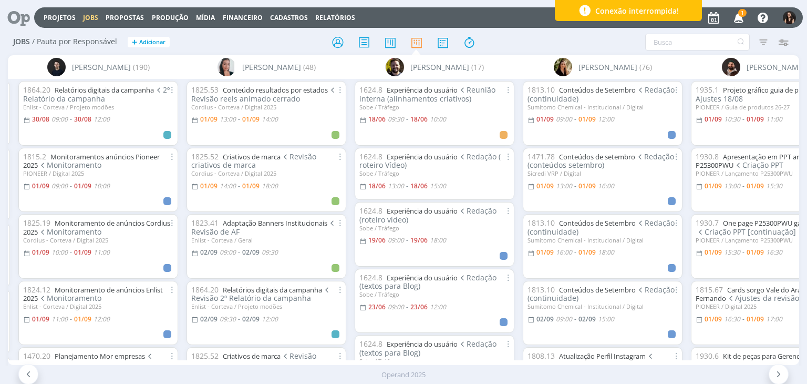
scroll to position [998, 0]
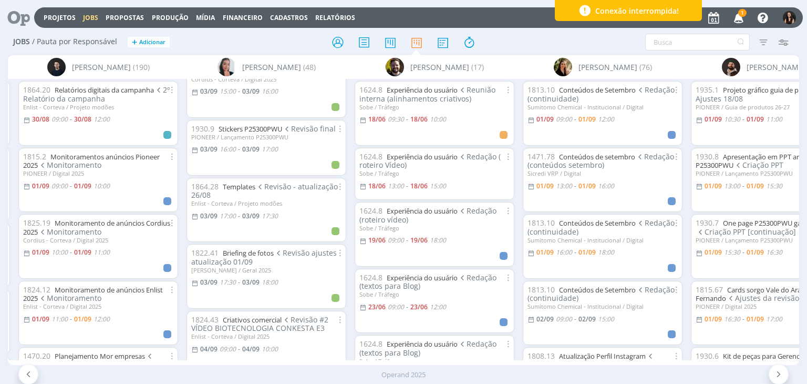
click at [745, 13] on span "1" at bounding box center [742, 13] width 8 height 8
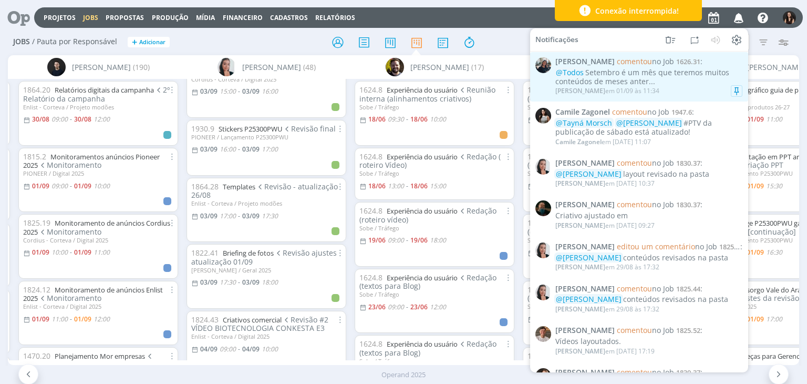
click at [662, 81] on div "@Todos Setembro é um mês que teremos muitos conteúdos de meses anter..." at bounding box center [648, 77] width 187 height 18
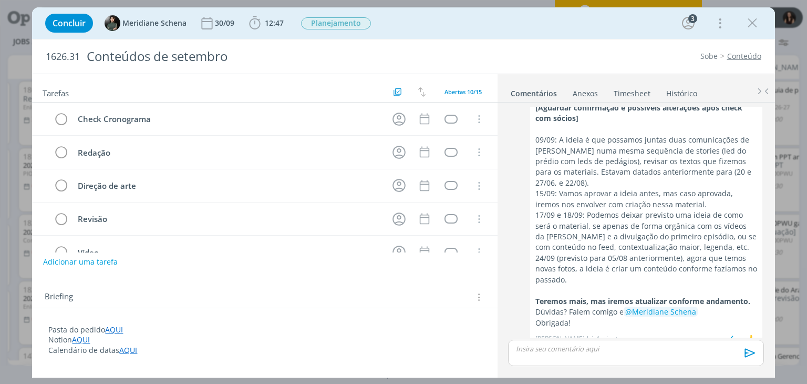
scroll to position [492, 0]
click at [746, 21] on icon "dialog" at bounding box center [753, 23] width 16 height 16
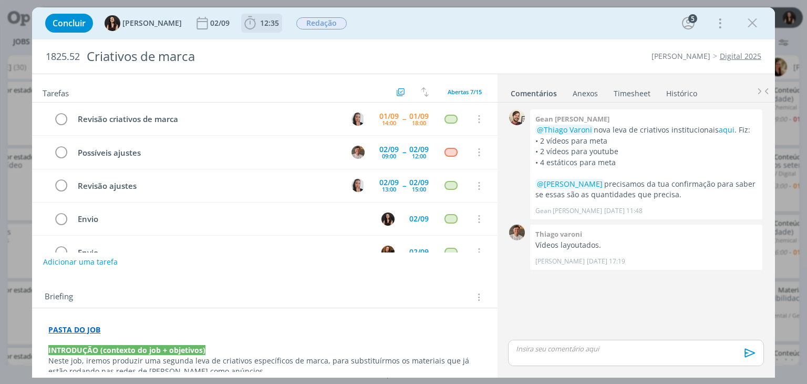
click at [260, 22] on span "12:35" at bounding box center [269, 23] width 19 height 10
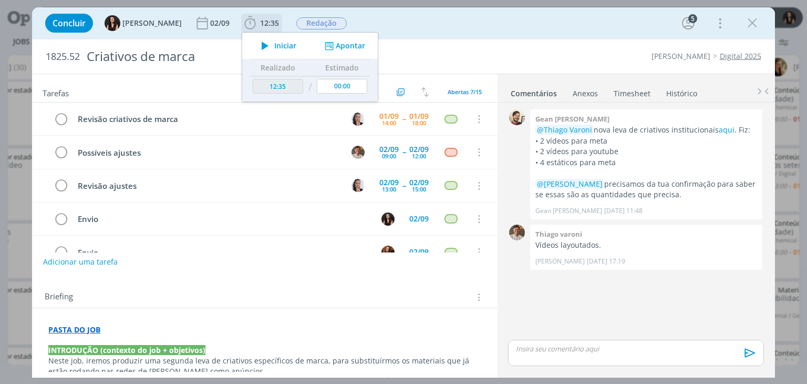
drag, startPoint x: 313, startPoint y: 43, endPoint x: 317, endPoint y: 46, distance: 5.6
click at [323, 43] on icon "dialog" at bounding box center [329, 46] width 13 height 10
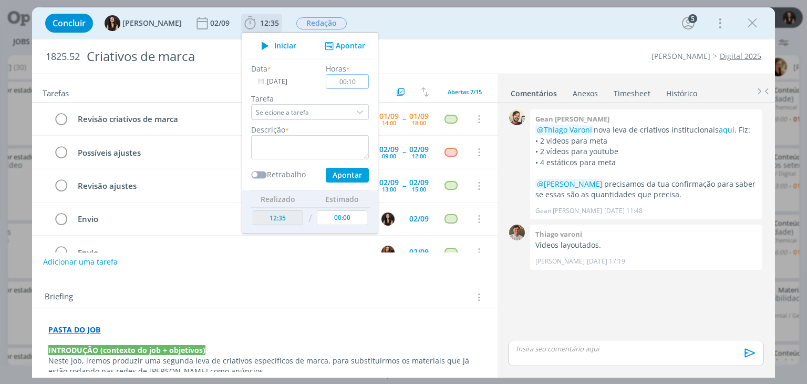
type input "00:10"
click at [307, 156] on textarea "dialog" at bounding box center [310, 147] width 118 height 24
type textarea "Conferência sobre ajustes"
click at [330, 173] on button "Apontar" at bounding box center [347, 175] width 43 height 15
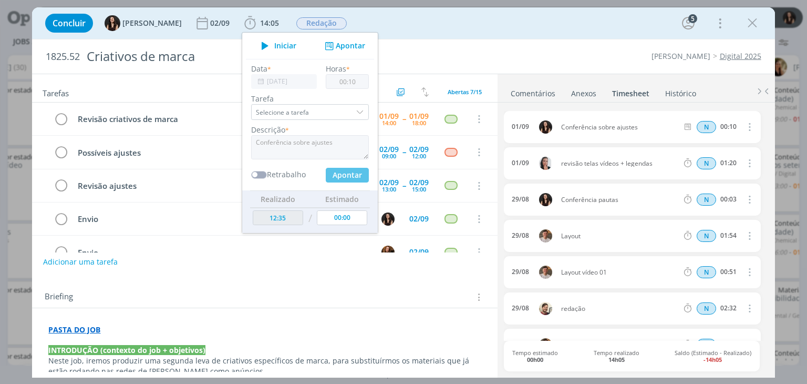
type input "14:05"
type input "00:00"
type input "12:45"
drag, startPoint x: 486, startPoint y: 11, endPoint x: 508, endPoint y: 9, distance: 21.6
click at [490, 9] on div "Concluir [PERSON_NAME] [DATE] 14:05 Iniciar Apontar Data * [DATE] Horas * 00:00…" at bounding box center [403, 23] width 742 height 32
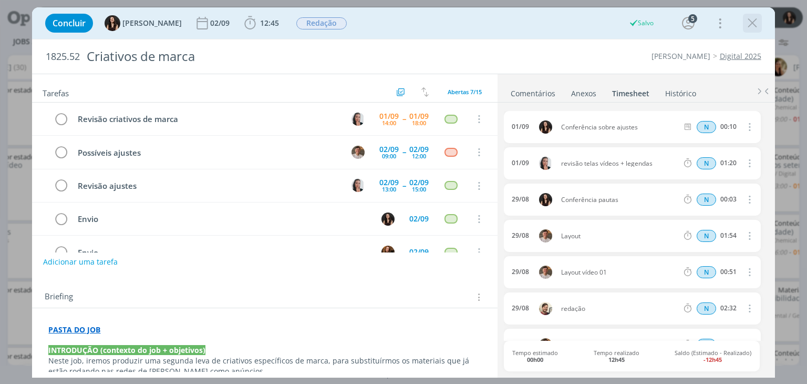
click at [755, 22] on icon "dialog" at bounding box center [753, 23] width 16 height 16
